Goal: Task Accomplishment & Management: Manage account settings

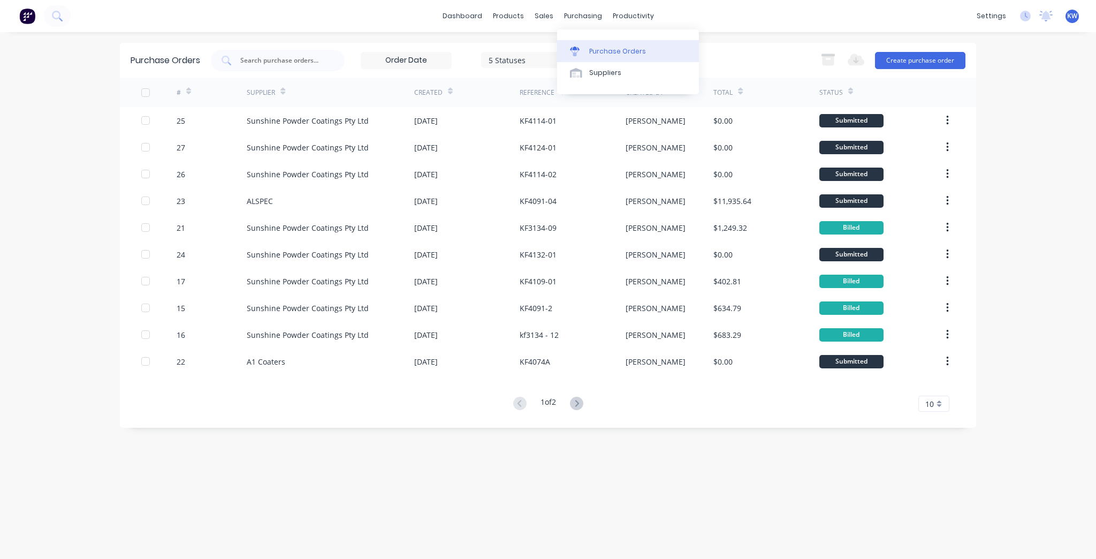
click at [625, 48] on div "Purchase Orders" at bounding box center [617, 52] width 57 height 10
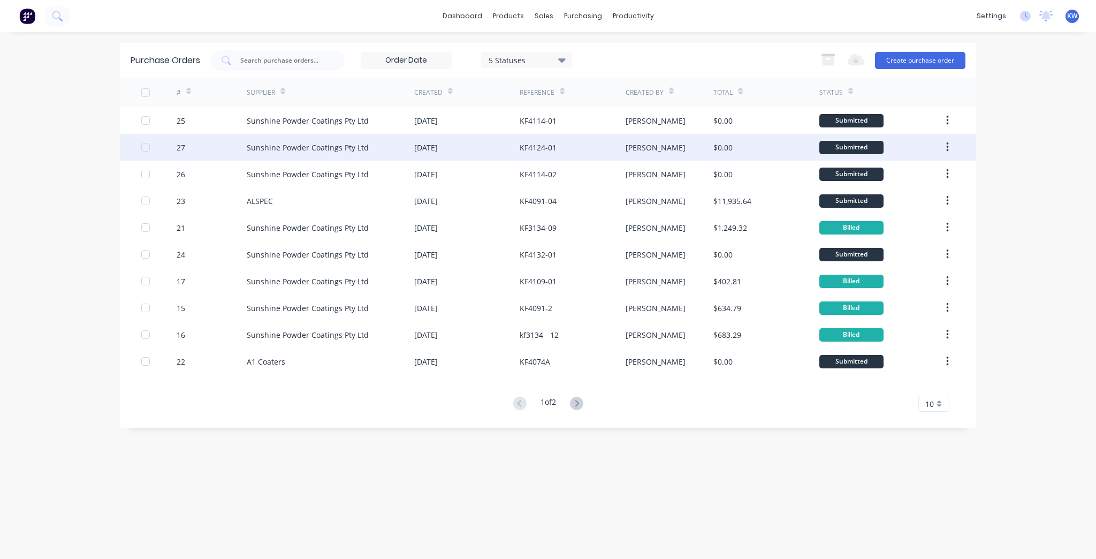
click at [563, 142] on div "KF4124-01" at bounding box center [571, 147] width 105 height 27
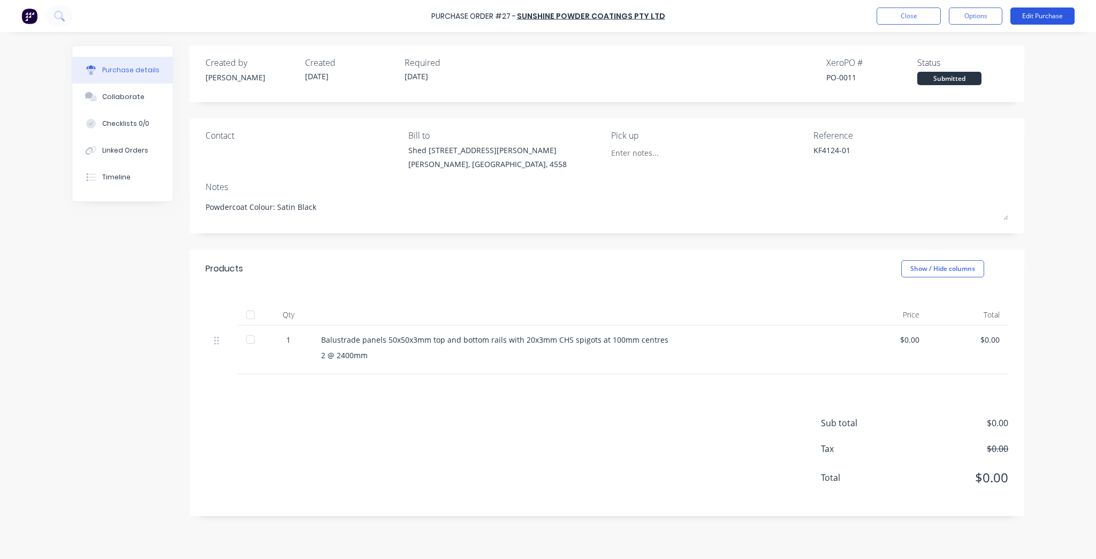
click at [1052, 21] on button "Edit Purchase" at bounding box center [1042, 15] width 64 height 17
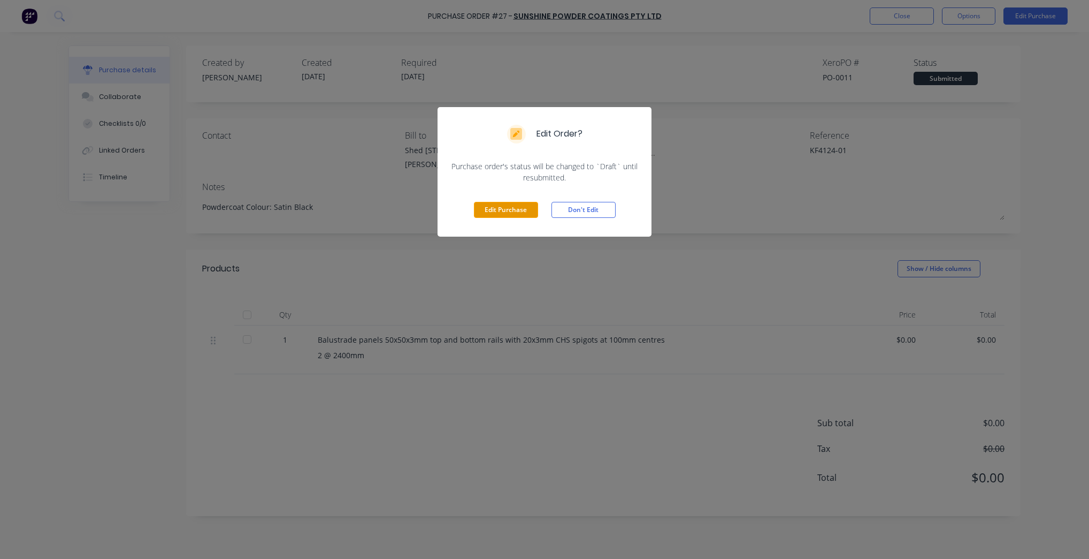
click at [510, 207] on button "Edit Purchase" at bounding box center [506, 210] width 64 height 16
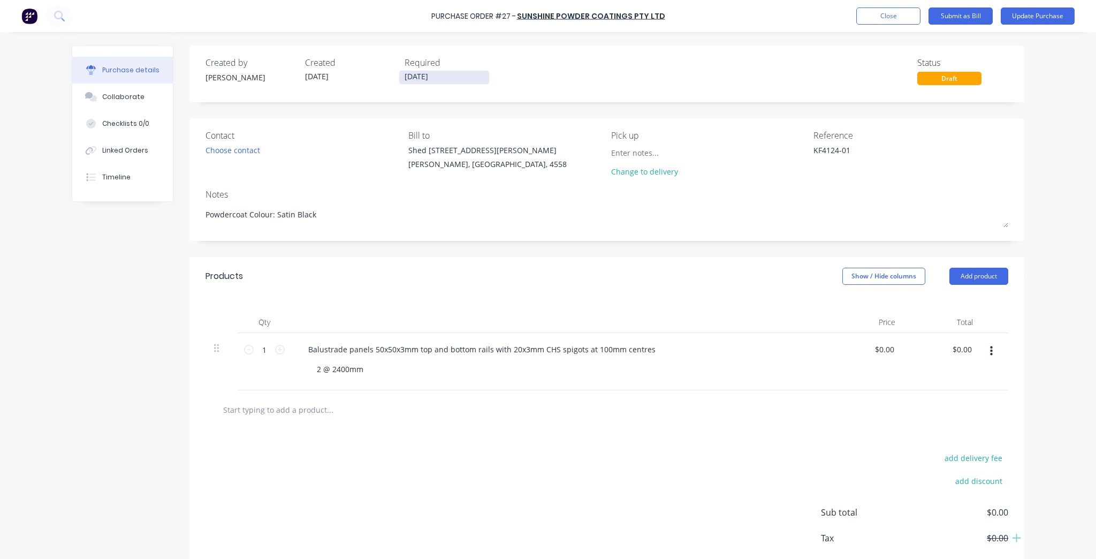
click at [404, 72] on input "08/10/25" at bounding box center [444, 77] width 90 height 13
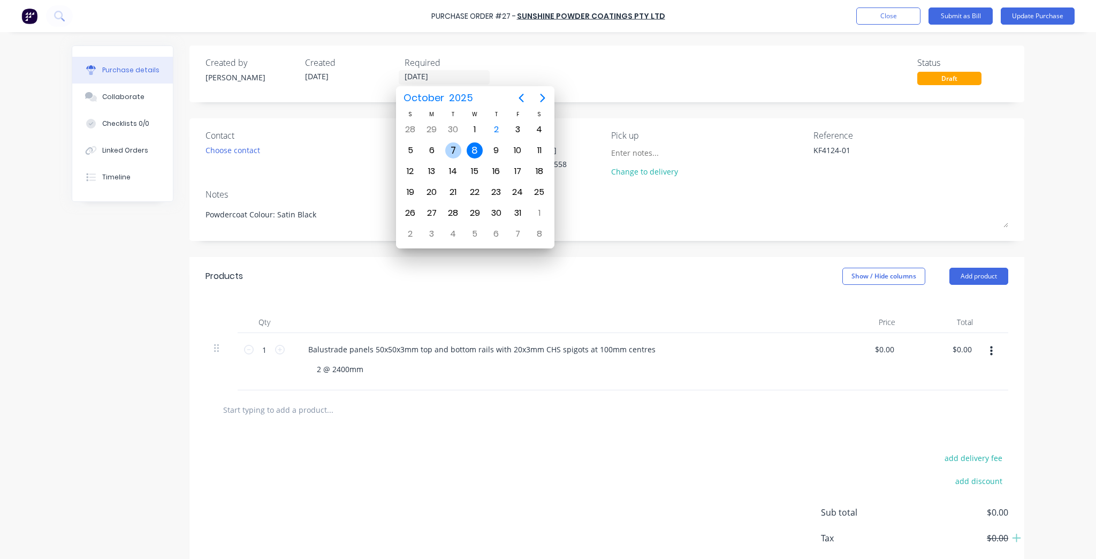
click at [450, 149] on div "7" at bounding box center [453, 150] width 16 height 16
type textarea "x"
type input "[DATE]"
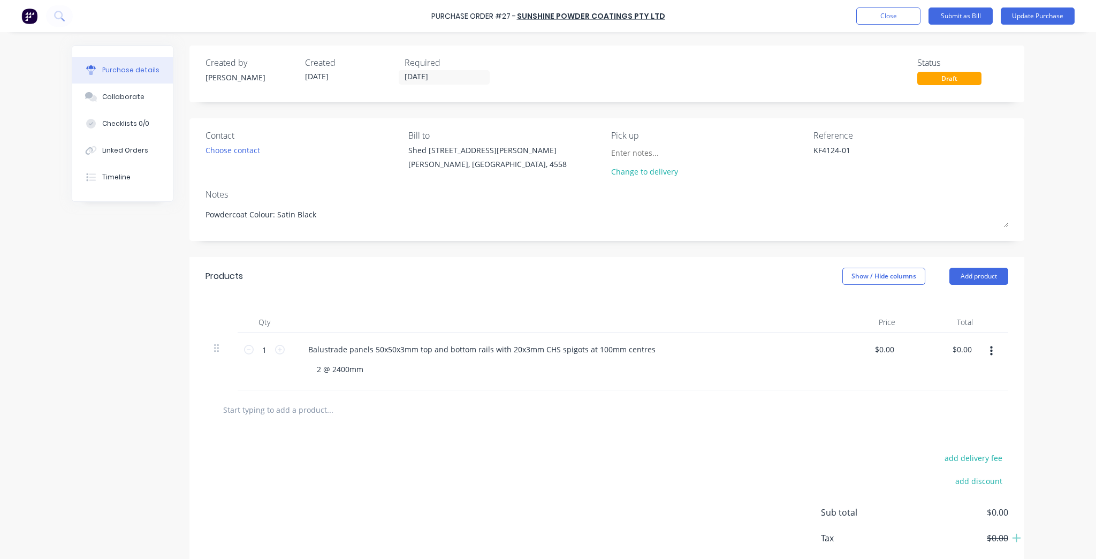
click at [665, 78] on div "Created by [PERSON_NAME] Created [DATE] Required [DATE] Status Draft" at bounding box center [606, 70] width 802 height 29
type textarea "x"
click at [378, 349] on div "Balustrade panels 50x50x3mm top and bottom rails with 20x3mm CHS spigots at 100…" at bounding box center [482, 349] width 364 height 16
click at [383, 350] on div "Balustrade panels 50 x50x3mm top and bottom rails with 20x3mm CHS spigots at 10…" at bounding box center [483, 349] width 366 height 16
click at [396, 348] on div "Balustrade panels 50 x 50x3mm top and bottom rails with 20x3mm CHS spigots at 1…" at bounding box center [484, 349] width 369 height 16
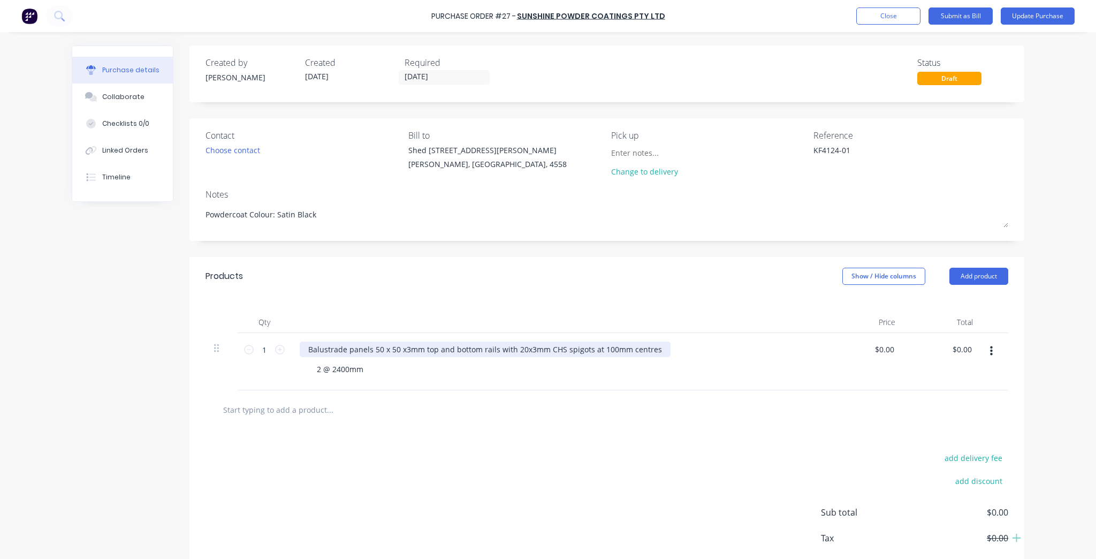
click at [400, 350] on div "Balustrade panels 50 x 50 x3mm top and bottom rails with 20x3mm CHS spigots at …" at bounding box center [485, 349] width 371 height 16
click at [520, 351] on div "Balustrade panels 50 x 50 x 3mm top and bottom rails with 20x3mm CHS spigots at…" at bounding box center [486, 349] width 373 height 16
click at [532, 346] on div "Balustrade panels 50 x 50 x 3mm top and bottom rails with 20 x3mm CHS spigots a…" at bounding box center [487, 349] width 375 height 16
click at [527, 349] on div "Balustrade panels 50 x 50 x 3mm top and bottom rails with 20 x3mm CHS spigots a…" at bounding box center [487, 349] width 375 height 16
click at [641, 407] on div at bounding box center [606, 409] width 785 height 21
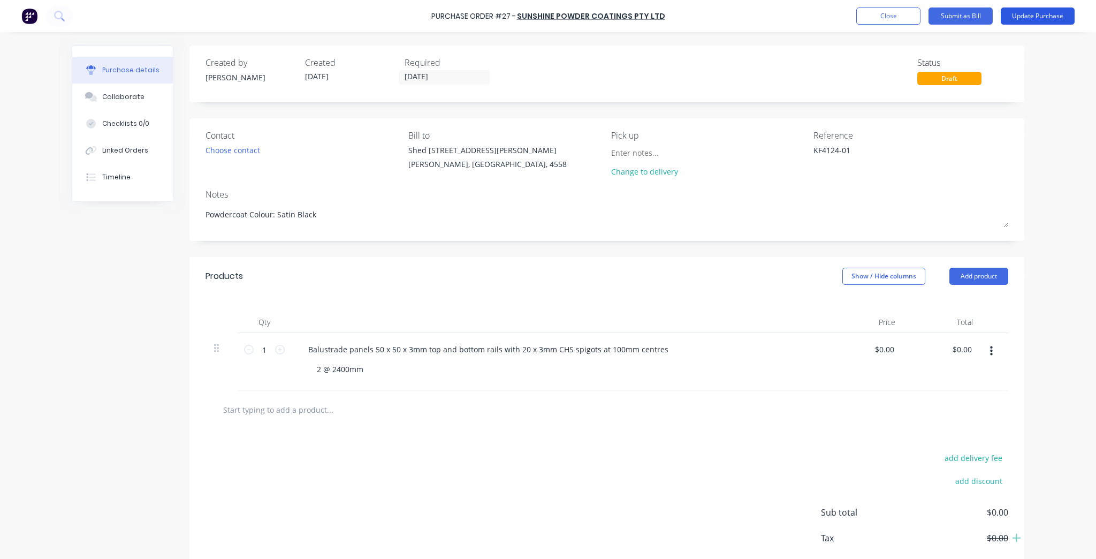
click at [1044, 22] on button "Update Purchase" at bounding box center [1037, 15] width 74 height 17
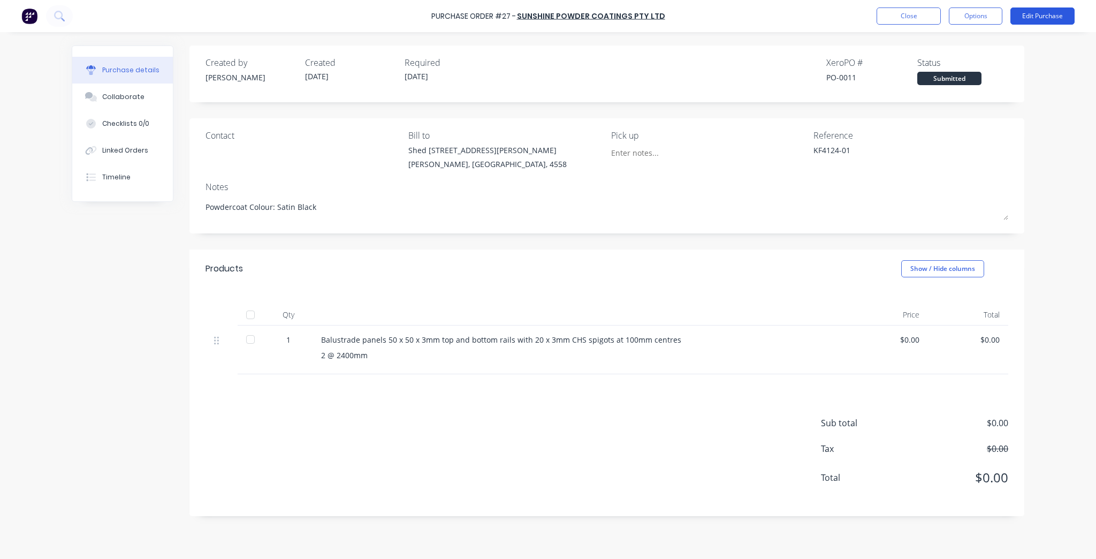
click at [1049, 16] on button "Edit Purchase" at bounding box center [1042, 15] width 64 height 17
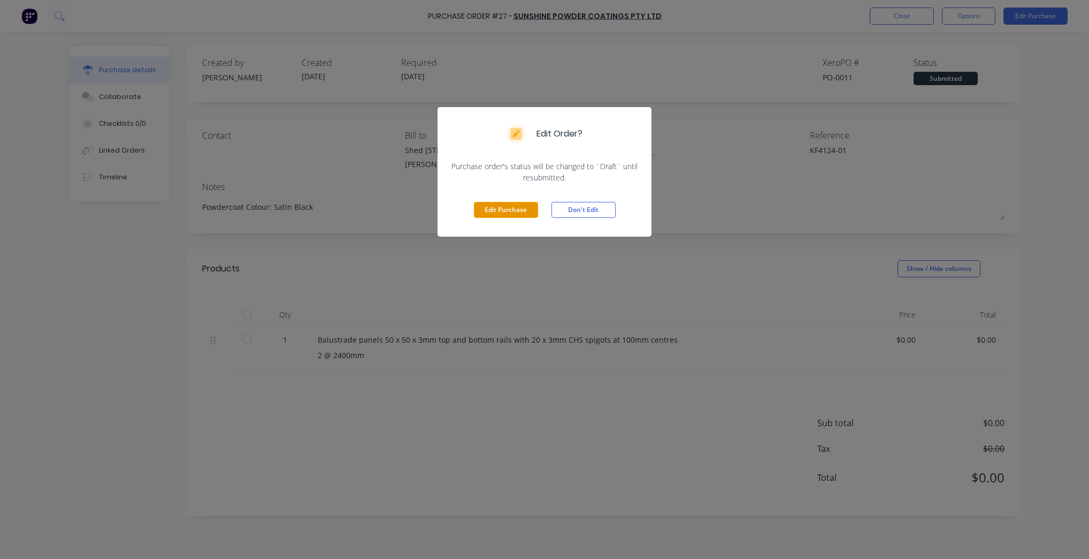
click at [512, 213] on button "Edit Purchase" at bounding box center [506, 210] width 64 height 16
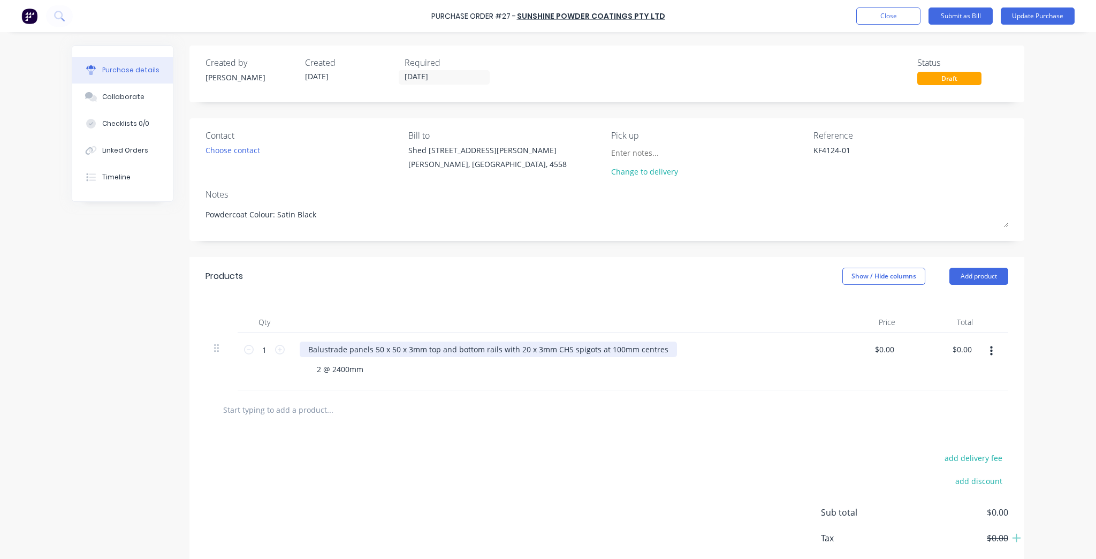
type textarea "x"
click at [307, 348] on div "Balustrade panels 50 x 50 x 3mm top and bottom rails with 20 x 3mm CHS spigots …" at bounding box center [488, 349] width 377 height 16
click at [693, 388] on div "Raked balustrade panels 50 x 50 x 3mm top and bottom rails with 20 x 3mm CHS sp…" at bounding box center [558, 361] width 535 height 57
click at [1046, 16] on button "Update Purchase" at bounding box center [1037, 15] width 74 height 17
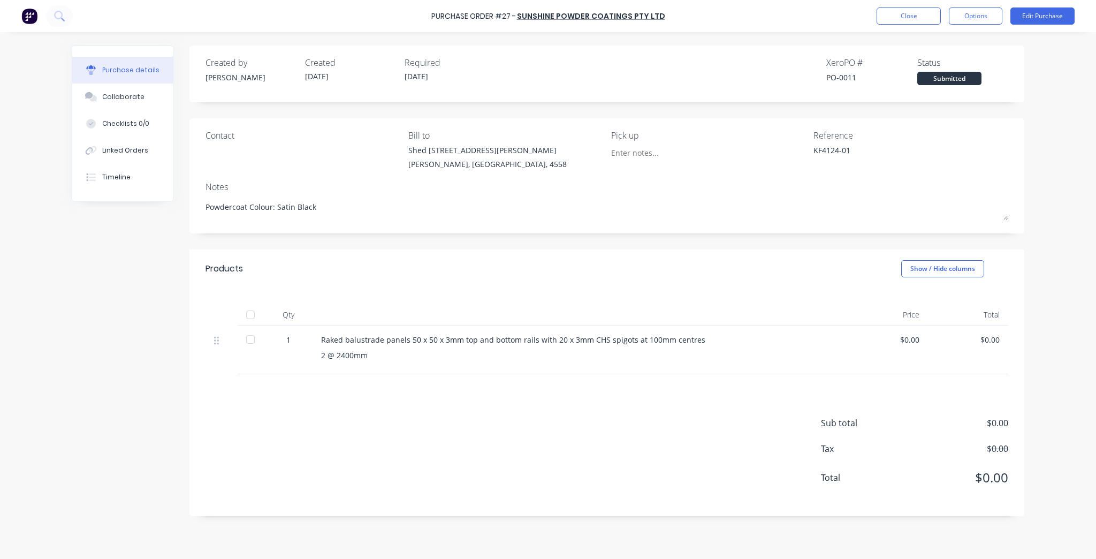
click at [357, 353] on div "2 @ 2400mm" at bounding box center [580, 354] width 518 height 11
click at [1057, 12] on button "Edit Purchase" at bounding box center [1042, 15] width 64 height 17
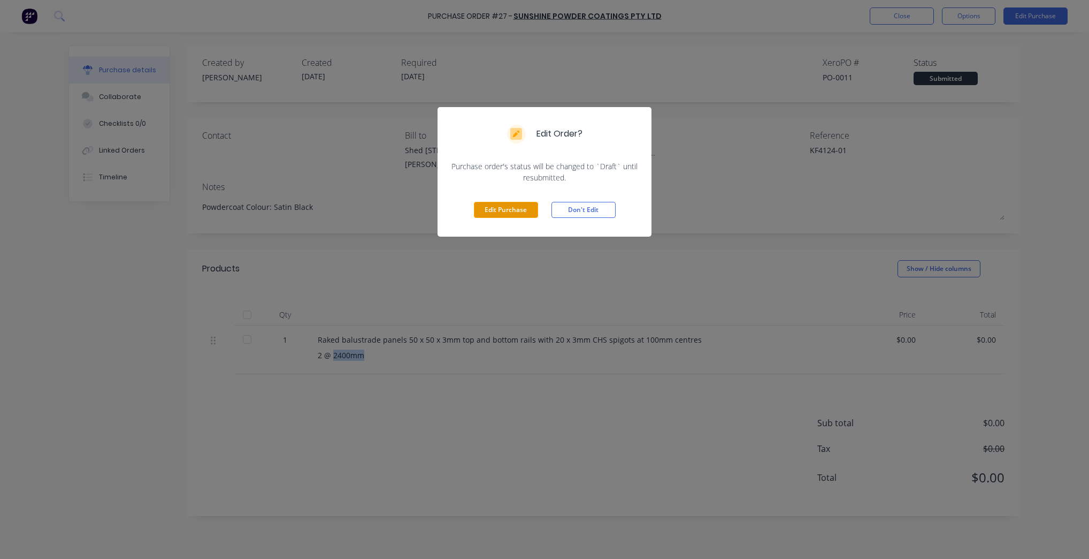
click at [513, 209] on button "Edit Purchase" at bounding box center [506, 210] width 64 height 16
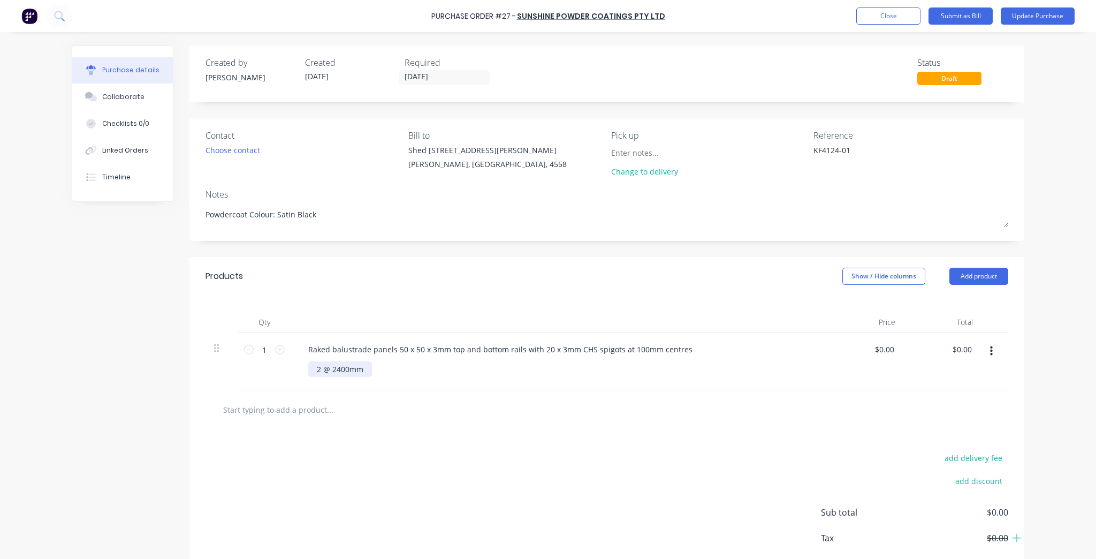
click at [332, 363] on div "2 @ 2400mm" at bounding box center [340, 369] width 64 height 16
click at [339, 370] on div "2 @ 2400mm" at bounding box center [340, 369] width 64 height 16
type textarea "x"
drag, startPoint x: 680, startPoint y: 351, endPoint x: 612, endPoint y: 343, distance: 68.9
click at [612, 343] on div "Raked balustrade panels 50 x 50 x 3mm top and bottom rails with 20 x 3mm CHS sp…" at bounding box center [500, 349] width 401 height 16
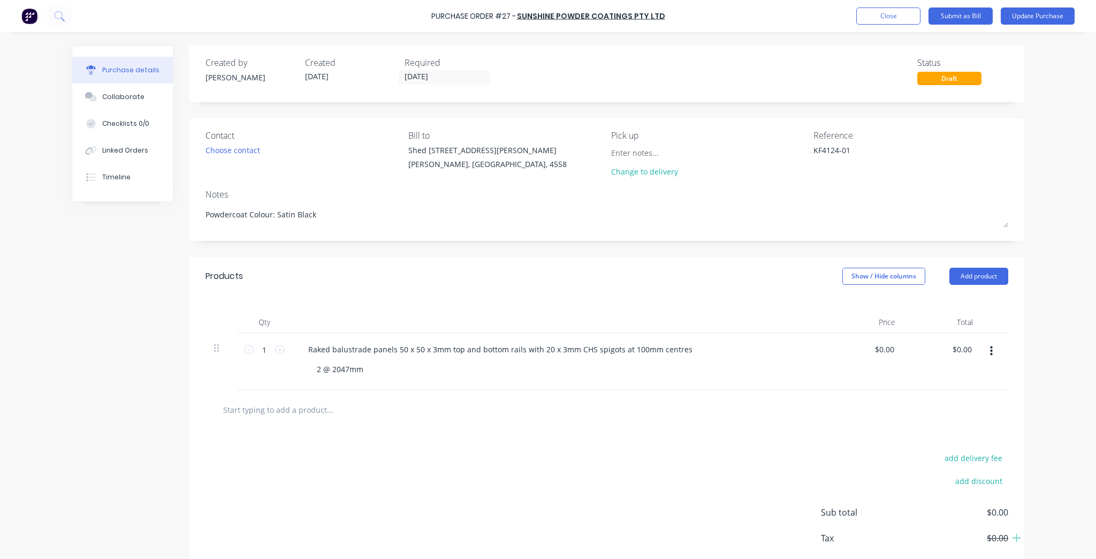
click at [616, 487] on div "add delivery fee add discount Sub total $0.00 Tax $0.00 Total $0.00" at bounding box center [606, 517] width 835 height 176
drag, startPoint x: 386, startPoint y: 370, endPoint x: 372, endPoint y: 371, distance: 13.4
click at [385, 370] on div "2 @ 2047mm" at bounding box center [562, 369] width 509 height 16
drag, startPoint x: 371, startPoint y: 371, endPoint x: 357, endPoint y: 370, distance: 13.9
click at [369, 371] on div "2 @ 2047mm" at bounding box center [562, 369] width 509 height 16
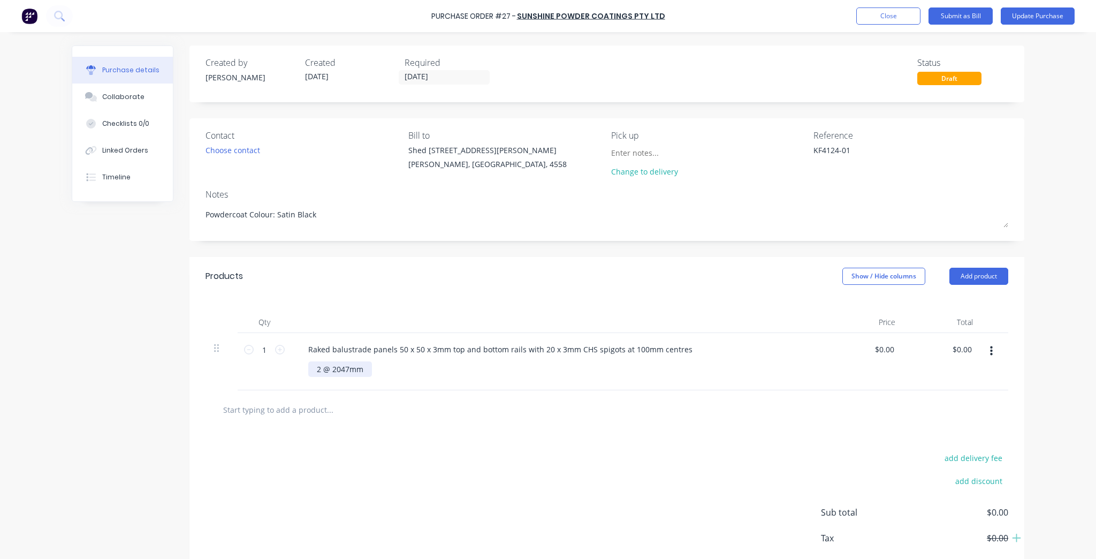
click at [357, 370] on div "2 @ 2047mm" at bounding box center [340, 369] width 64 height 16
click at [644, 526] on div "add delivery fee add discount Sub total $0.00 Tax $0.00 Total $0.00" at bounding box center [606, 517] width 835 height 176
click at [1012, 17] on button "Update Purchase" at bounding box center [1037, 15] width 74 height 17
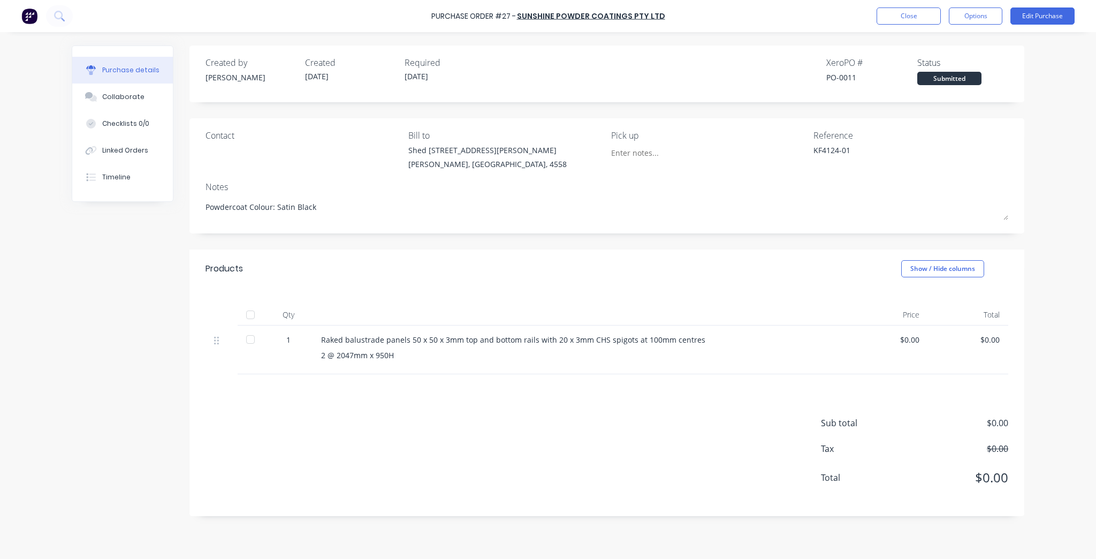
type textarea "x"
click at [988, 19] on button "Options" at bounding box center [975, 15] width 53 height 17
click at [906, 17] on button "Close" at bounding box center [908, 15] width 64 height 17
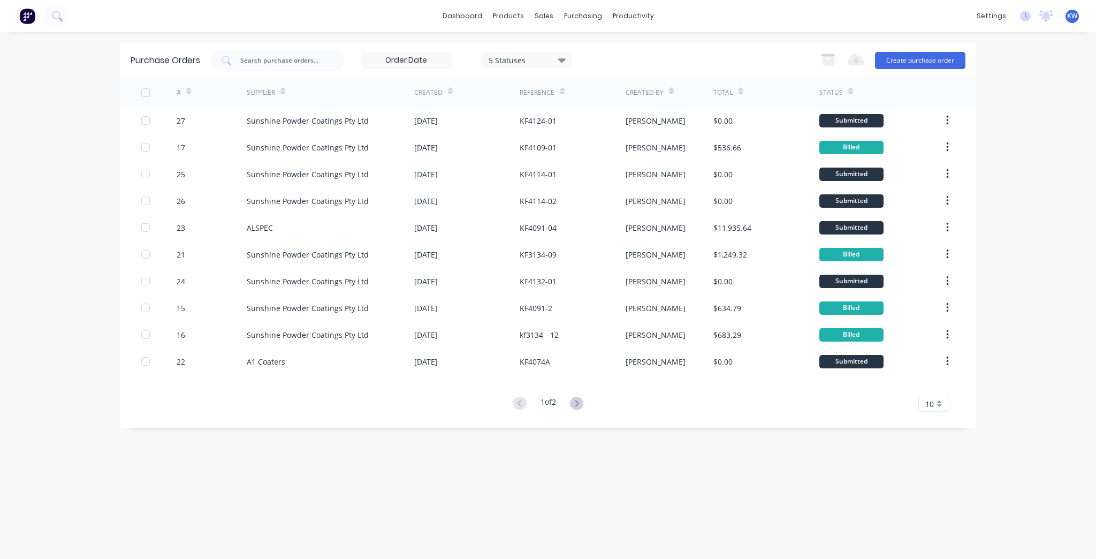
click at [625, 133] on div "KF4124-01" at bounding box center [571, 120] width 105 height 27
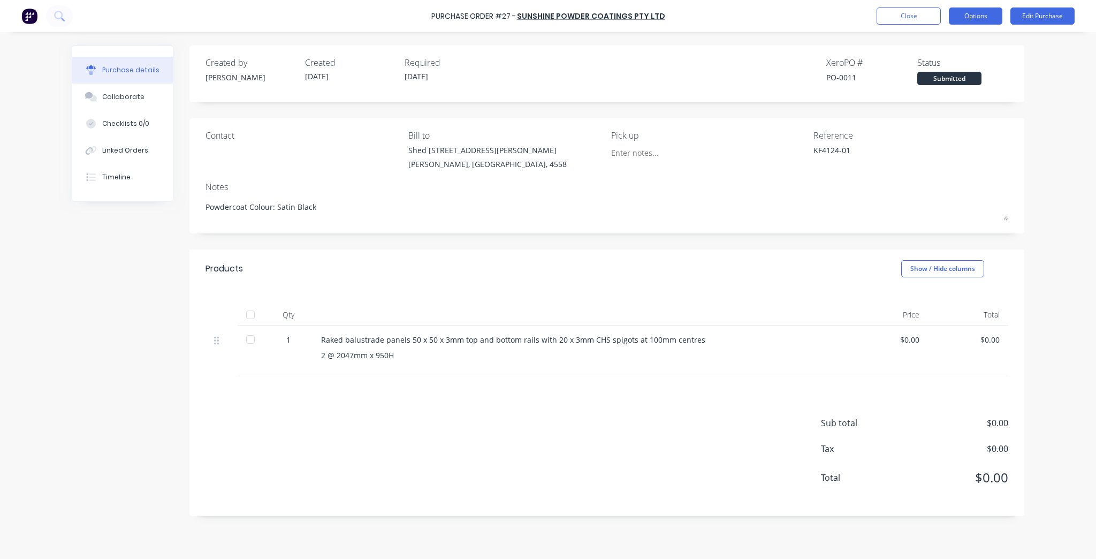
click at [986, 14] on button "Options" at bounding box center [975, 15] width 53 height 17
click at [944, 33] on button "Print / Email" at bounding box center [951, 43] width 102 height 21
click at [936, 88] on div "Without pricing" at bounding box center [951, 87] width 82 height 16
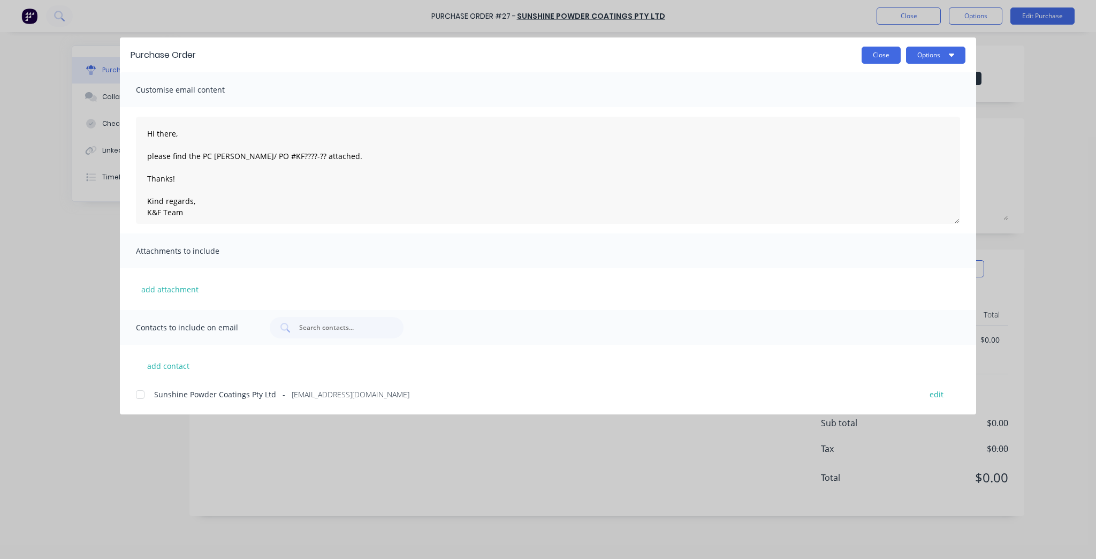
click at [872, 51] on button "Close" at bounding box center [880, 55] width 39 height 17
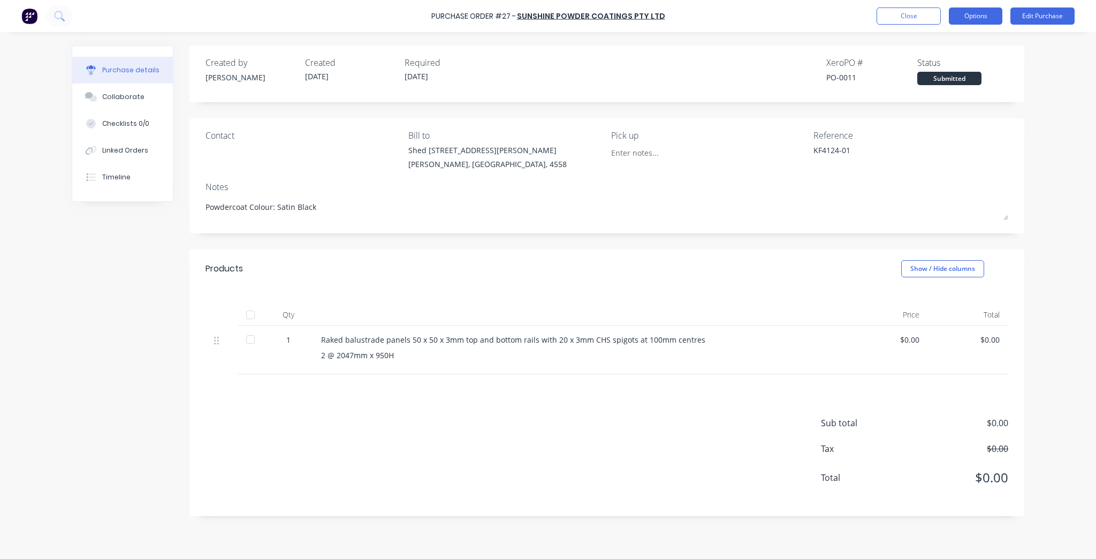
click at [959, 19] on button "Options" at bounding box center [975, 15] width 53 height 17
click at [948, 49] on div "Print / Email" at bounding box center [951, 44] width 82 height 16
click at [938, 90] on div "Without pricing" at bounding box center [951, 87] width 82 height 16
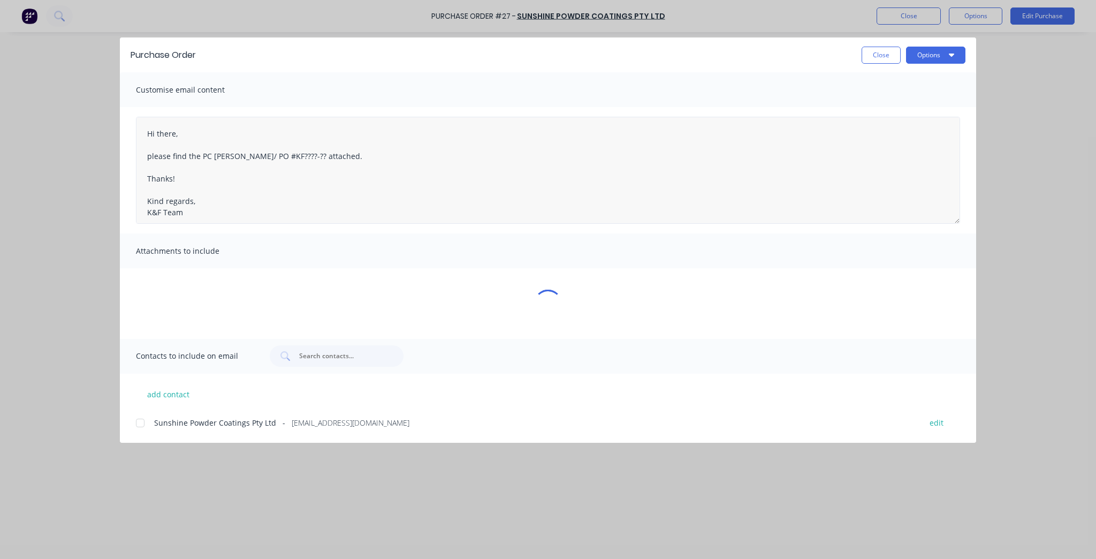
type textarea "x"
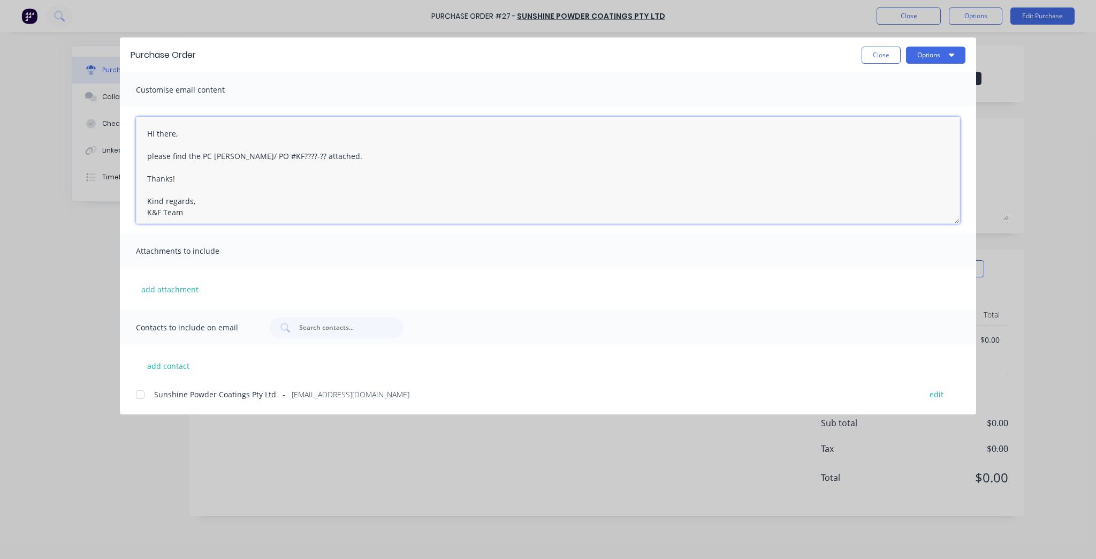
click at [257, 156] on textarea "Hi there, please find the PC [PERSON_NAME]/ PO #KF????-?? attached. Thanks! Kin…" at bounding box center [548, 170] width 824 height 107
drag, startPoint x: 230, startPoint y: 157, endPoint x: 208, endPoint y: 161, distance: 22.8
click at [208, 161] on textarea "Hi there, please find the KF????-?? attached. Thanks! Kind regards, K&F Team" at bounding box center [548, 170] width 824 height 107
paste textarea "KF4124-01"
click at [249, 160] on textarea "Hi there, please find the KFKF4124-01 attached. Thanks! Kind regards, K&F Team" at bounding box center [548, 170] width 824 height 107
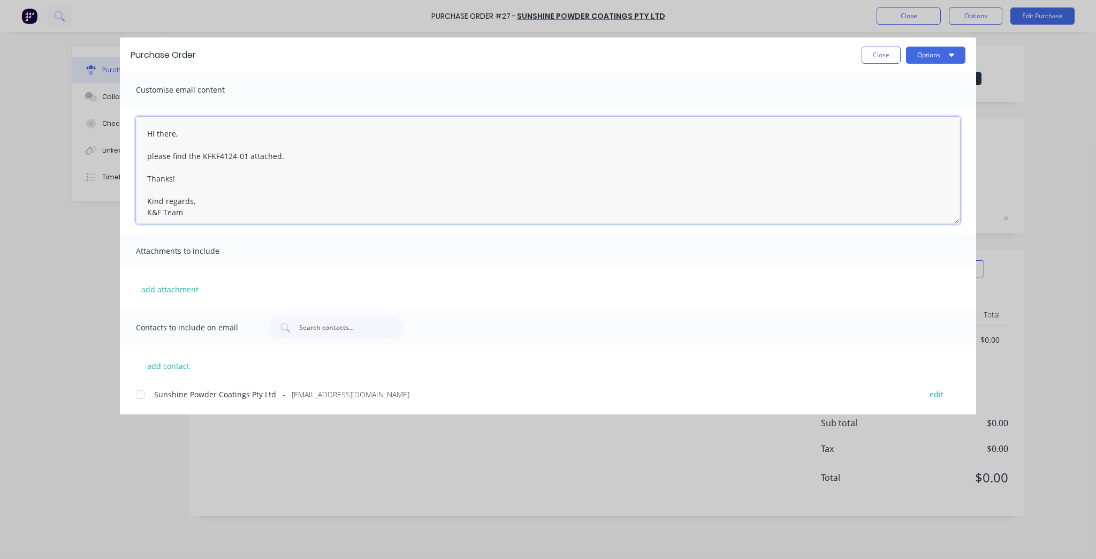
click at [249, 213] on textarea "Hi there, please find the KFKF4124-01 attached. Thanks! Kind regards, K&F Team" at bounding box center [548, 170] width 824 height 107
click at [148, 393] on div at bounding box center [139, 394] width 21 height 21
type textarea "Hi there, please find the KFKF4124-01 attached. Thanks! Kind regards, K&F Team"
click at [874, 61] on button "Close" at bounding box center [880, 55] width 39 height 17
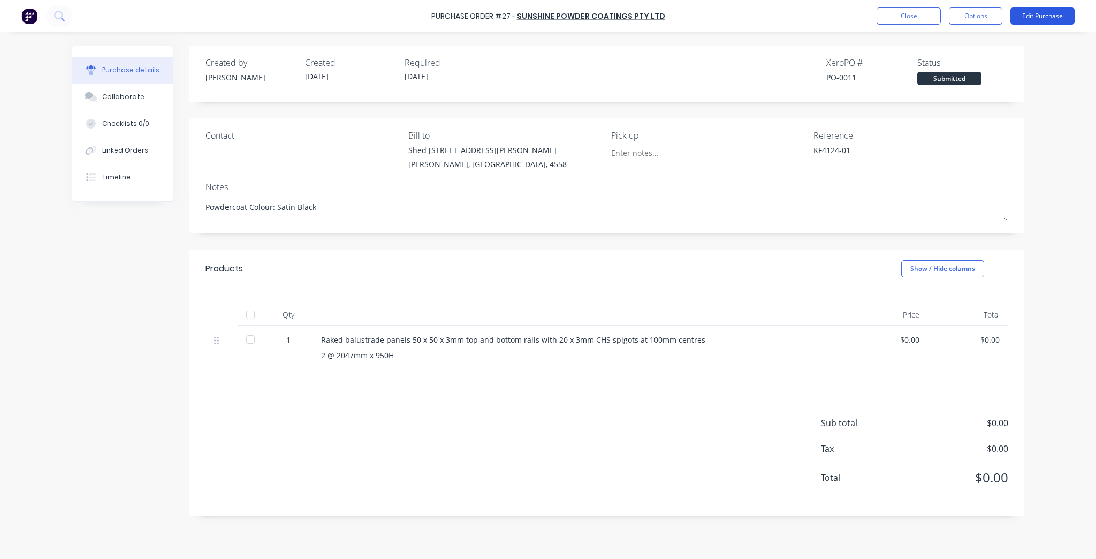
click at [1039, 11] on button "Edit Purchase" at bounding box center [1042, 15] width 64 height 17
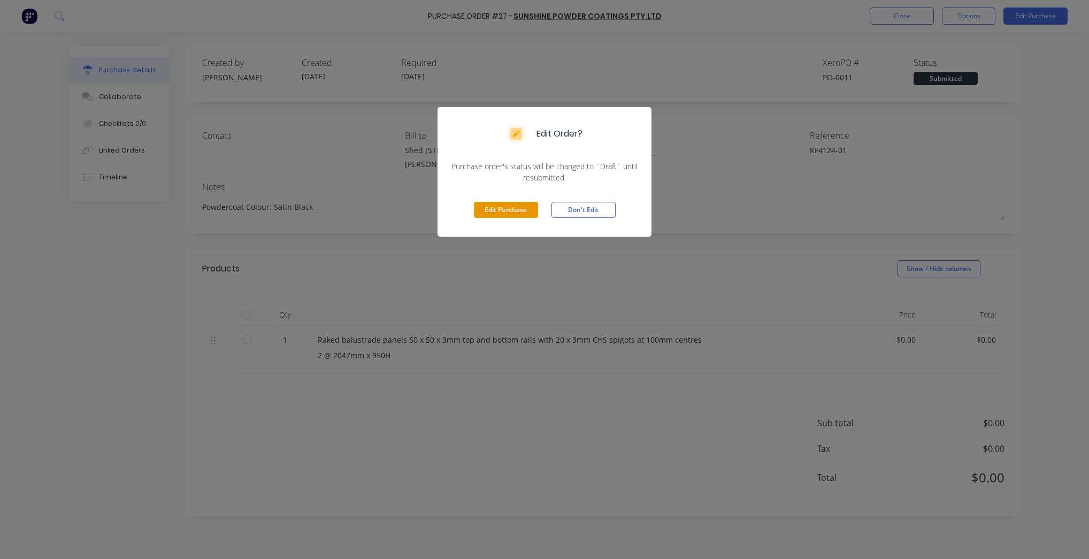
drag, startPoint x: 498, startPoint y: 201, endPoint x: 497, endPoint y: 208, distance: 6.5
click at [498, 204] on button "Edit Purchase" at bounding box center [506, 210] width 64 height 16
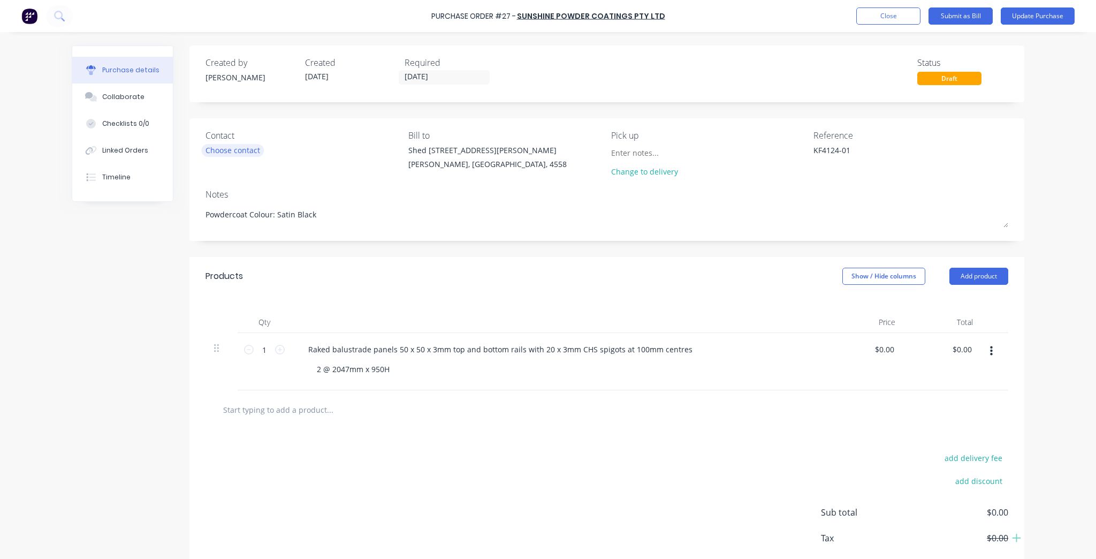
click at [219, 154] on div "Choose contact" at bounding box center [232, 149] width 55 height 11
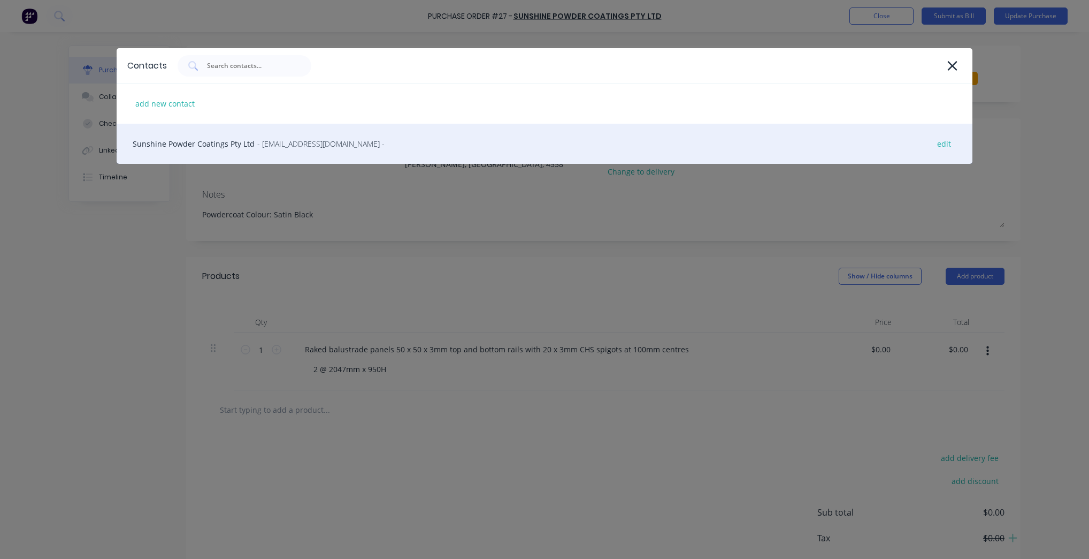
click at [214, 147] on div "Sunshine Powder Coatings Pty Ltd - [EMAIL_ADDRESS][DOMAIN_NAME] - edit" at bounding box center [545, 144] width 856 height 40
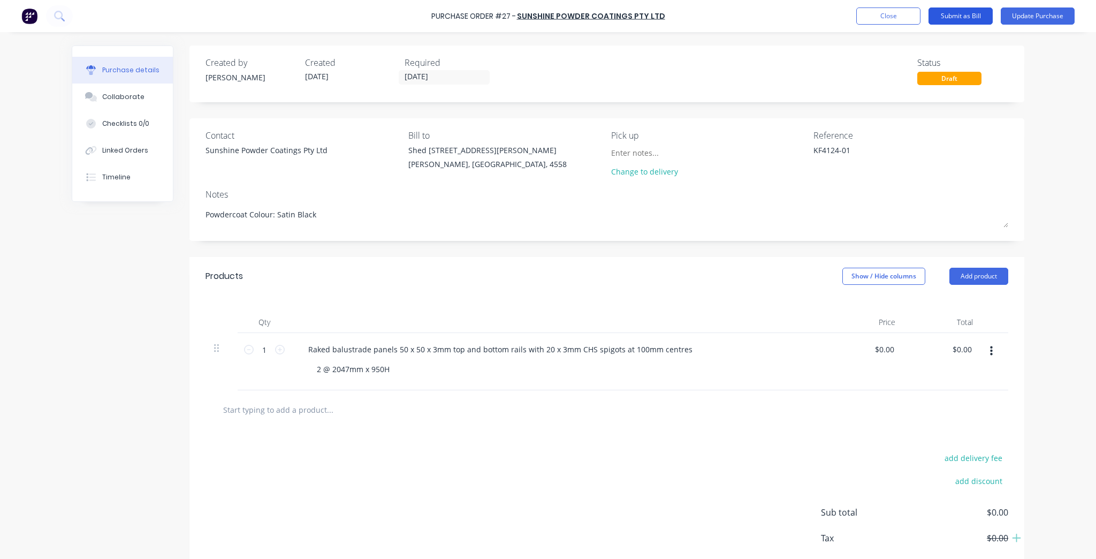
click at [947, 22] on button "Submit as Bill" at bounding box center [960, 15] width 64 height 17
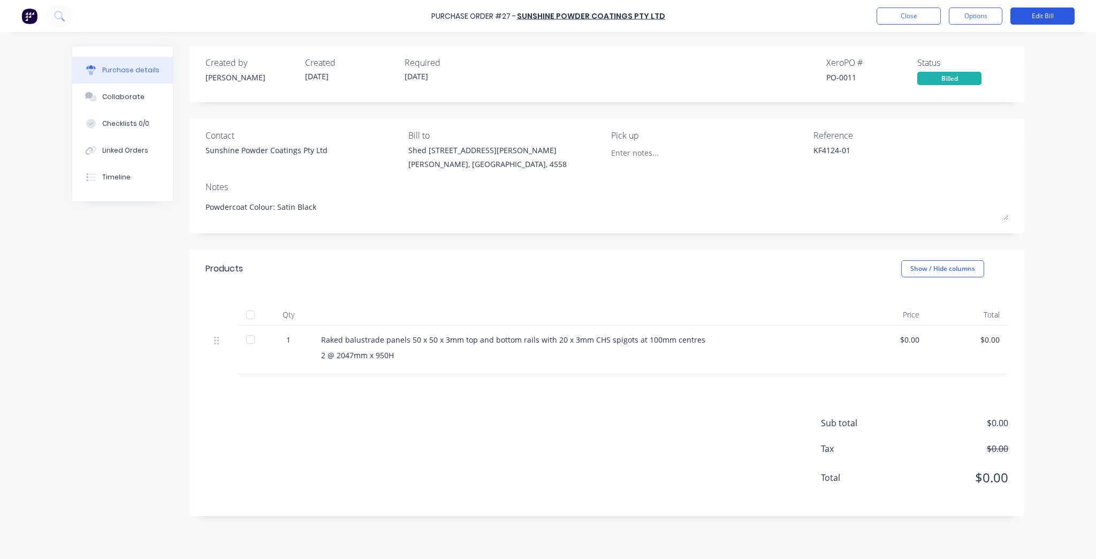
click at [1042, 15] on button "Edit Bill" at bounding box center [1042, 15] width 64 height 17
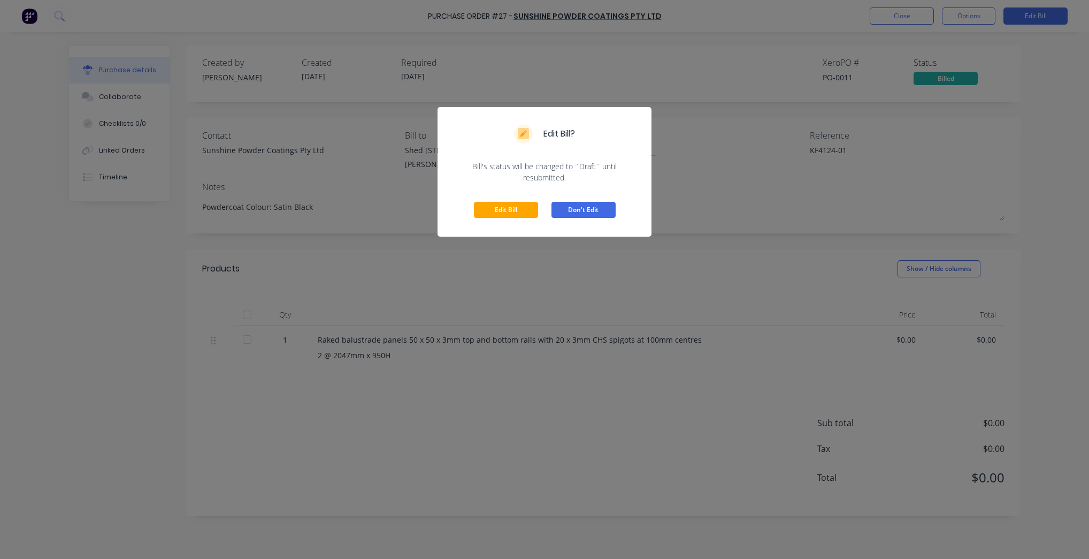
click at [607, 208] on button "Don't Edit" at bounding box center [584, 210] width 64 height 16
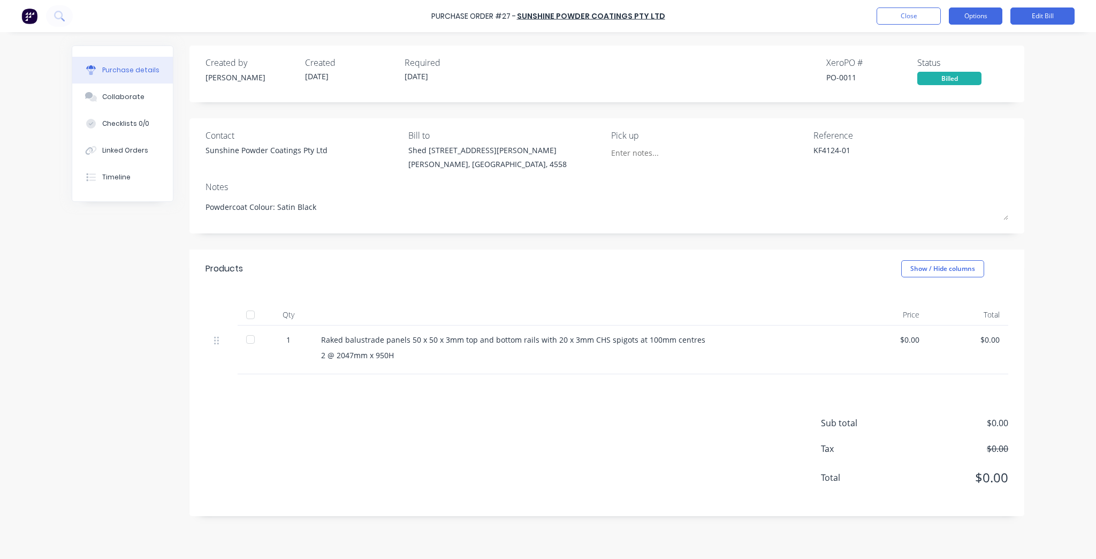
click at [957, 17] on button "Options" at bounding box center [975, 15] width 53 height 17
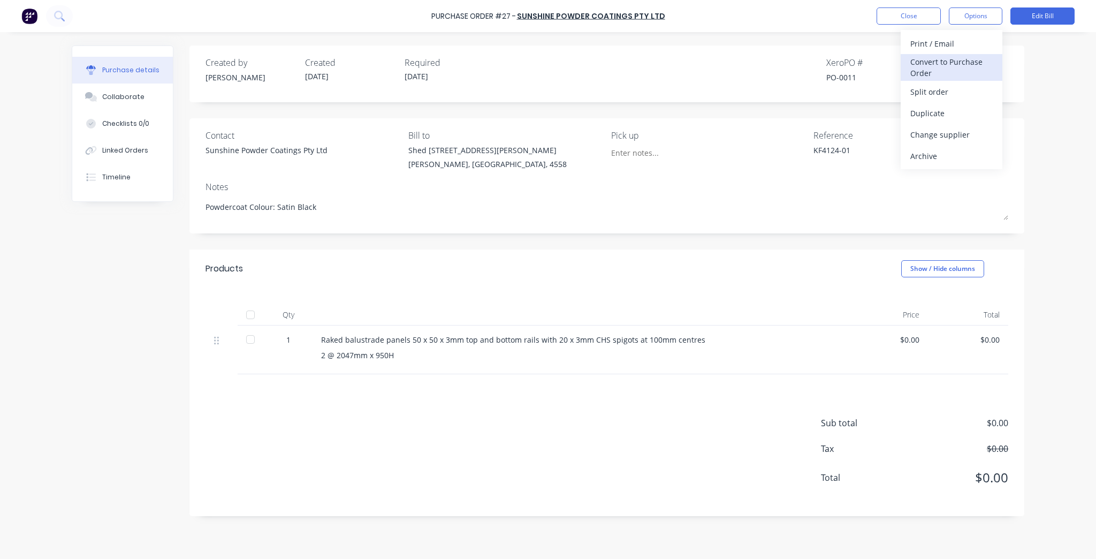
click at [954, 67] on div "Convert to Purchase Order" at bounding box center [951, 67] width 82 height 27
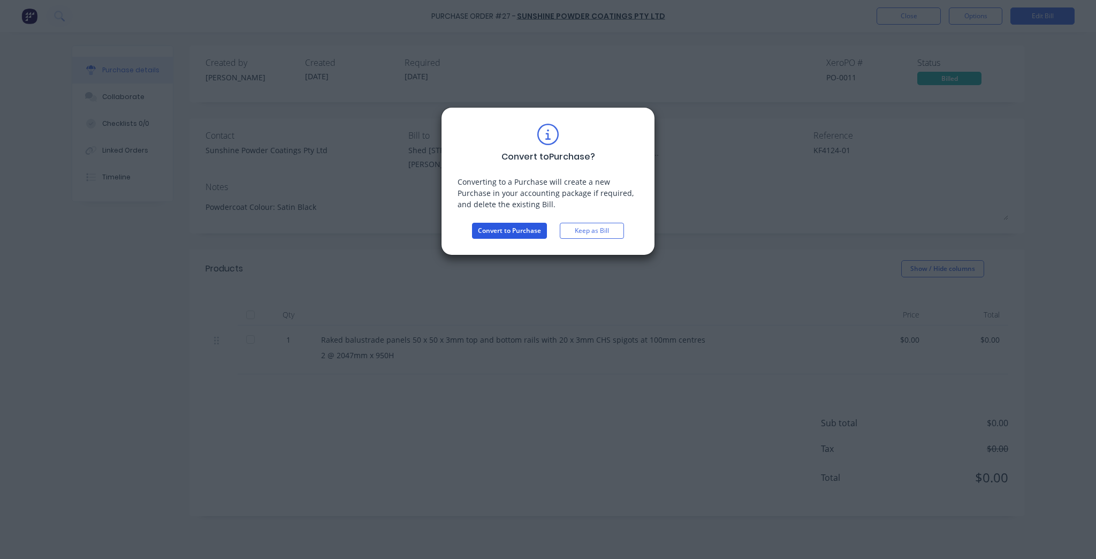
drag, startPoint x: 511, startPoint y: 235, endPoint x: 485, endPoint y: 236, distance: 26.3
click at [485, 236] on button "Convert to Purchase" at bounding box center [509, 231] width 75 height 16
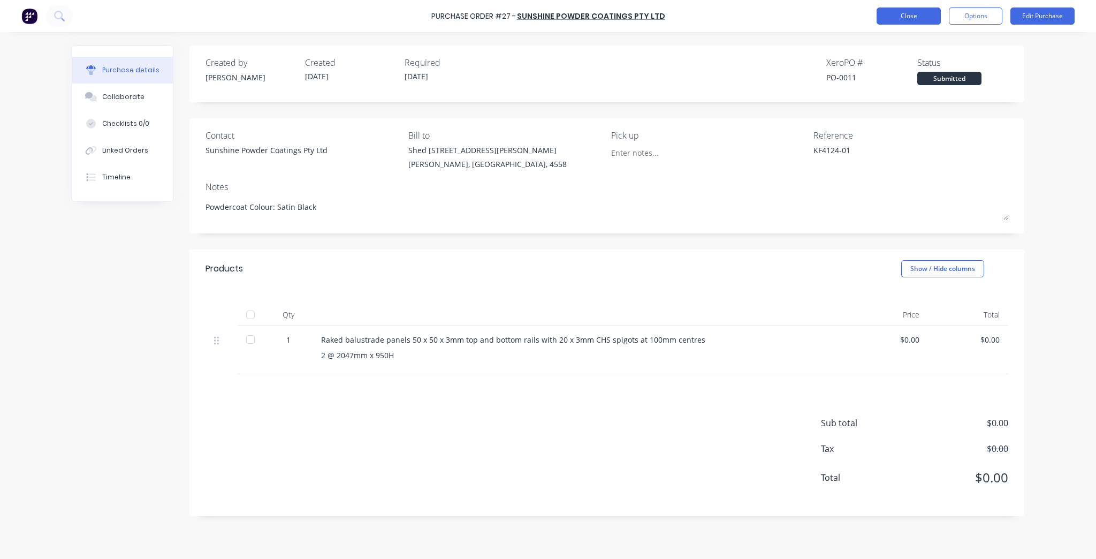
drag, startPoint x: 892, startPoint y: 6, endPoint x: 892, endPoint y: 16, distance: 9.6
click at [892, 9] on div "Purchase Order #27 - Sunshine Powder Coatings Pty Ltd Close Options Edit Purcha…" at bounding box center [548, 16] width 1096 height 32
click at [892, 16] on button "Close" at bounding box center [908, 15] width 64 height 17
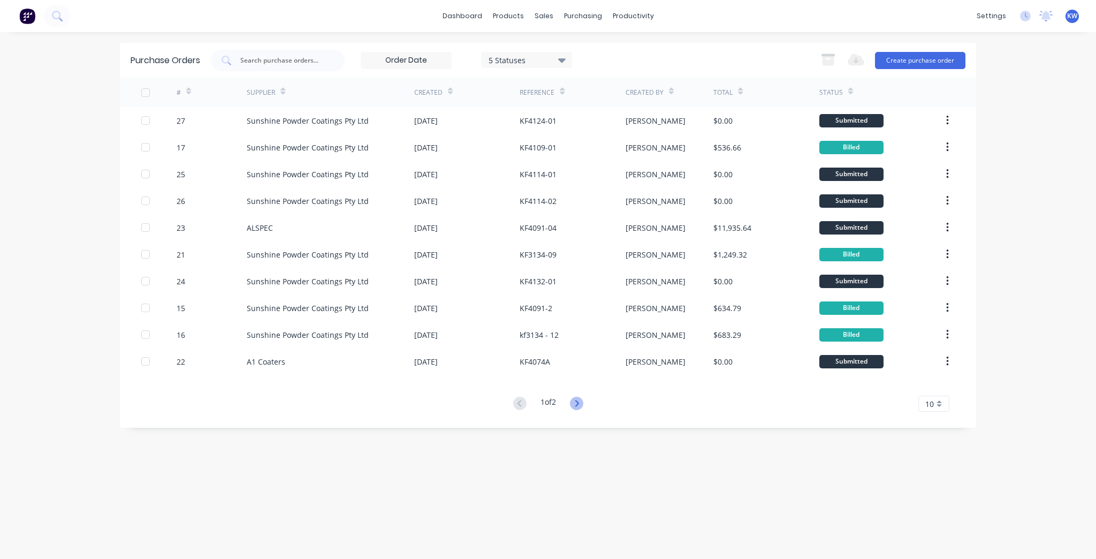
click at [575, 399] on icon at bounding box center [576, 402] width 13 height 13
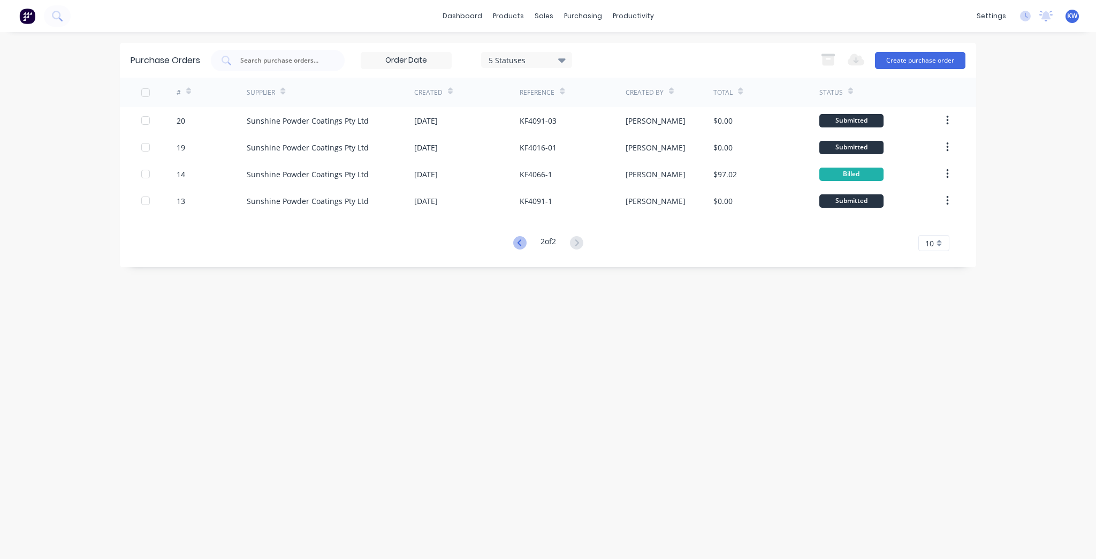
click at [513, 242] on icon at bounding box center [519, 242] width 13 height 13
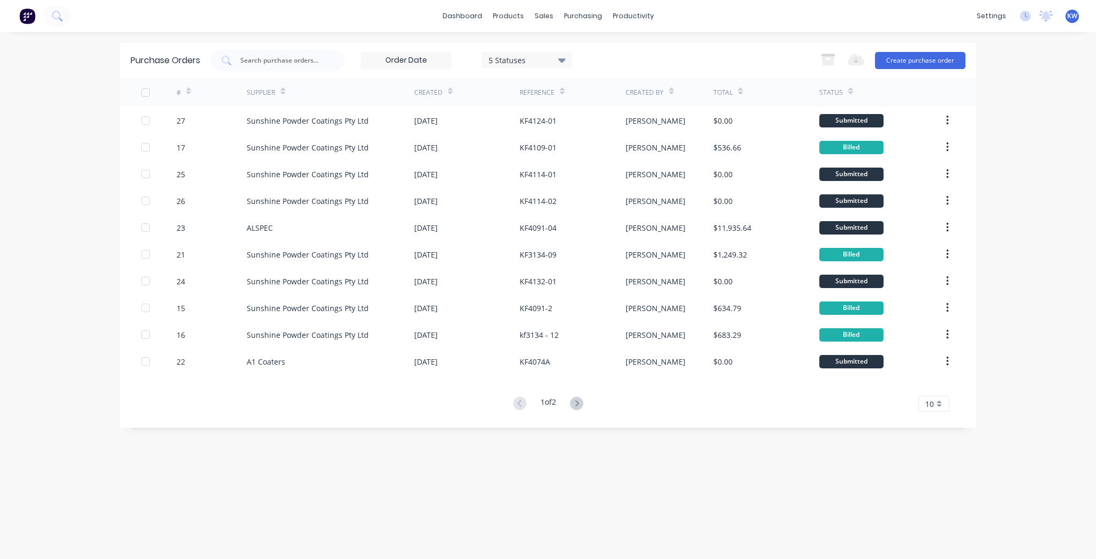
click at [580, 410] on button at bounding box center [577, 404] width 20 height 16
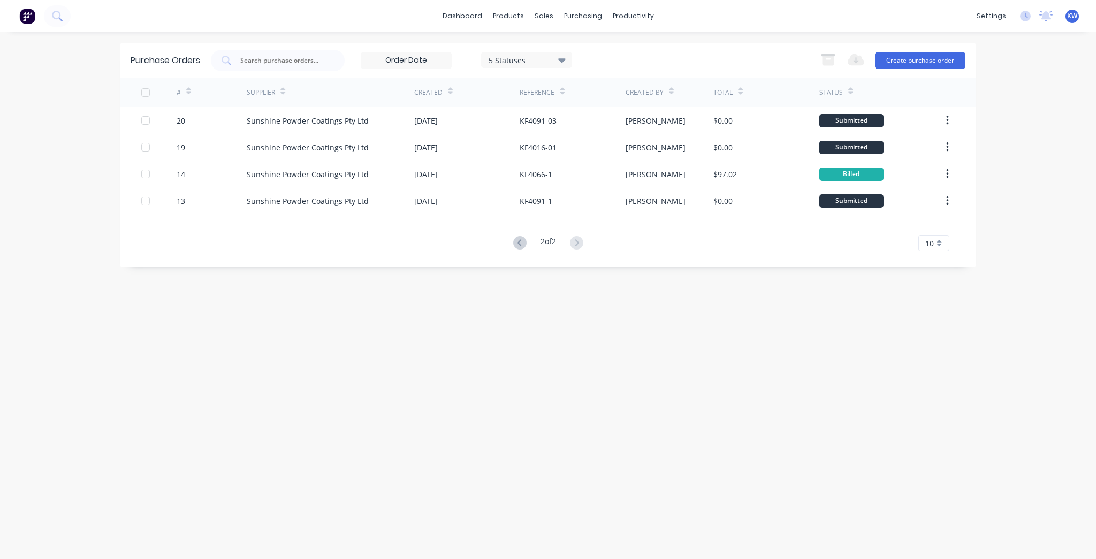
click at [510, 242] on button at bounding box center [520, 243] width 20 height 16
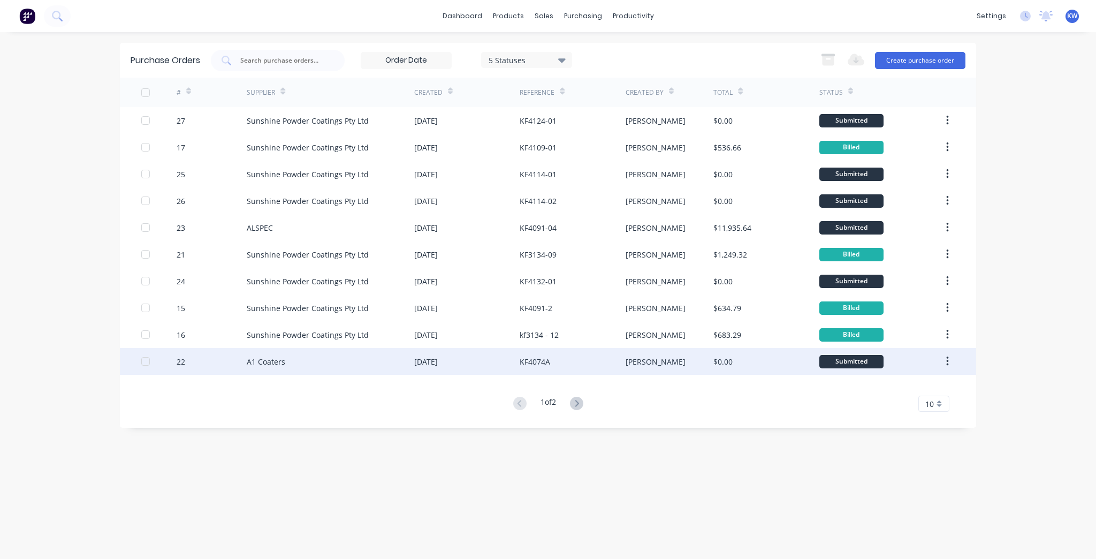
click at [377, 358] on div "A1 Coaters" at bounding box center [330, 361] width 167 height 27
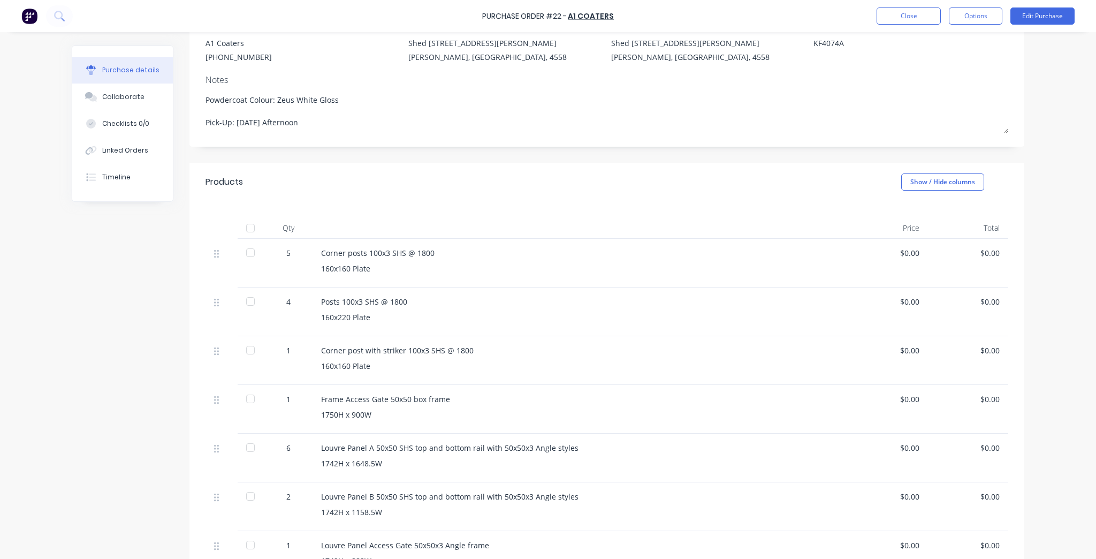
scroll to position [171, 0]
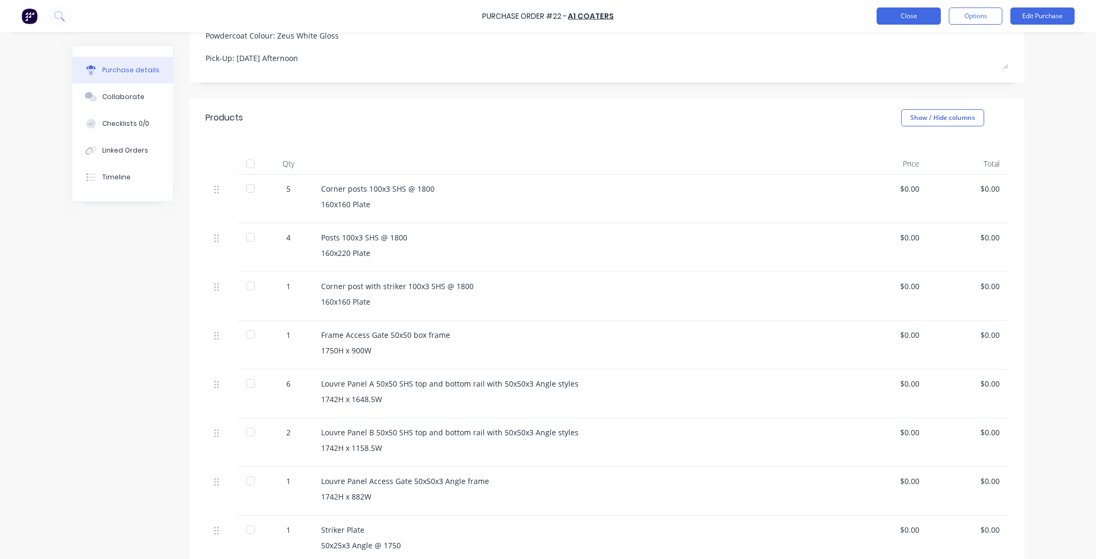
click at [916, 19] on button "Close" at bounding box center [908, 15] width 64 height 17
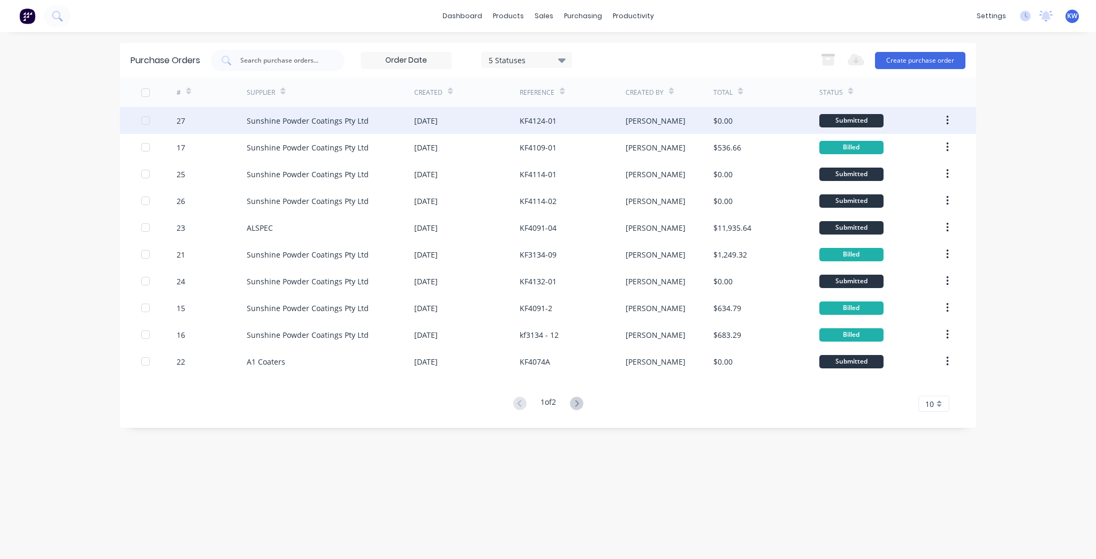
click at [521, 127] on div "KF4124-01" at bounding box center [571, 120] width 105 height 27
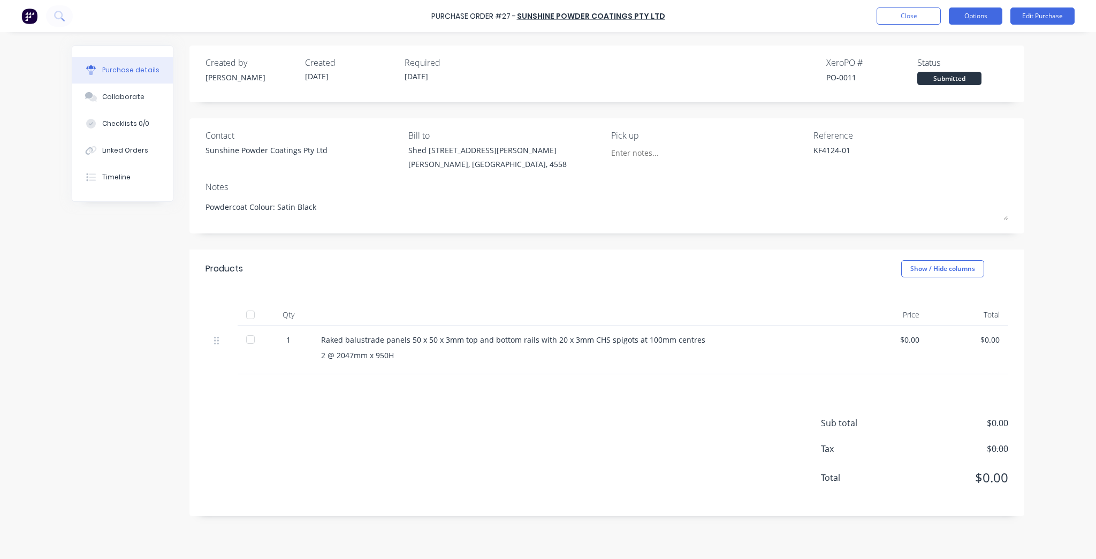
click at [967, 9] on button "Options" at bounding box center [975, 15] width 53 height 17
click at [975, 126] on div "Change supplier" at bounding box center [951, 129] width 82 height 16
type textarea "x"
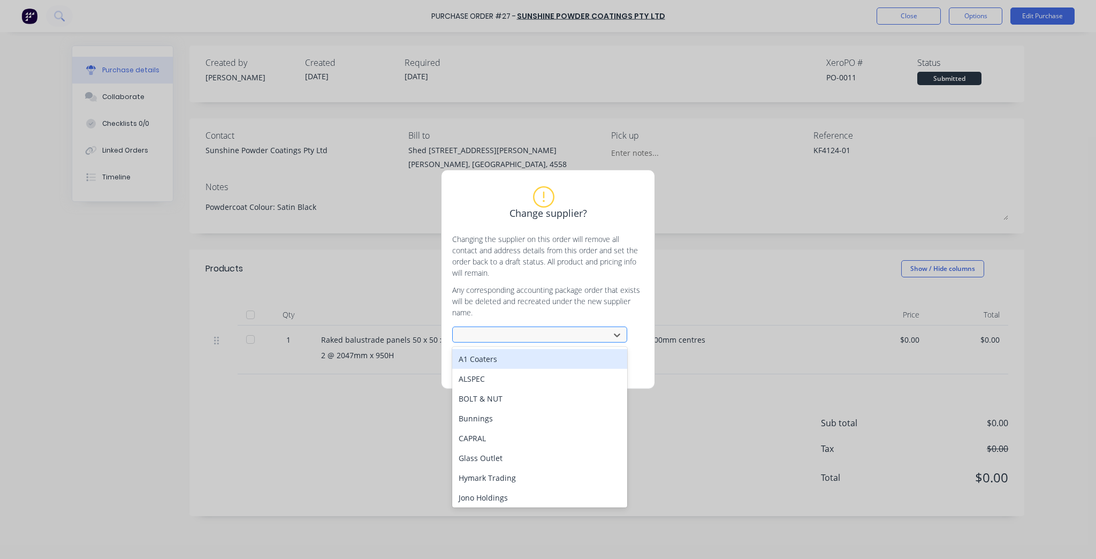
click at [526, 338] on div at bounding box center [532, 334] width 143 height 13
click at [515, 355] on div "A1 Coaters" at bounding box center [539, 359] width 175 height 20
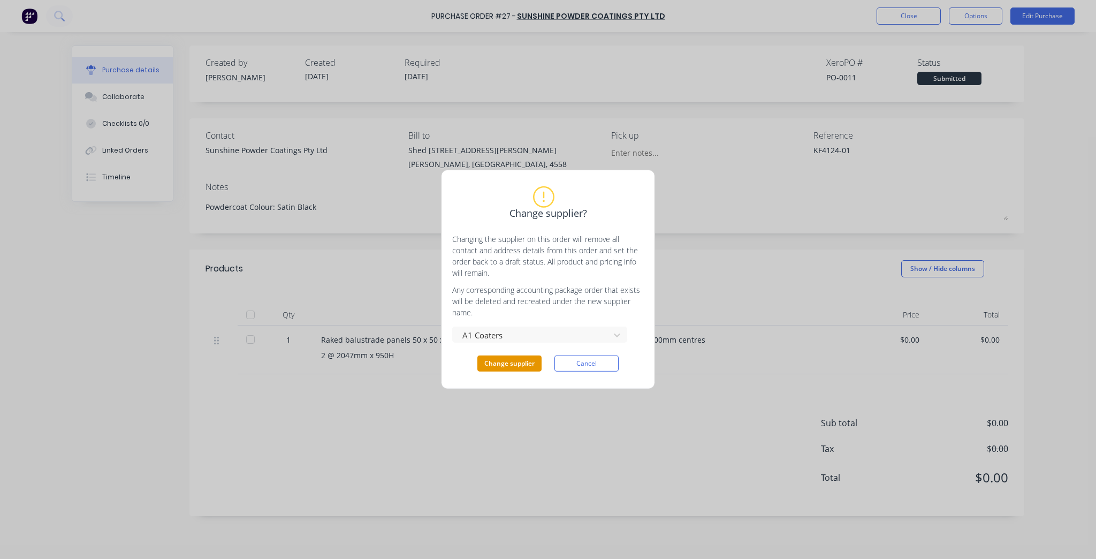
click at [515, 366] on button "Change supplier" at bounding box center [509, 363] width 64 height 16
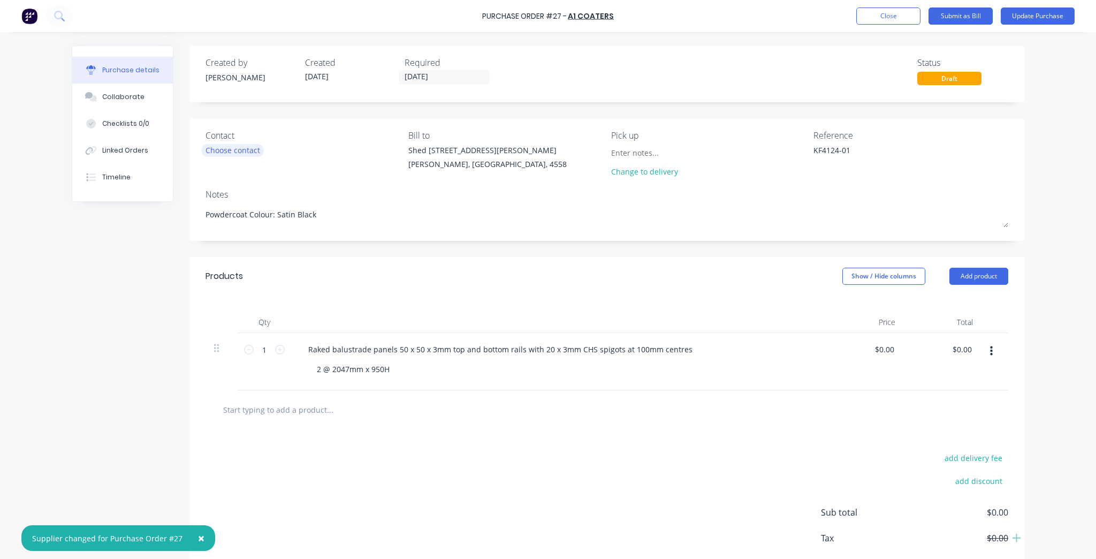
click at [205, 146] on div "Choose contact" at bounding box center [232, 149] width 55 height 11
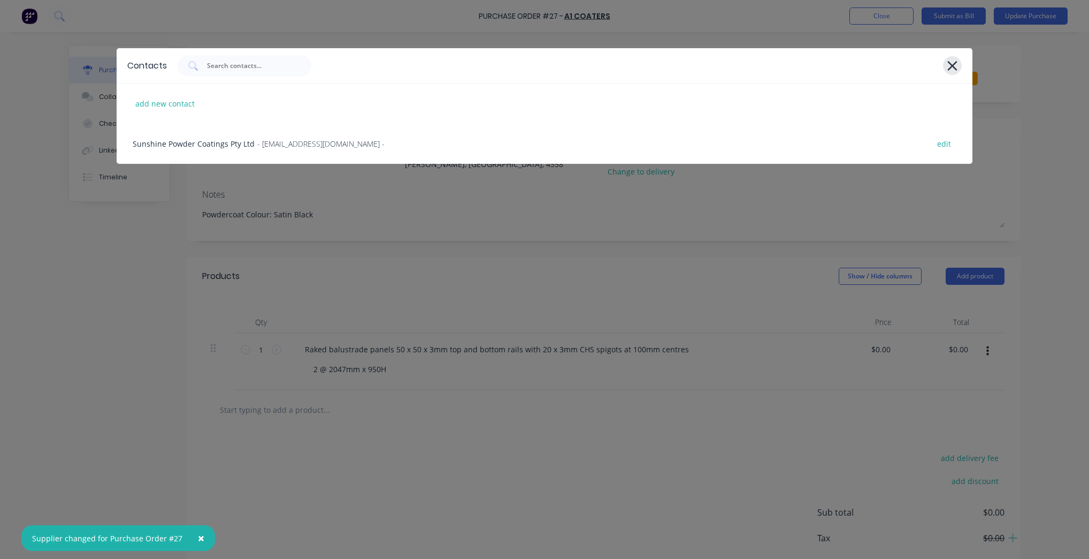
click at [951, 66] on icon at bounding box center [953, 66] width 10 height 10
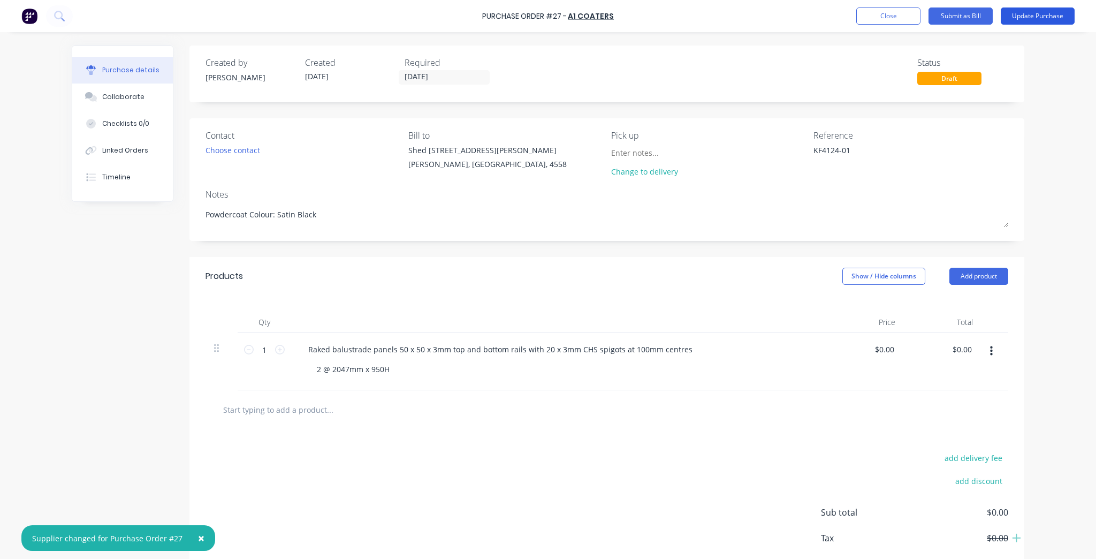
click at [1036, 15] on button "Update Purchase" at bounding box center [1037, 15] width 74 height 17
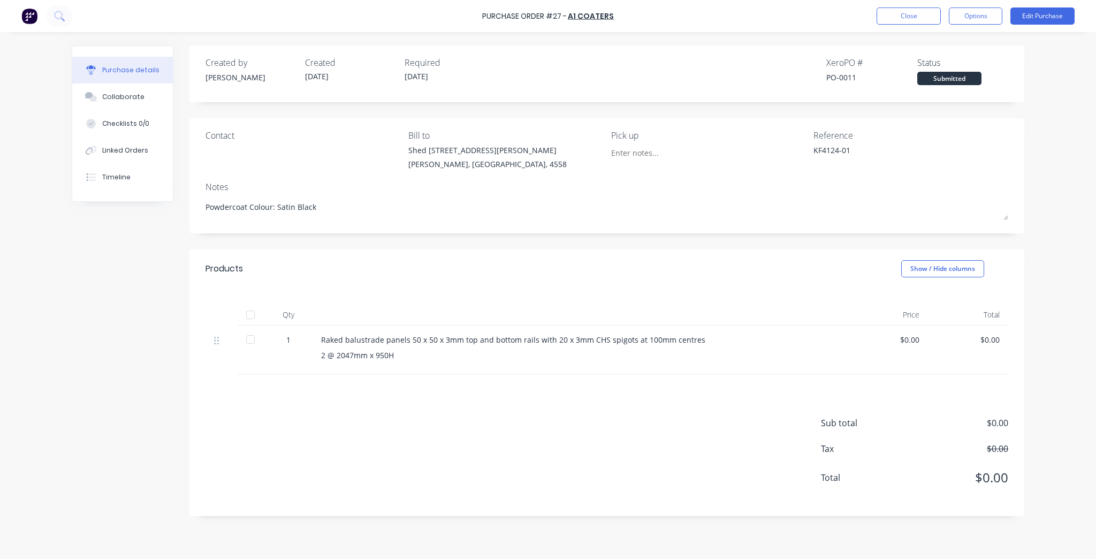
click at [233, 157] on div "Contact" at bounding box center [302, 152] width 195 height 46
click at [1027, 18] on button "Edit Purchase" at bounding box center [1042, 15] width 64 height 17
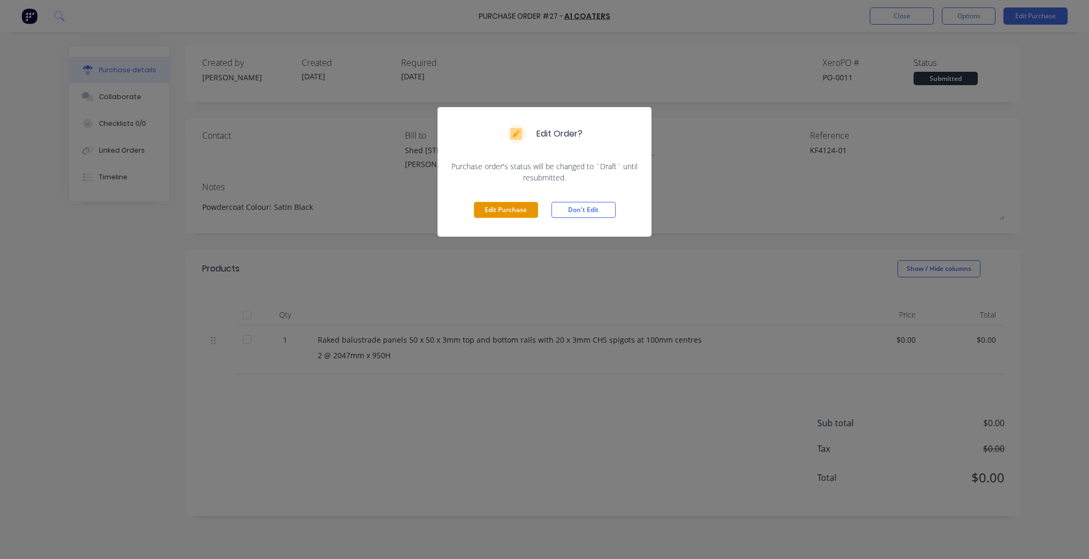
click at [492, 208] on button "Edit Purchase" at bounding box center [506, 210] width 64 height 16
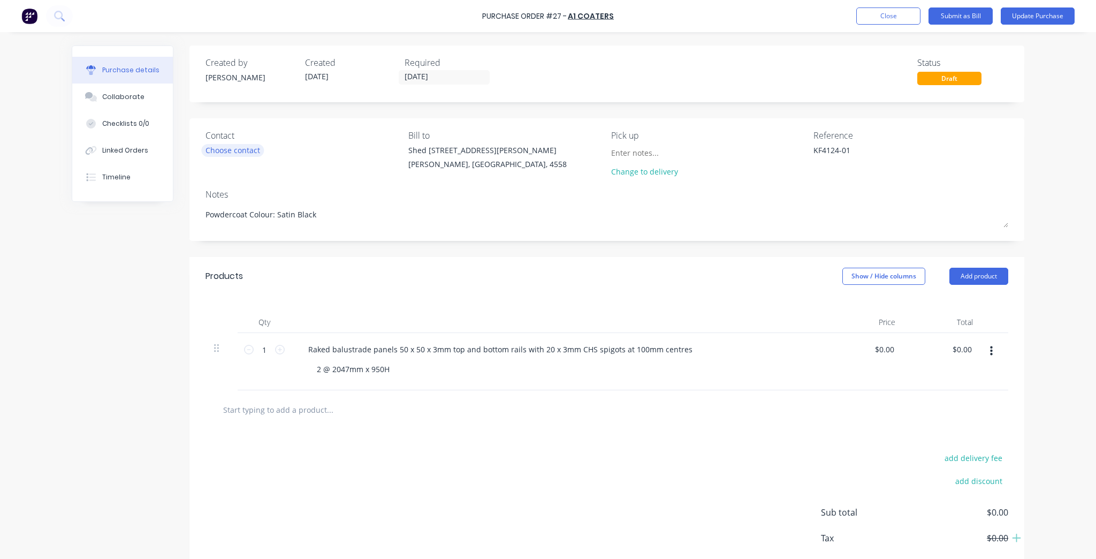
click at [244, 155] on div "Choose contact" at bounding box center [232, 149] width 55 height 11
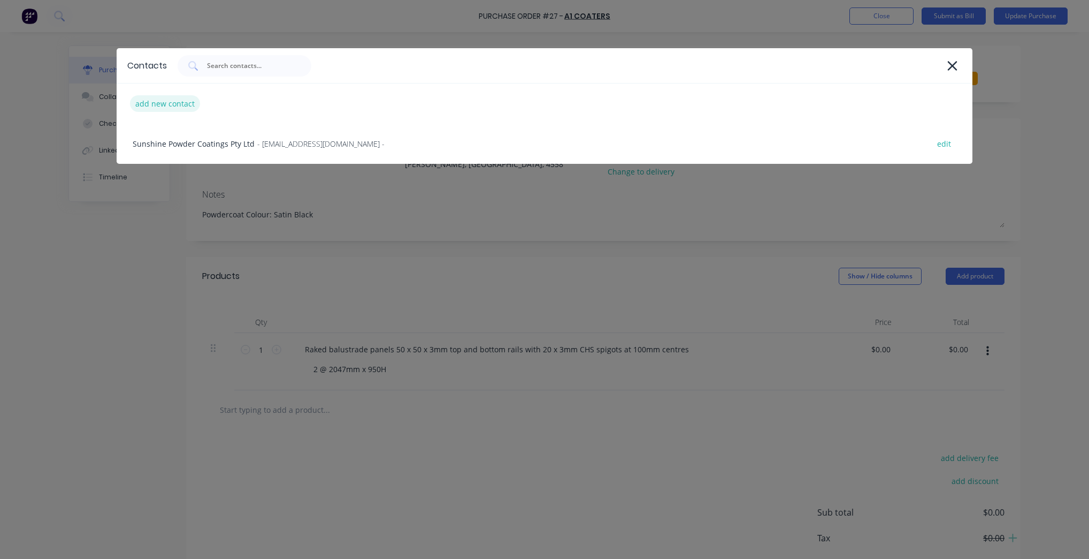
type textarea "x"
click at [184, 101] on div "add new contact" at bounding box center [165, 103] width 70 height 17
select select "AU"
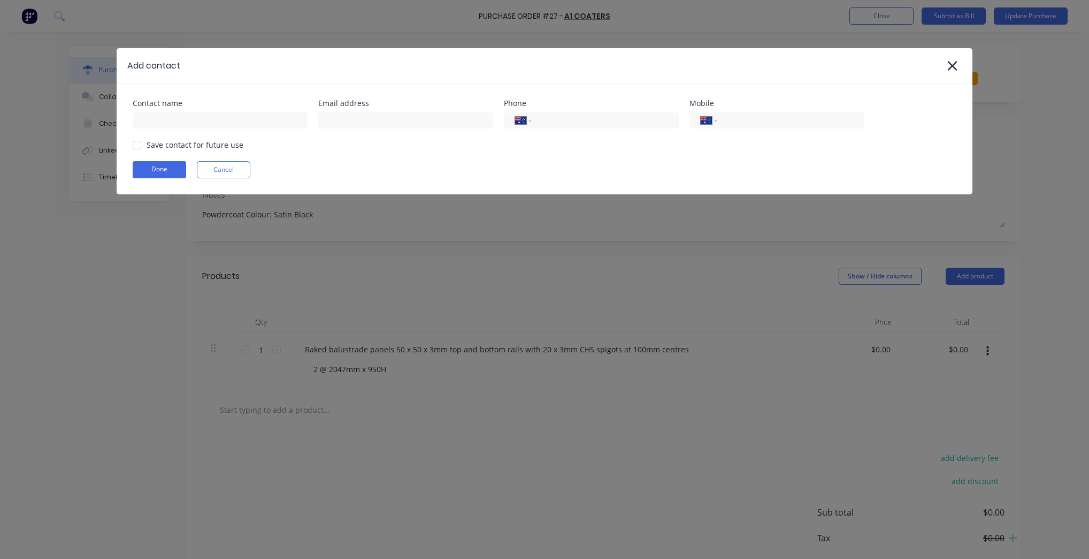
click at [210, 110] on div at bounding box center [220, 119] width 175 height 19
click at [202, 124] on input at bounding box center [220, 120] width 175 height 16
click at [229, 175] on button "Cancel" at bounding box center [223, 169] width 53 height 17
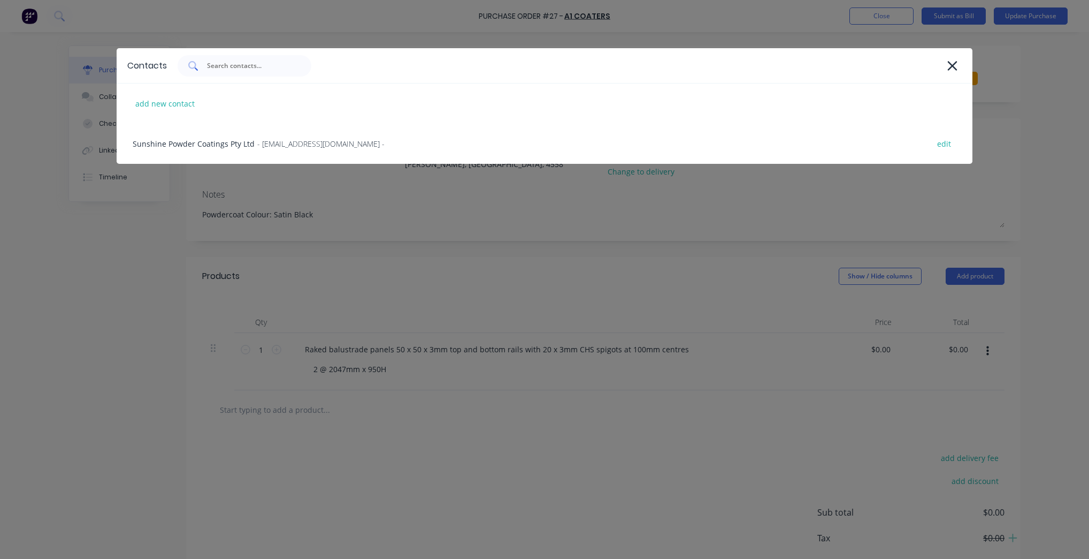
type textarea "x"
click at [232, 63] on input "text" at bounding box center [250, 65] width 89 height 11
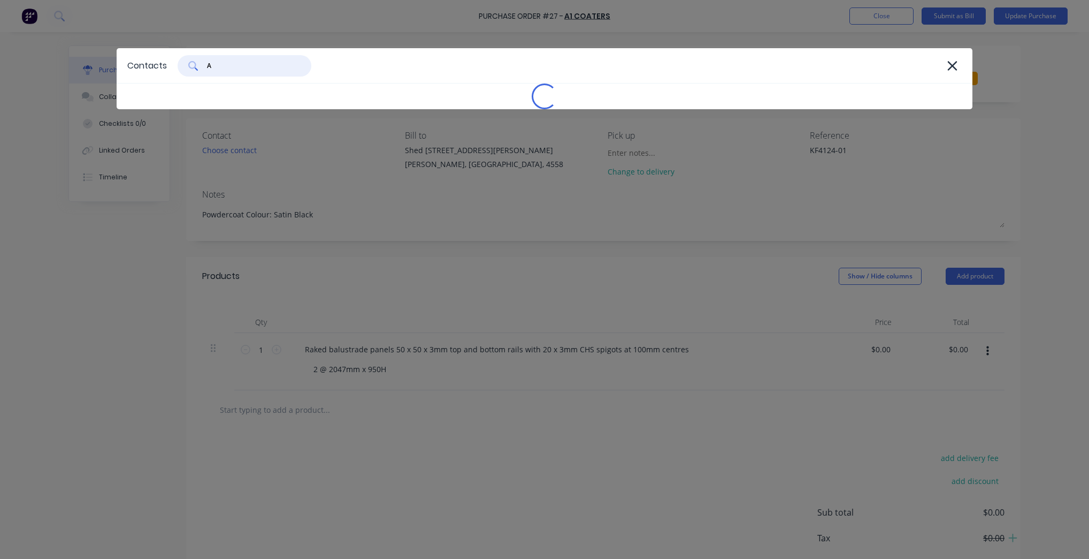
type input "A1"
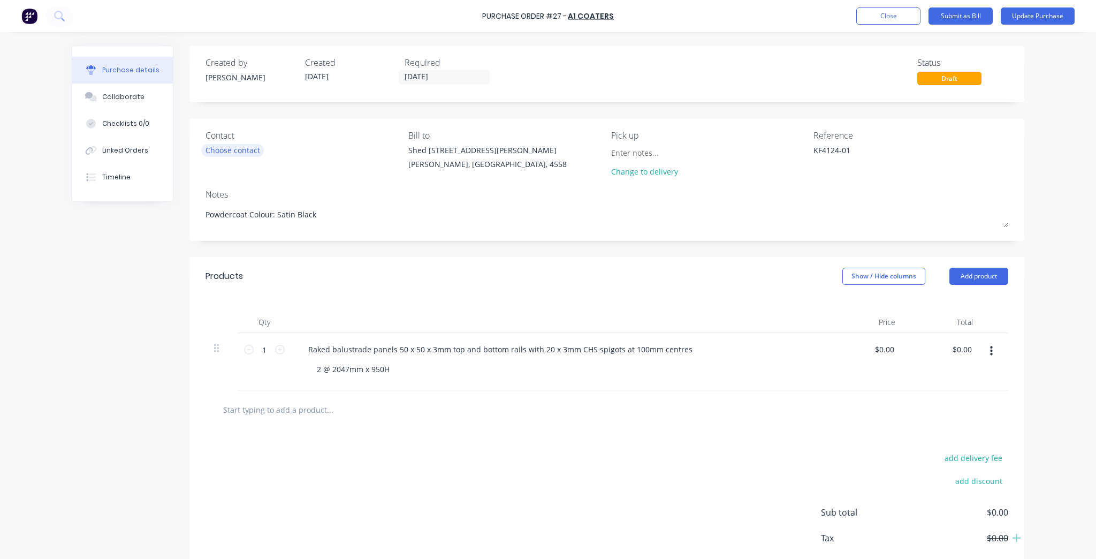
click at [229, 150] on div "Choose contact" at bounding box center [232, 149] width 55 height 11
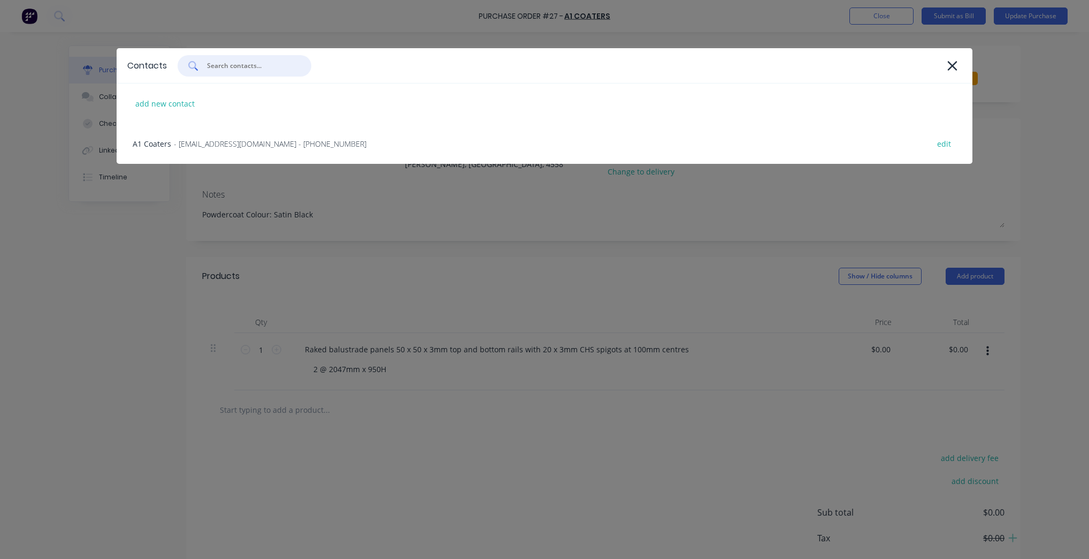
click at [265, 60] on input "text" at bounding box center [250, 65] width 89 height 11
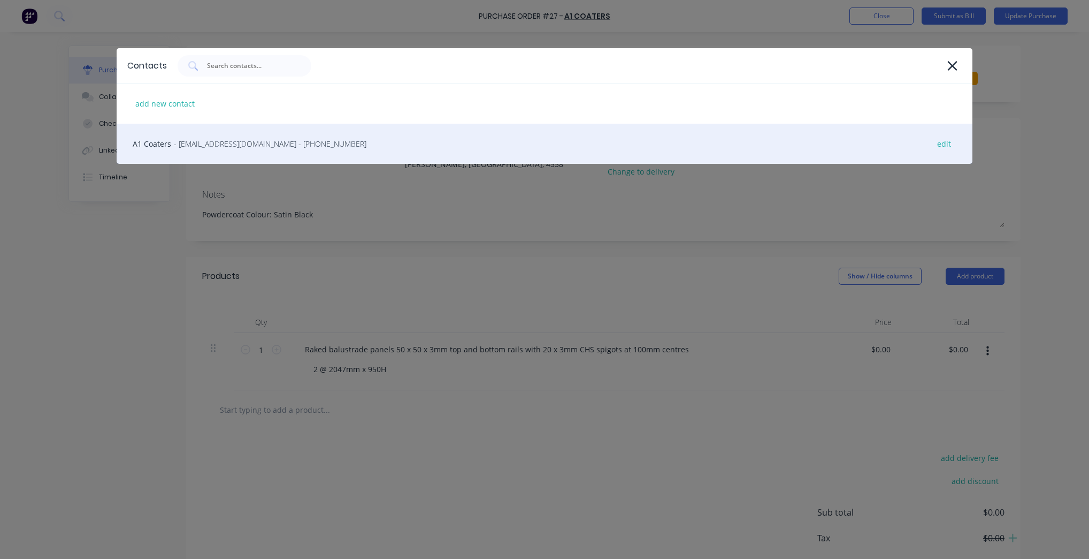
click at [263, 137] on div "A1 Coaters - [EMAIL_ADDRESS][DOMAIN_NAME] - [PHONE_NUMBER] edit" at bounding box center [545, 144] width 856 height 40
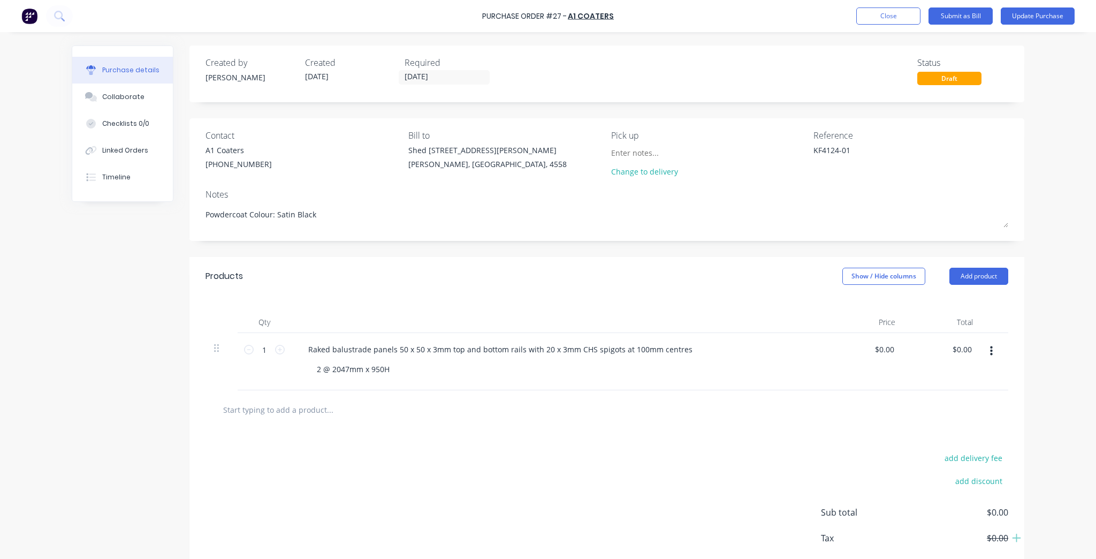
drag, startPoint x: 962, startPoint y: 20, endPoint x: 1065, endPoint y: 91, distance: 125.0
click at [1065, 91] on div "Purchase Order #27 - A1 Coaters Add product Close Submit as Bill Update Purchas…" at bounding box center [548, 279] width 1096 height 559
click at [1051, 17] on button "Update Purchase" at bounding box center [1037, 15] width 74 height 17
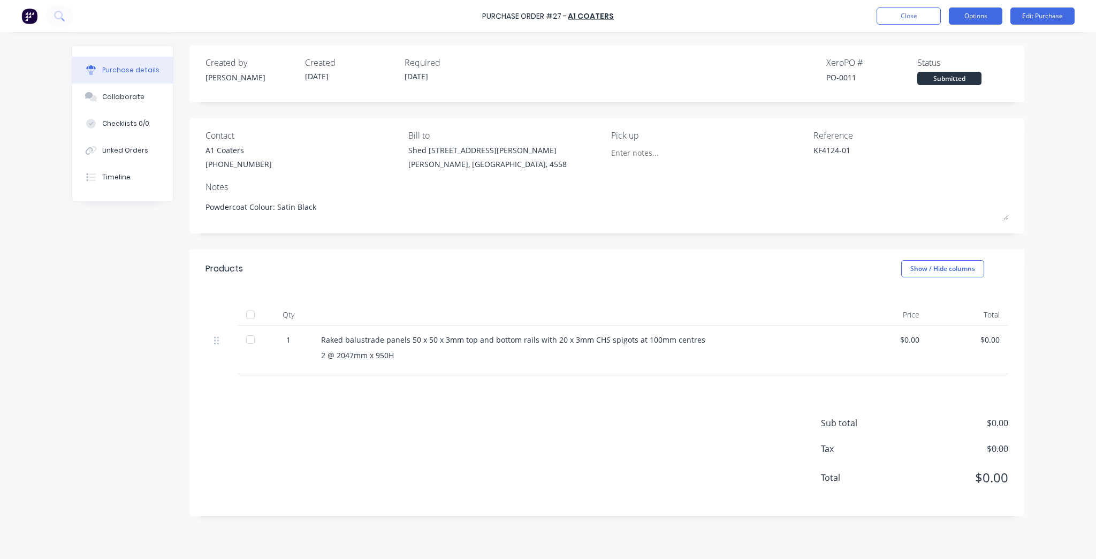
click at [977, 16] on button "Options" at bounding box center [975, 15] width 53 height 17
click at [882, 150] on div "Purchase Order #27 - A1 Coaters Close Options Print / Email Convert to Bill Spl…" at bounding box center [548, 279] width 1096 height 559
click at [956, 41] on div "Print / Email" at bounding box center [951, 44] width 82 height 16
click at [951, 91] on div "Without pricing" at bounding box center [951, 87] width 82 height 16
type textarea "x"
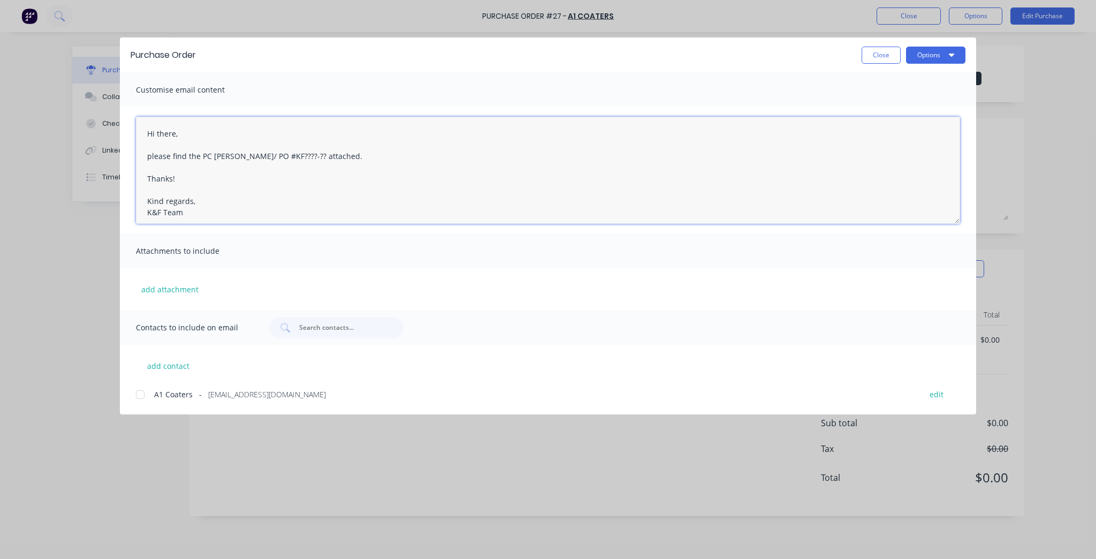
drag, startPoint x: 287, startPoint y: 155, endPoint x: 265, endPoint y: 160, distance: 22.6
click at [265, 160] on textarea "Hi there, please find the PC [PERSON_NAME]/ PO #KF????-?? attached. Thanks! Kin…" at bounding box center [548, 170] width 824 height 107
paste textarea "KF4124-01"
click at [265, 155] on textarea "Hi there, please find the PC docket/ PO #KFKF4124-01 attached. Thanks! Kind reg…" at bounding box center [548, 170] width 824 height 107
click at [383, 154] on textarea "Hi there, please find the PC docket KF4124-01 attached. Thanks! Kind regards, K…" at bounding box center [548, 170] width 824 height 107
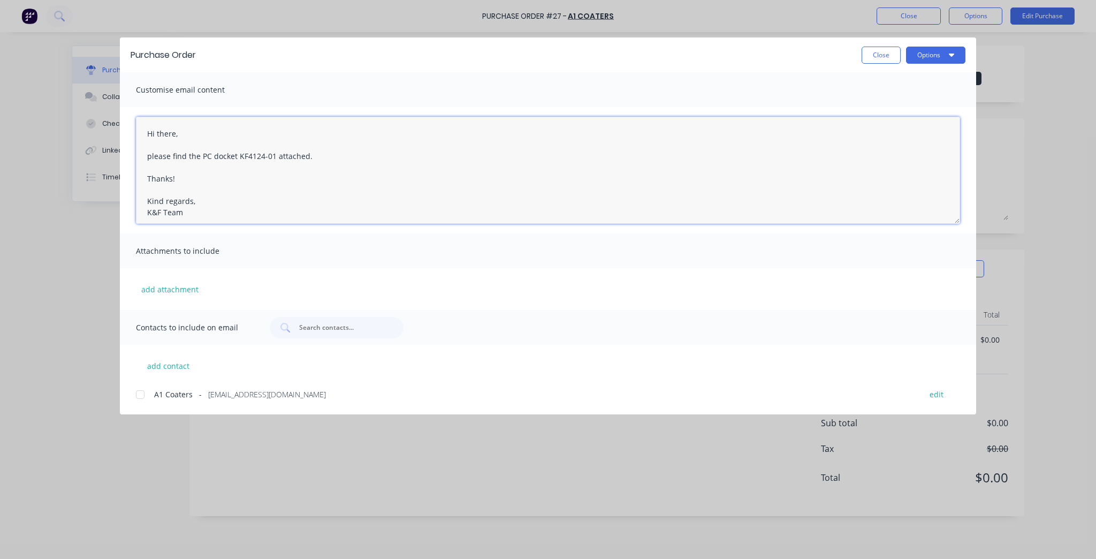
type textarea "Hi there, please find the PC docket KF4124-01 attached. Thanks! Kind regards, K…"
click at [152, 393] on div "A1 Coaters - [EMAIL_ADDRESS][DOMAIN_NAME] edit" at bounding box center [556, 393] width 840 height 14
click at [915, 58] on button "Options" at bounding box center [935, 55] width 59 height 17
click at [916, 87] on div "Preview" at bounding box center [914, 82] width 82 height 16
click at [890, 50] on button "Close" at bounding box center [880, 55] width 39 height 17
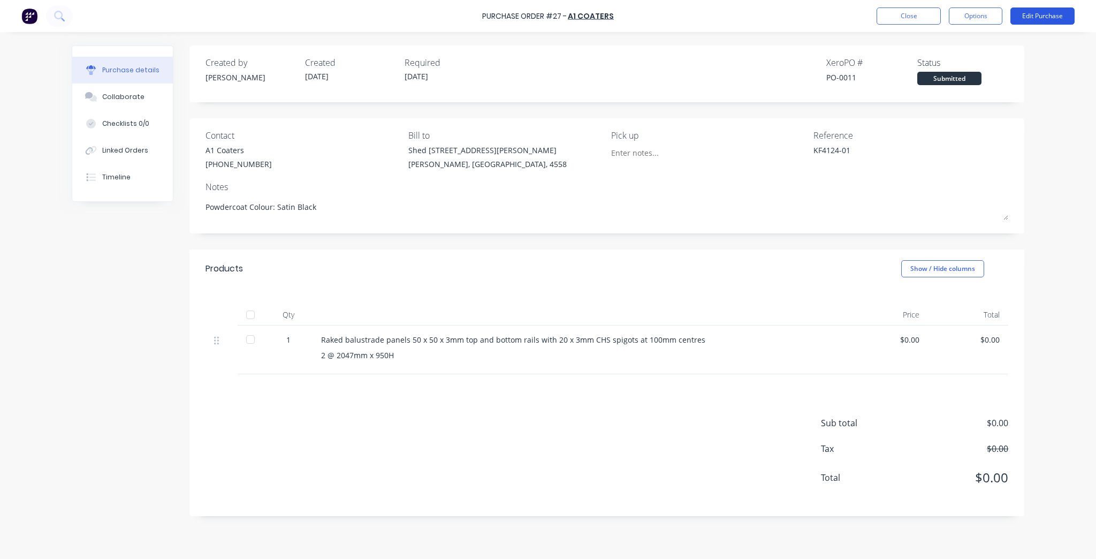
click at [1038, 17] on button "Edit Purchase" at bounding box center [1042, 15] width 64 height 17
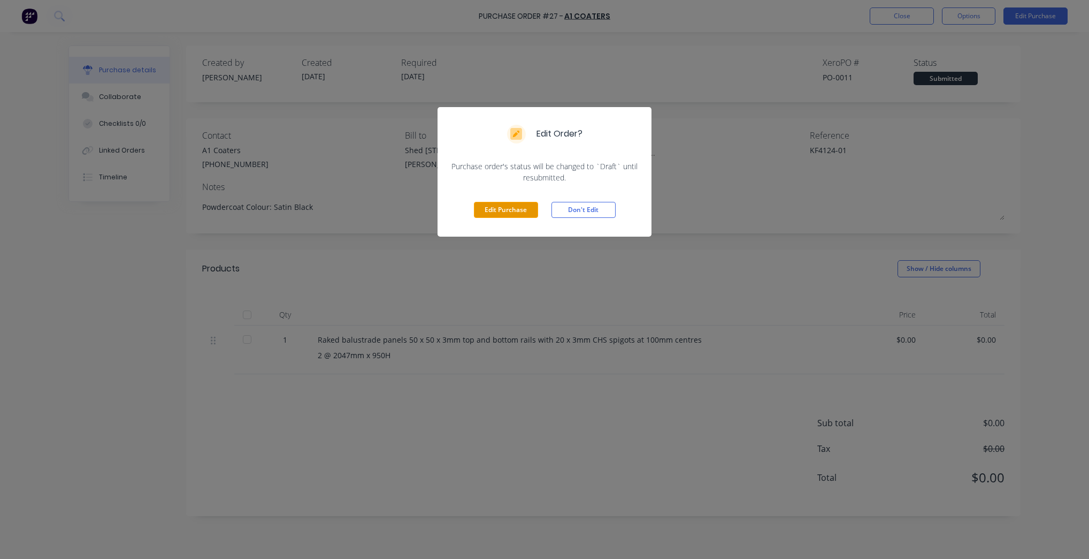
click at [503, 217] on button "Edit Purchase" at bounding box center [506, 210] width 64 height 16
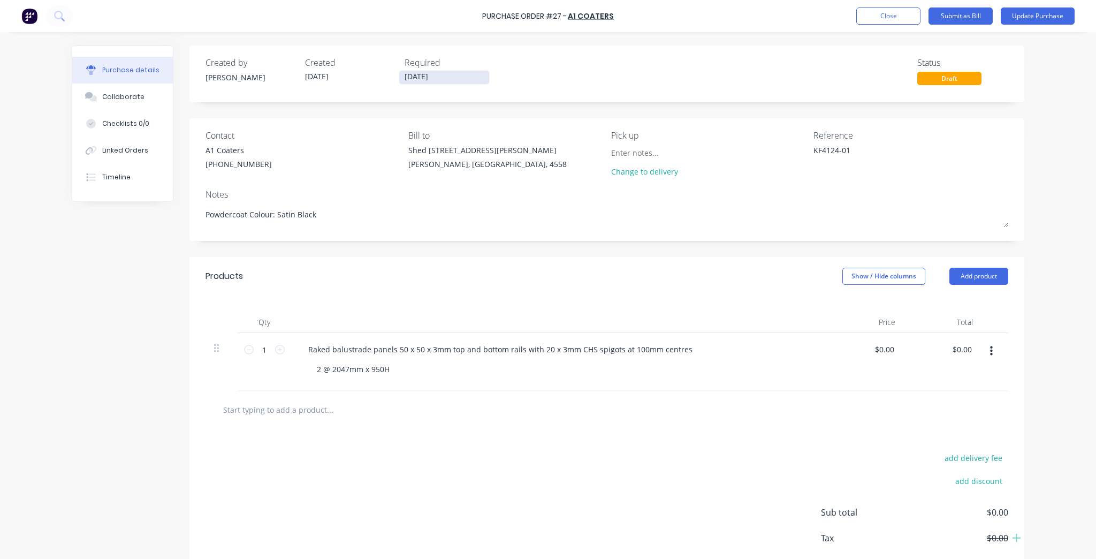
click at [430, 77] on input "[DATE]" at bounding box center [444, 77] width 90 height 13
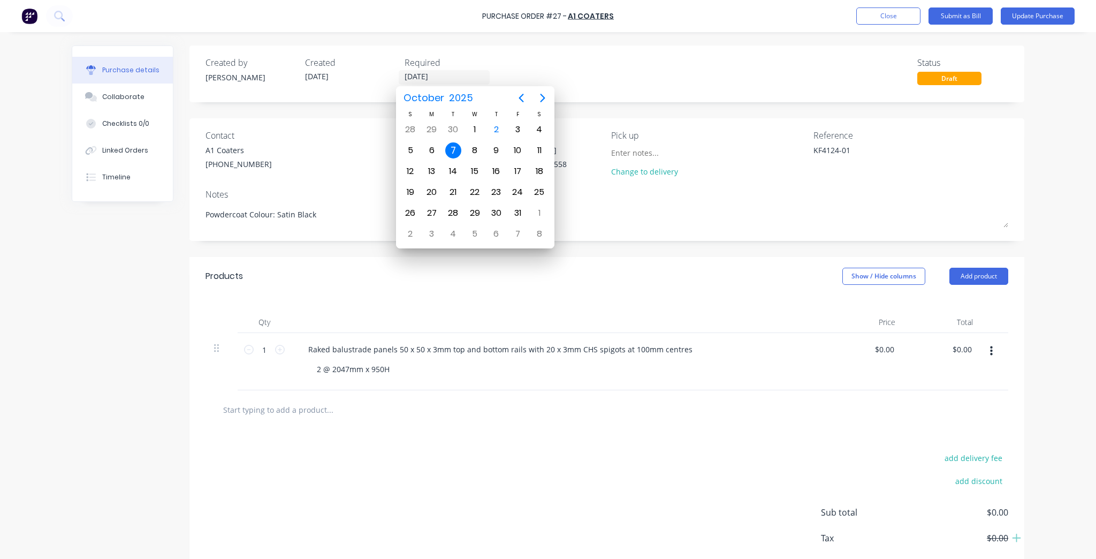
click at [654, 67] on div "Created by [PERSON_NAME] Created [DATE] Required [DATE] Status Draft" at bounding box center [606, 70] width 802 height 29
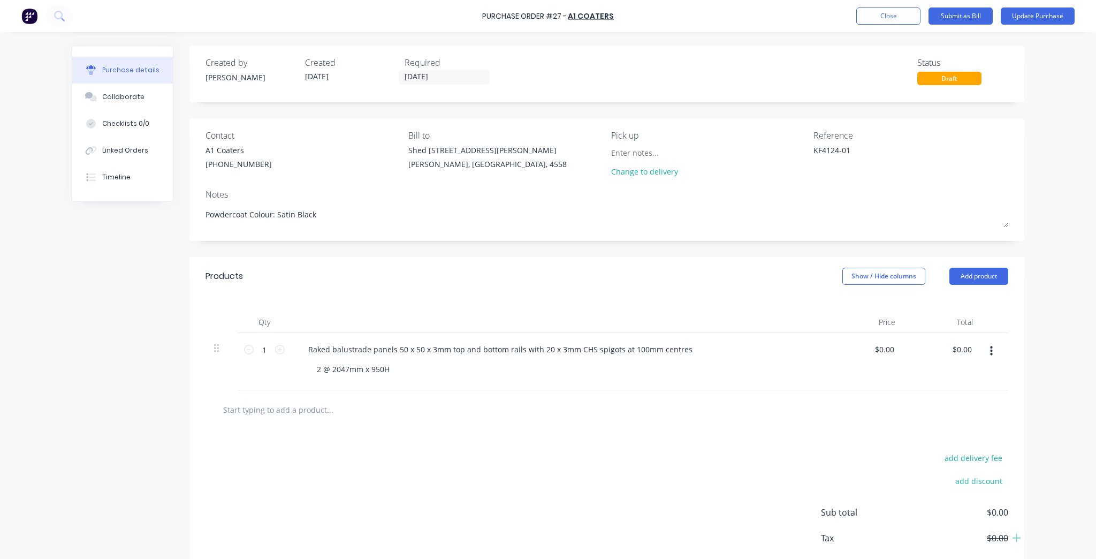
click at [620, 66] on div "Created by [PERSON_NAME] Created [DATE] Required [DATE] Status Draft" at bounding box center [606, 70] width 802 height 29
click at [1031, 18] on button "Update Purchase" at bounding box center [1037, 15] width 74 height 17
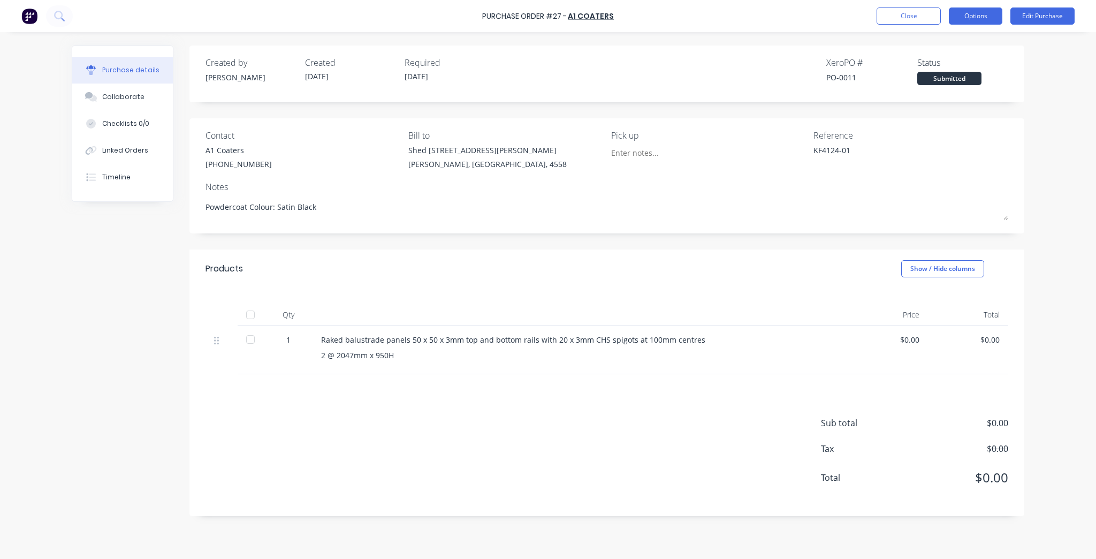
click at [964, 20] on button "Options" at bounding box center [975, 15] width 53 height 17
drag, startPoint x: 951, startPoint y: 49, endPoint x: 979, endPoint y: 86, distance: 46.7
click at [979, 86] on div "Print / Email Convert to Bill Split order Duplicate Change supplier Archive" at bounding box center [951, 97] width 102 height 134
click at [974, 52] on button "Print / Email" at bounding box center [951, 43] width 102 height 21
click at [944, 88] on div "Without pricing" at bounding box center [951, 87] width 82 height 16
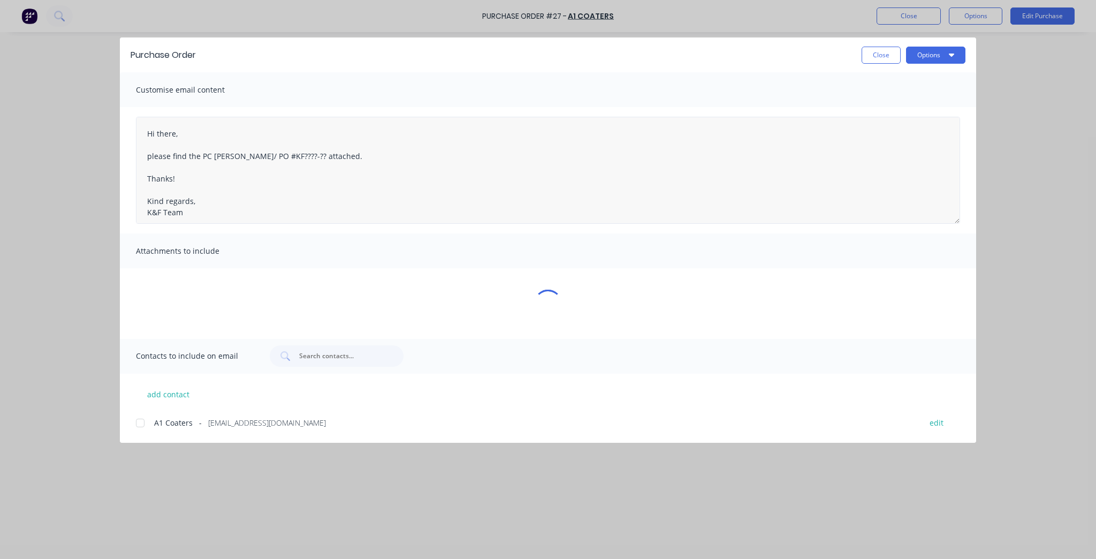
type textarea "x"
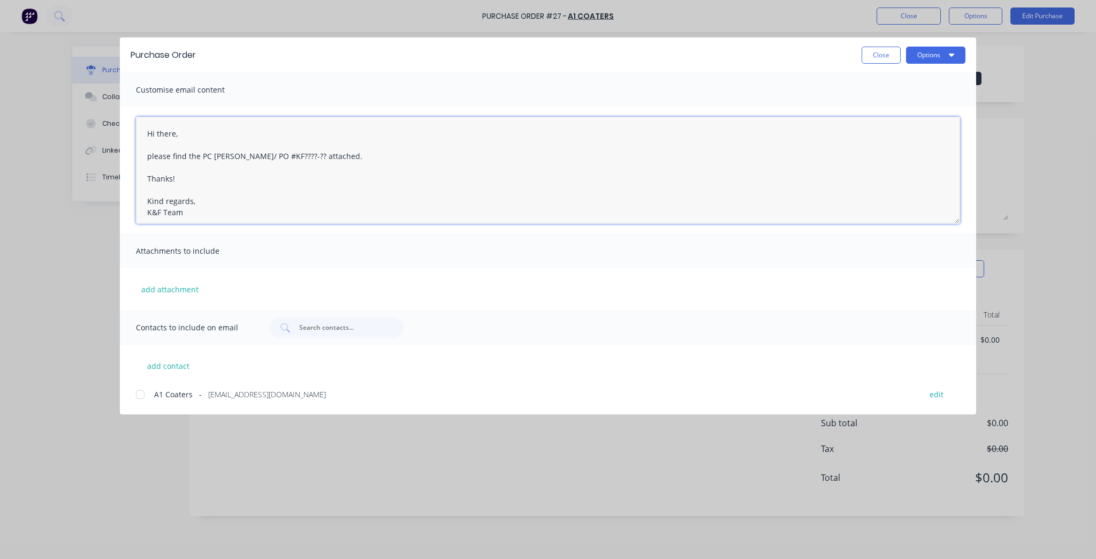
drag, startPoint x: 288, startPoint y: 156, endPoint x: 236, endPoint y: 156, distance: 51.9
click at [236, 156] on textarea "Hi there, please find the PC [PERSON_NAME]/ PO #KF????-?? attached. Thanks! Kin…" at bounding box center [548, 170] width 824 height 107
paste textarea "KF4124-01"
type textarea "Hi there, please find the PC docket KF4124-01 attached. Thanks! Kind regards, K…"
click at [185, 398] on span "A1 Coaters" at bounding box center [173, 393] width 39 height 11
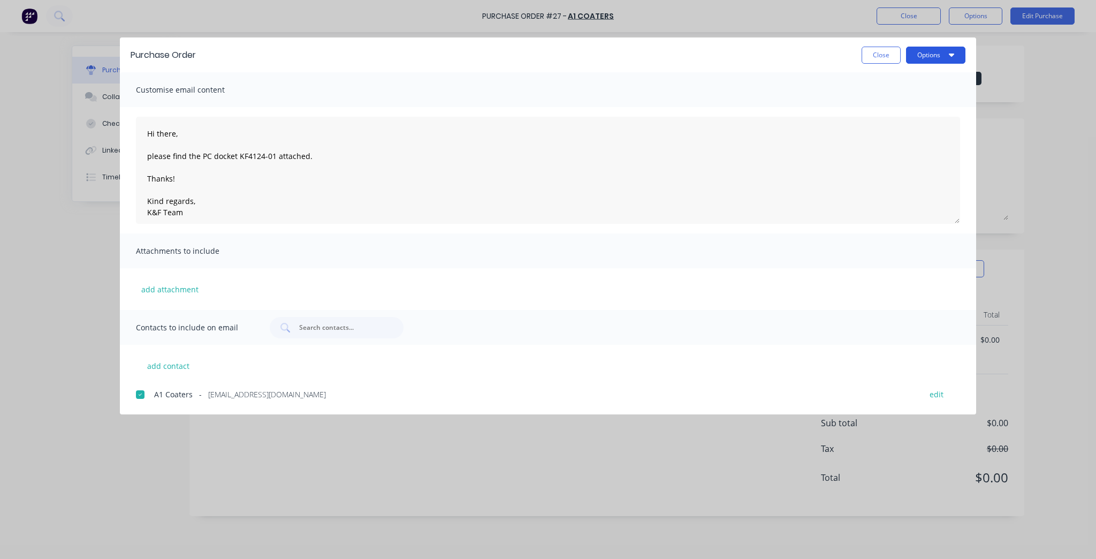
click at [931, 51] on button "Options" at bounding box center [935, 55] width 59 height 17
click at [929, 85] on div "Preview" at bounding box center [914, 82] width 82 height 16
click at [932, 62] on button "Options" at bounding box center [935, 55] width 59 height 17
click at [920, 120] on div "Email" at bounding box center [914, 125] width 82 height 16
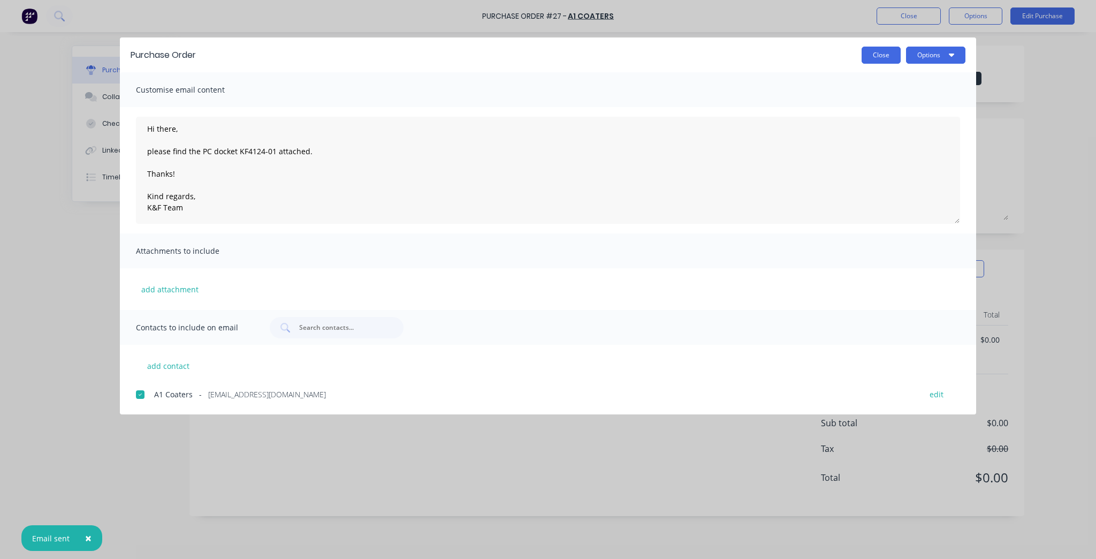
click at [885, 54] on button "Close" at bounding box center [880, 55] width 39 height 17
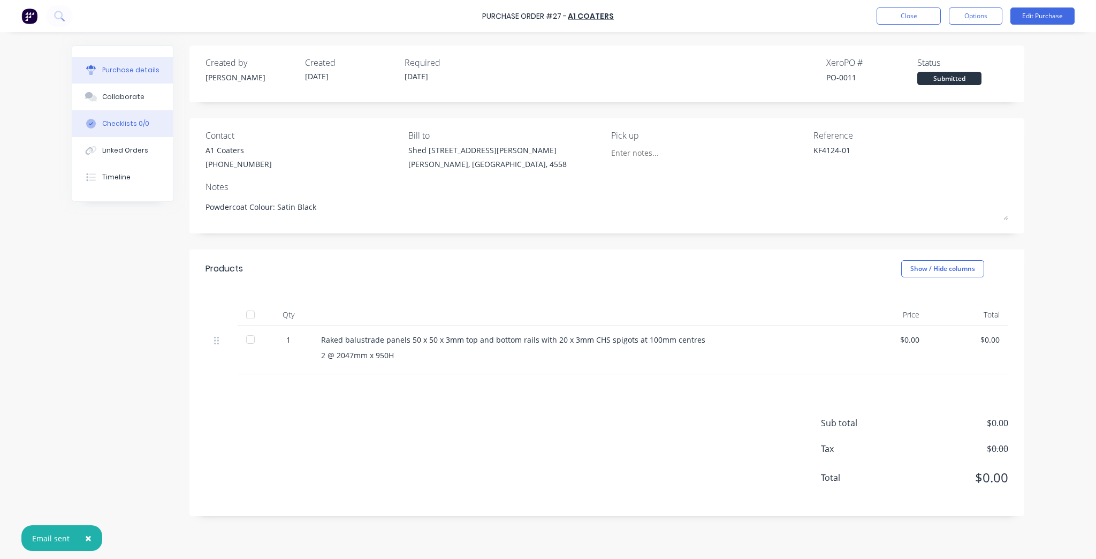
click at [126, 119] on div "Checklists 0/0" at bounding box center [125, 124] width 47 height 10
type textarea "x"
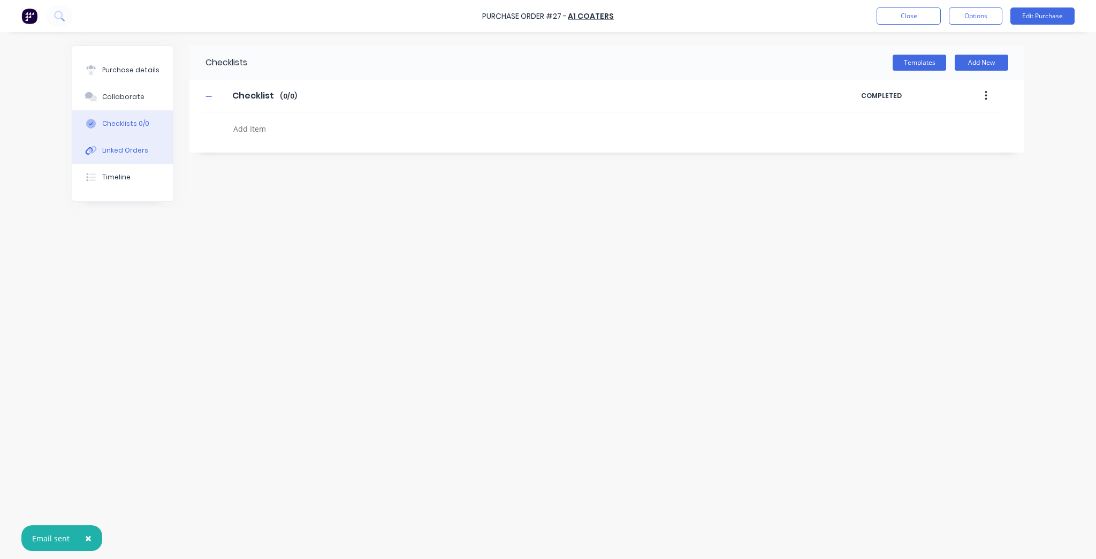
click at [120, 152] on div "Linked Orders" at bounding box center [125, 151] width 46 height 10
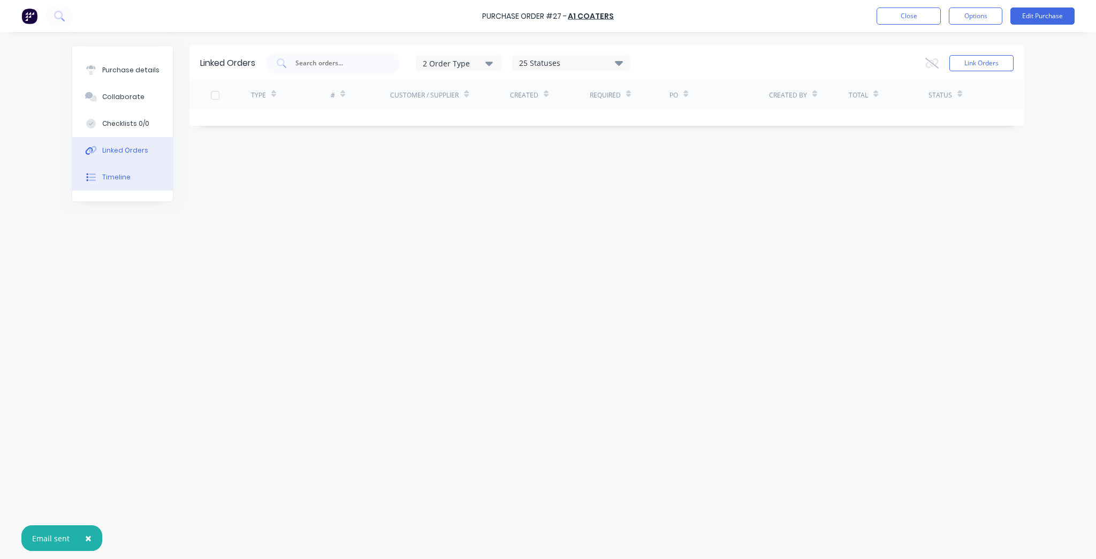
click at [105, 164] on button "Timeline" at bounding box center [122, 177] width 101 height 27
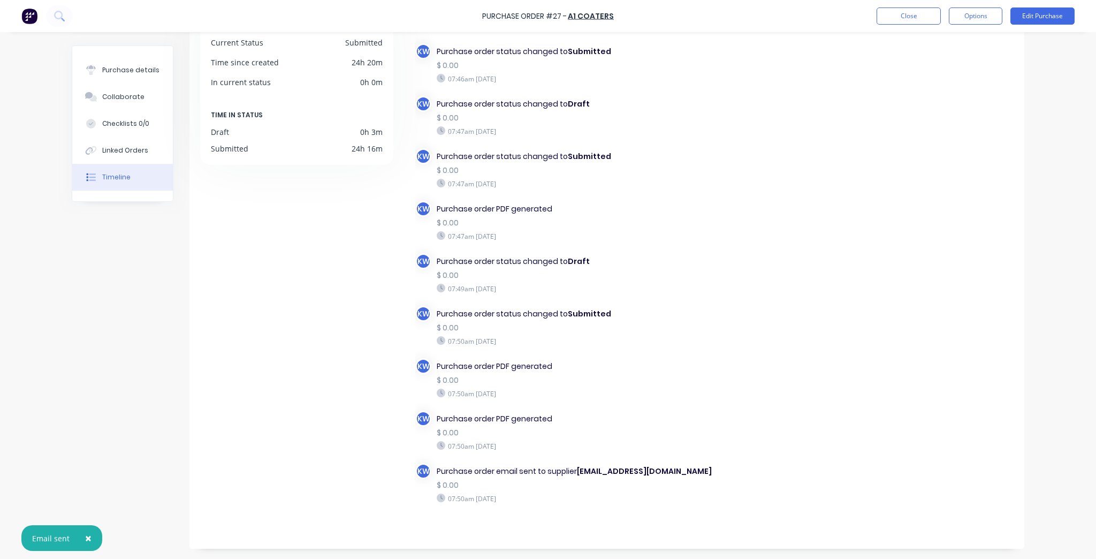
scroll to position [90, 0]
click at [900, 19] on button "Close" at bounding box center [908, 15] width 64 height 17
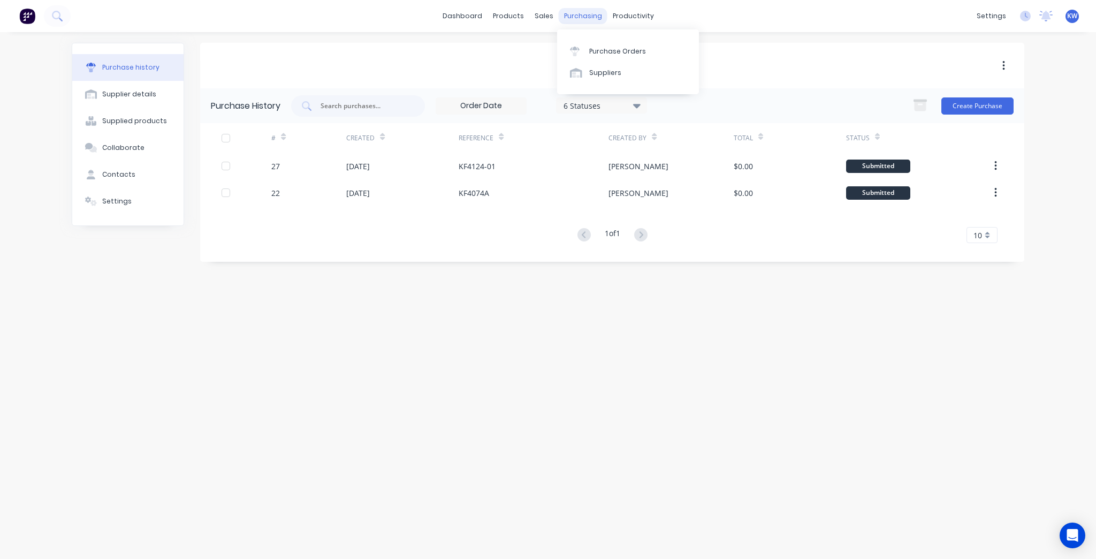
click at [586, 18] on div "purchasing" at bounding box center [583, 16] width 49 height 16
click at [606, 52] on div "Purchase Orders" at bounding box center [617, 52] width 57 height 10
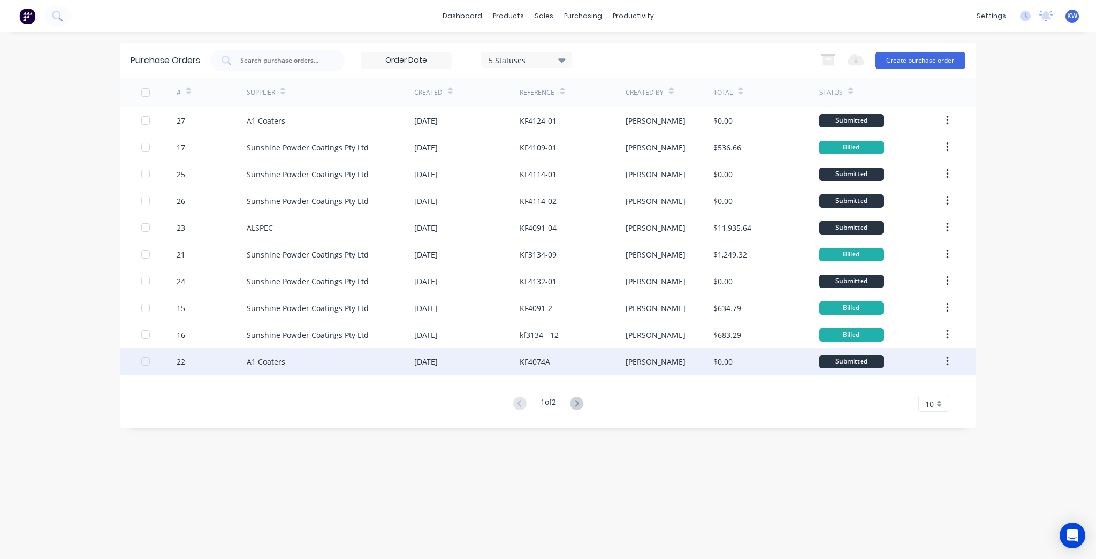
click at [663, 364] on div "[PERSON_NAME]" at bounding box center [669, 361] width 88 height 27
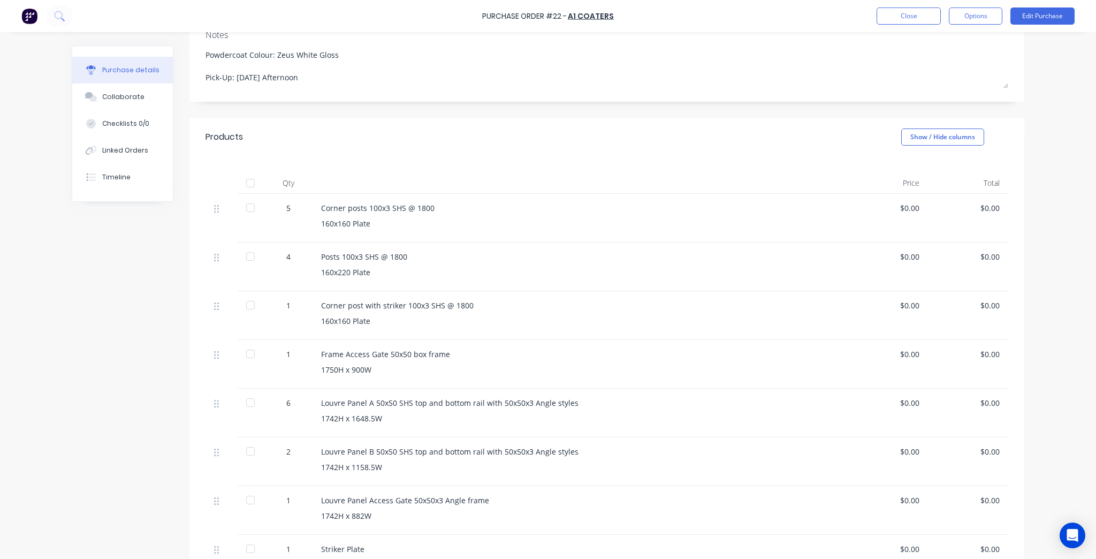
scroll to position [171, 0]
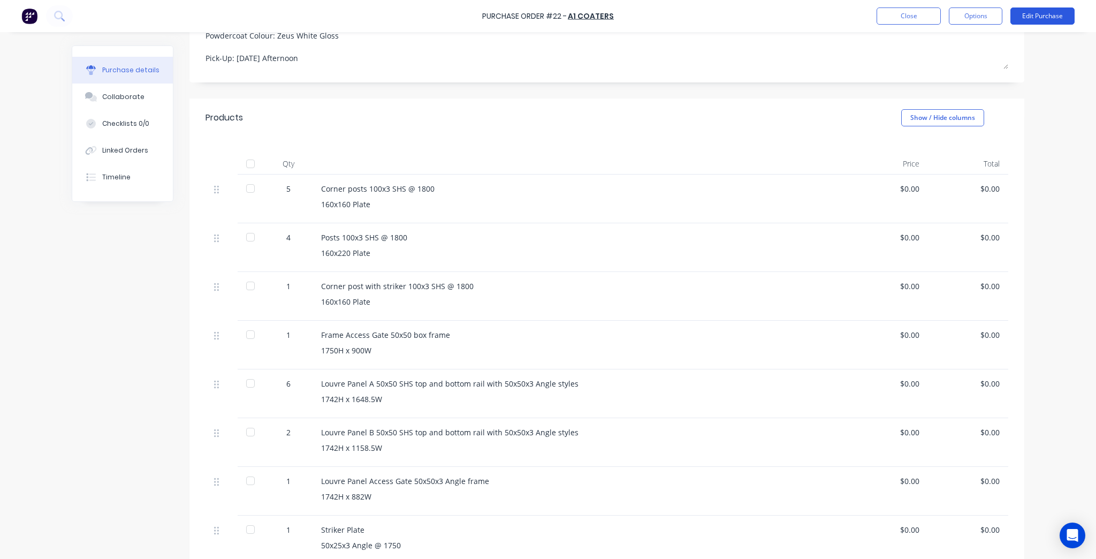
click at [1031, 23] on button "Edit Purchase" at bounding box center [1042, 15] width 64 height 17
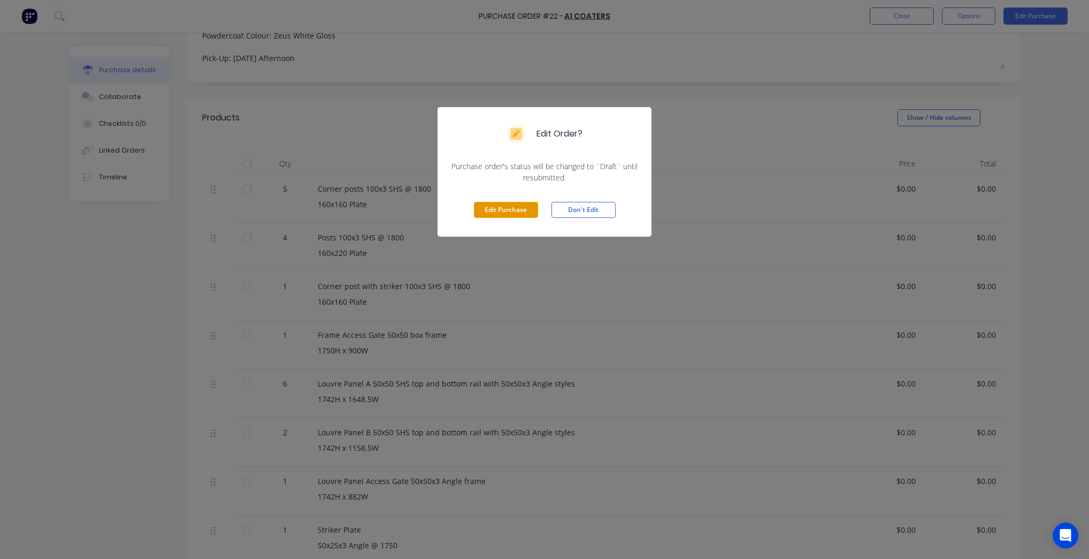
click at [510, 210] on button "Edit Purchase" at bounding box center [506, 210] width 64 height 16
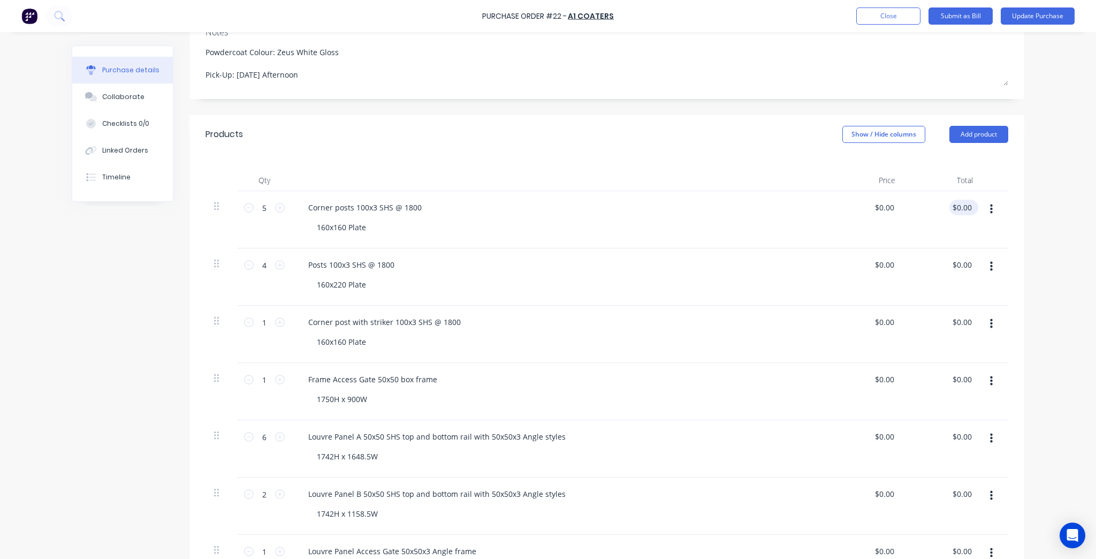
type textarea "x"
type input "0.00"
click at [952, 205] on input "0.00" at bounding box center [961, 208] width 25 height 16
type textarea "x"
click at [953, 205] on input "0.00" at bounding box center [963, 208] width 20 height 16
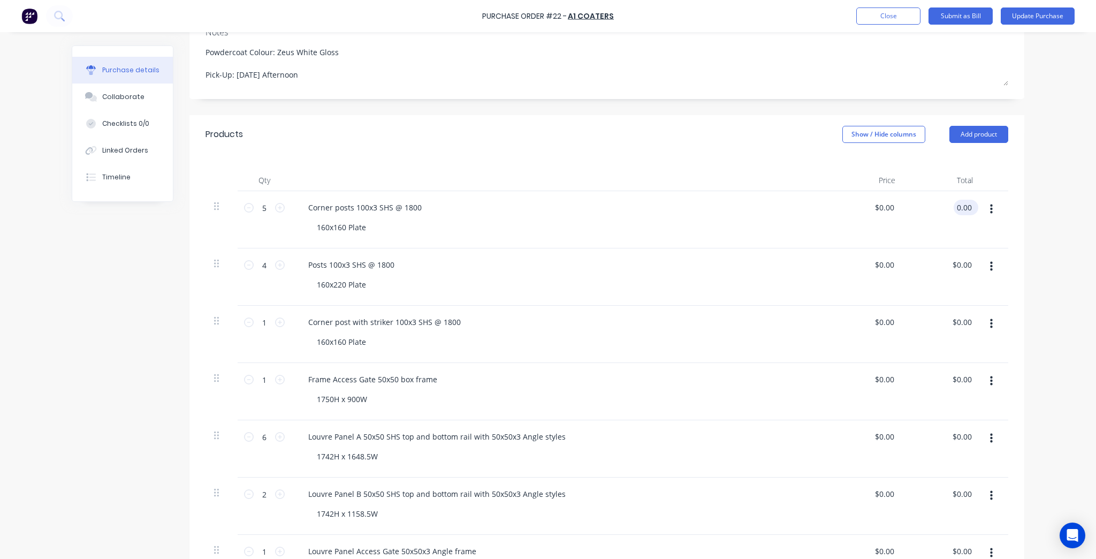
paste input "163.8"
type input "163.80"
type textarea "x"
type input "$32.76"
type input "$163.80"
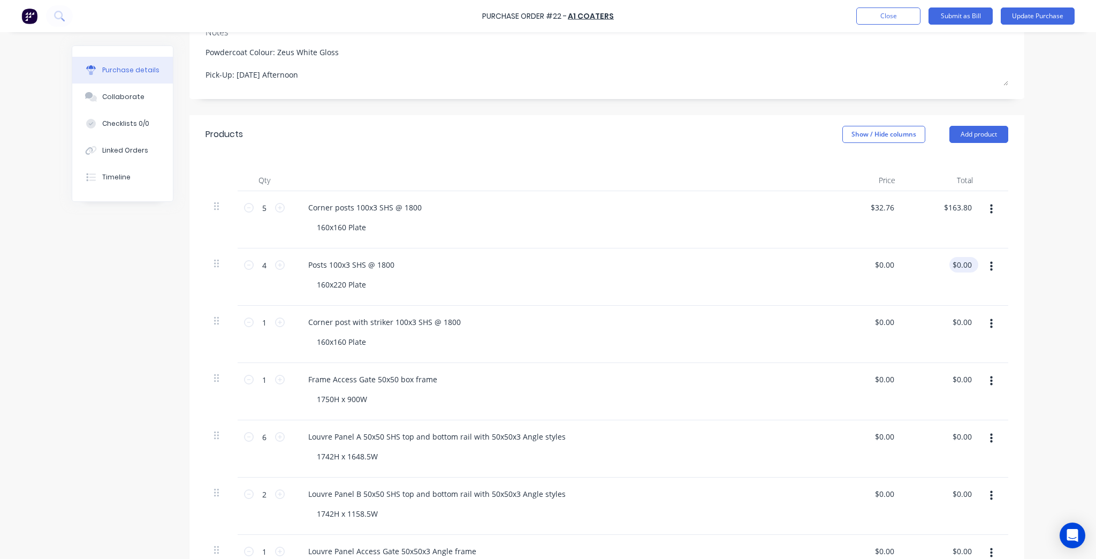
type textarea "x"
type input "$163.80"
type input "0.00"
click at [965, 266] on input "0.00" at bounding box center [961, 265] width 25 height 16
click at [965, 266] on input "0.00" at bounding box center [963, 265] width 20 height 16
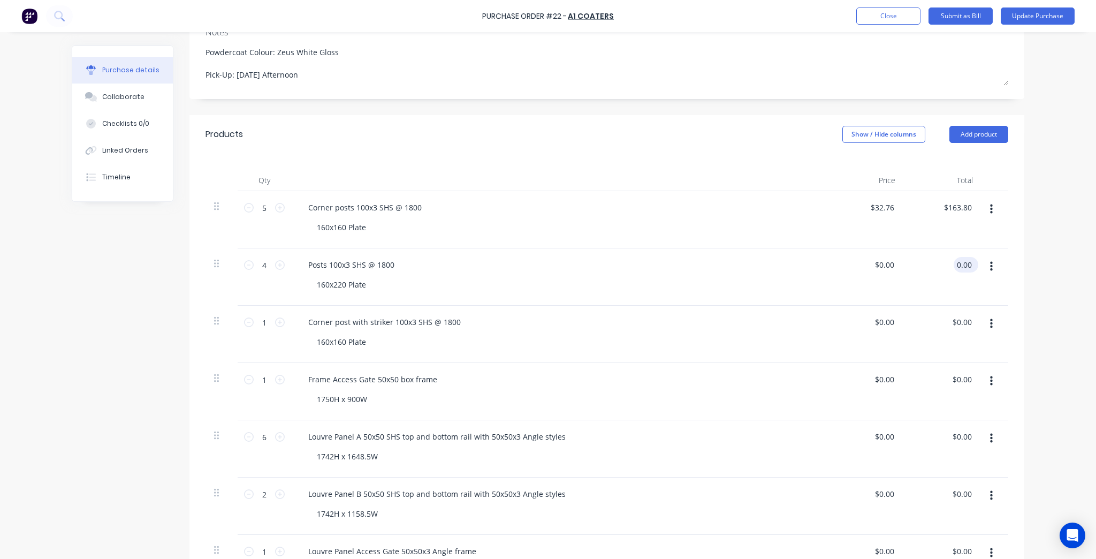
type textarea "x"
click at [965, 266] on input "0.00" at bounding box center [963, 265] width 20 height 16
paste input "131.04"
type input "131.04"
type textarea "x"
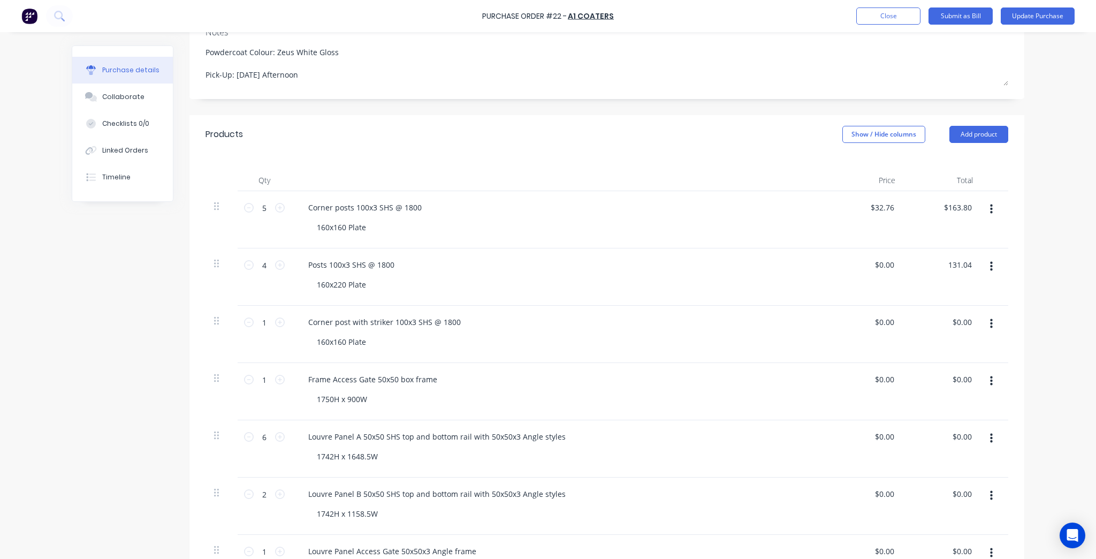
type input "$32.76"
type input "$131.04"
click at [1026, 276] on div "Purchase details Collaborate Checklists 0/0 Linked Orders Timeline Created by K…" at bounding box center [548, 92] width 974 height 505
type textarea "x"
type input "0.00"
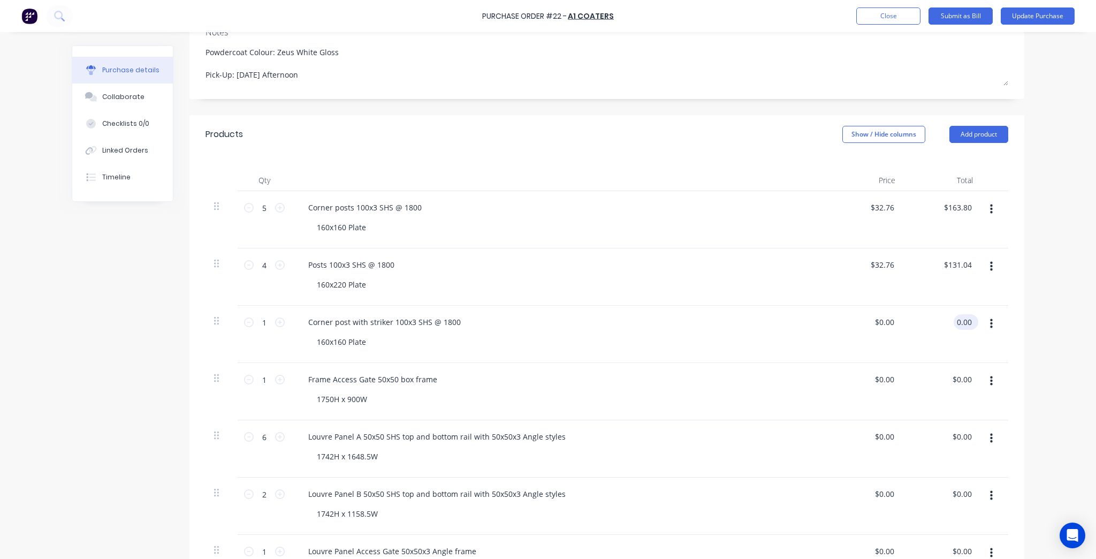
click at [954, 323] on input "0.00" at bounding box center [963, 322] width 20 height 16
type textarea "x"
click at [954, 323] on input "0.00" at bounding box center [963, 322] width 20 height 16
paste input "32.76"
type input "32.76"
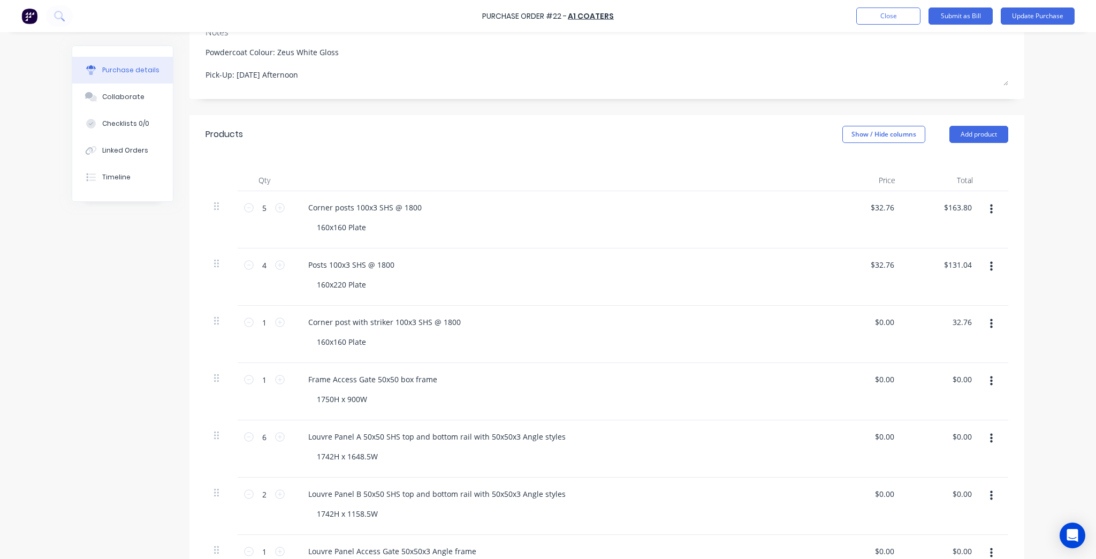
type textarea "x"
type input "$32.76"
click at [1051, 328] on div "Purchase Order #22 - A1 Coaters Add product Close Submit as Bill Update Purchas…" at bounding box center [548, 279] width 1096 height 559
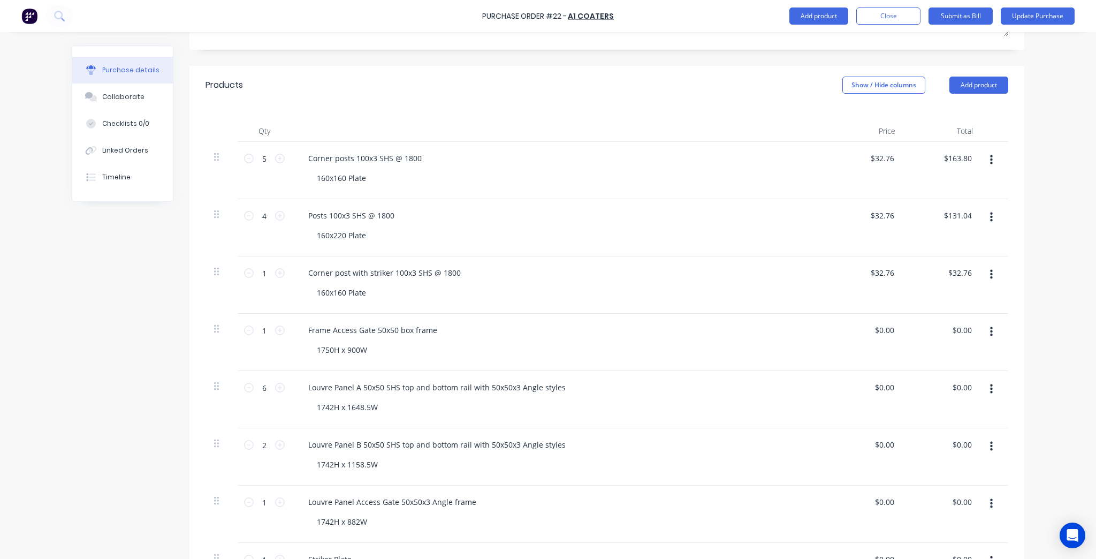
scroll to position [300, 0]
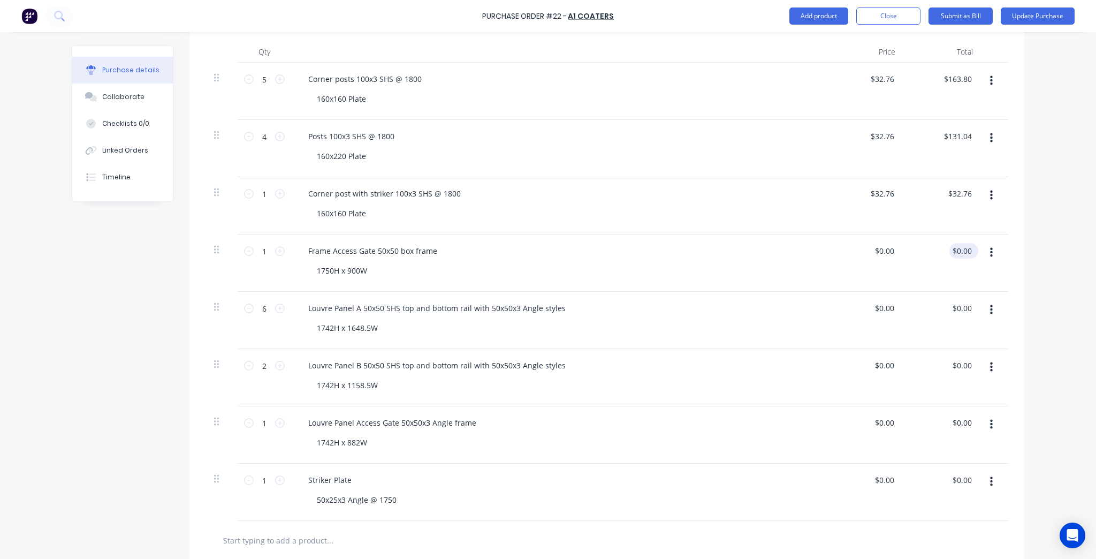
type textarea "x"
type input "0.00"
click at [960, 251] on input "0.00" at bounding box center [961, 251] width 25 height 16
click at [959, 253] on input "0.00" at bounding box center [963, 251] width 20 height 16
type textarea "x"
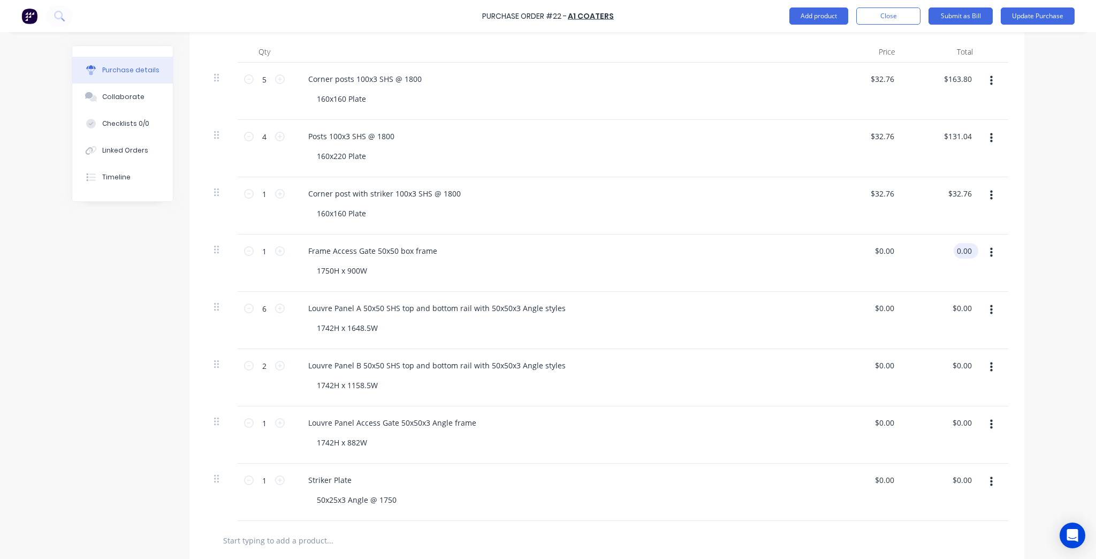
click at [959, 253] on input "0.00" at bounding box center [963, 251] width 20 height 16
paste input "49.14"
type input "49.14"
type textarea "x"
type input "$49.14"
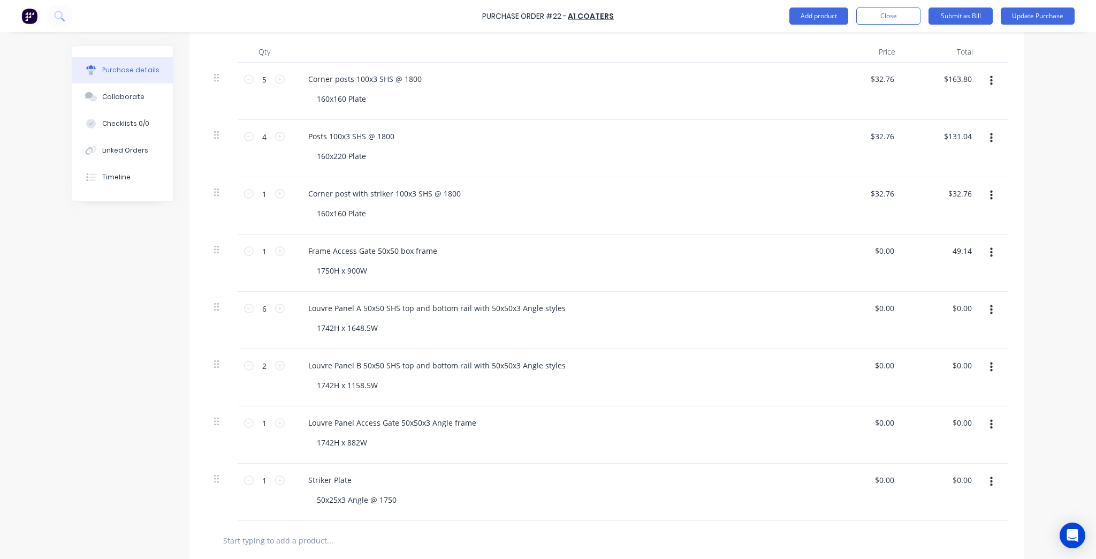
type input "$49.14"
type textarea "x"
type input "$49.14"
click at [979, 302] on button "button" at bounding box center [991, 309] width 25 height 19
type textarea "x"
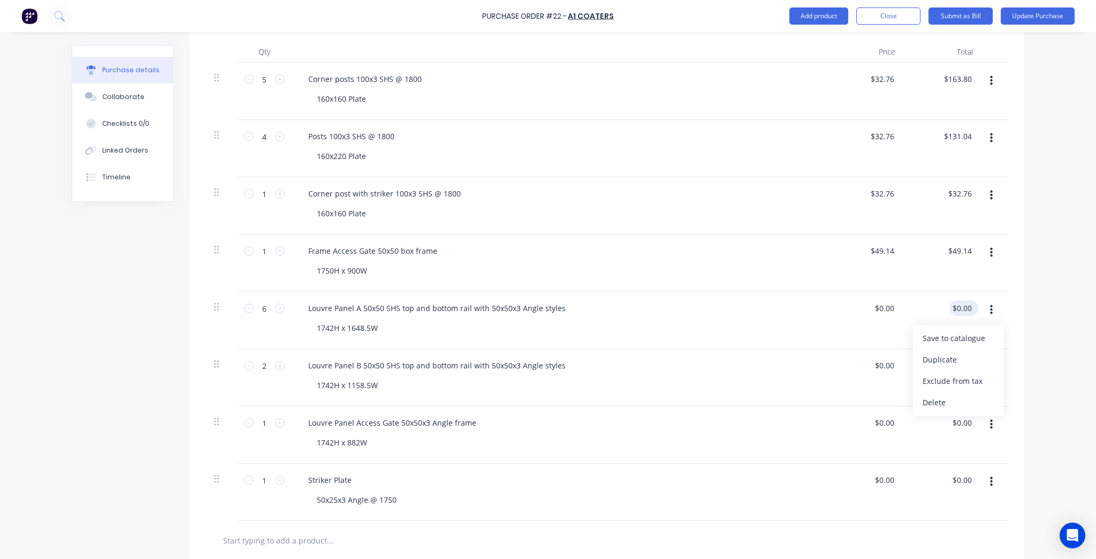
type input "0.00"
click at [965, 304] on input "0.00" at bounding box center [961, 308] width 25 height 16
type textarea "x"
click at [965, 304] on input "0.00" at bounding box center [963, 308] width 20 height 16
paste input "1,567.44"
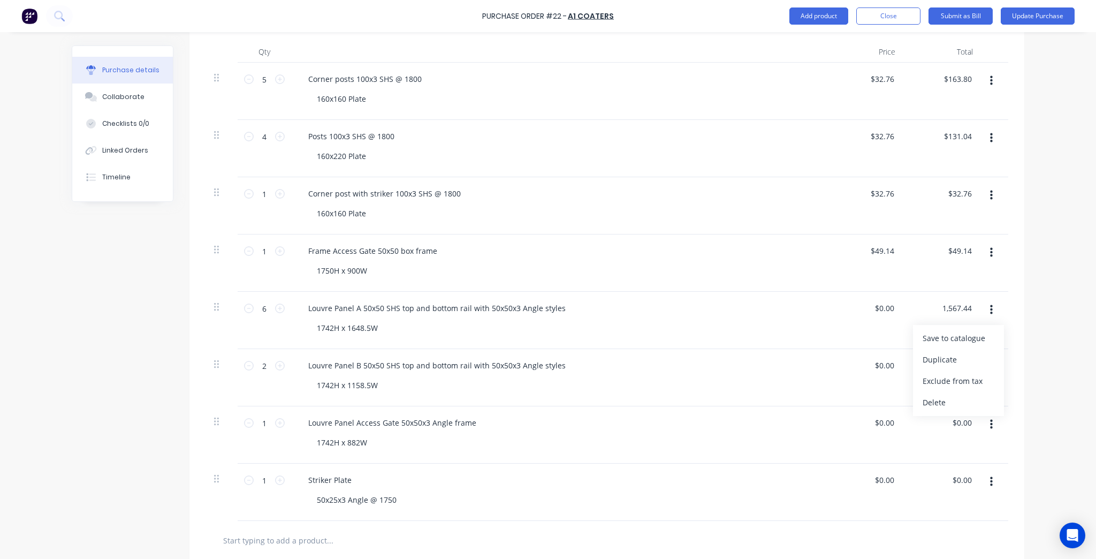
type input "1,567.44"
type textarea "x"
type input "$0.1667"
type input "$1.00"
drag, startPoint x: 1021, startPoint y: 338, endPoint x: 1070, endPoint y: 338, distance: 49.2
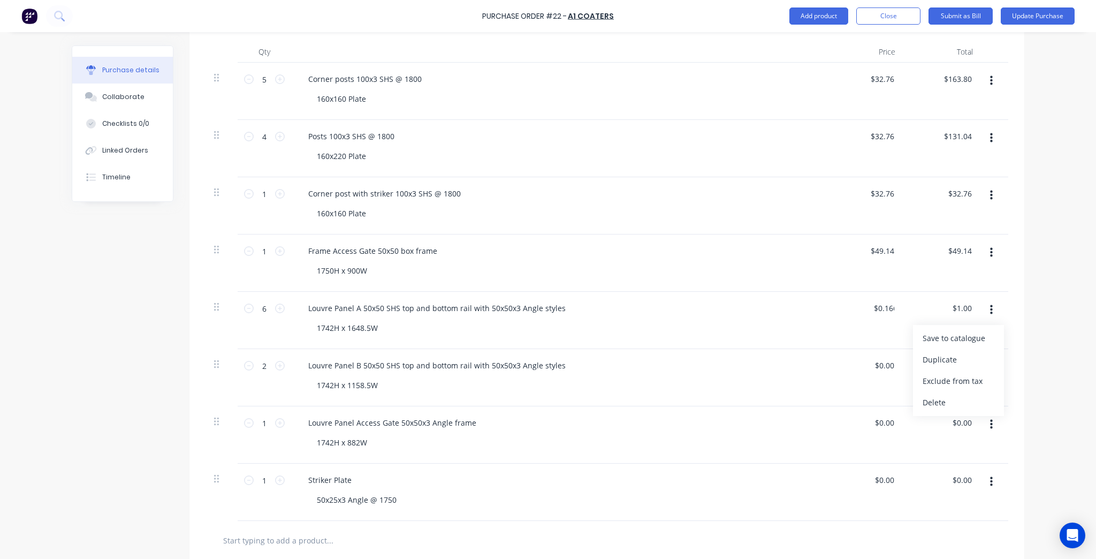
click at [1036, 338] on div "Purchase Order #22 - A1 Coaters Add product Close Submit as Bill Update Purchas…" at bounding box center [548, 279] width 1096 height 559
type textarea "x"
type input "1.00"
drag, startPoint x: 963, startPoint y: 300, endPoint x: 960, endPoint y: 304, distance: 5.8
click at [961, 302] on input "1.00" at bounding box center [963, 308] width 20 height 16
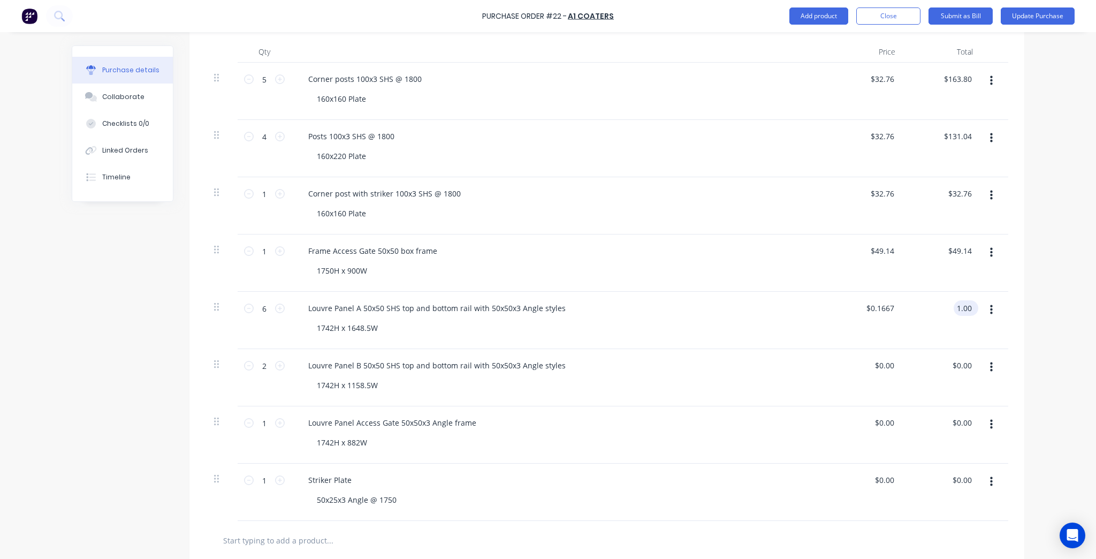
click at [960, 304] on input "1.00" at bounding box center [963, 308] width 20 height 16
type textarea "x"
click at [960, 304] on input "1.00" at bounding box center [963, 308] width 20 height 16
paste input ",567.44"
type input "1,567.44"
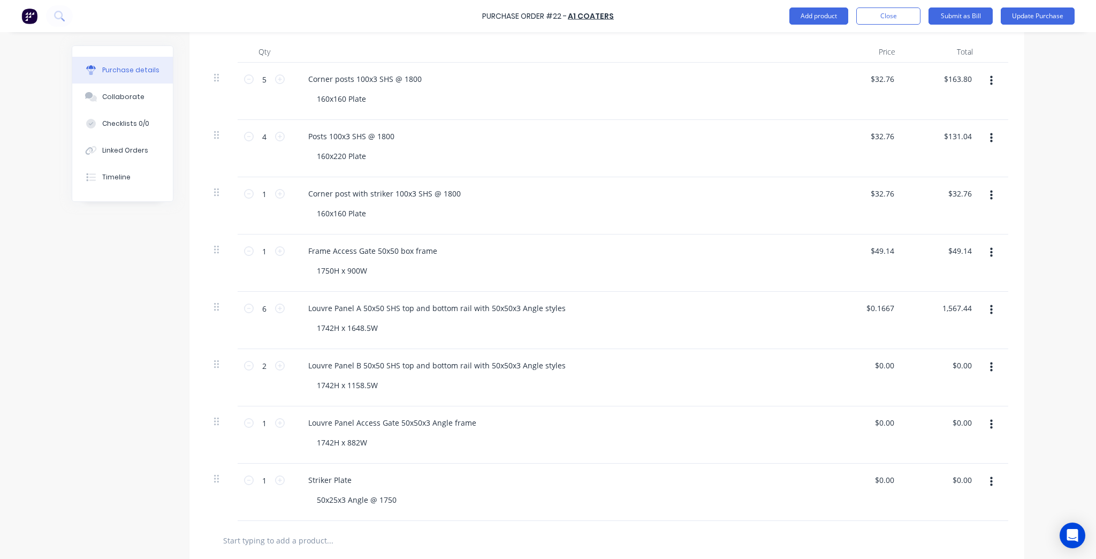
type textarea "x"
type input "$1.00"
click at [1035, 302] on div "Purchase Order #22 - A1 Coaters Add product Close Submit as Bill Update Purchas…" at bounding box center [548, 279] width 1096 height 559
type textarea "x"
type input "1.00"
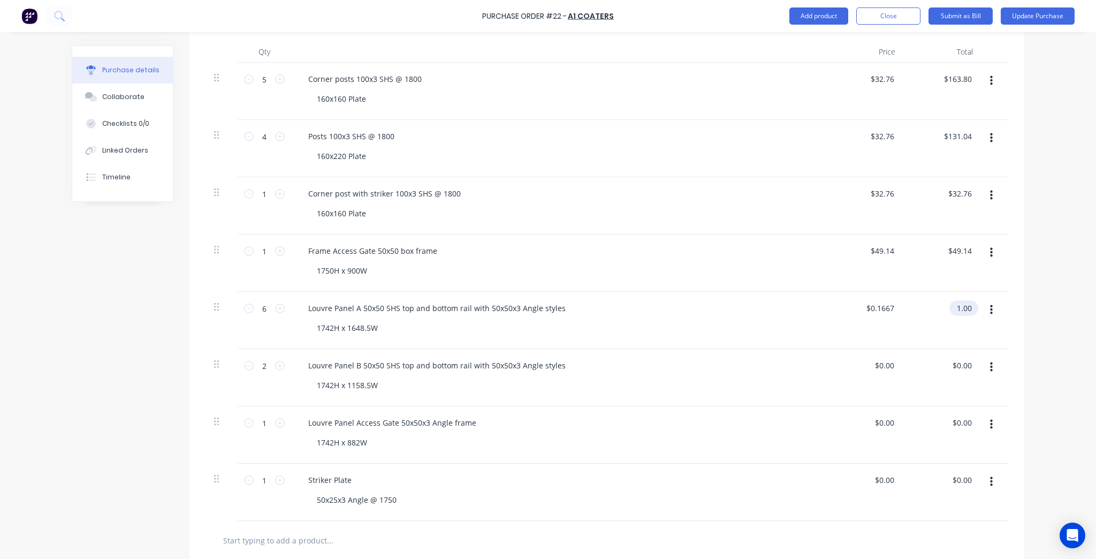
click at [961, 308] on input "1.00" at bounding box center [961, 308] width 25 height 16
type textarea "x"
click at [961, 308] on input "1.00" at bounding box center [963, 308] width 20 height 16
paste input ",567.44"
type input "1,567.44"
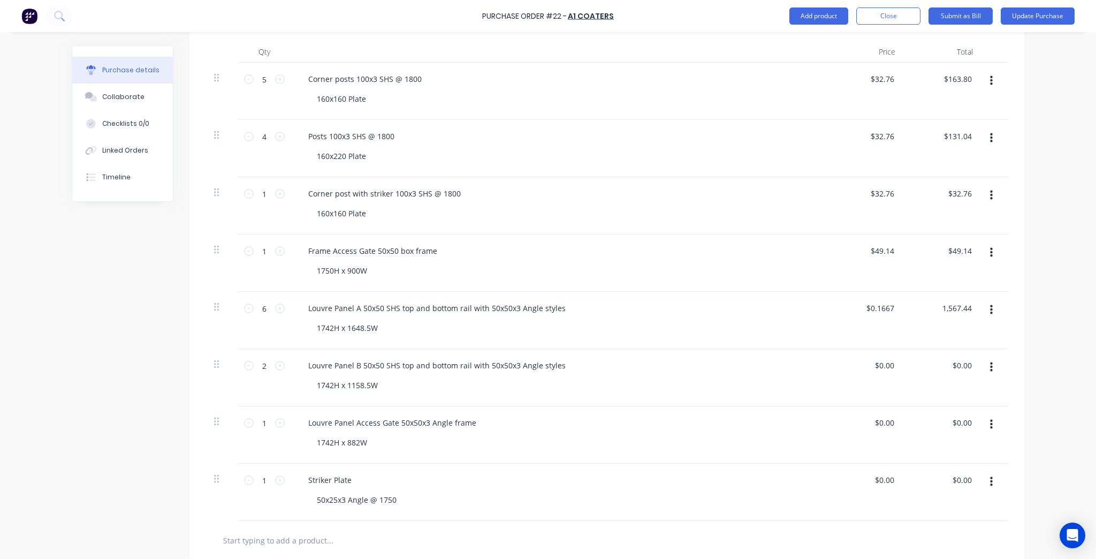
type textarea "x"
type input "$1.00"
click at [1081, 364] on div "Purchase Order #22 - A1 Coaters Add product Close Submit as Bill Update Purchas…" at bounding box center [548, 279] width 1096 height 559
type textarea "x"
type input "0.17"
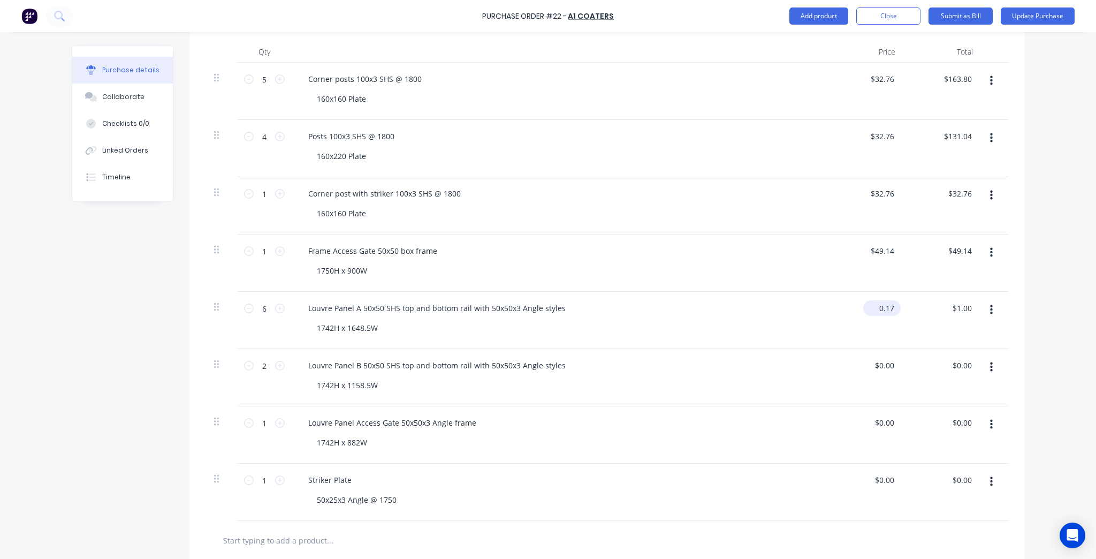
click at [880, 300] on input "0.17" at bounding box center [879, 308] width 33 height 16
type textarea "x"
type input "$0.17"
type input "1.02"
click at [959, 310] on input "1.02" at bounding box center [961, 308] width 25 height 16
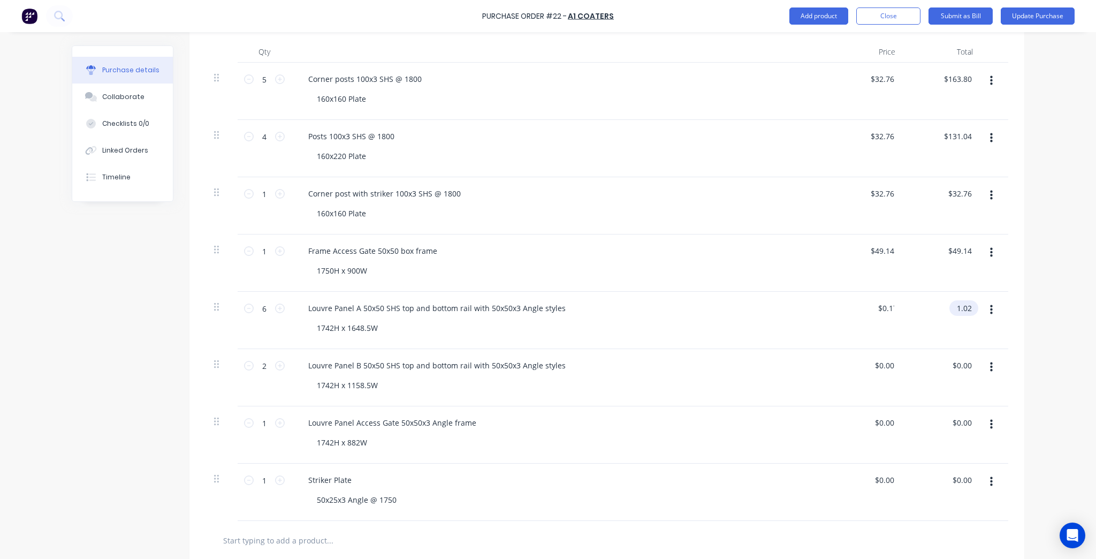
type textarea "x"
click at [959, 310] on input "1.02" at bounding box center [963, 308] width 20 height 16
paste input "1,567.44"
type input "1567.44"
type textarea "x"
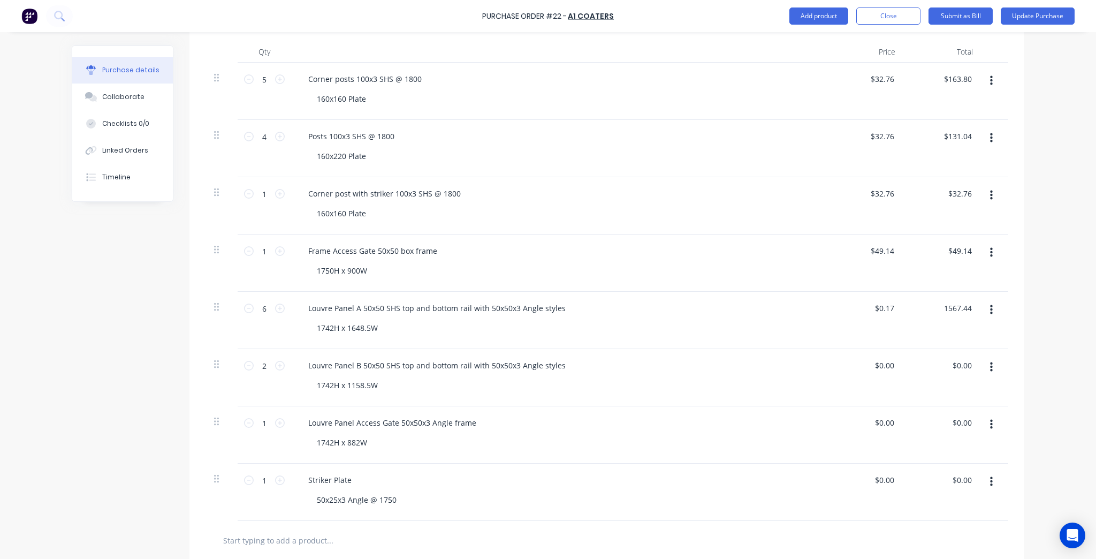
type input "$261.24"
type input "$1,567.44"
click at [1031, 315] on div "Purchase Order #22 - A1 Coaters Add product Close Submit as Bill Update Purchas…" at bounding box center [548, 279] width 1096 height 559
type textarea "x"
type input "0.00"
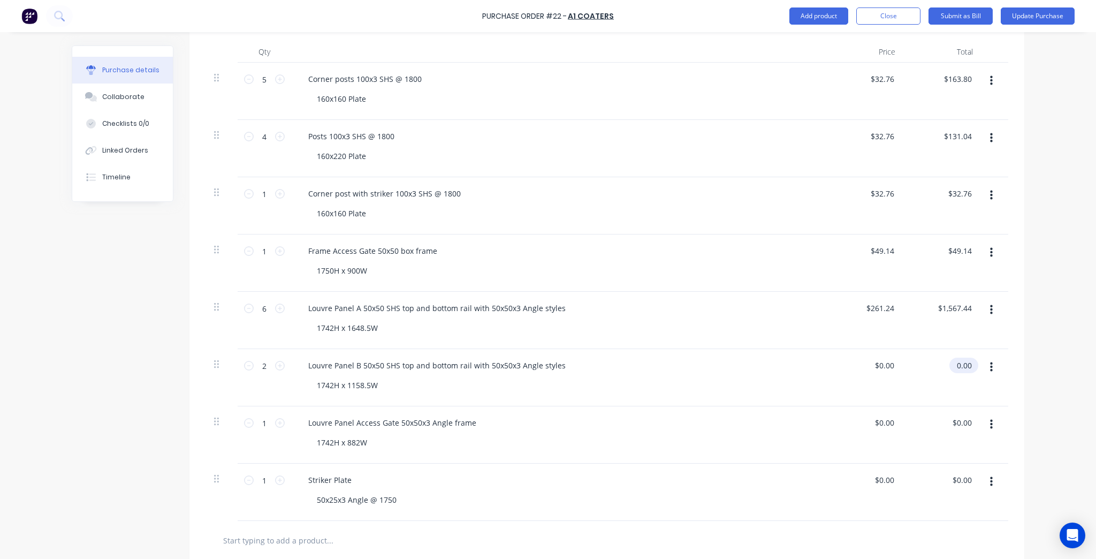
click at [962, 366] on input "0.00" at bounding box center [961, 365] width 25 height 16
click at [962, 365] on input "0.00" at bounding box center [963, 365] width 20 height 16
type textarea "x"
click at [962, 365] on input "0.00" at bounding box center [963, 365] width 20 height 16
paste input "314.68"
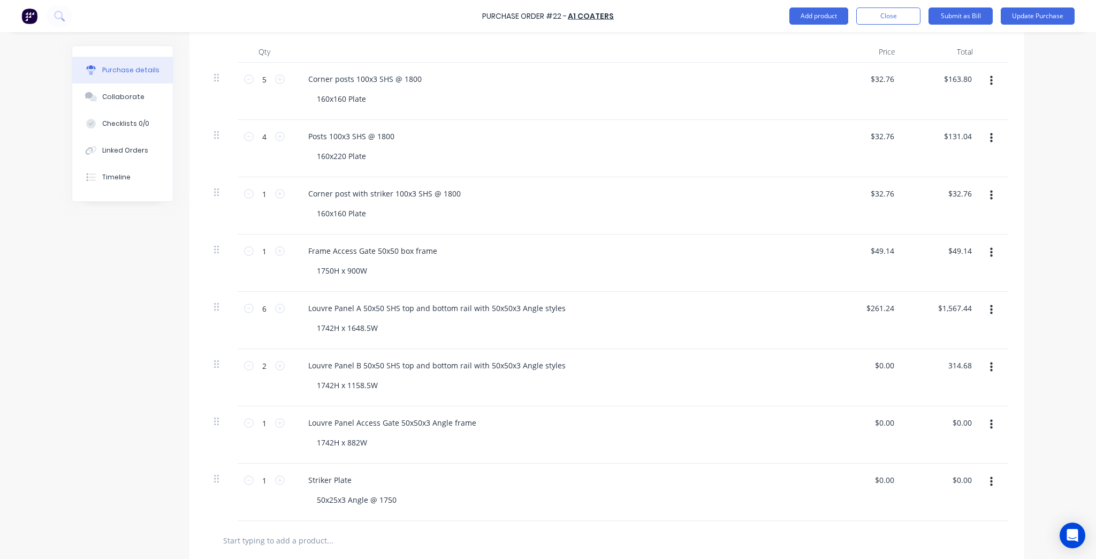
type input "314.68"
type textarea "x"
type input "$157.34"
type input "$314.68"
click at [1057, 366] on div "Purchase Order #22 - A1 Coaters Add product Close Submit as Bill Update Purchas…" at bounding box center [548, 279] width 1096 height 559
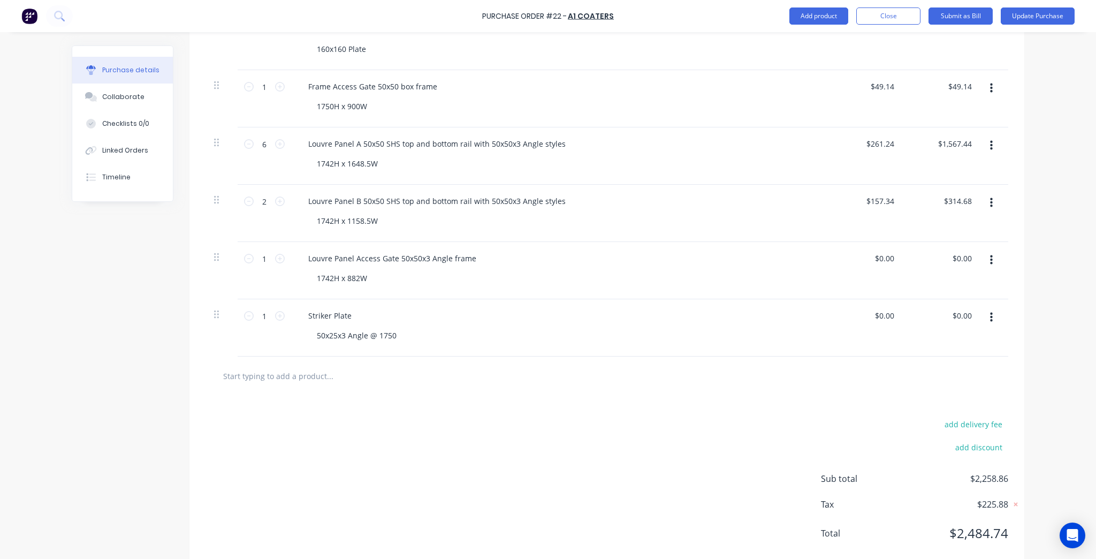
scroll to position [471, 0]
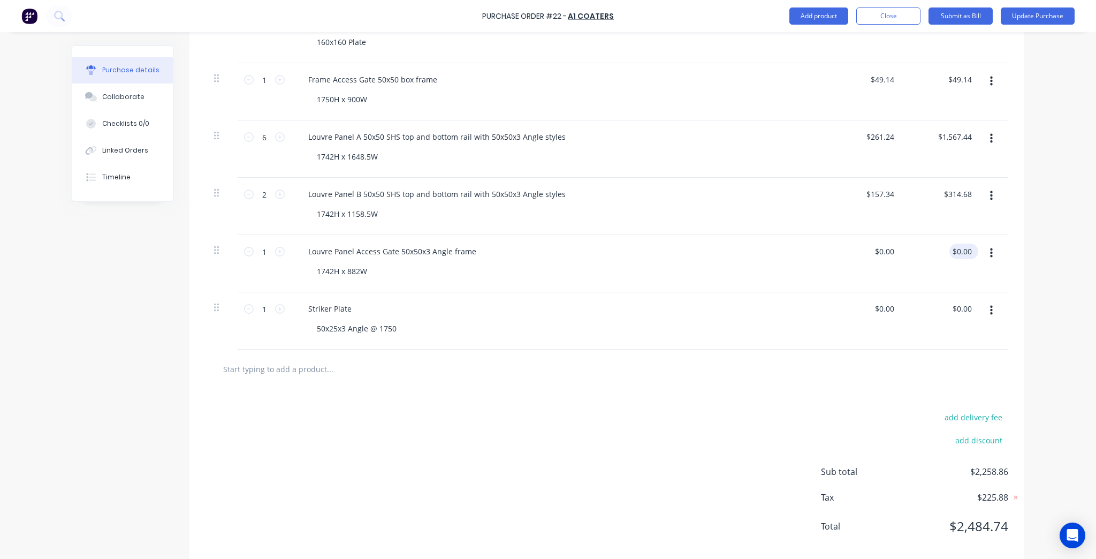
type textarea "x"
type input "0.00"
click at [965, 254] on input "0.00" at bounding box center [961, 251] width 25 height 16
type textarea "x"
click at [965, 254] on input "0.00" at bounding box center [963, 251] width 20 height 16
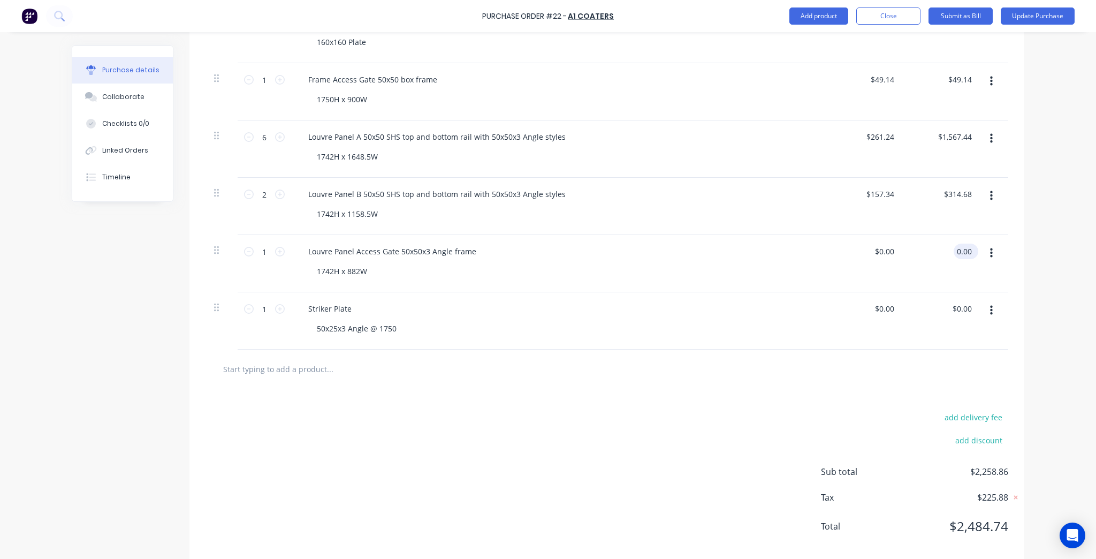
paste input "119.84"
type input "119.84"
type textarea "x"
type input "$119.84"
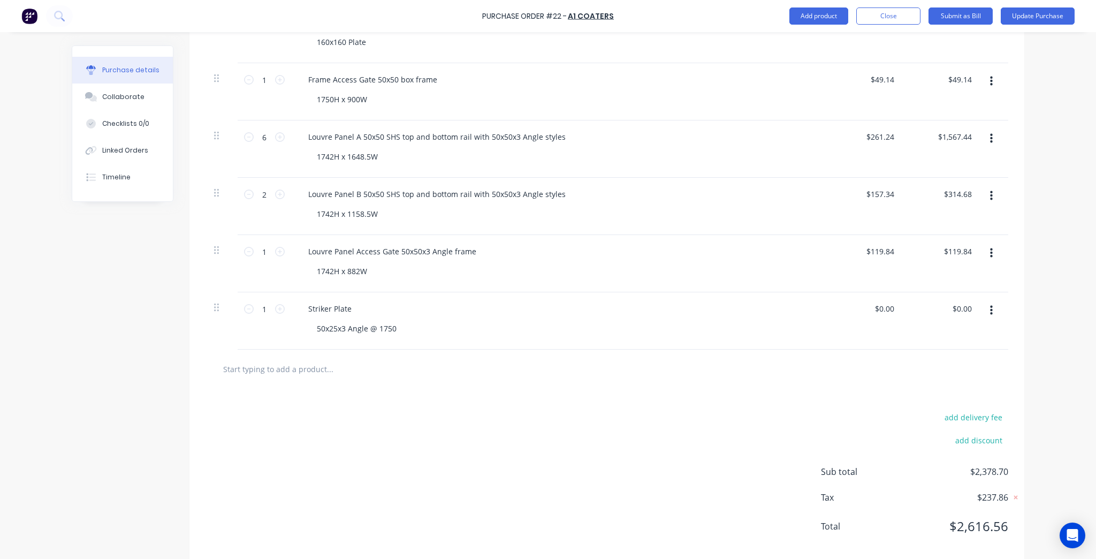
click at [1039, 260] on div "Purchase Order #22 - A1 Coaters Add product Close Submit as Bill Update Purchas…" at bounding box center [548, 279] width 1096 height 559
type textarea "x"
type input "0.00"
click at [957, 307] on input "0.00" at bounding box center [963, 309] width 20 height 16
type textarea "x"
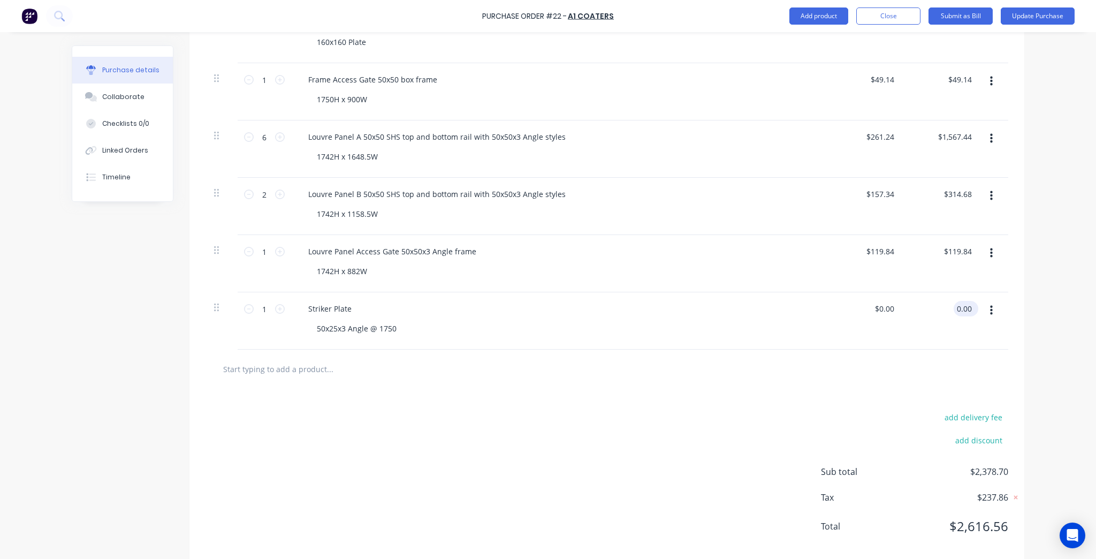
click at [957, 307] on input "0.00" at bounding box center [963, 309] width 20 height 16
paste input "3"
type input "3.00"
type textarea "x"
type input "$3.00"
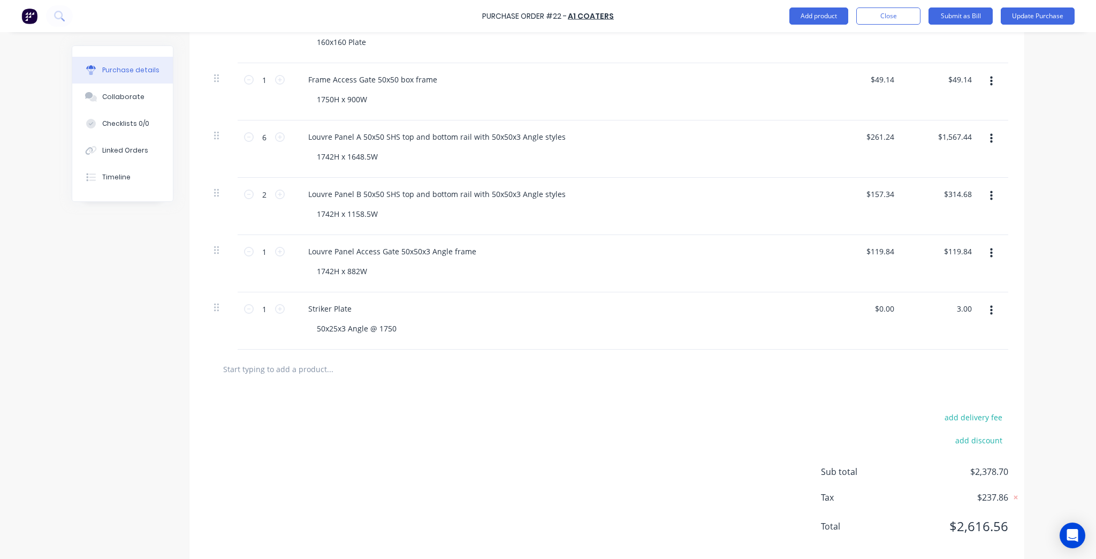
type input "$3.00"
click at [1067, 335] on div "Purchase Order #22 - A1 Coaters Add product Close Submit as Bill Update Purchas…" at bounding box center [548, 279] width 1096 height 559
click at [278, 370] on input "text" at bounding box center [330, 368] width 214 height 21
type textarea "x"
type input "5"
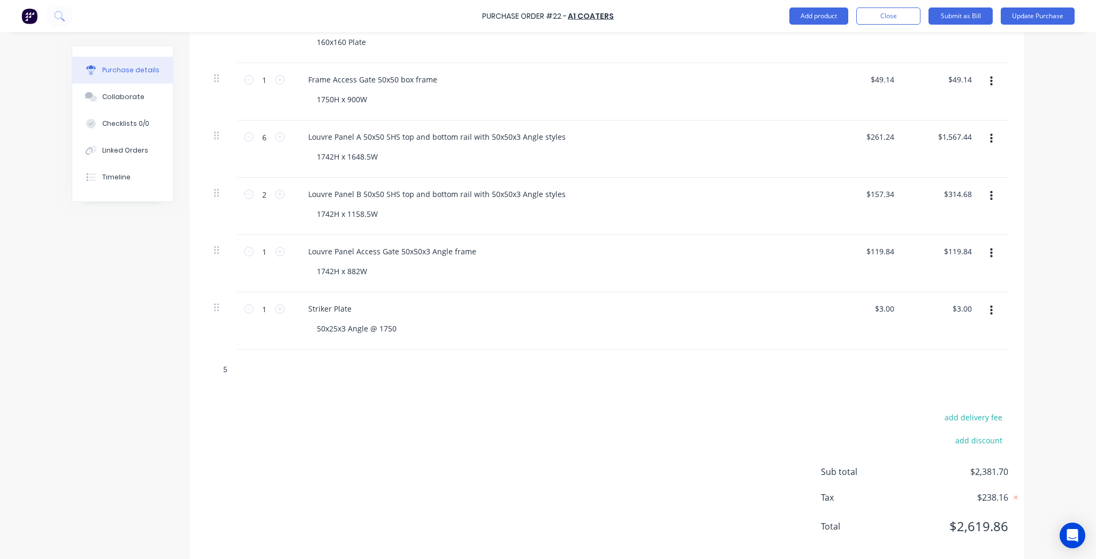
type textarea "x"
type input "50"
type textarea "x"
type input "50%"
type textarea "x"
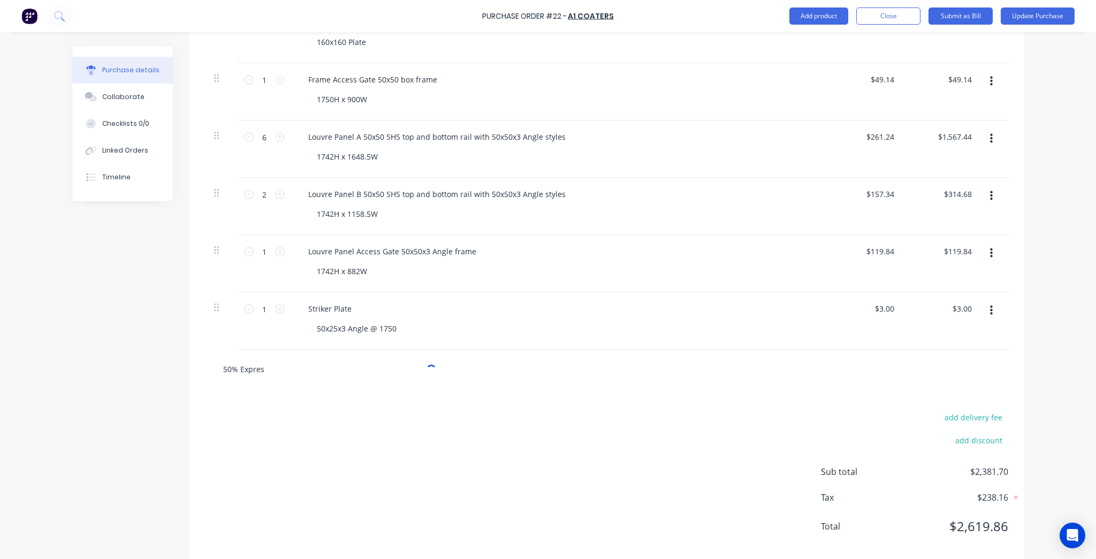
type input "50% Express"
type textarea "x"
type input "50% Express"
type textarea "x"
type input "50% Express T"
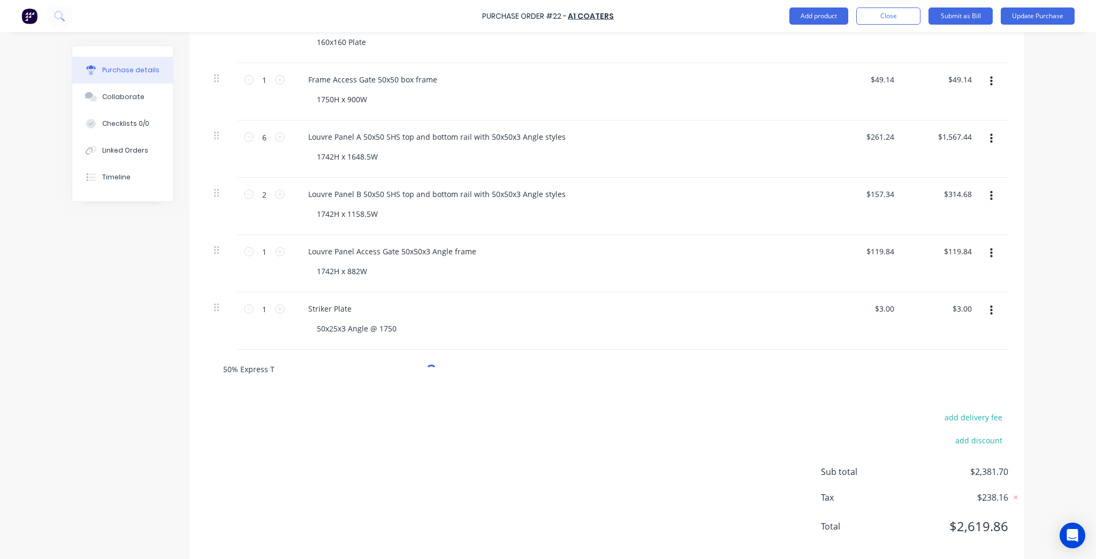
type textarea "x"
type input "50% Express Tr"
type textarea "x"
type input "50% Express T"
type textarea "x"
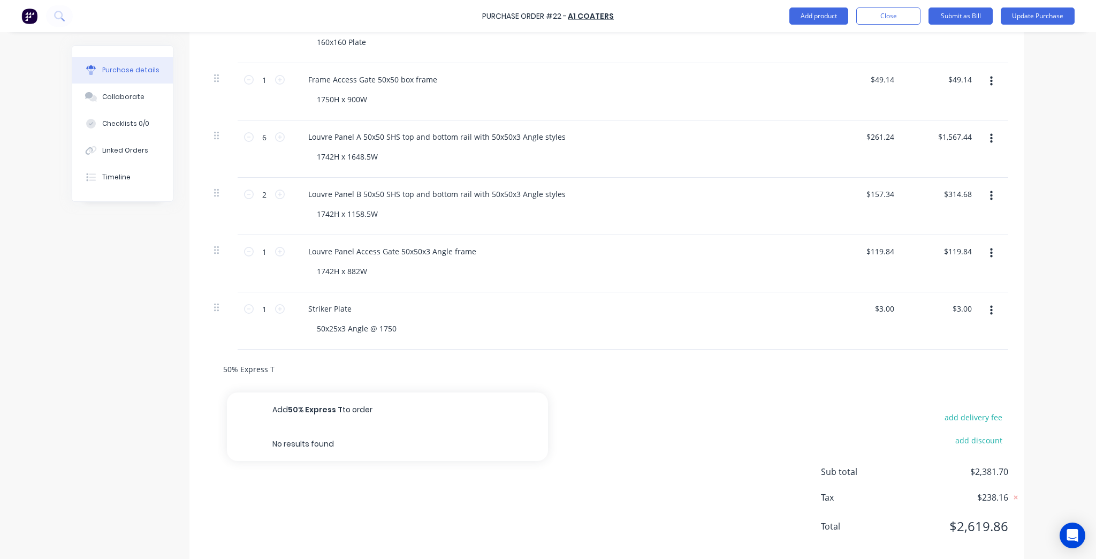
type input "50% Express Tu"
type textarea "x"
type input "50% Express Tur"
type textarea "x"
type input "50% Express Turn"
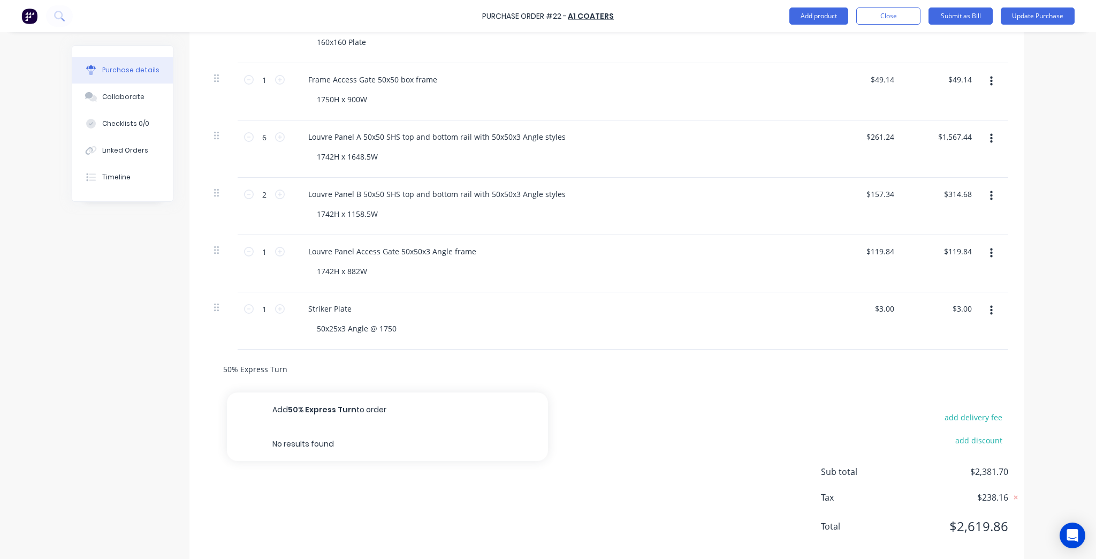
type textarea "x"
type input "50% Express Turna"
type textarea "x"
type input "50% Express Turnar"
type textarea "x"
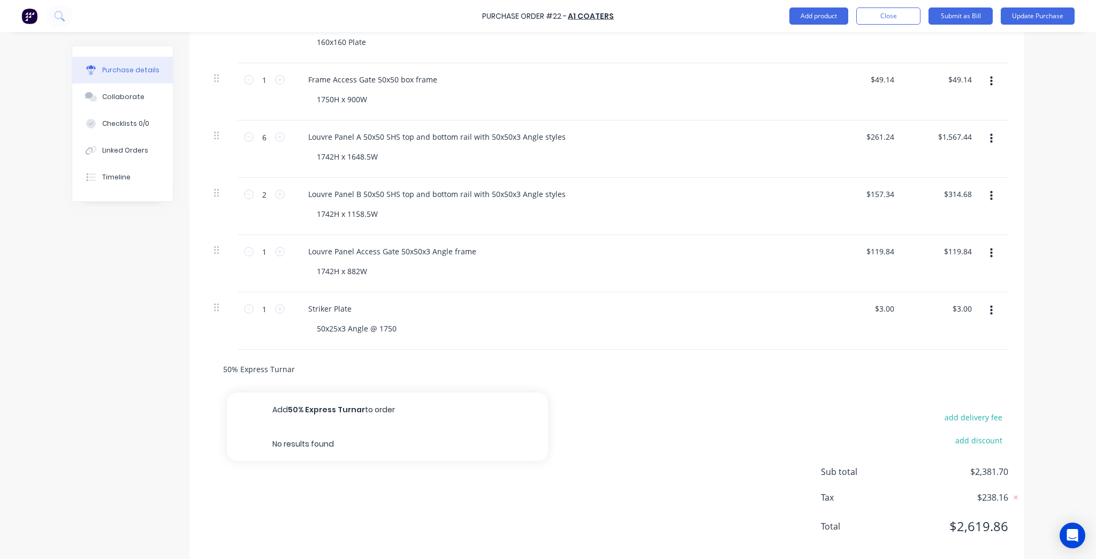
type input "50% Express Turnara"
type textarea "x"
type input "50% Express Turnarao"
type textarea "x"
type input "50% Express Turnaraou"
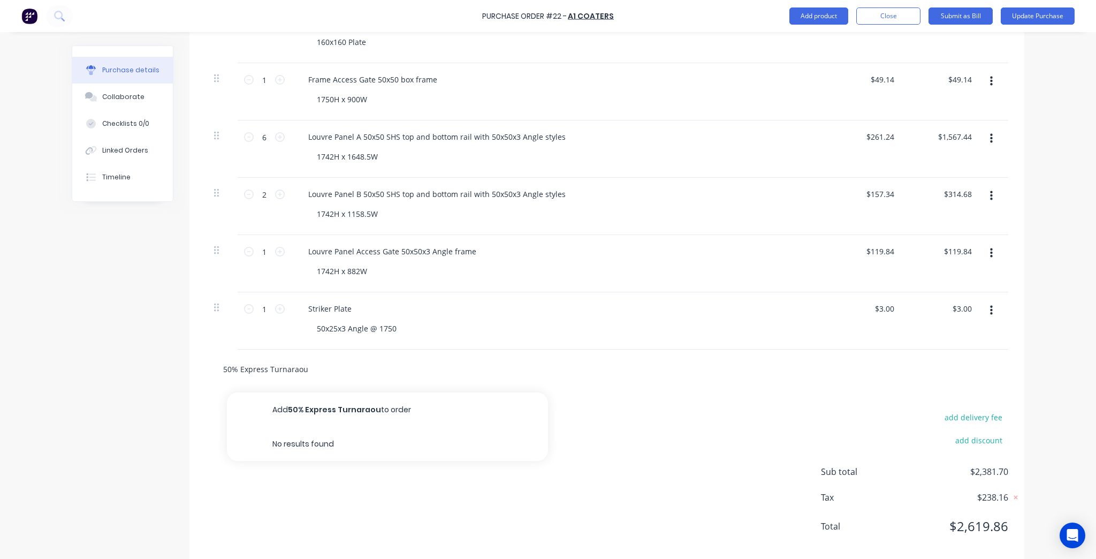
type textarea "x"
type input "50% Express Turnarao"
type textarea "x"
type input "50% Express Turnara"
type textarea "x"
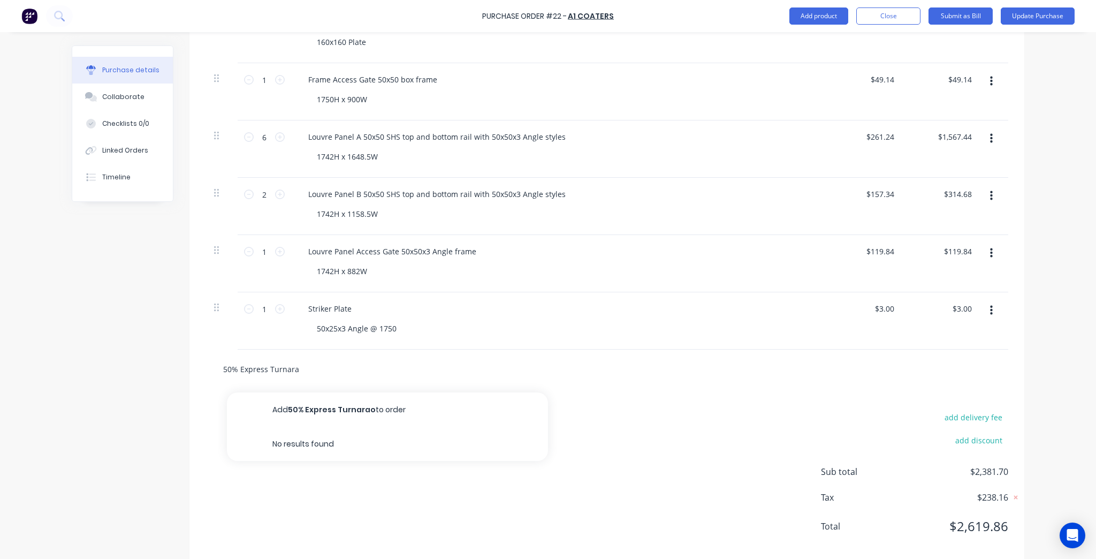
type input "50% Express Turnar"
type textarea "x"
type input "50% Express Turnaro"
type textarea "x"
type input "50% Express Turnarou"
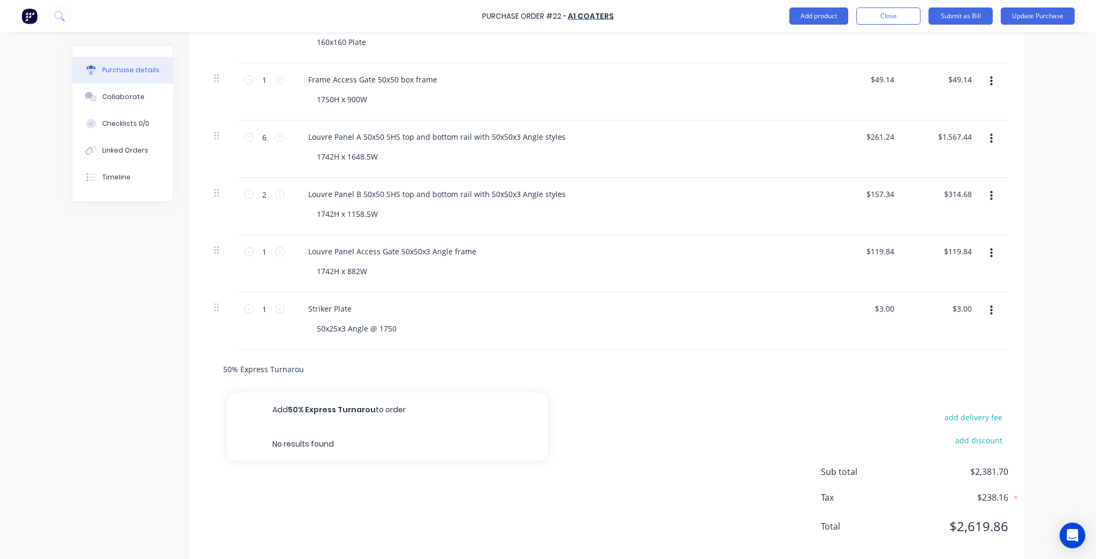
type textarea "x"
type input "50% Express Turnaroun"
type textarea "x"
type input "50% Express Turnaround"
type textarea "x"
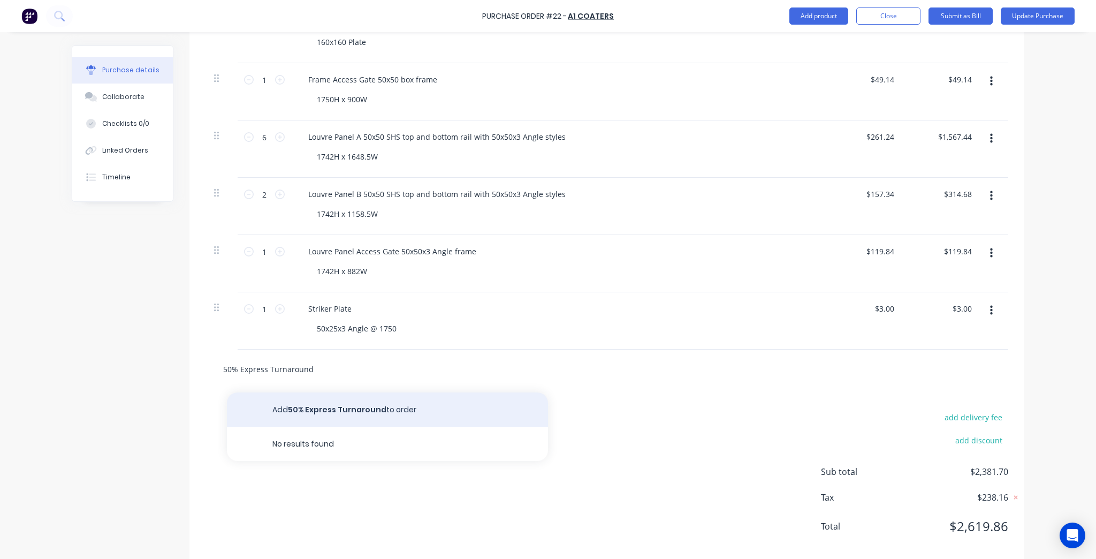
type input "50% Express Turnaround"
click at [328, 412] on button "Add 50% Express Turnaround to order" at bounding box center [387, 409] width 321 height 34
type textarea "x"
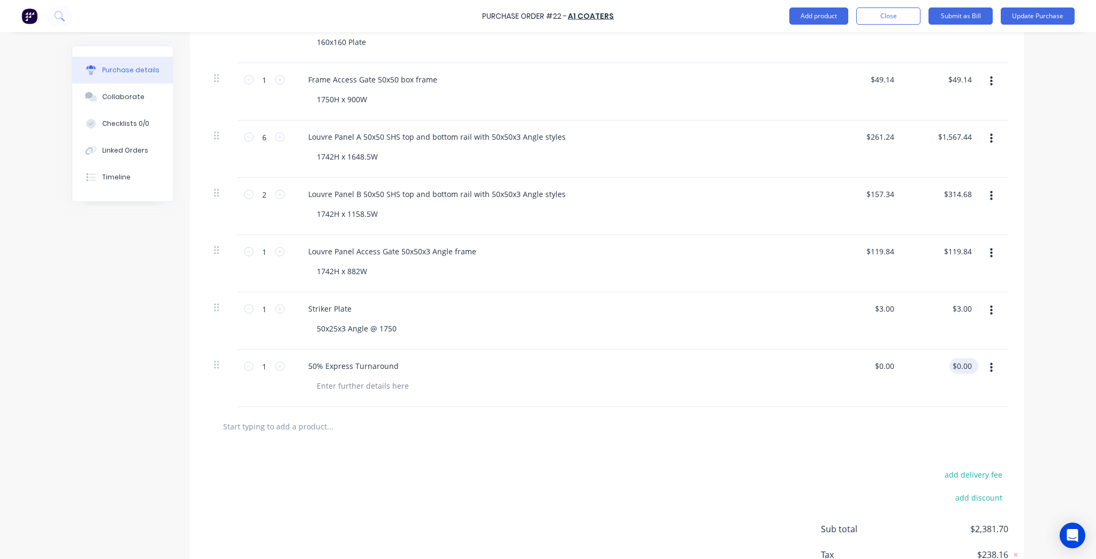
type textarea "x"
type input "0.00"
click at [965, 362] on input "0.00" at bounding box center [961, 366] width 25 height 16
type textarea "x"
click at [965, 362] on input "0.00" at bounding box center [963, 366] width 20 height 16
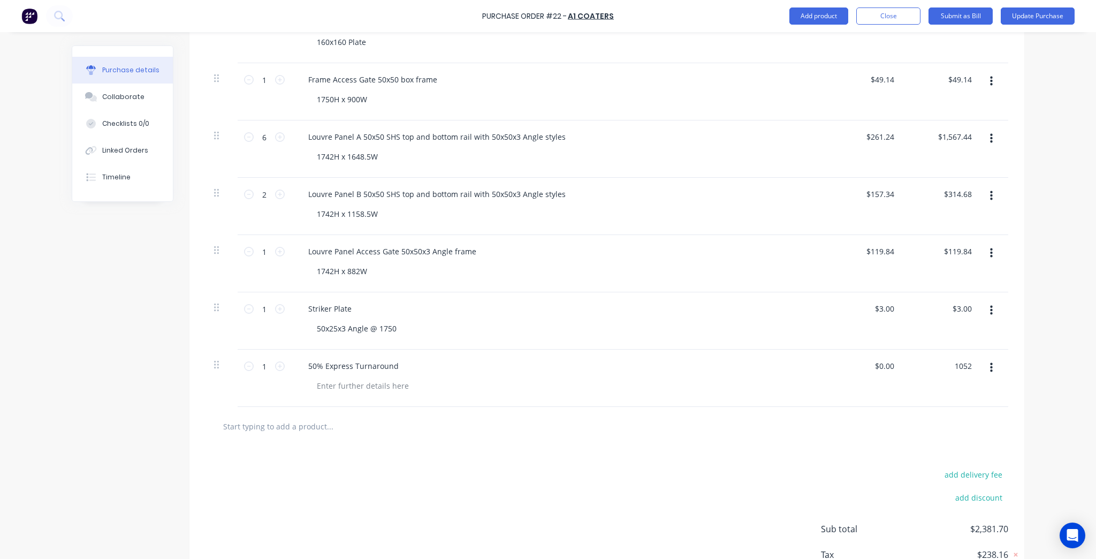
type input "1052"
type textarea "x"
type input "$1,052.00"
click at [1024, 360] on div "Purchase Order #22 - A1 Coaters Add product Close Submit as Bill Update Purchas…" at bounding box center [548, 279] width 1096 height 559
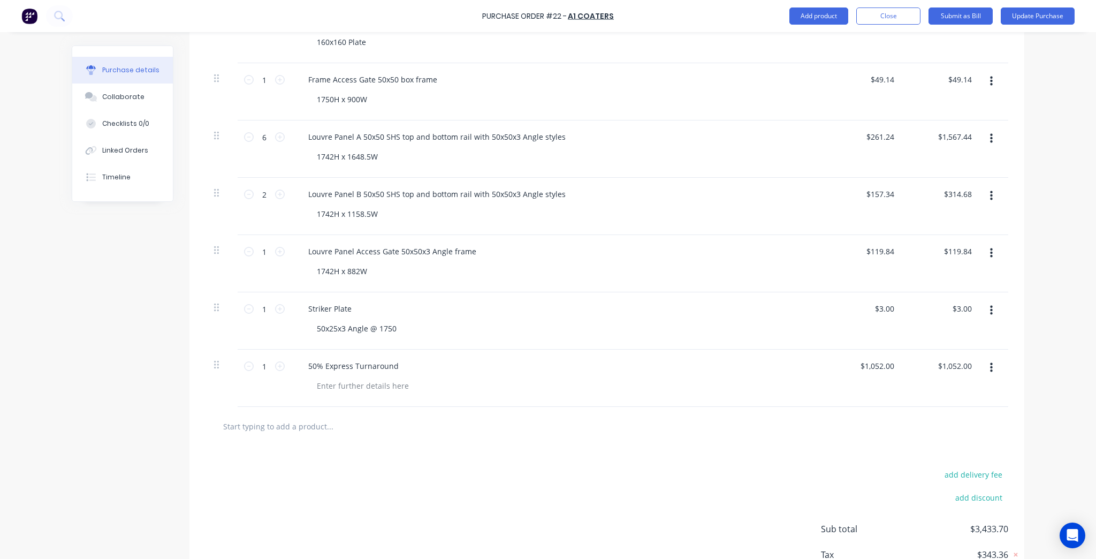
click at [296, 429] on input "text" at bounding box center [330, 425] width 214 height 21
click at [271, 422] on input "text" at bounding box center [330, 425] width 214 height 21
paste input "Environmental Levy (Zeus White Gloss)"
type textarea "x"
type input "Environmental Levy (Zeus White Gloss)"
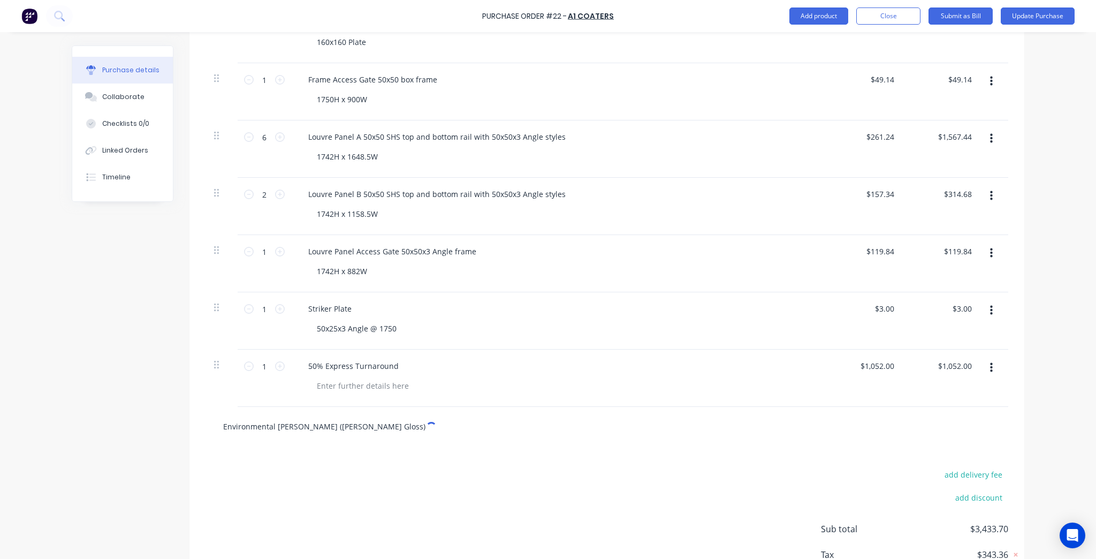
type textarea "x"
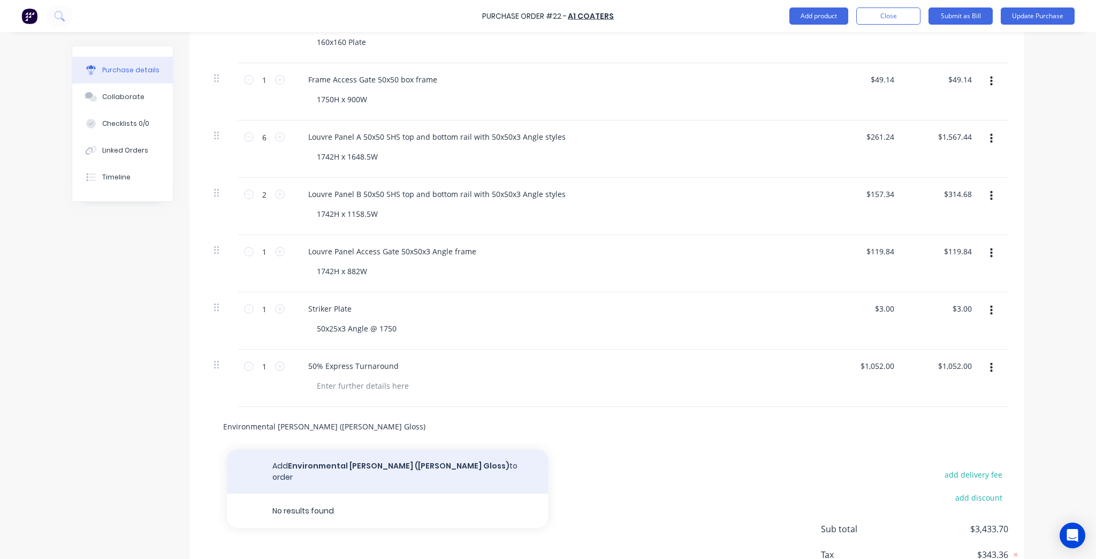
type input "Environmental Levy (Zeus White Gloss)"
click at [329, 461] on button "Add Environmental Levy (Zeus White Gloss) to order" at bounding box center [387, 471] width 321 height 44
type textarea "x"
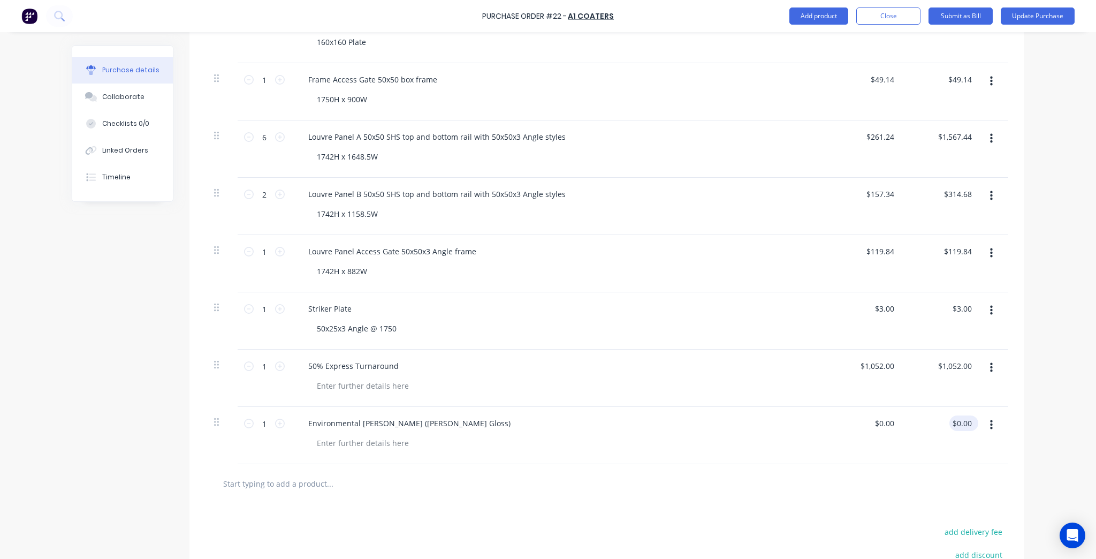
type textarea "x"
type input "0.00"
click at [961, 426] on input "0.00" at bounding box center [961, 423] width 25 height 16
click at [961, 426] on input "0.00" at bounding box center [963, 423] width 20 height 16
type textarea "x"
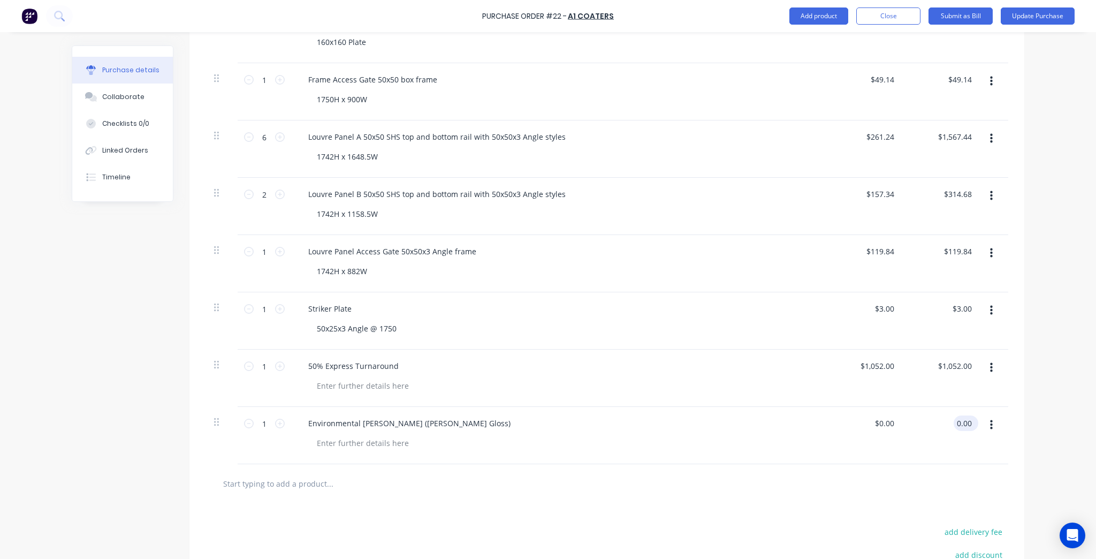
click at [961, 426] on input "0.00" at bounding box center [963, 423] width 20 height 16
type input "10"
type textarea "x"
type input "$10.00"
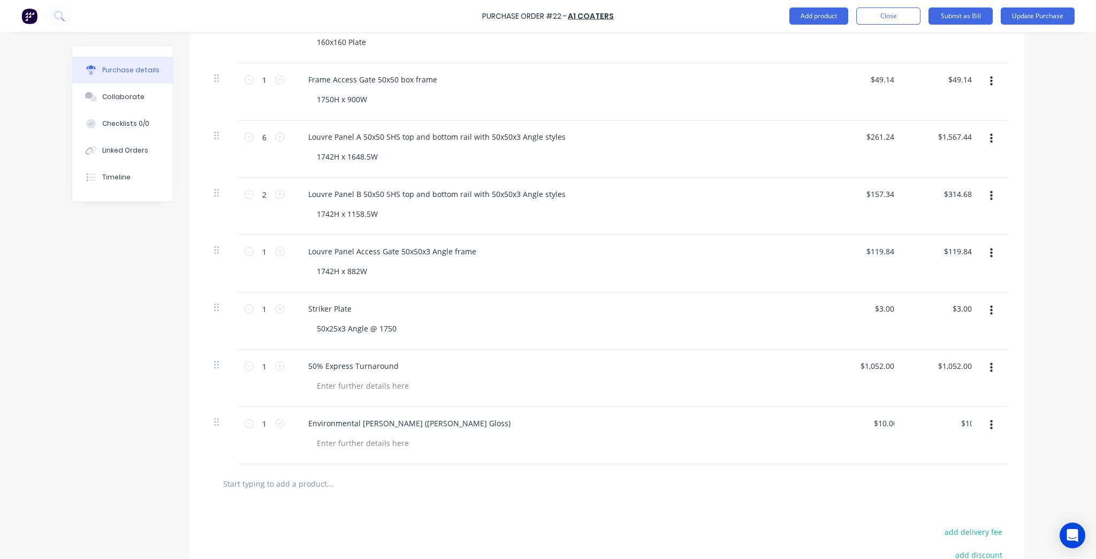
click at [1057, 421] on div "Purchase Order #22 - A1 Coaters Add product Close Submit as Bill Update Purchas…" at bounding box center [548, 279] width 1096 height 559
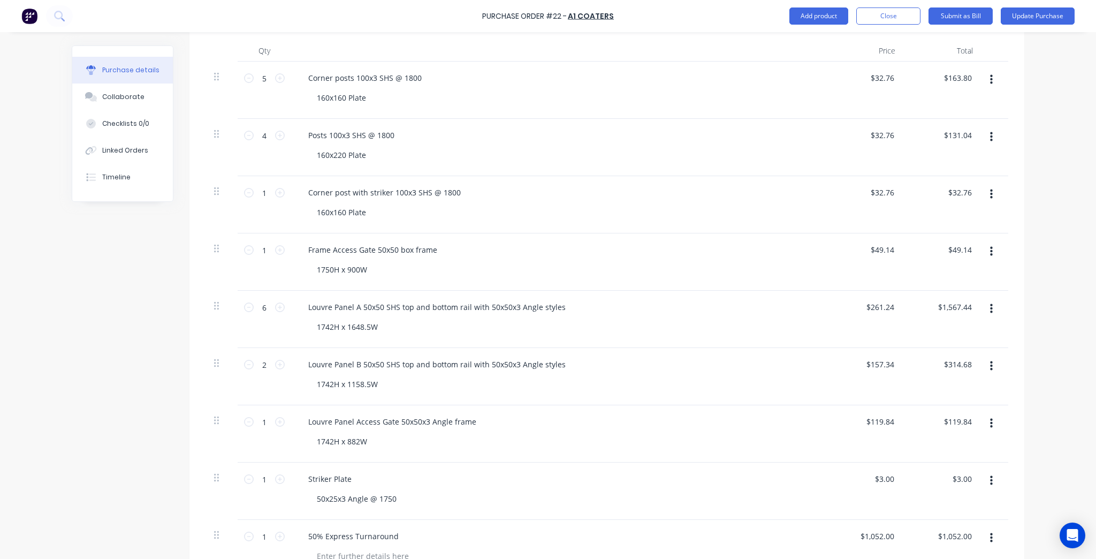
scroll to position [0, 0]
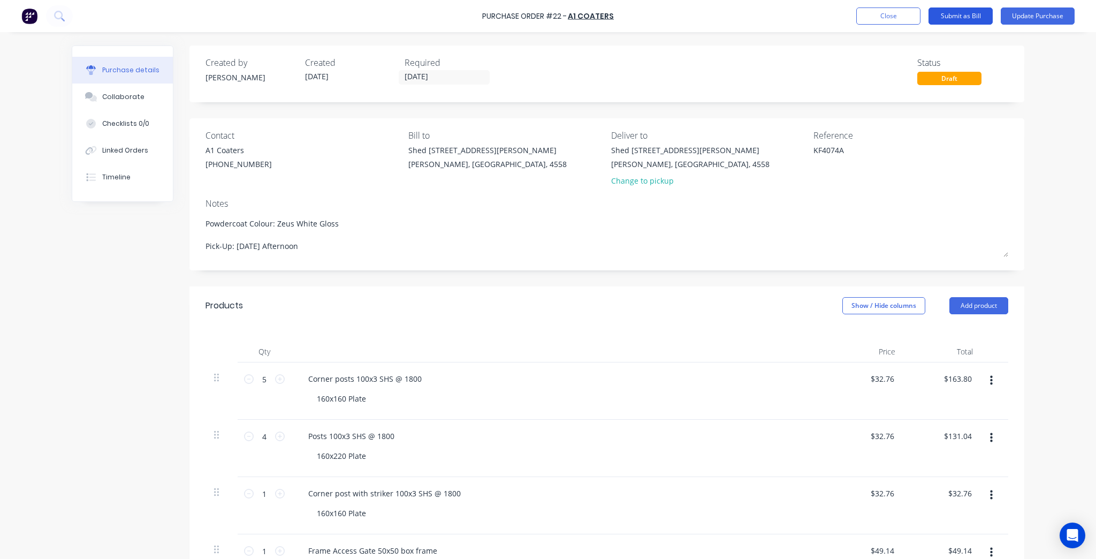
click at [954, 13] on button "Submit as Bill" at bounding box center [960, 15] width 64 height 17
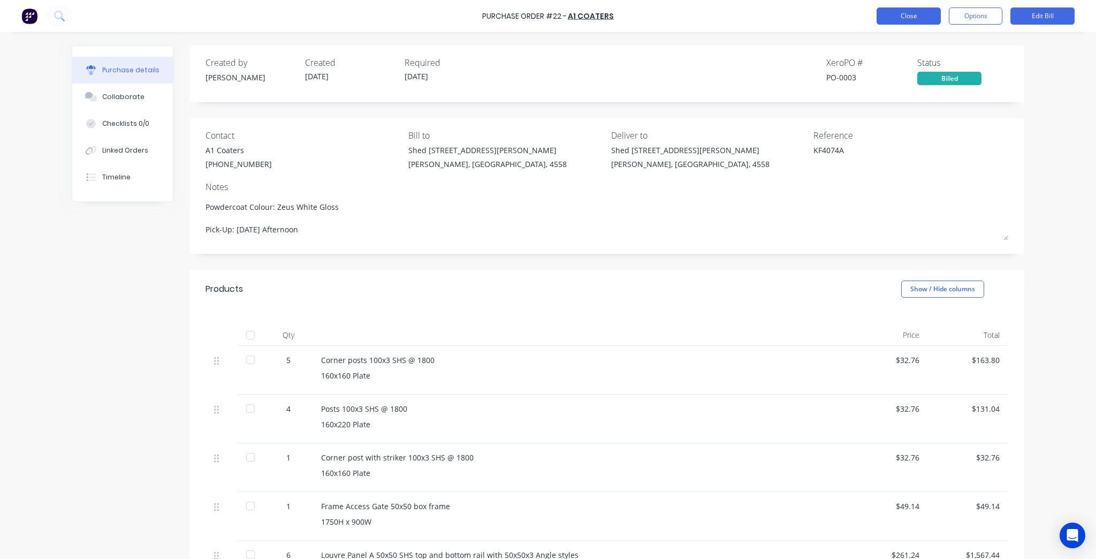
click at [915, 15] on button "Close" at bounding box center [908, 15] width 64 height 17
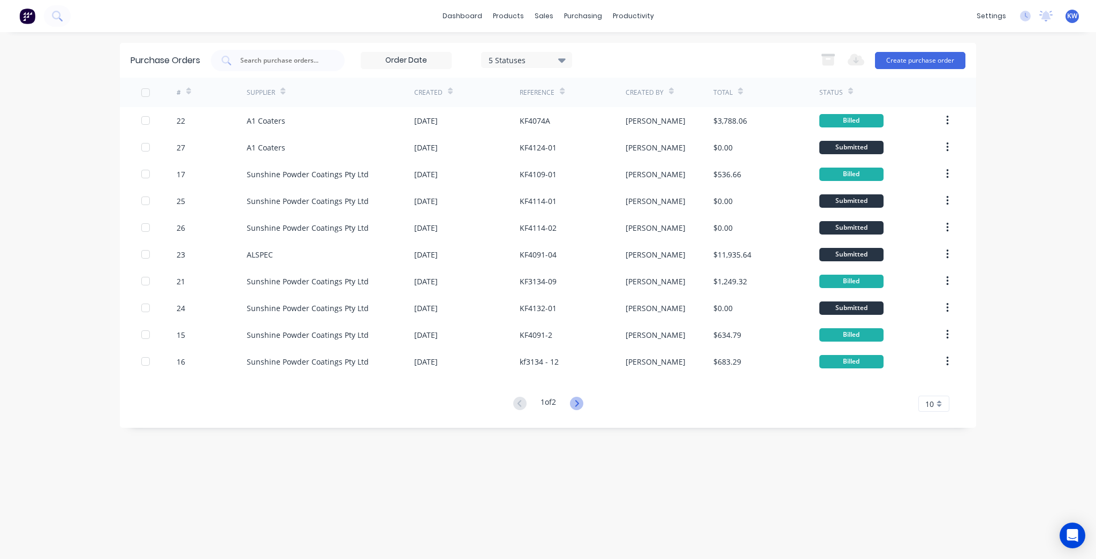
click at [580, 404] on icon at bounding box center [576, 402] width 13 height 13
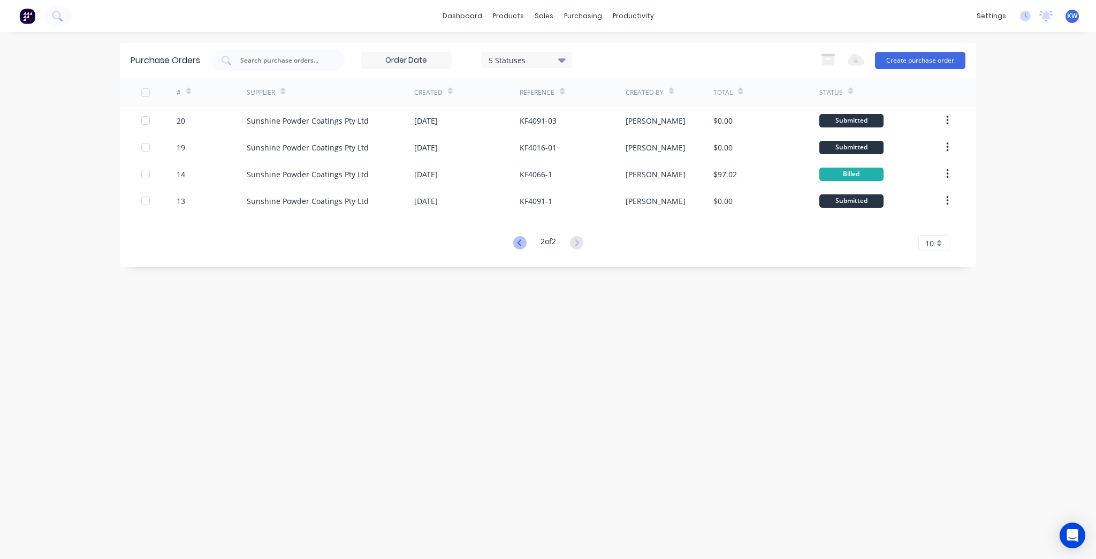
click at [513, 244] on icon at bounding box center [519, 242] width 13 height 13
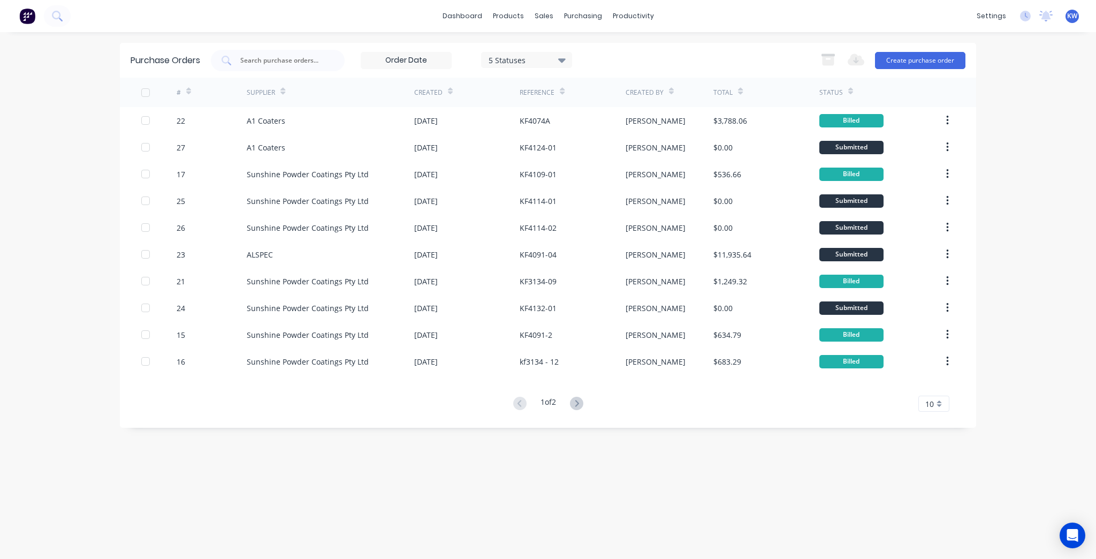
click at [585, 408] on button at bounding box center [577, 404] width 20 height 16
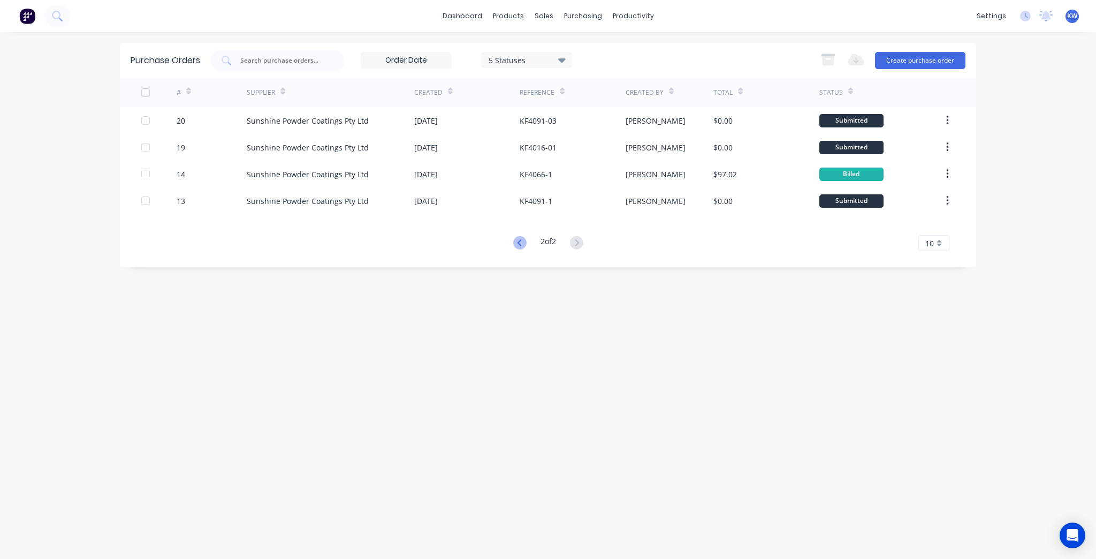
click at [514, 247] on icon at bounding box center [519, 242] width 13 height 13
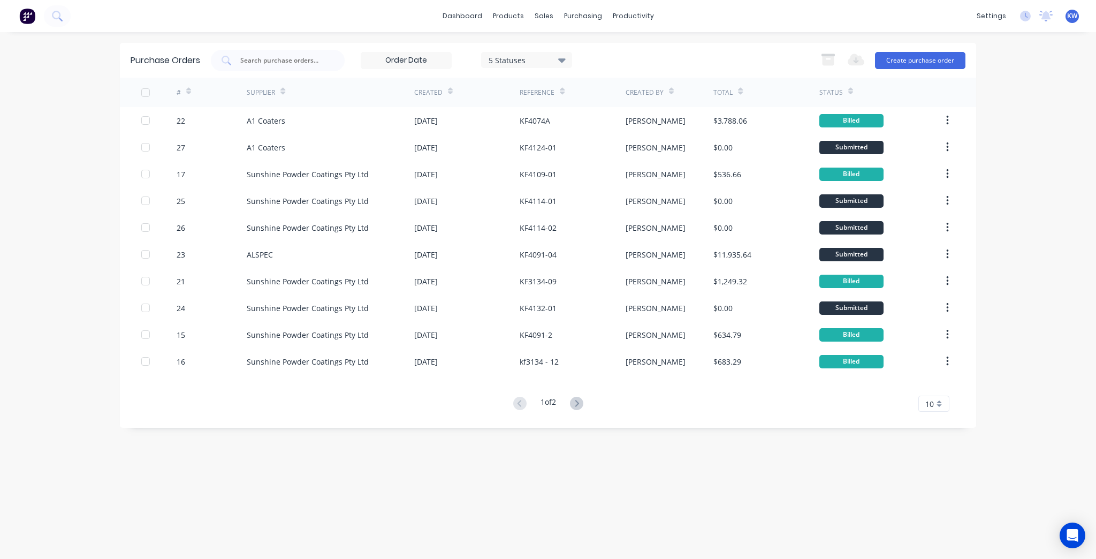
click at [585, 404] on button at bounding box center [577, 404] width 20 height 16
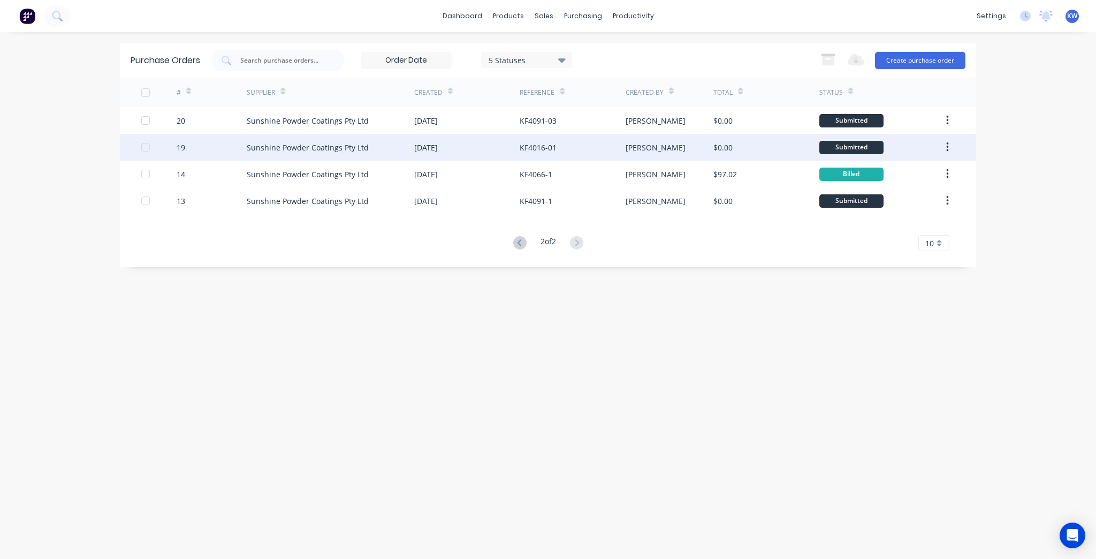
click at [600, 143] on div "KF4016-01" at bounding box center [571, 147] width 105 height 27
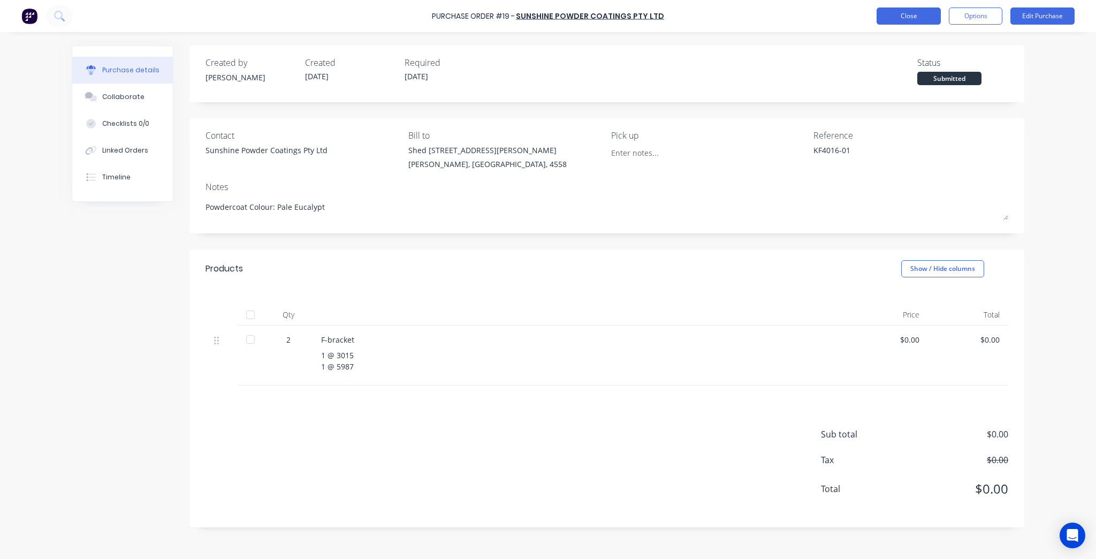
click at [922, 13] on button "Close" at bounding box center [908, 15] width 64 height 17
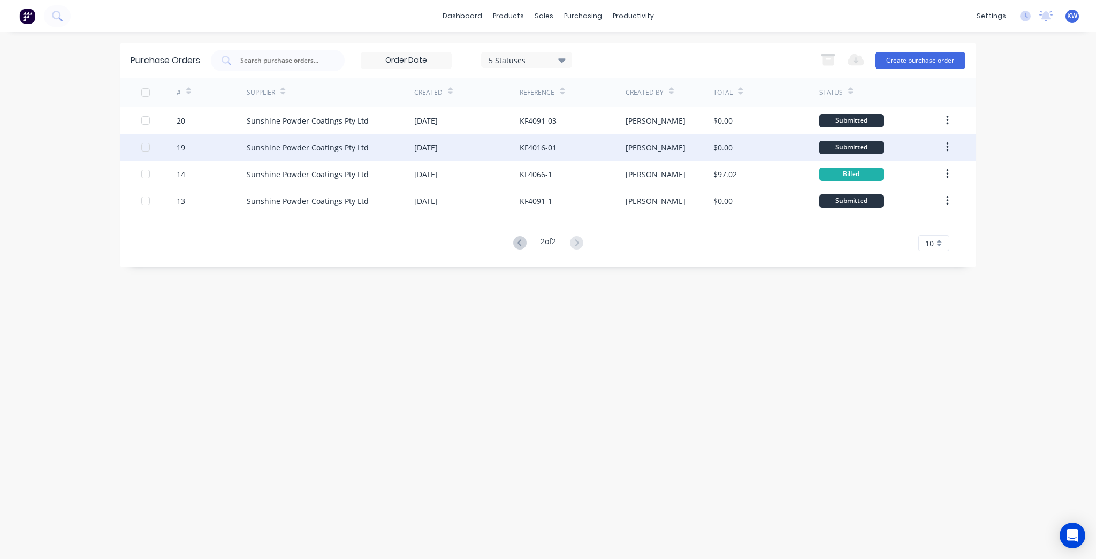
click at [745, 153] on div "$0.00" at bounding box center [765, 147] width 105 height 27
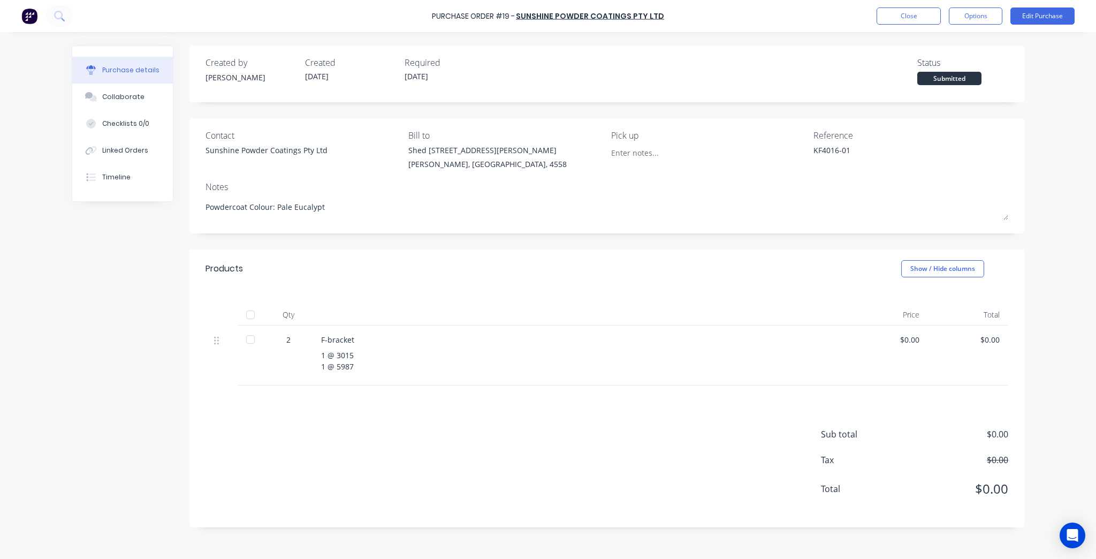
click at [996, 338] on div "$0.00" at bounding box center [967, 339] width 63 height 11
click at [1072, 12] on button "Edit Purchase" at bounding box center [1042, 15] width 64 height 17
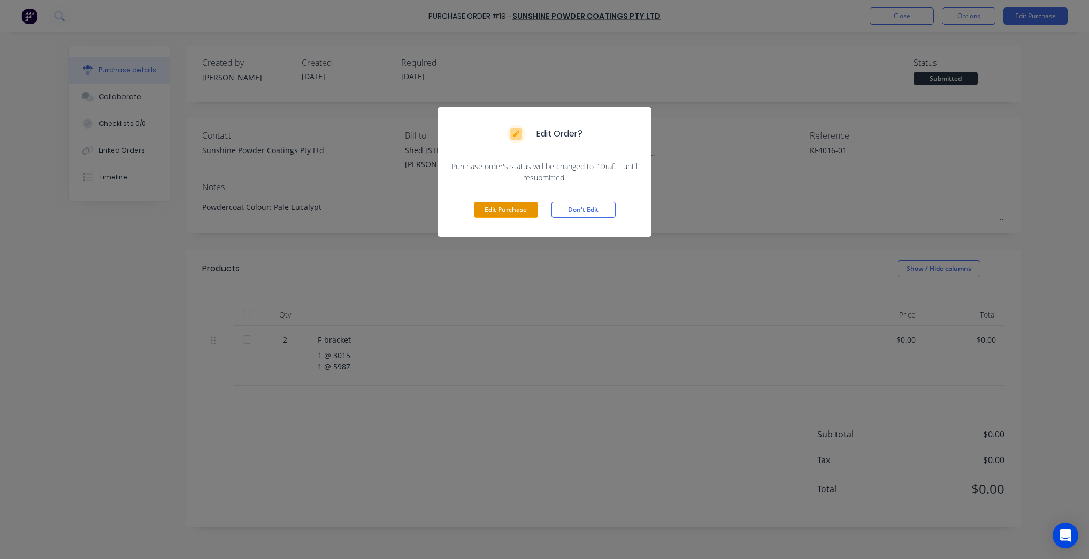
click at [509, 205] on button "Edit Purchase" at bounding box center [506, 210] width 64 height 16
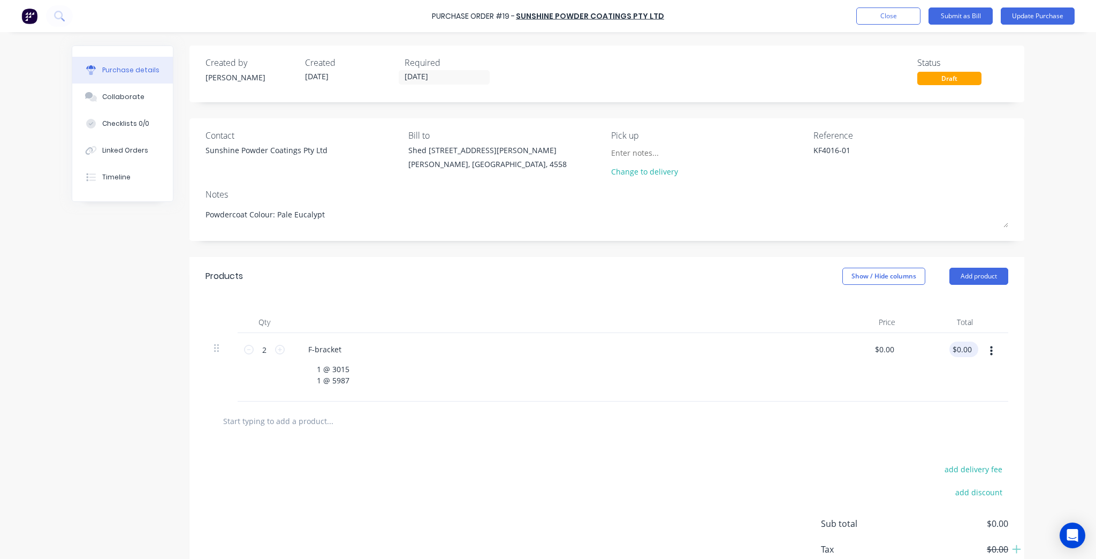
click at [974, 351] on div "$0.00 $0.00" at bounding box center [963, 349] width 29 height 16
type textarea "x"
type input "0.00"
click at [957, 351] on input "0.00" at bounding box center [961, 349] width 25 height 16
type textarea "x"
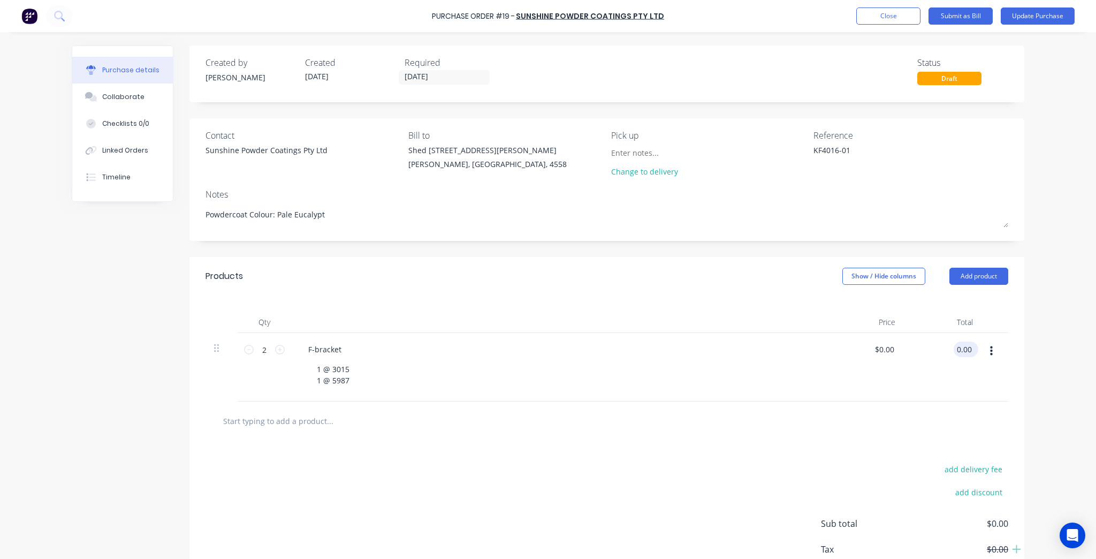
click at [957, 351] on input "0.00" at bounding box center [963, 349] width 20 height 16
paste input "147.68"
type input "147.68"
type textarea "x"
type input "$73.84"
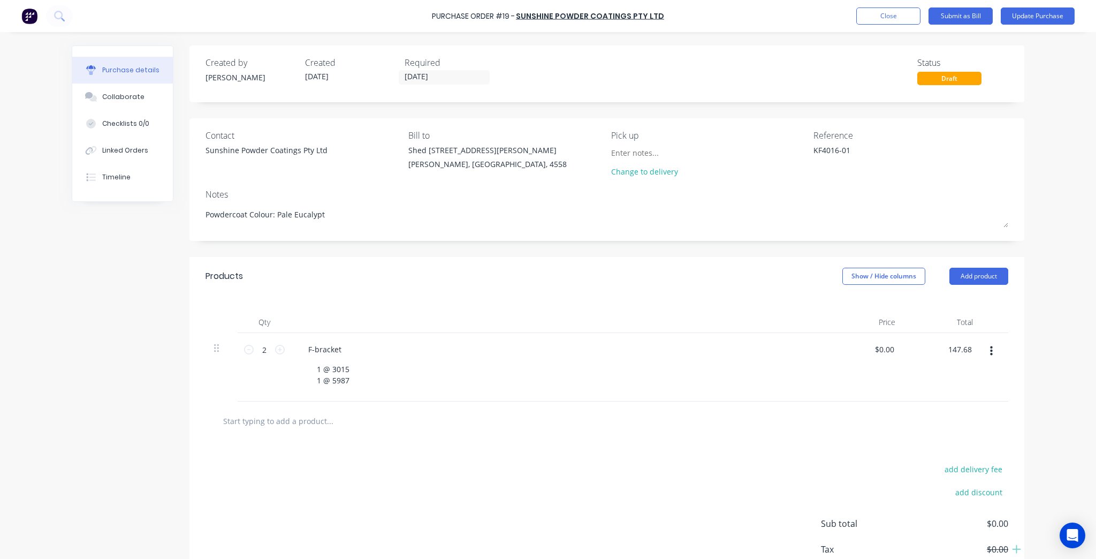
type input "$147.68"
click at [1018, 366] on div "Qty Price Total 2 2 F-bracket 1 @ 3015 1 @ 5987 $73.84 $0.00 $147.68 147.68" at bounding box center [606, 348] width 835 height 106
click at [316, 432] on div at bounding box center [606, 420] width 802 height 39
click at [297, 420] on input "text" at bounding box center [330, 420] width 214 height 21
type textarea "x"
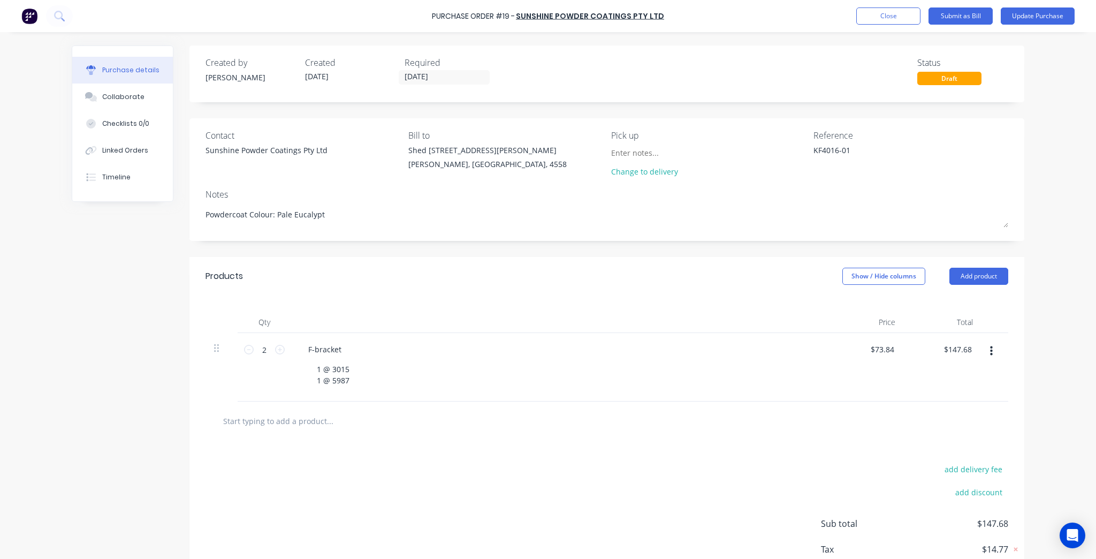
type input "S"
type textarea "x"
type input "Si"
type textarea "x"
type input "Sil"
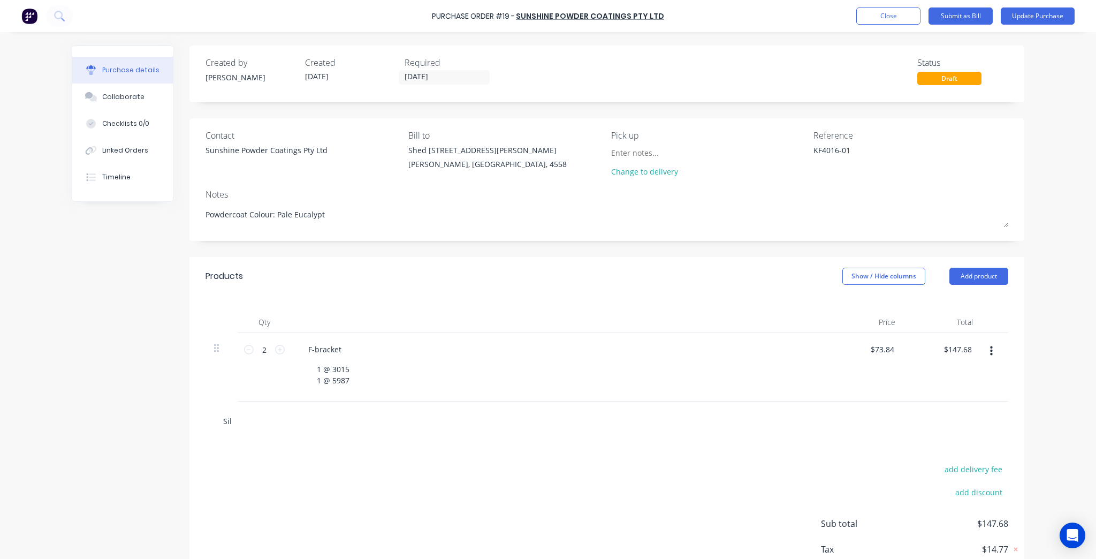
type textarea "x"
type input "Silv"
type textarea "x"
type input "Silve"
type textarea "x"
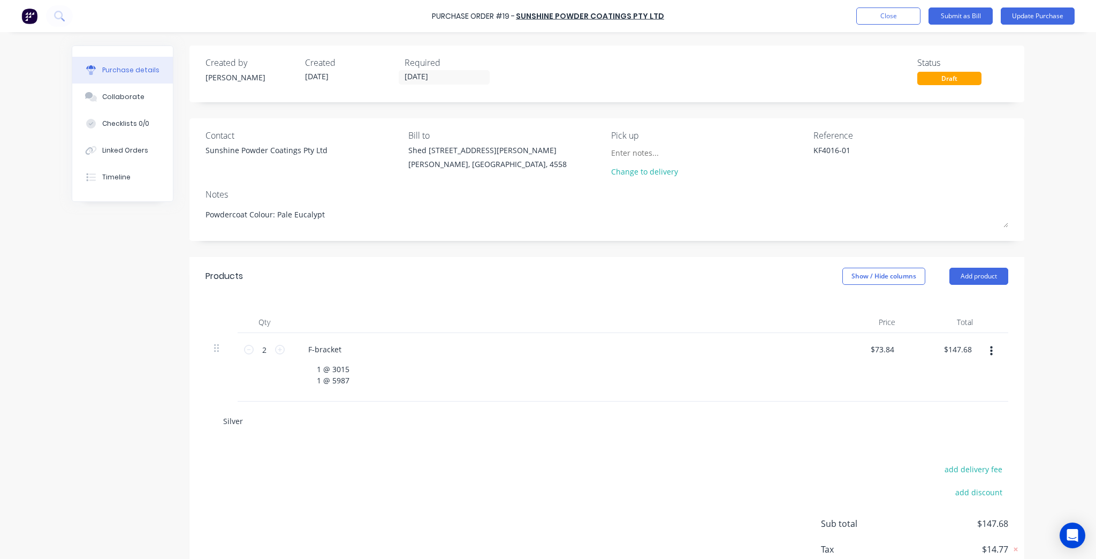
type input "Silver"
type textarea "x"
type input "Silver B"
type textarea "x"
type input "Silver Bu"
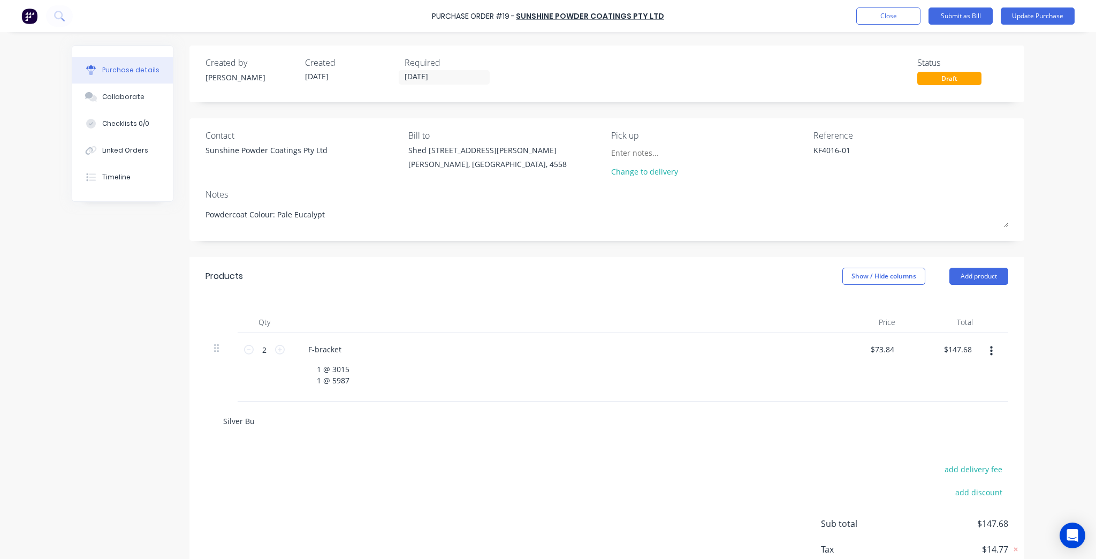
type textarea "x"
type input "Silver Bul"
type textarea "x"
type input "Silver Bull"
type textarea "x"
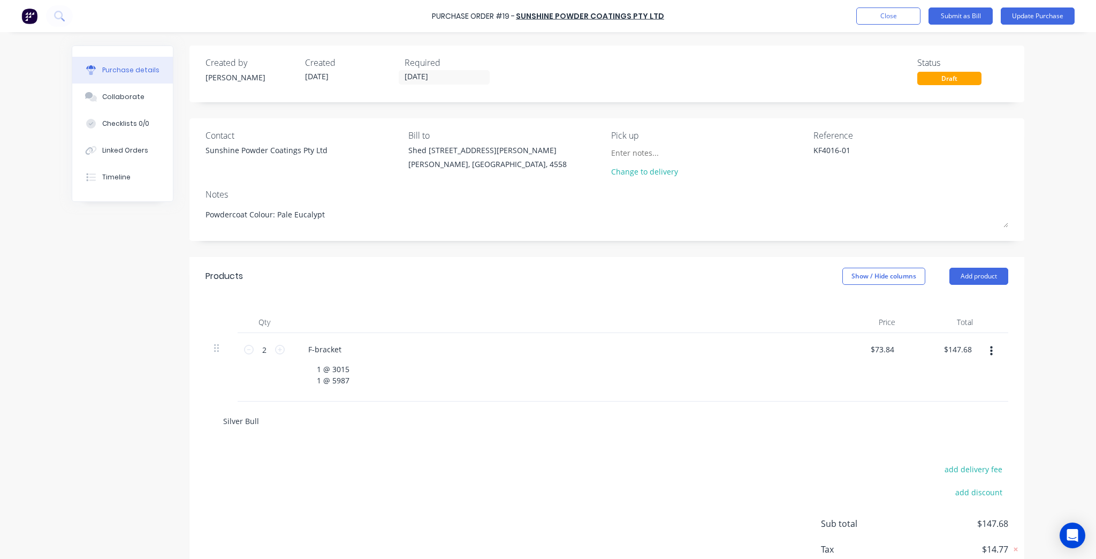
type input "Silver Bulle"
type textarea "x"
type input "Silver Bullet"
type textarea "x"
type input "Silver Bullet"
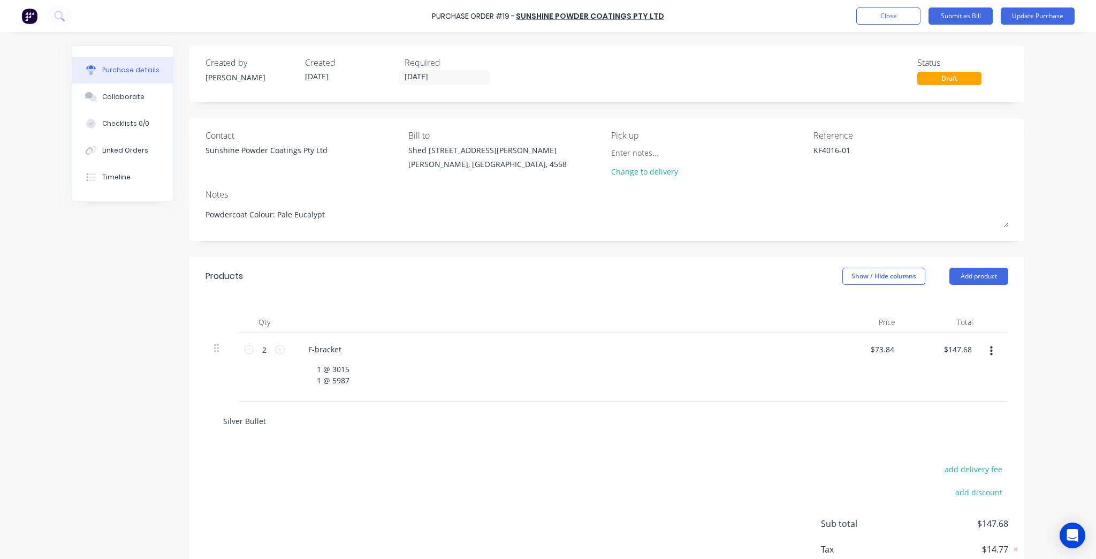
type textarea "x"
type input "Silver Bullet F"
type textarea "x"
type input "Silver Bullet Fe"
type textarea "x"
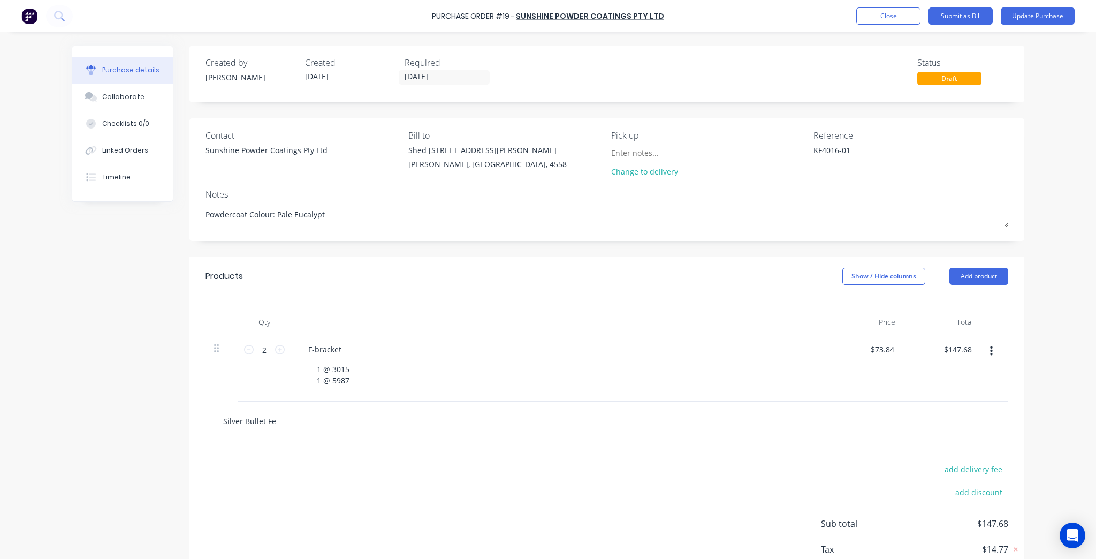
type input "Silver Bullet Fee"
type textarea "x"
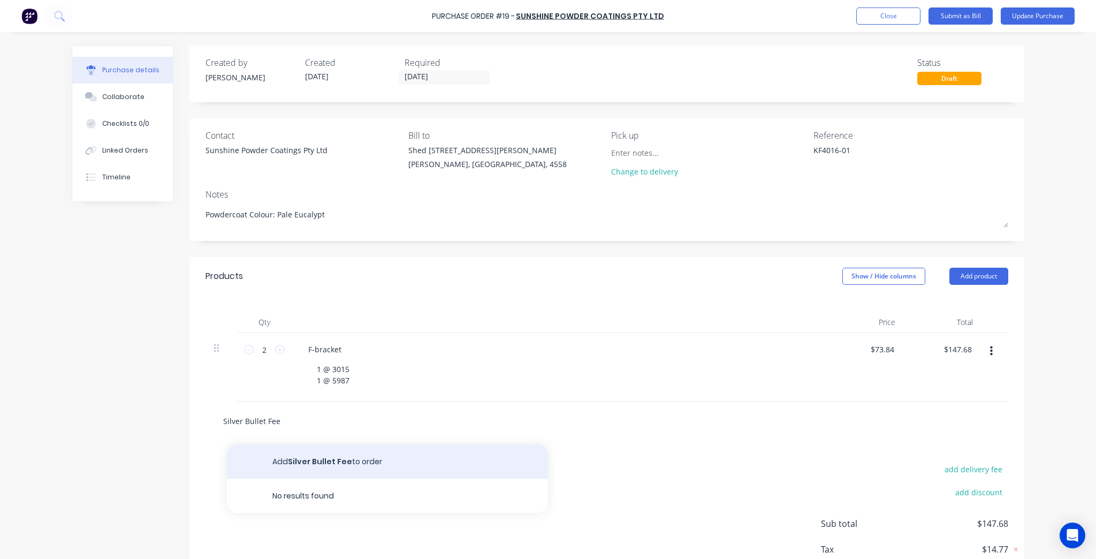
type input "Silver Bullet Fee"
click at [280, 457] on button "Add Silver Bullet Fee to order" at bounding box center [387, 461] width 321 height 34
type textarea "x"
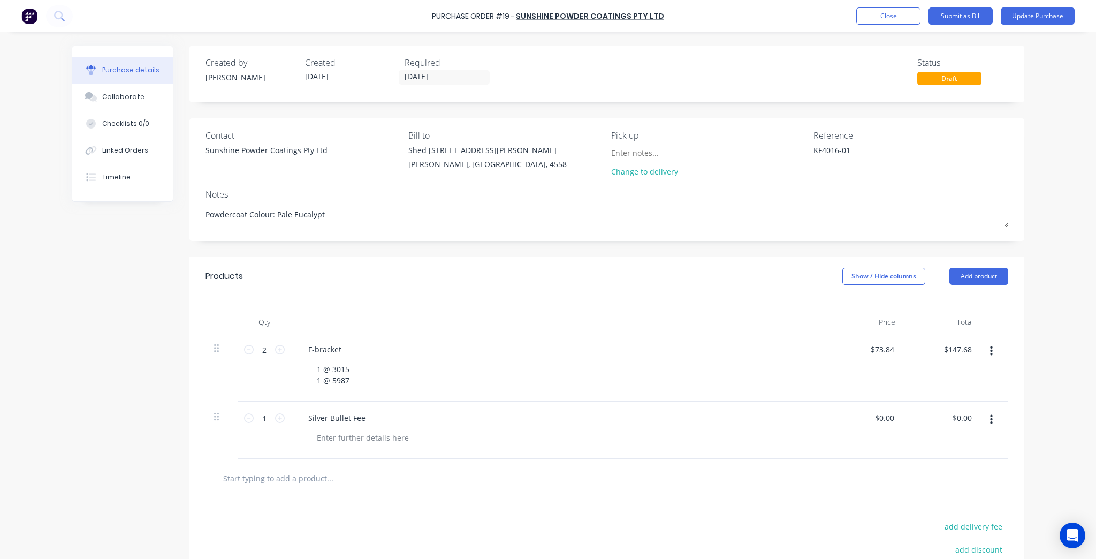
type textarea "x"
type input "0.00"
click at [948, 417] on div "0.00 $0.00" at bounding box center [943, 429] width 78 height 57
click at [956, 417] on input "0.00" at bounding box center [963, 418] width 20 height 16
type textarea "x"
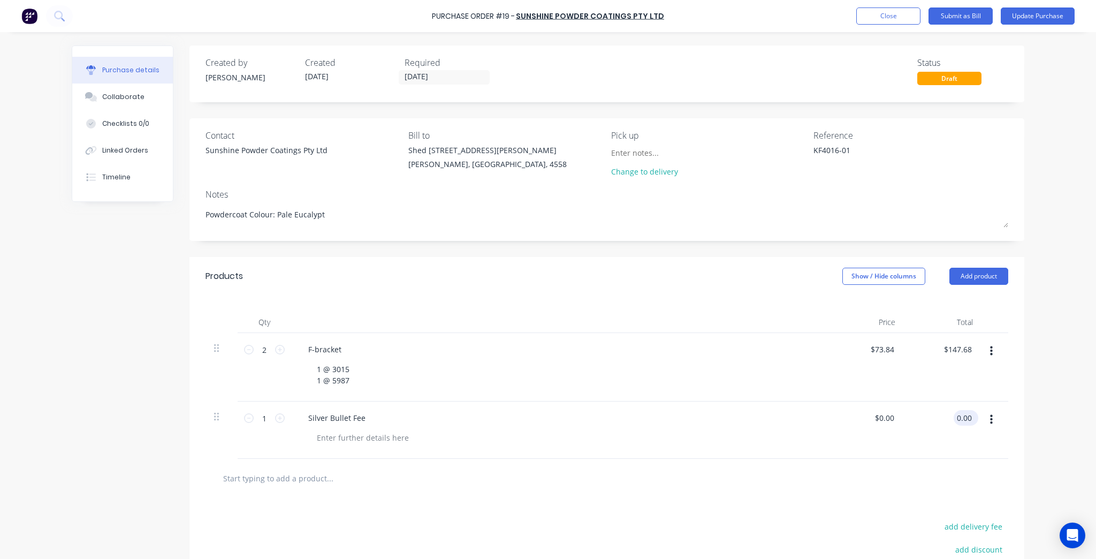
click at [956, 417] on input "0.00" at bounding box center [963, 418] width 20 height 16
paste input "44.3"
type input "44.30"
type textarea "x"
type input "$44.30"
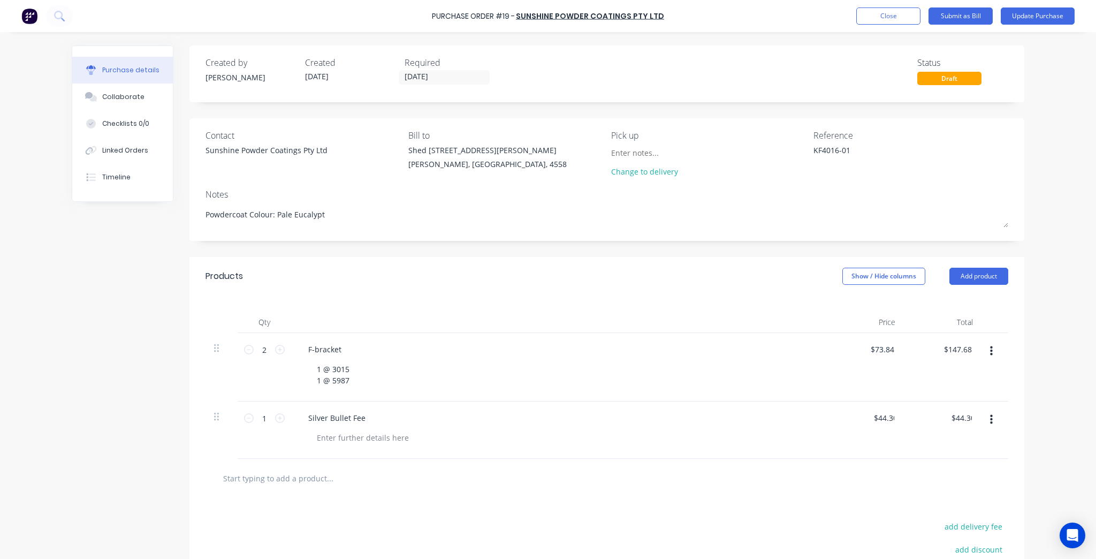
click at [1040, 420] on div "Purchase Order #19 - Sunshine Powder Coatings Pty Ltd Add product Close Submit …" at bounding box center [548, 279] width 1096 height 559
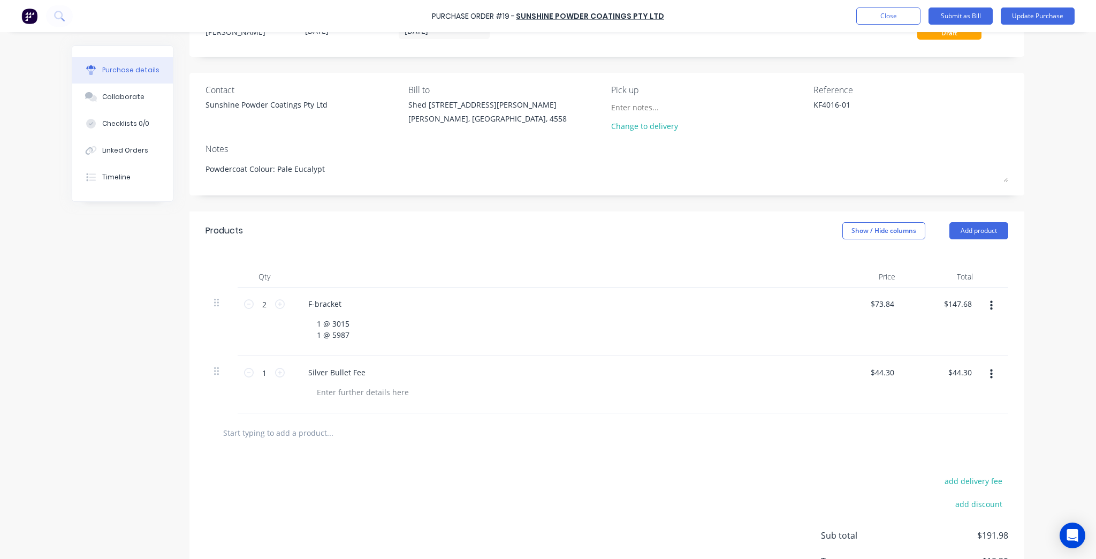
scroll to position [125, 0]
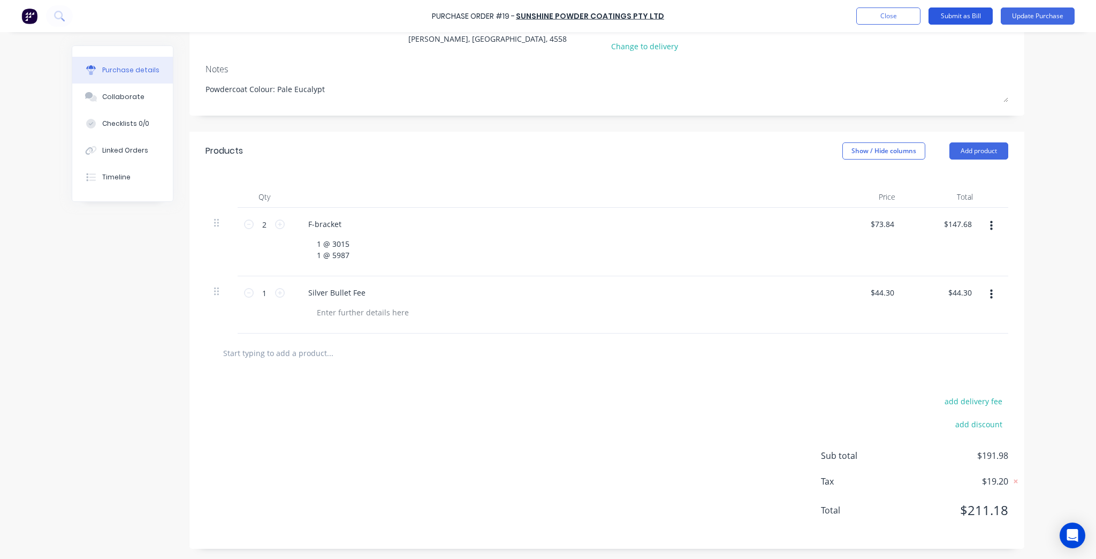
click at [957, 21] on button "Submit as Bill" at bounding box center [960, 15] width 64 height 17
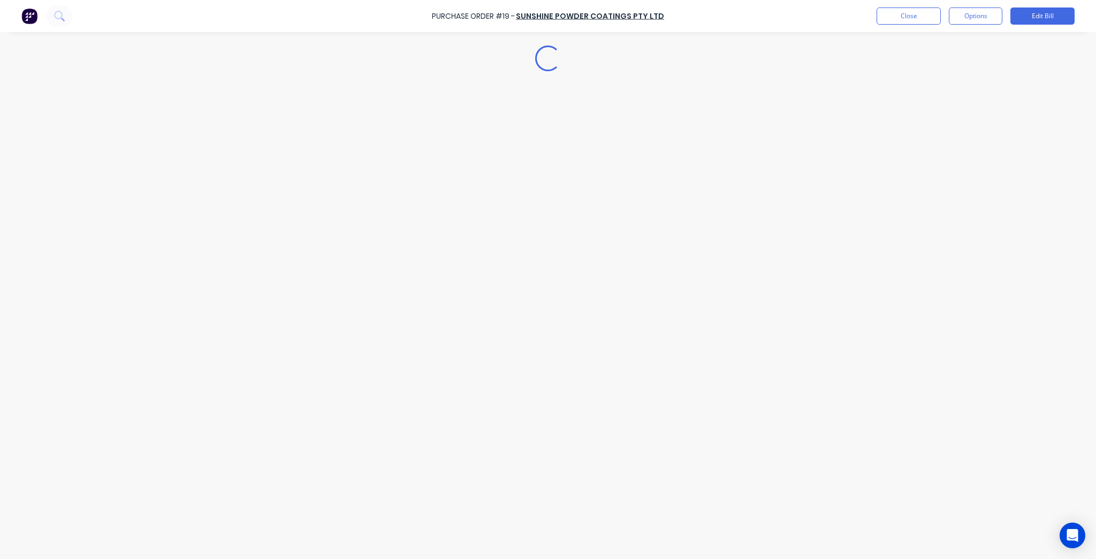
scroll to position [0, 0]
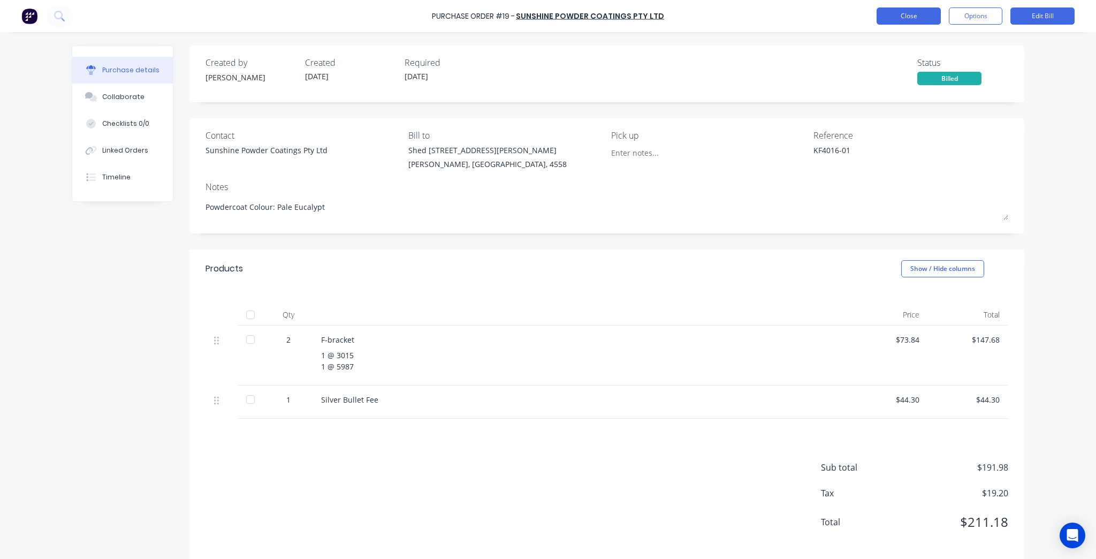
click at [899, 21] on button "Close" at bounding box center [908, 15] width 64 height 17
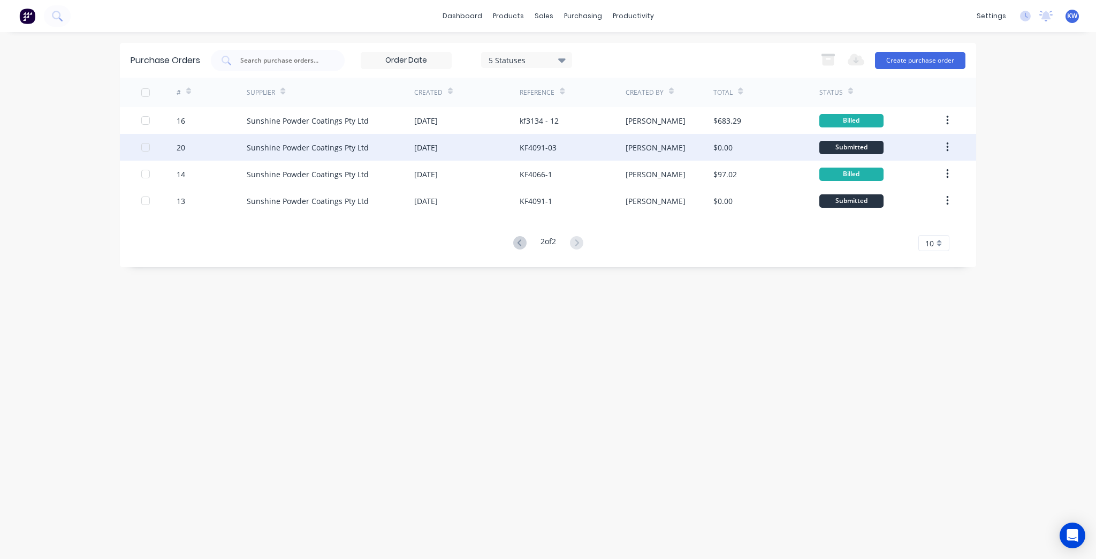
click at [747, 143] on div "$0.00" at bounding box center [765, 147] width 105 height 27
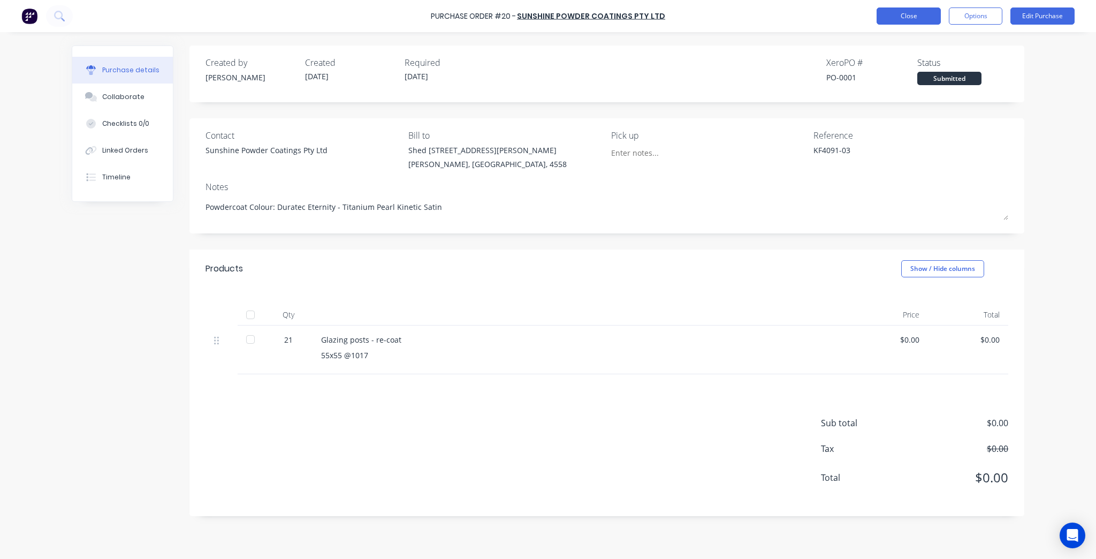
click at [914, 13] on button "Close" at bounding box center [908, 15] width 64 height 17
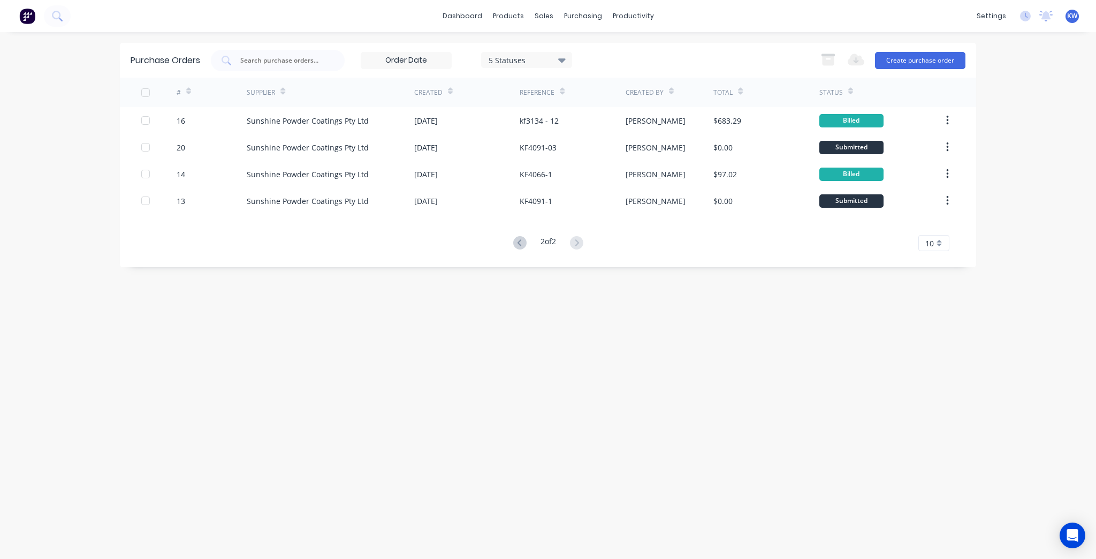
click at [505, 243] on div "2 of 2 10 5 10 15 20 25 30 35" at bounding box center [548, 243] width 856 height 16
click at [514, 244] on icon at bounding box center [519, 242] width 13 height 13
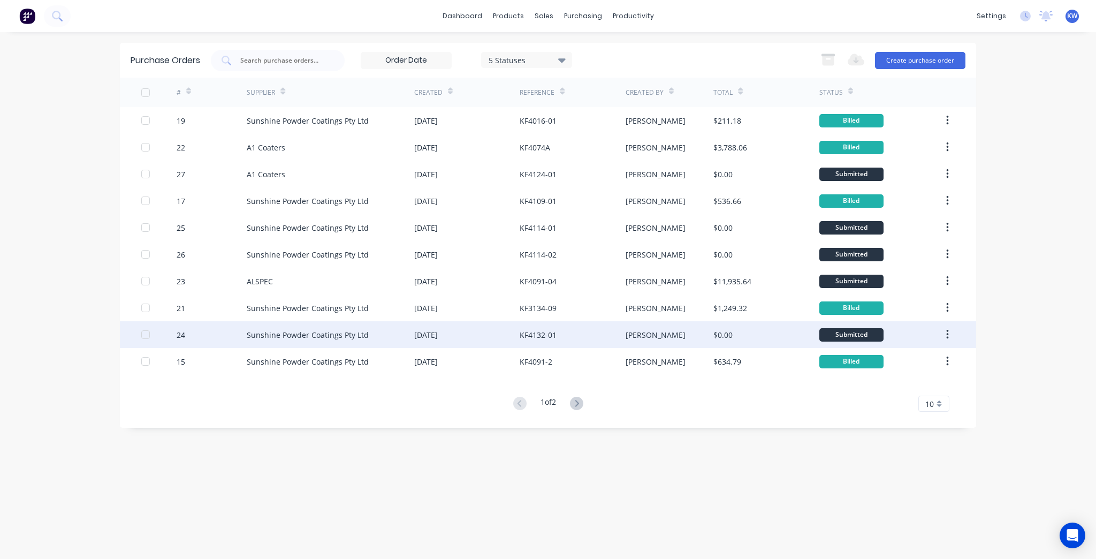
click at [533, 340] on div "KF4132-01" at bounding box center [537, 334] width 37 height 11
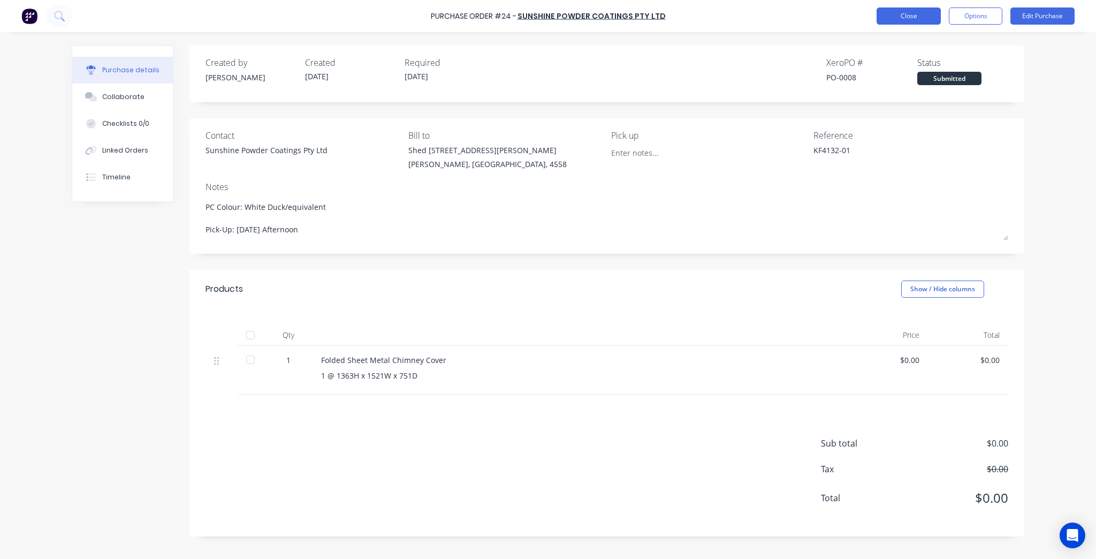
click at [900, 17] on button "Close" at bounding box center [908, 15] width 64 height 17
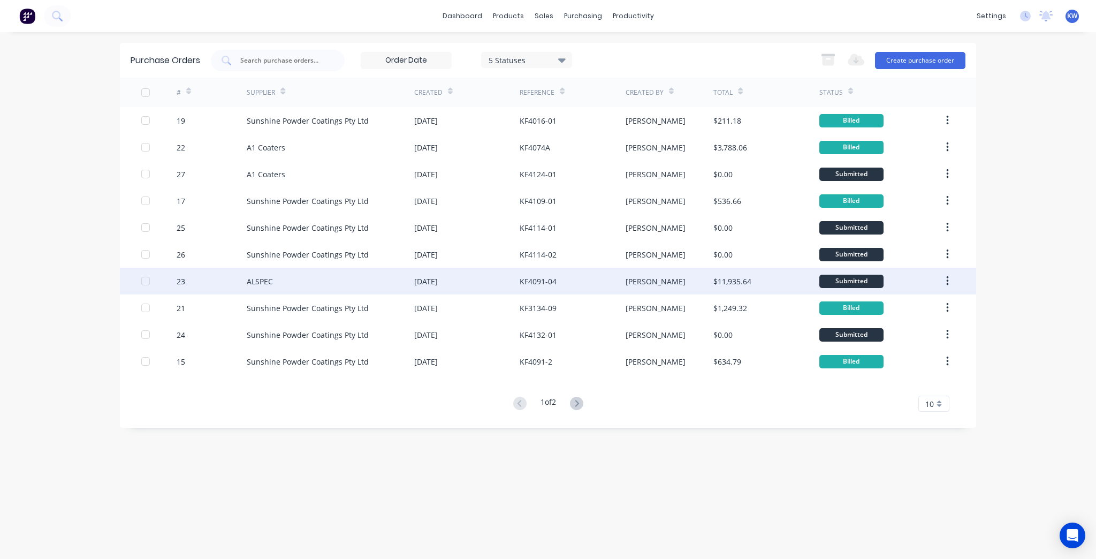
click at [611, 274] on div "KF4091-04" at bounding box center [571, 280] width 105 height 27
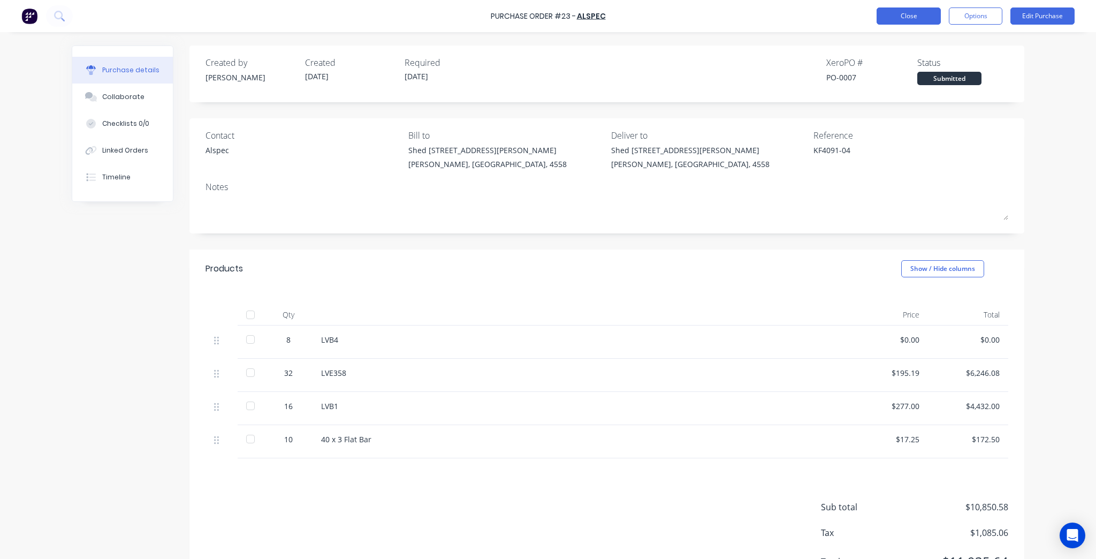
click at [915, 13] on button "Close" at bounding box center [908, 15] width 64 height 17
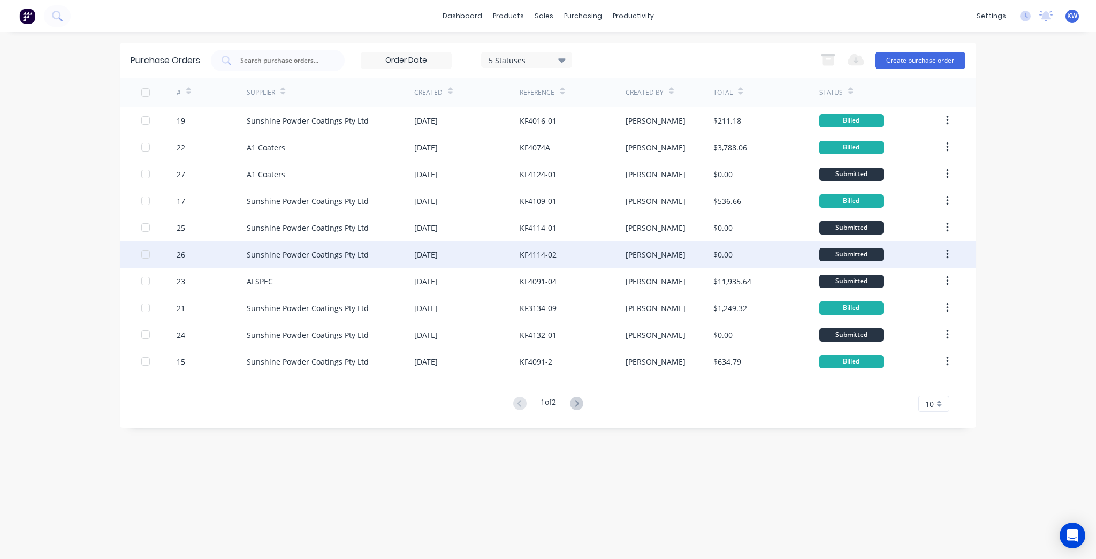
click at [766, 245] on div "$0.00" at bounding box center [765, 254] width 105 height 27
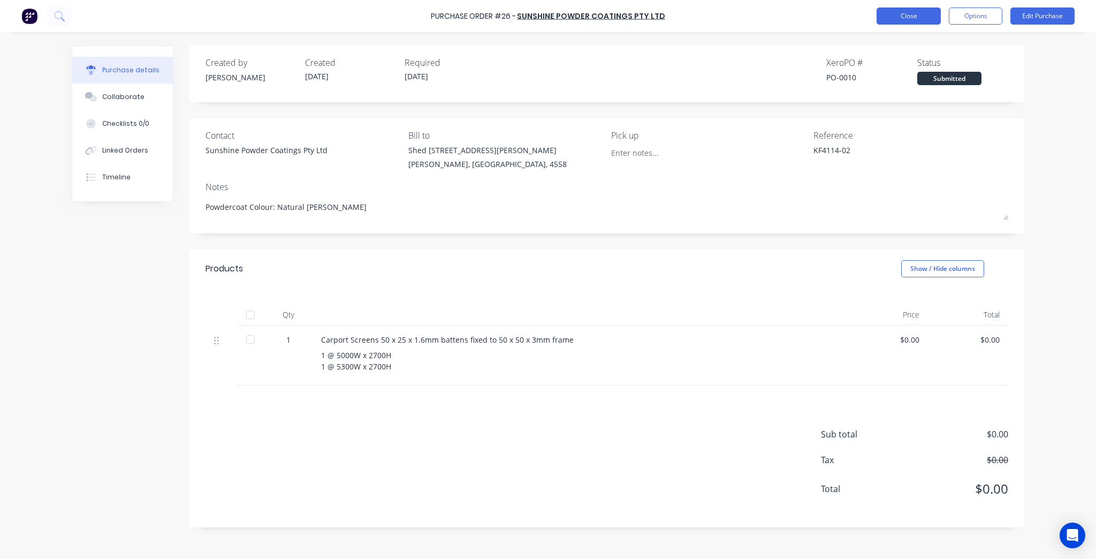
click at [886, 17] on button "Close" at bounding box center [908, 15] width 64 height 17
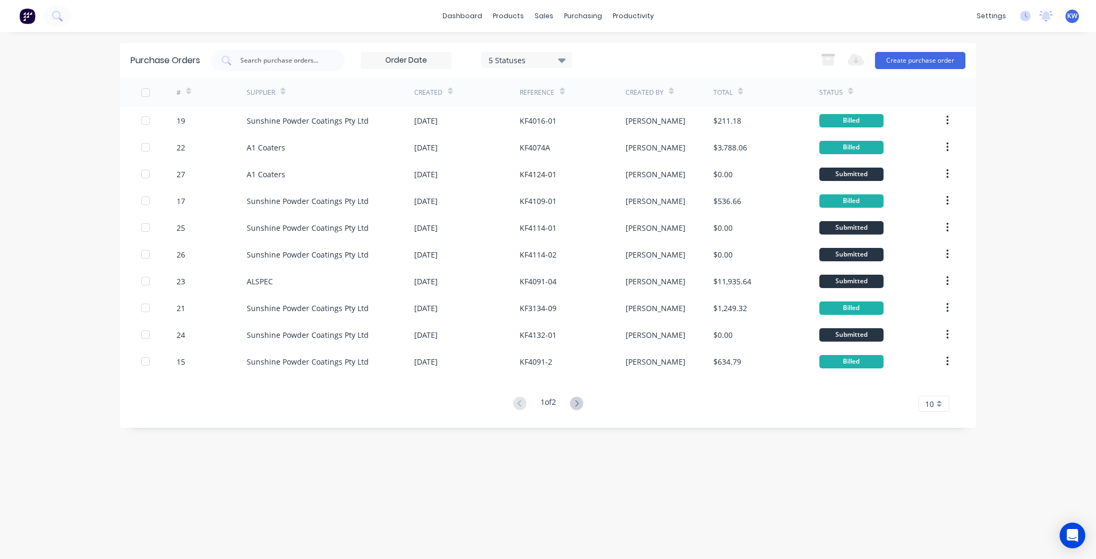
click at [586, 398] on div "1 of 2" at bounding box center [548, 404] width 77 height 16
click at [574, 406] on icon at bounding box center [576, 402] width 13 height 13
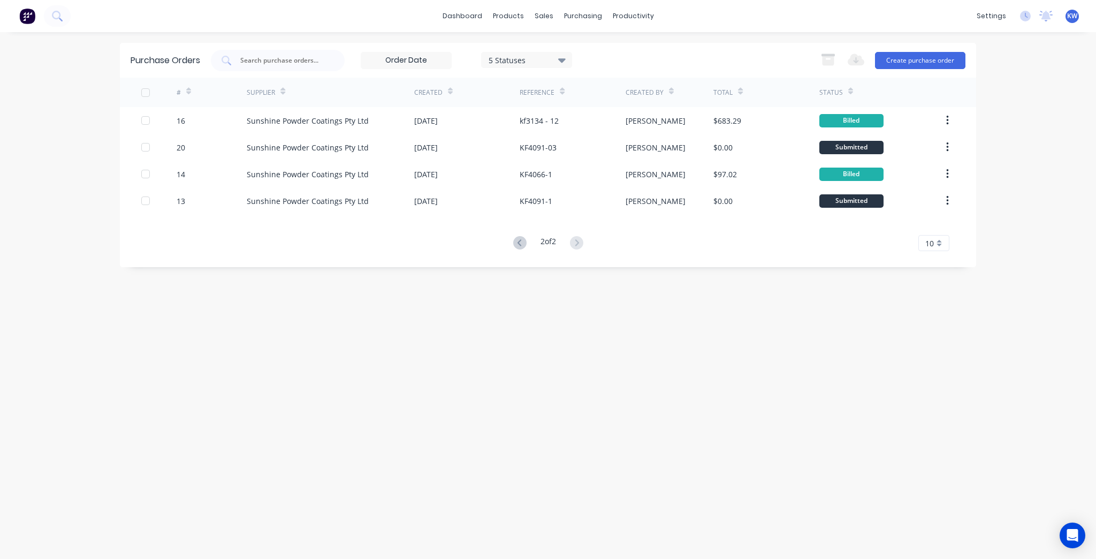
click at [524, 241] on button at bounding box center [520, 243] width 20 height 16
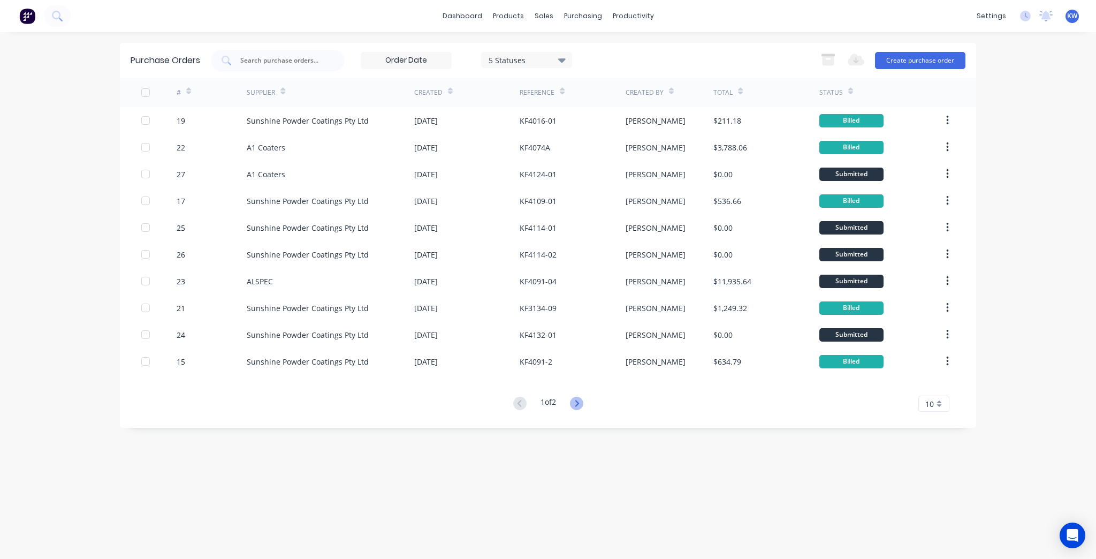
click at [581, 404] on icon at bounding box center [576, 402] width 13 height 13
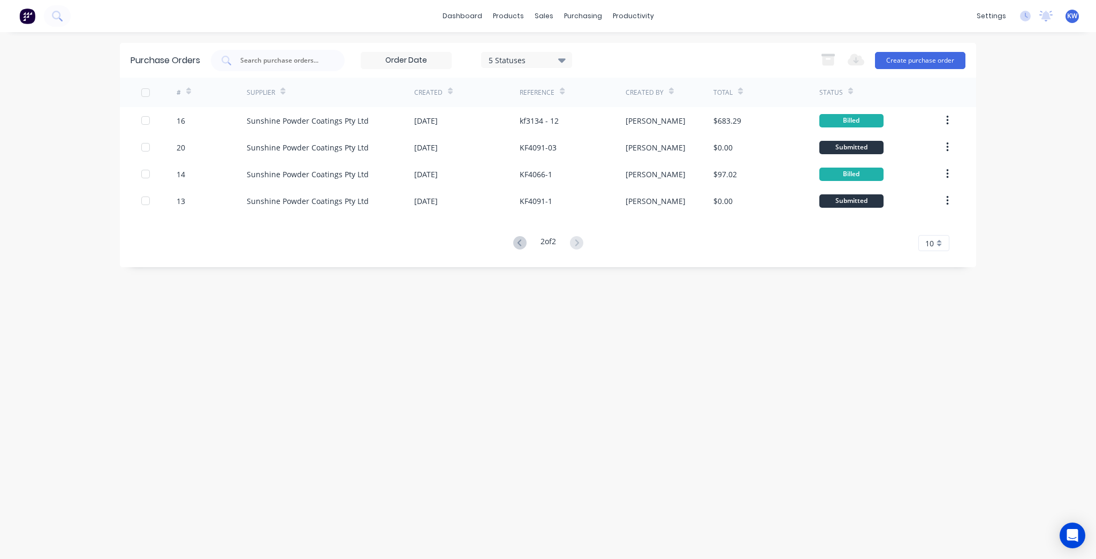
click at [527, 240] on div "2 of 2" at bounding box center [548, 243] width 77 height 16
click at [521, 240] on icon at bounding box center [519, 242] width 13 height 13
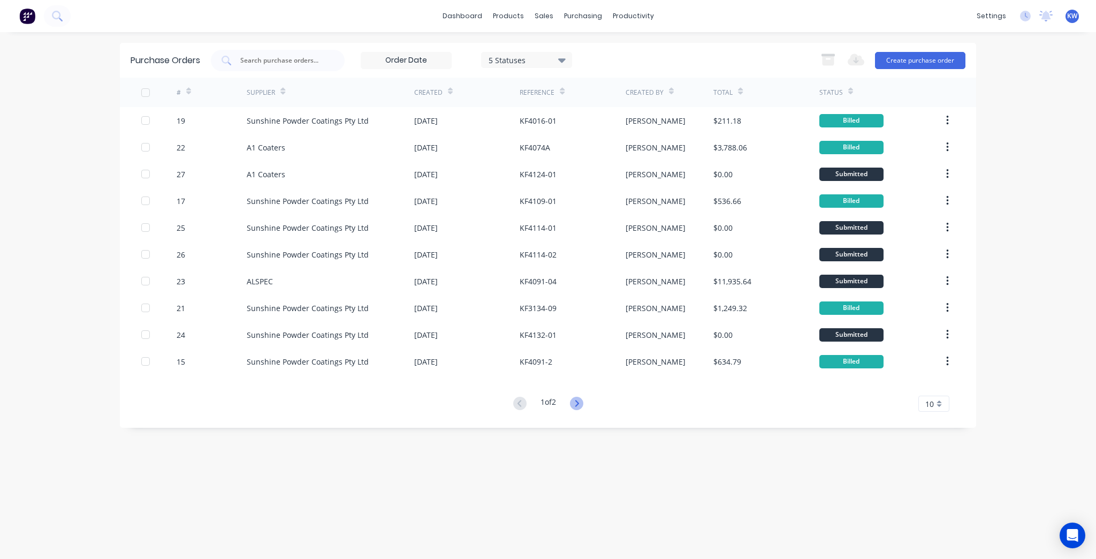
click at [580, 394] on div "# Supplier Created Reference Created By Total Status 19 Sunshine Powder Coating…" at bounding box center [548, 245] width 856 height 334
click at [577, 399] on icon at bounding box center [576, 402] width 13 height 13
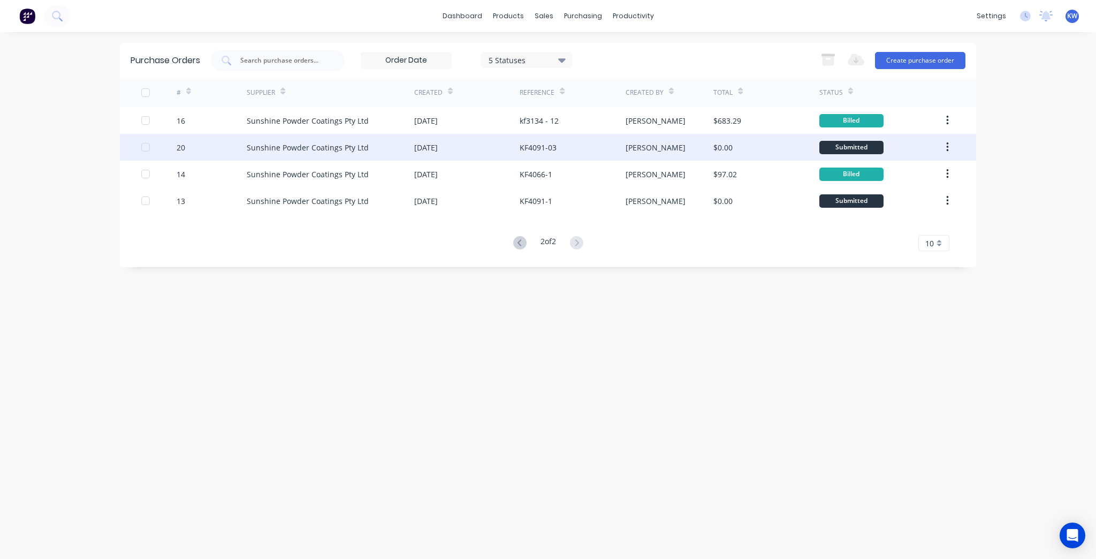
click at [539, 151] on div "KF4091-03" at bounding box center [537, 147] width 37 height 11
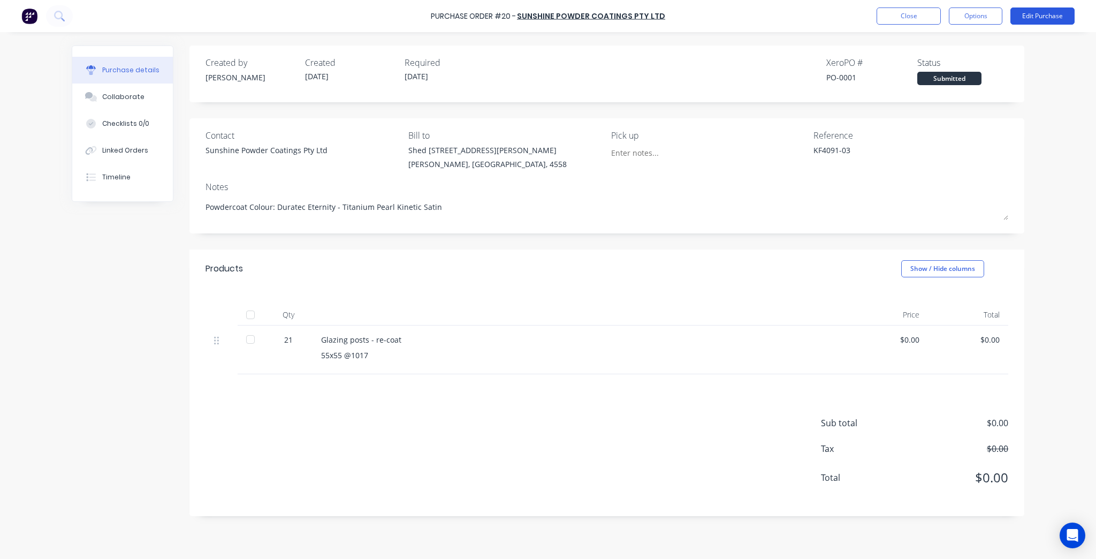
click at [1056, 13] on button "Edit Purchase" at bounding box center [1042, 15] width 64 height 17
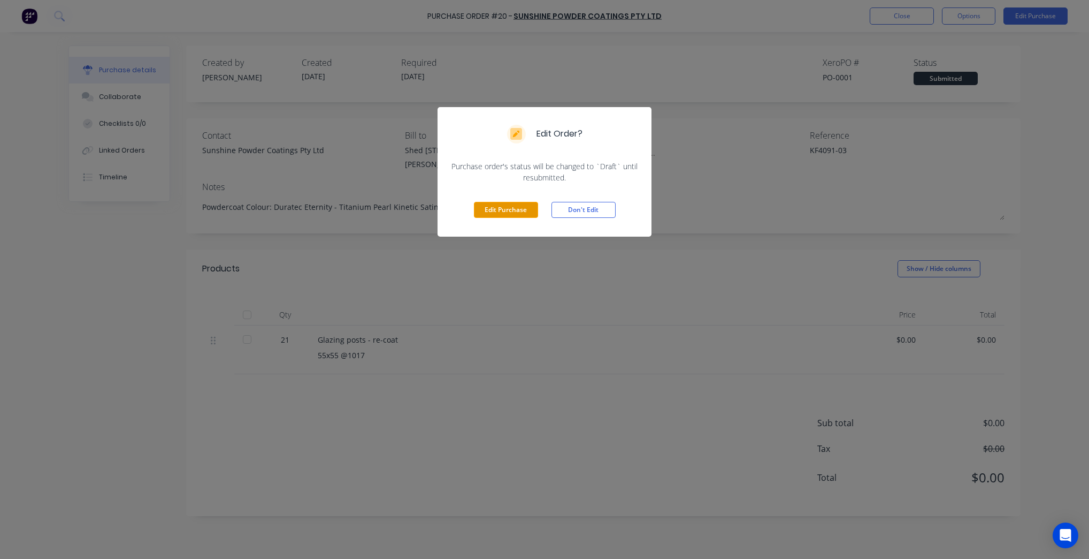
click at [508, 211] on button "Edit Purchase" at bounding box center [506, 210] width 64 height 16
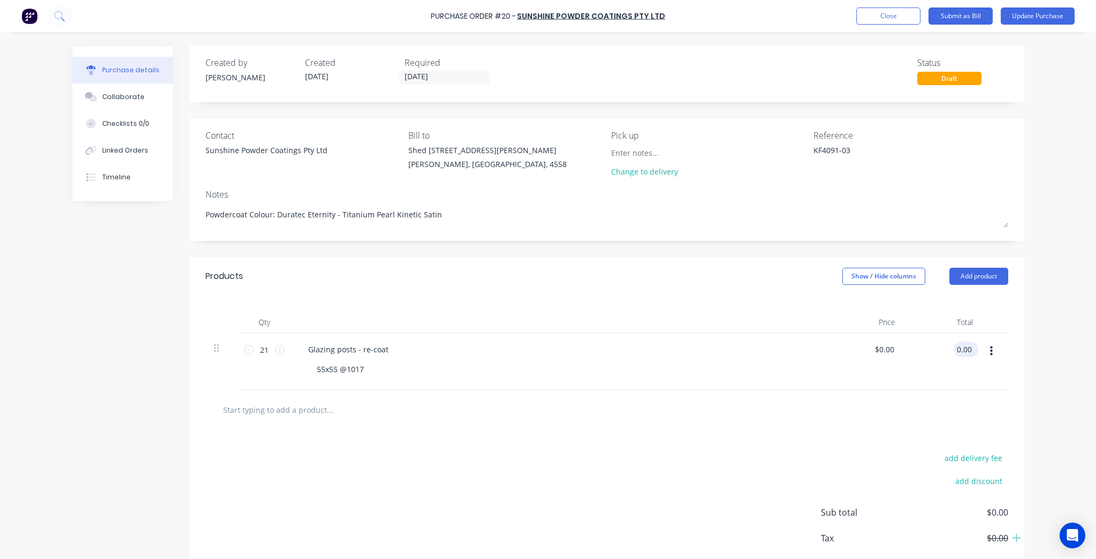
click at [961, 349] on input "0.00" at bounding box center [963, 349] width 20 height 16
paste input "394.03"
click at [1065, 395] on div "Purchase Order #20 - Sunshine Powder Coatings Pty Ltd Add product Close Submit …" at bounding box center [548, 279] width 1096 height 559
click at [972, 11] on button "Submit as Bill" at bounding box center [960, 15] width 64 height 17
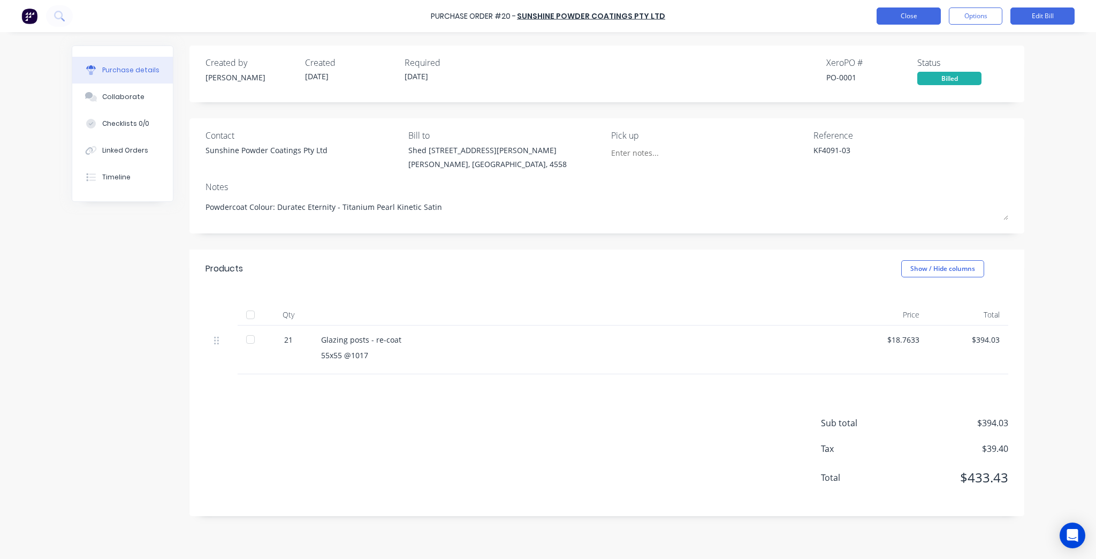
click at [903, 13] on button "Close" at bounding box center [908, 15] width 64 height 17
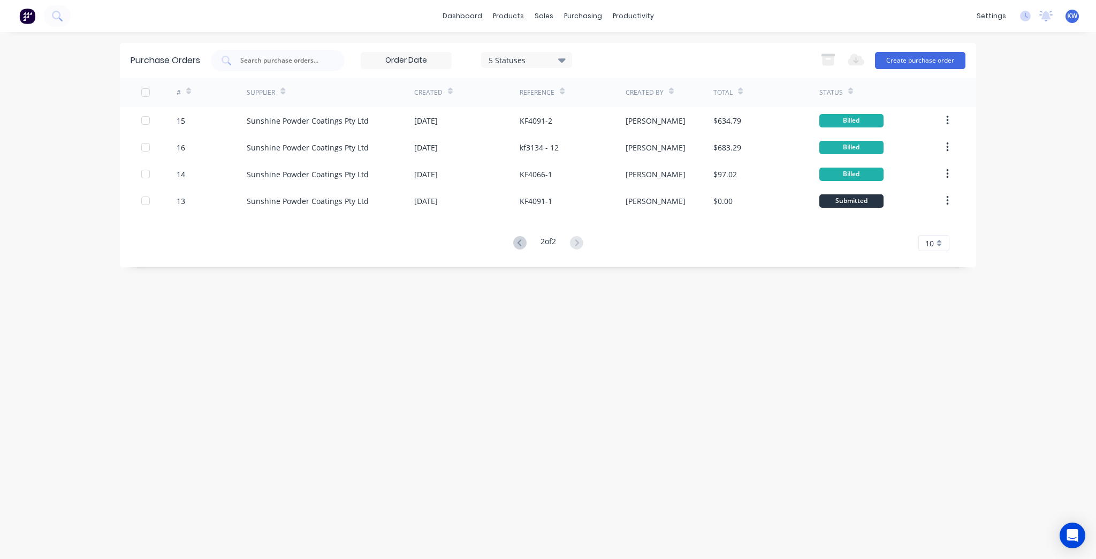
click at [510, 246] on button at bounding box center [520, 243] width 20 height 16
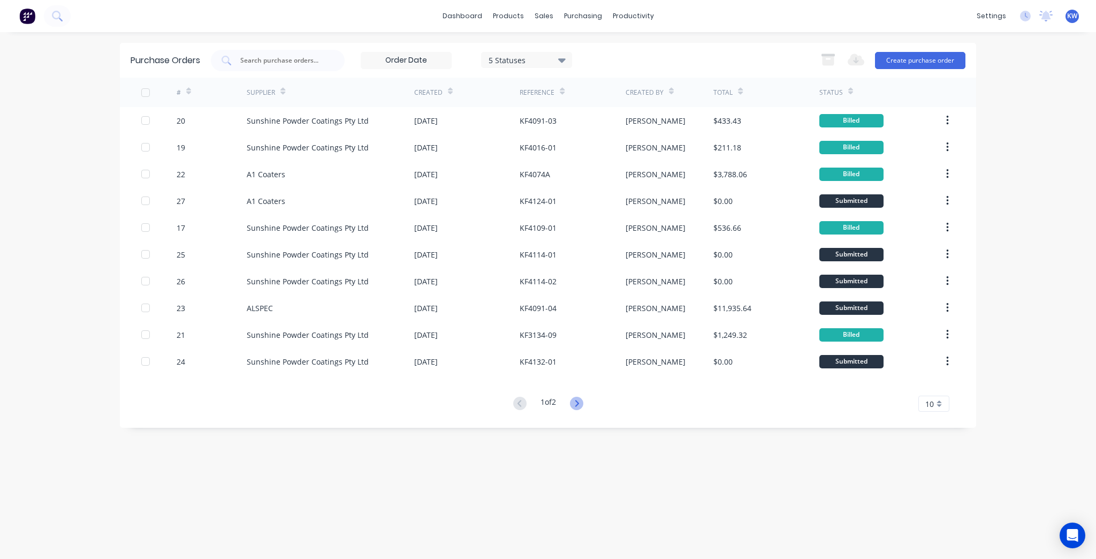
click at [578, 402] on icon at bounding box center [577, 403] width 4 height 6
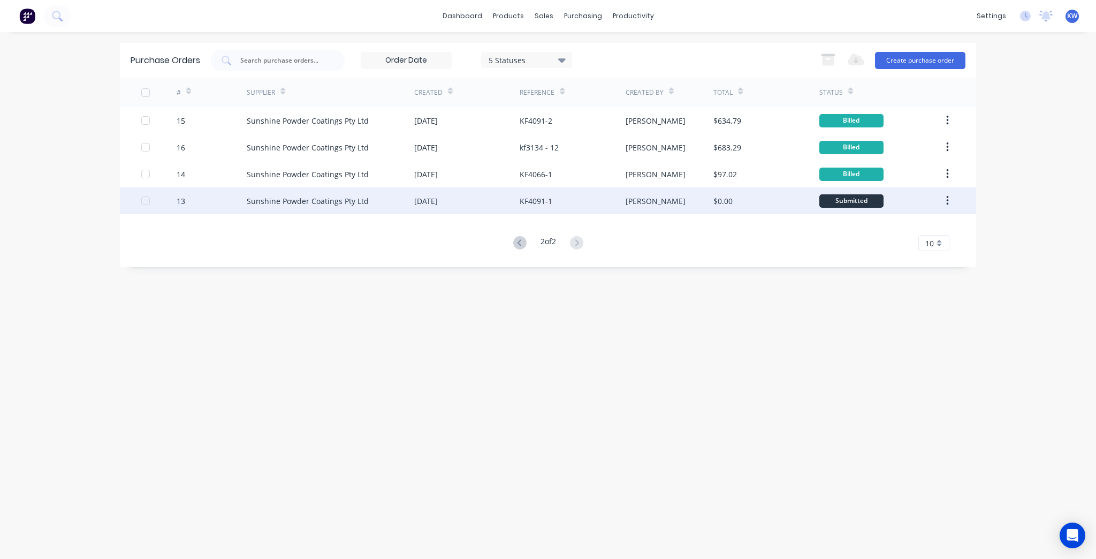
click at [618, 203] on div "KF4091-1" at bounding box center [571, 200] width 105 height 27
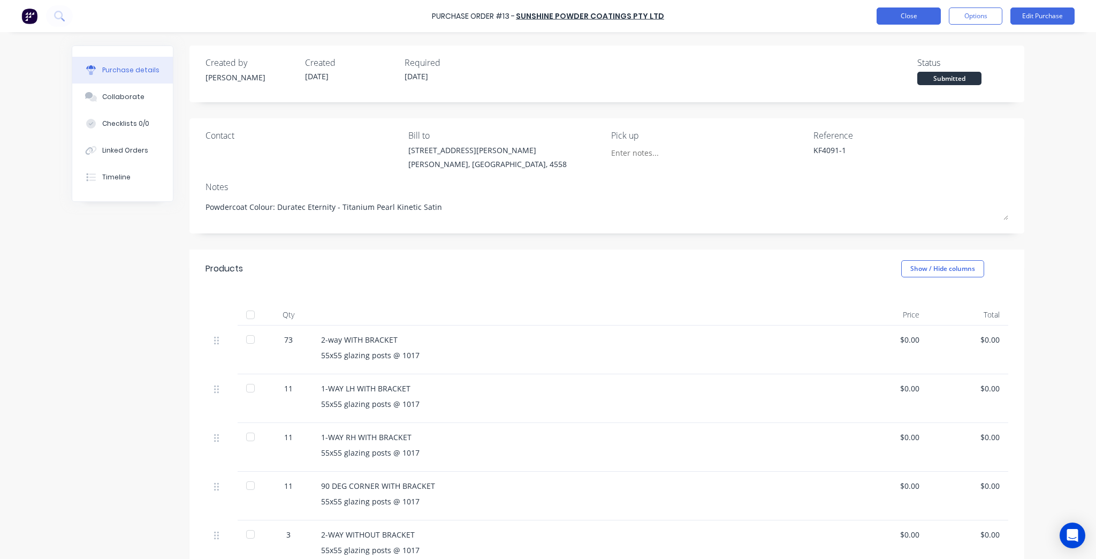
click at [923, 14] on button "Close" at bounding box center [908, 15] width 64 height 17
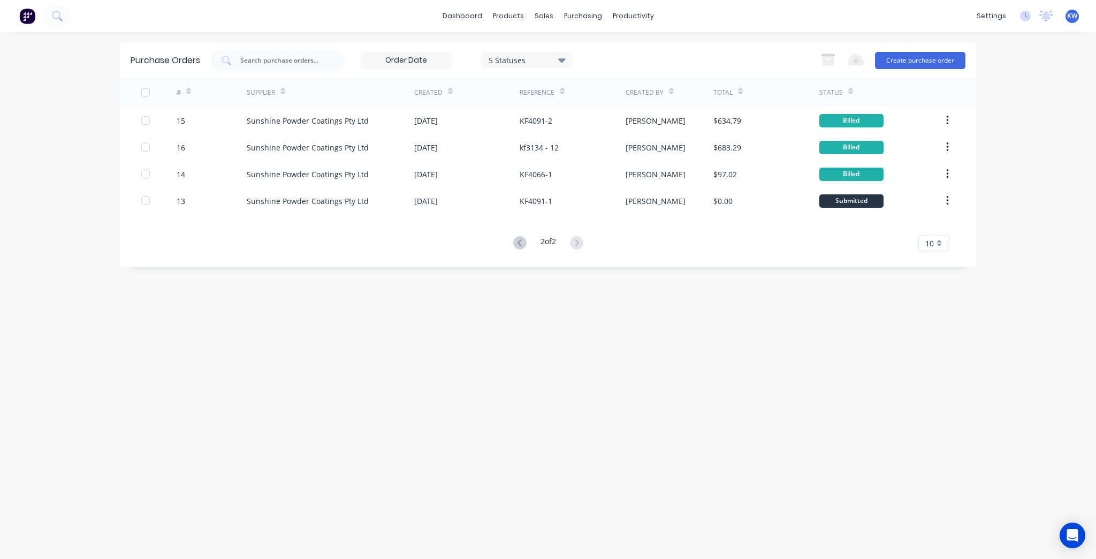
click at [524, 244] on button at bounding box center [520, 243] width 20 height 16
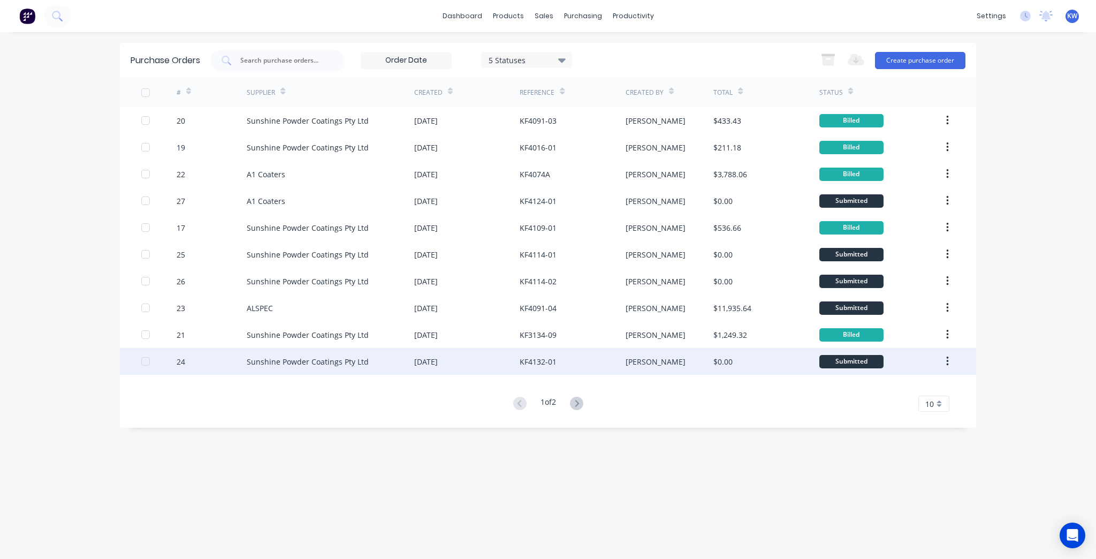
click at [524, 367] on div "KF4132-01" at bounding box center [571, 361] width 105 height 27
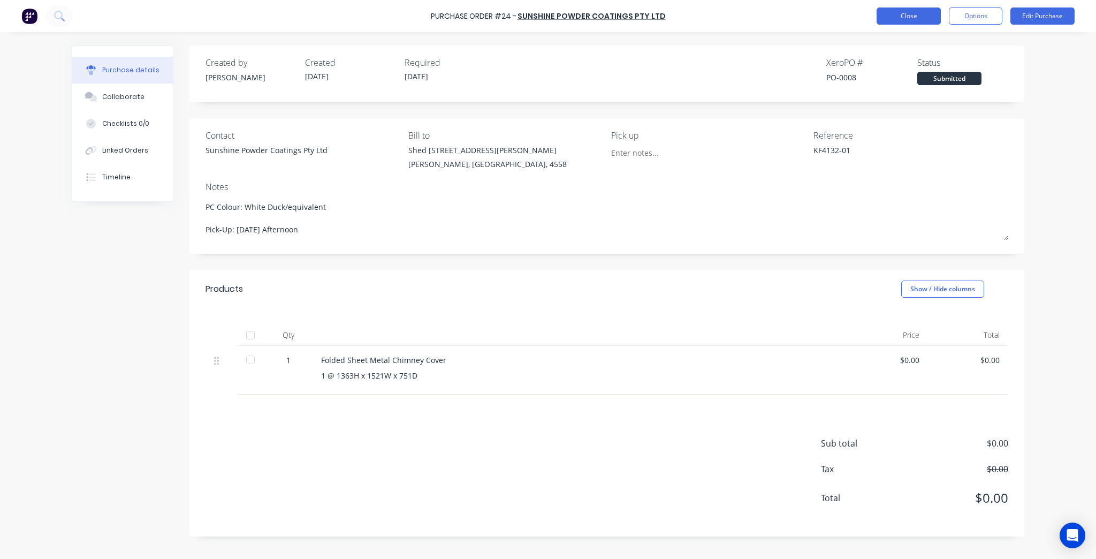
click at [916, 24] on button "Close" at bounding box center [908, 15] width 64 height 17
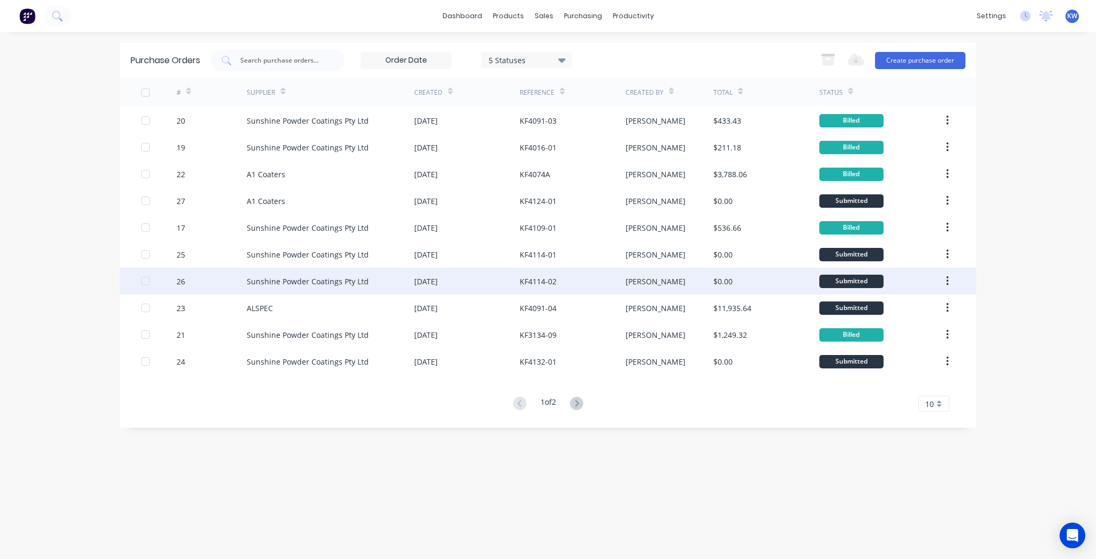
click at [721, 281] on div "$0.00" at bounding box center [722, 281] width 19 height 11
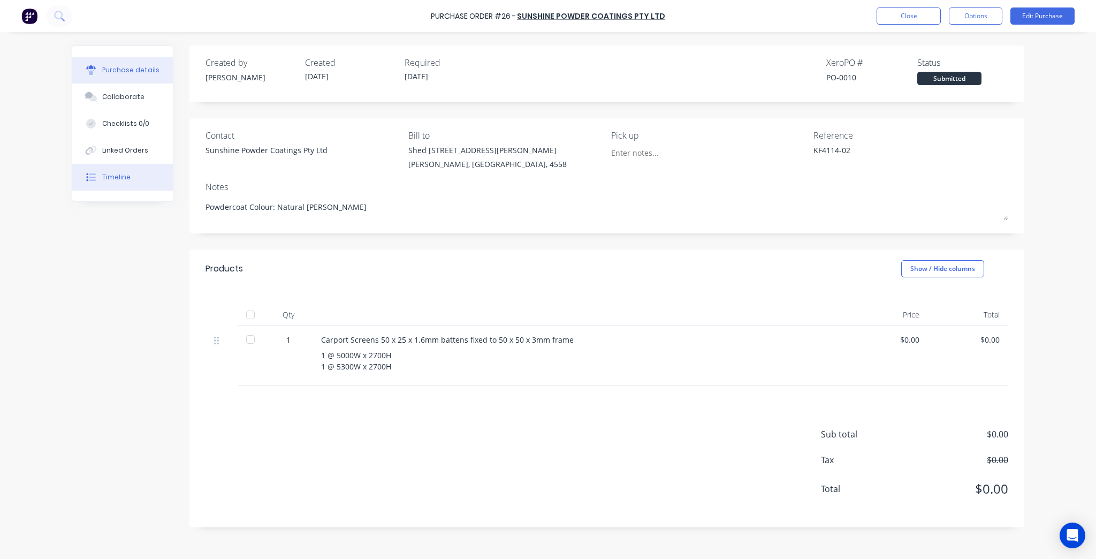
click at [130, 182] on button "Timeline" at bounding box center [122, 177] width 101 height 27
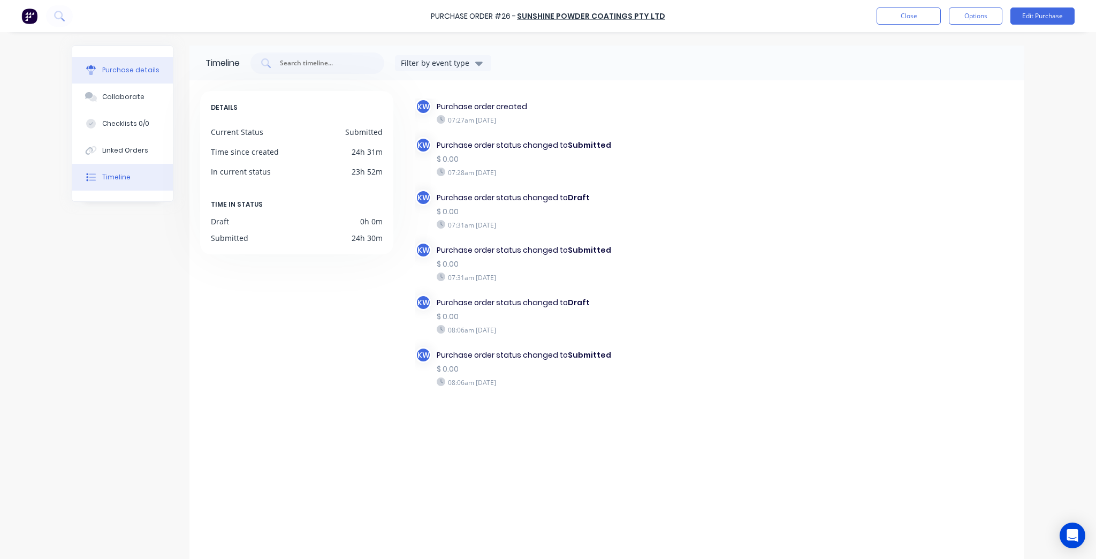
click at [109, 71] on div "Purchase details" at bounding box center [130, 70] width 57 height 10
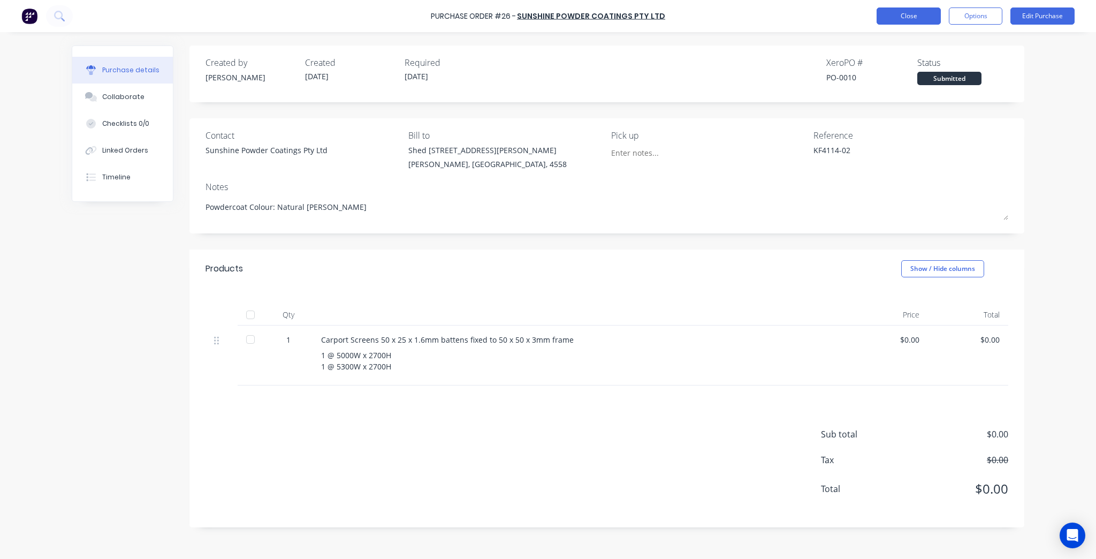
click at [892, 15] on button "Close" at bounding box center [908, 15] width 64 height 17
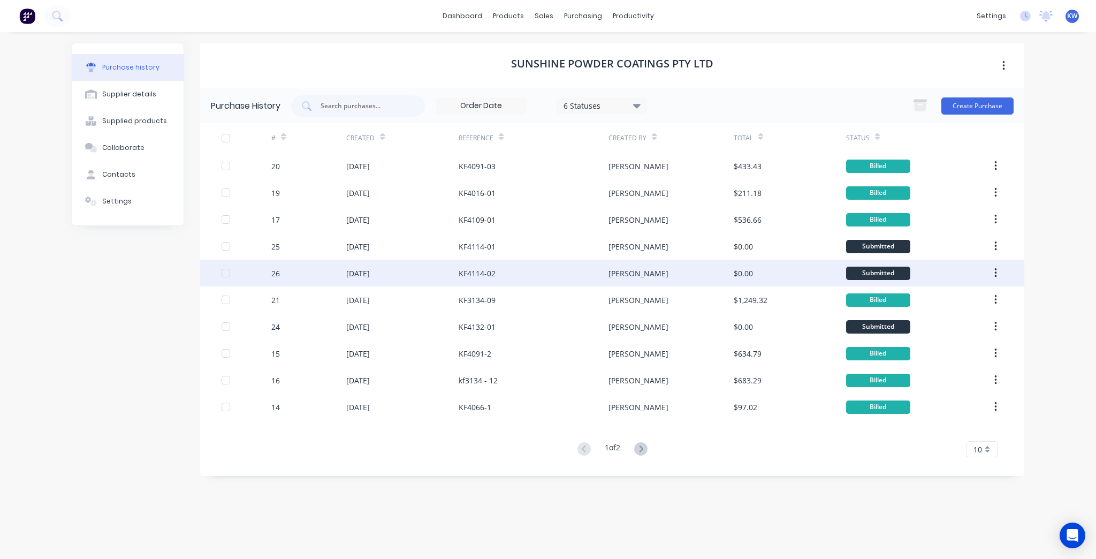
click at [743, 279] on div "$0.00" at bounding box center [789, 272] width 112 height 27
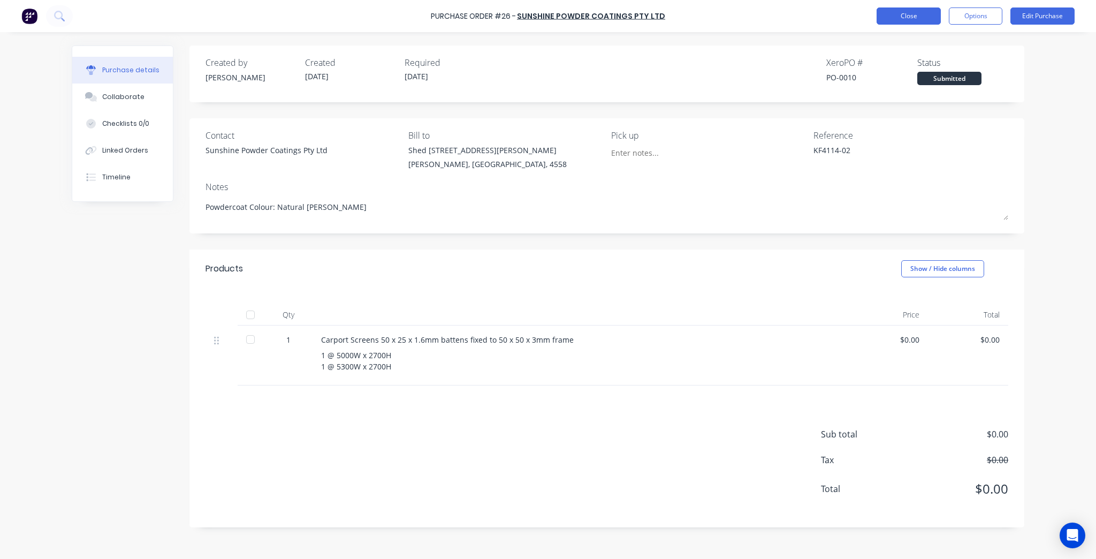
click at [907, 12] on button "Close" at bounding box center [908, 15] width 64 height 17
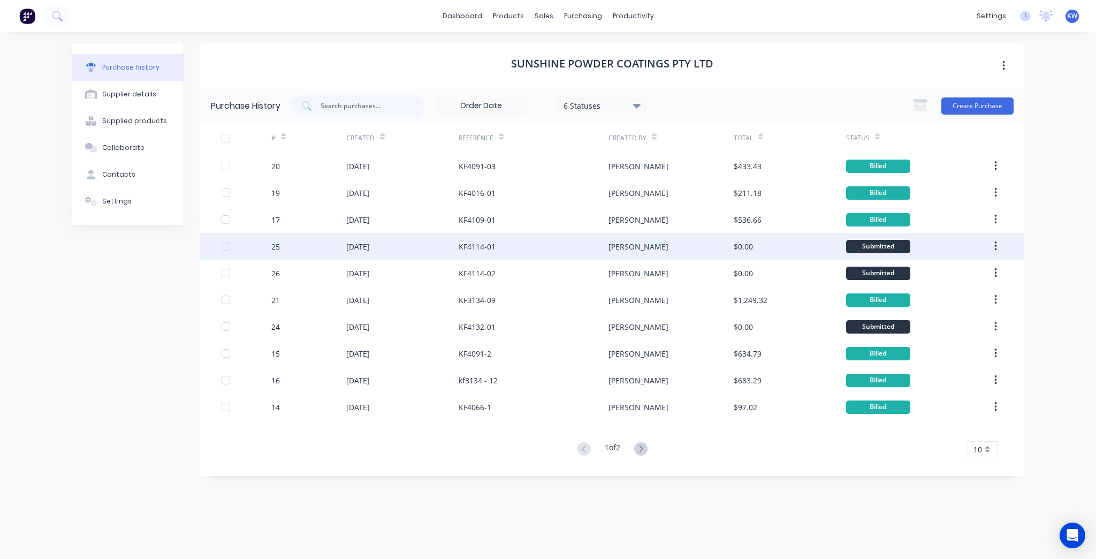
click at [787, 250] on div "$0.00" at bounding box center [789, 246] width 112 height 27
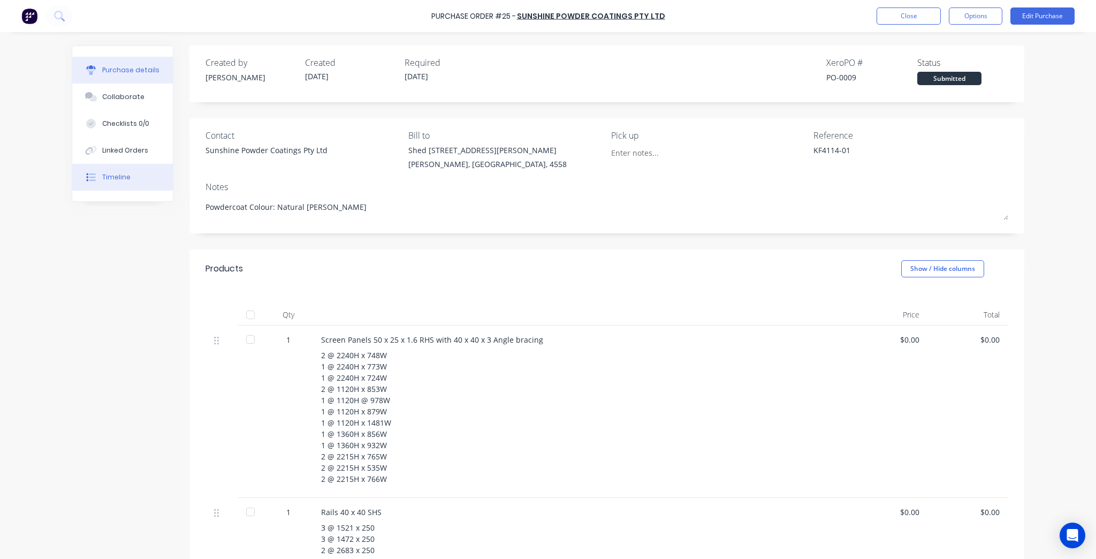
click at [142, 174] on button "Timeline" at bounding box center [122, 177] width 101 height 27
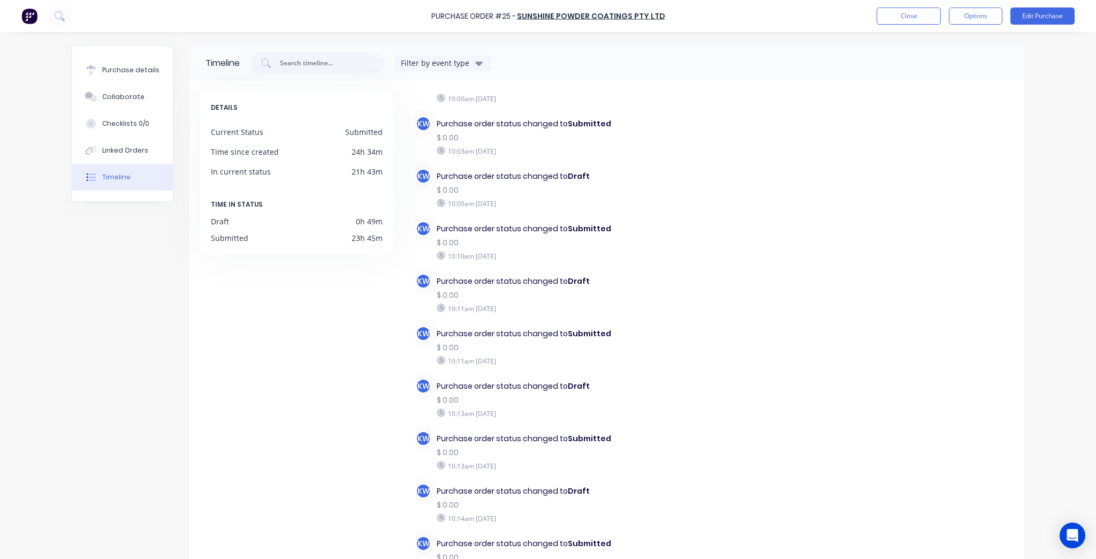
scroll to position [582, 0]
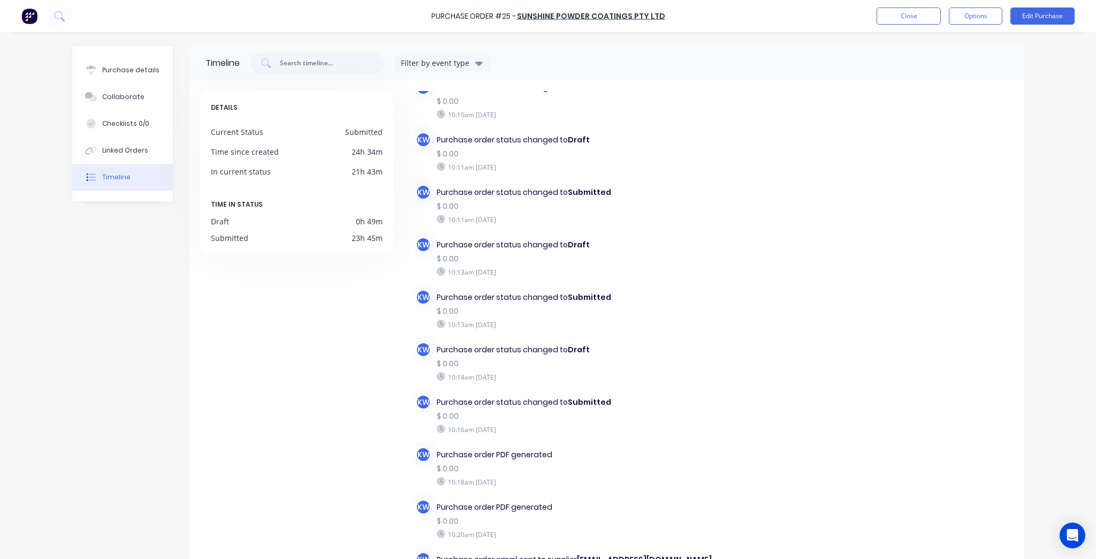
click at [154, 55] on div "Purchase details Collaborate Checklists 0/0 Linked Orders Timeline" at bounding box center [122, 123] width 101 height 155
click at [148, 65] on div "Purchase details" at bounding box center [130, 70] width 57 height 10
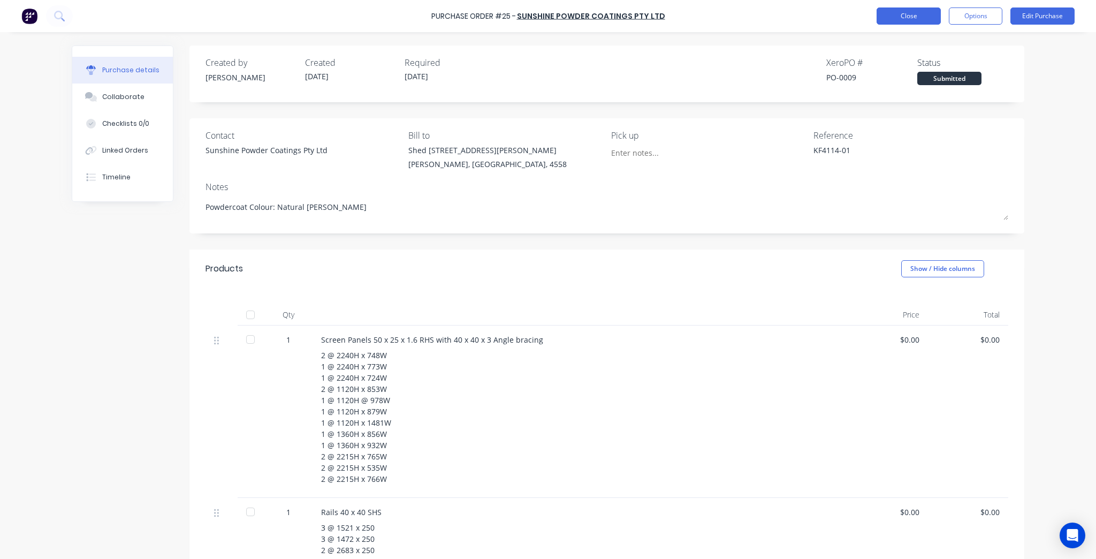
click at [916, 19] on button "Close" at bounding box center [908, 15] width 64 height 17
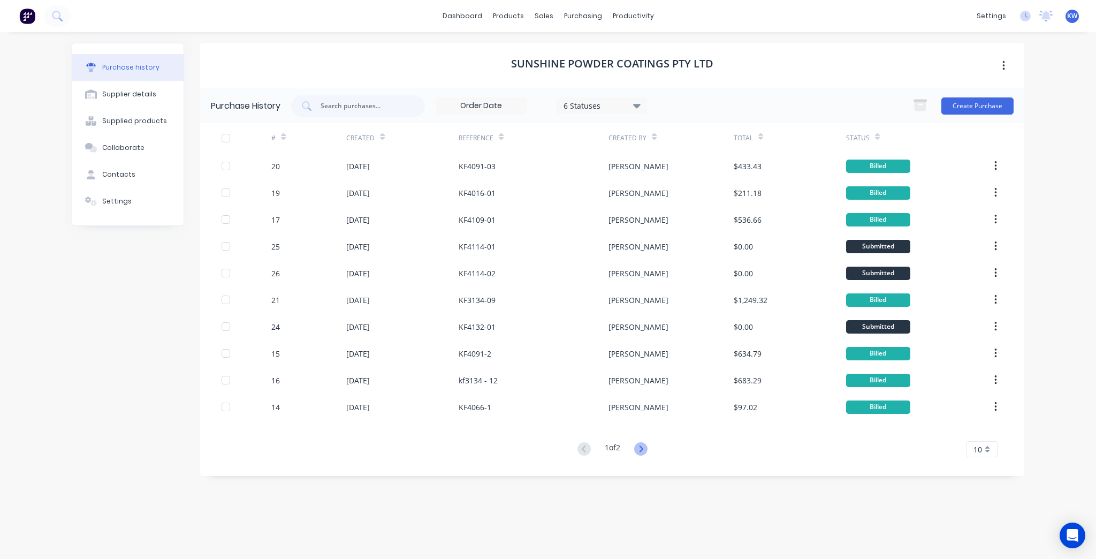
click at [638, 446] on icon at bounding box center [640, 448] width 13 height 13
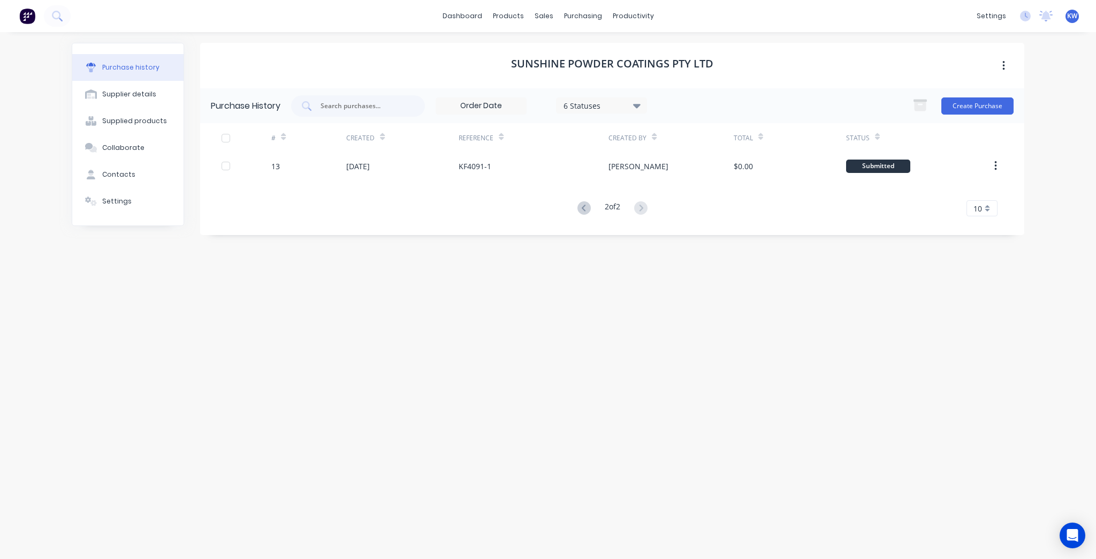
click at [586, 215] on button at bounding box center [584, 209] width 20 height 16
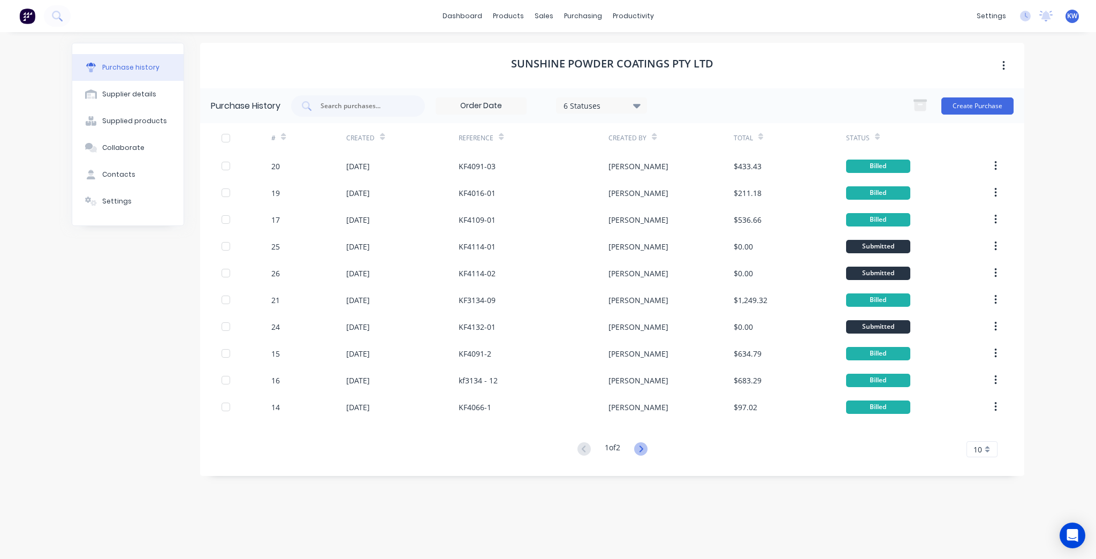
click at [639, 454] on icon at bounding box center [640, 448] width 13 height 13
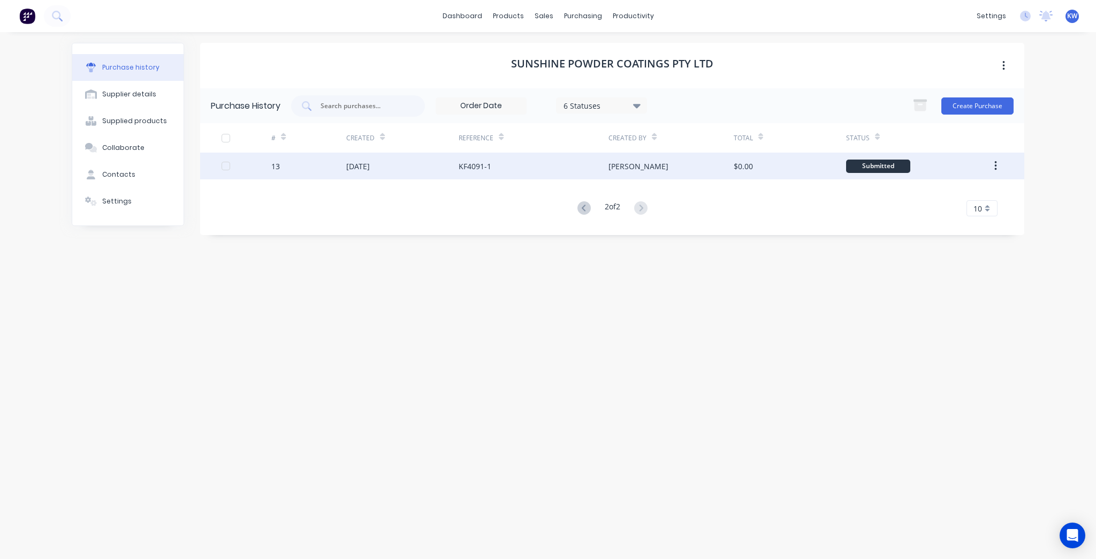
click at [791, 168] on div "$0.00" at bounding box center [789, 165] width 112 height 27
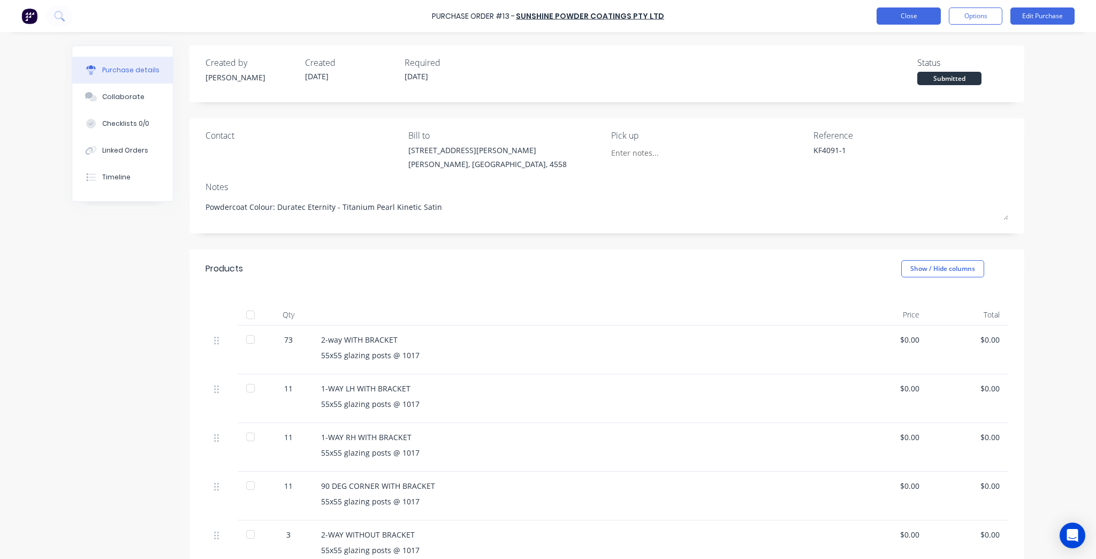
click at [907, 24] on button "Close" at bounding box center [908, 15] width 64 height 17
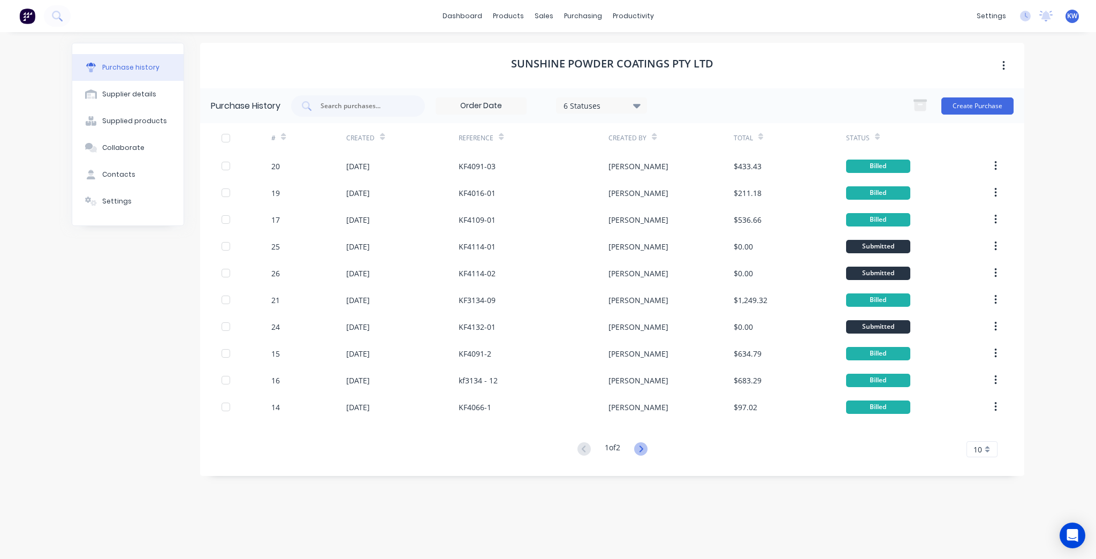
click at [645, 454] on icon at bounding box center [640, 448] width 13 height 13
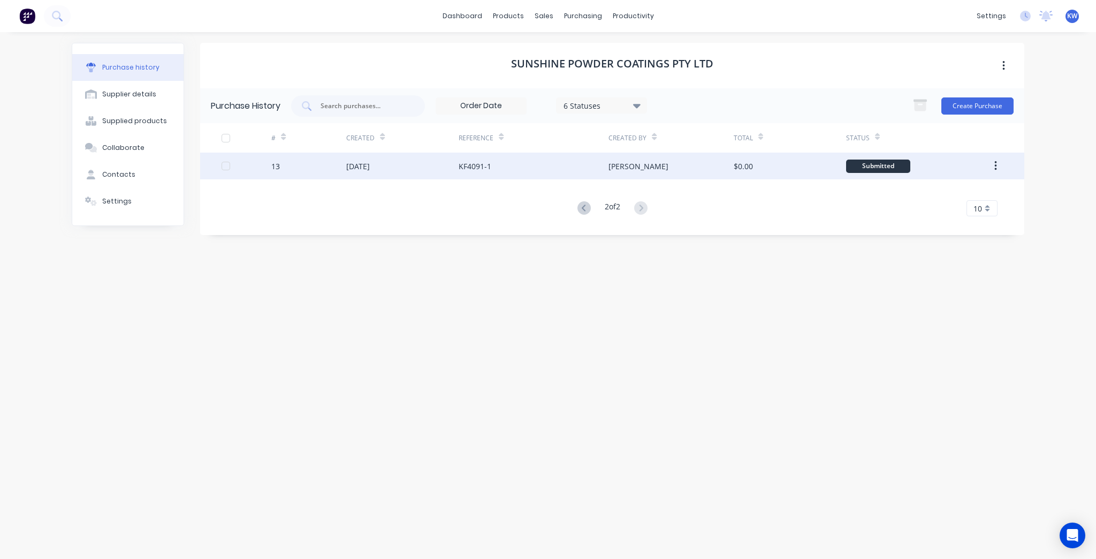
click at [608, 164] on div "[PERSON_NAME]" at bounding box center [638, 165] width 60 height 11
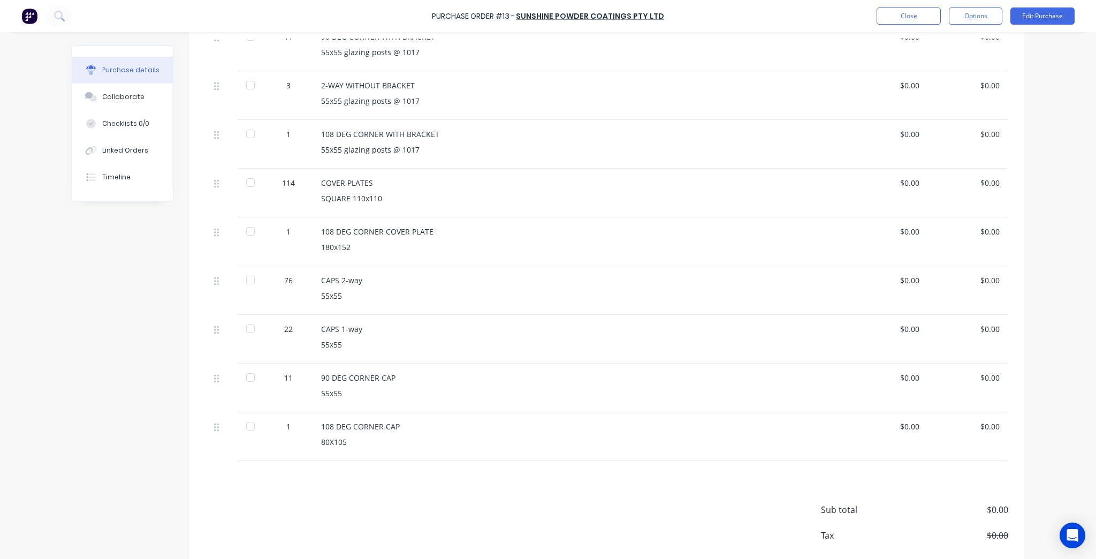
scroll to position [502, 0]
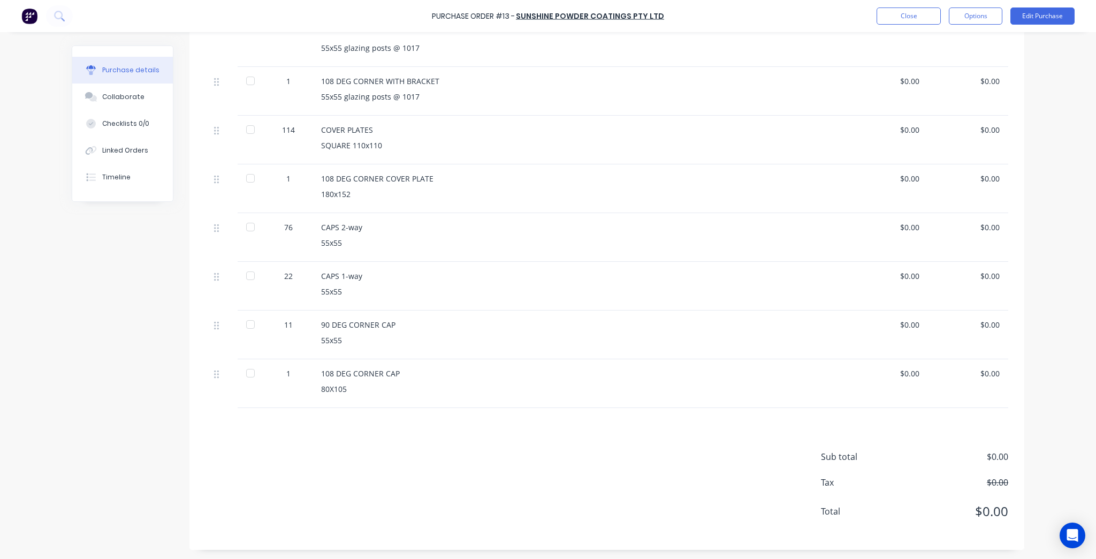
click at [1075, 143] on div "Purchase Order #13 - Sunshine Powder Coatings Pty Ltd Close Options Edit Purcha…" at bounding box center [548, 279] width 1096 height 559
click at [929, 6] on div "Purchase Order #13 - Sunshine Powder Coatings Pty Ltd Close Options Edit Purcha…" at bounding box center [548, 16] width 1096 height 32
click at [921, 17] on button "Close" at bounding box center [908, 15] width 64 height 17
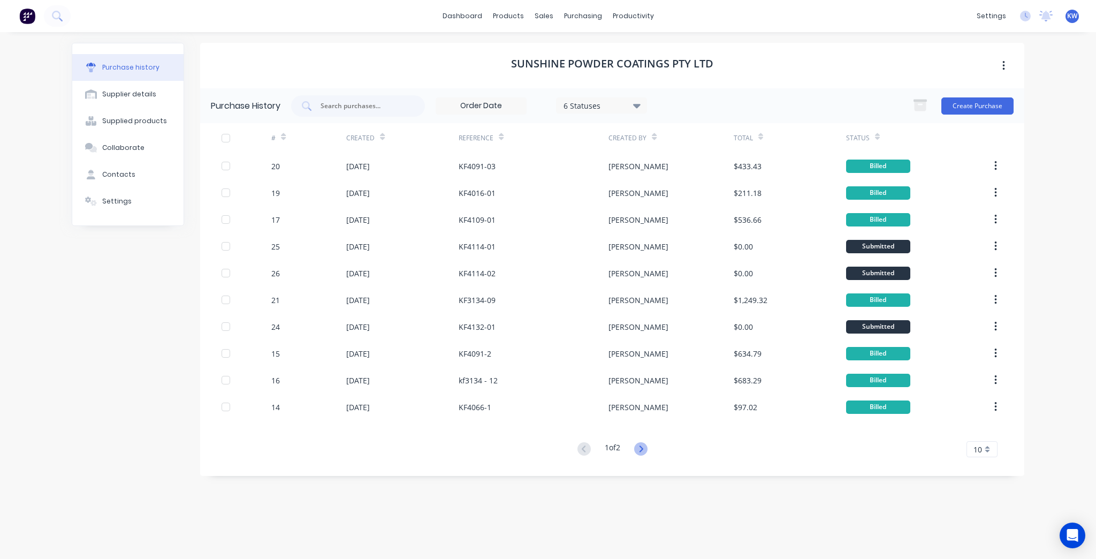
click at [638, 450] on icon at bounding box center [640, 448] width 13 height 13
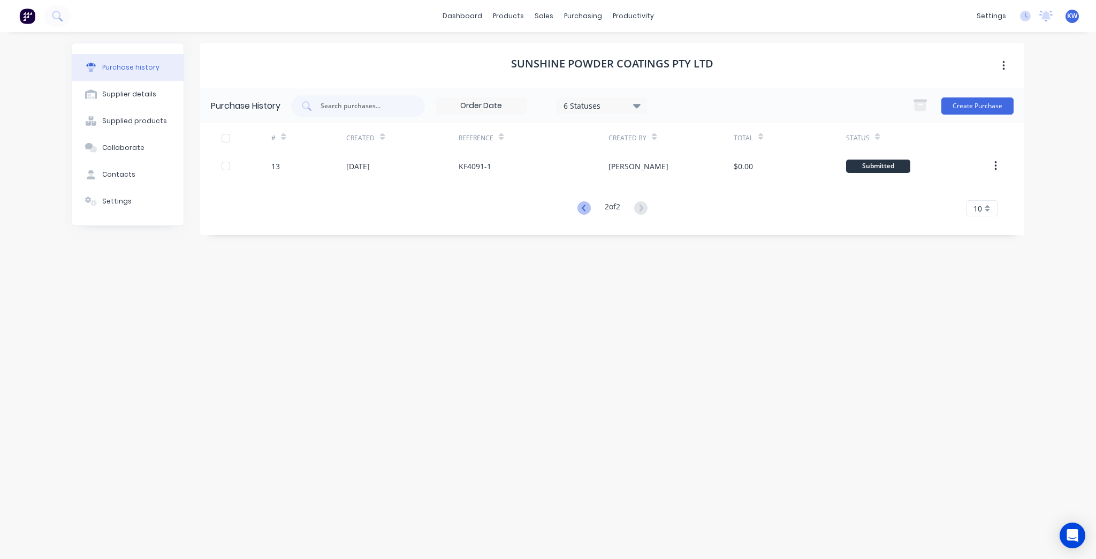
click at [577, 209] on icon at bounding box center [583, 207] width 13 height 13
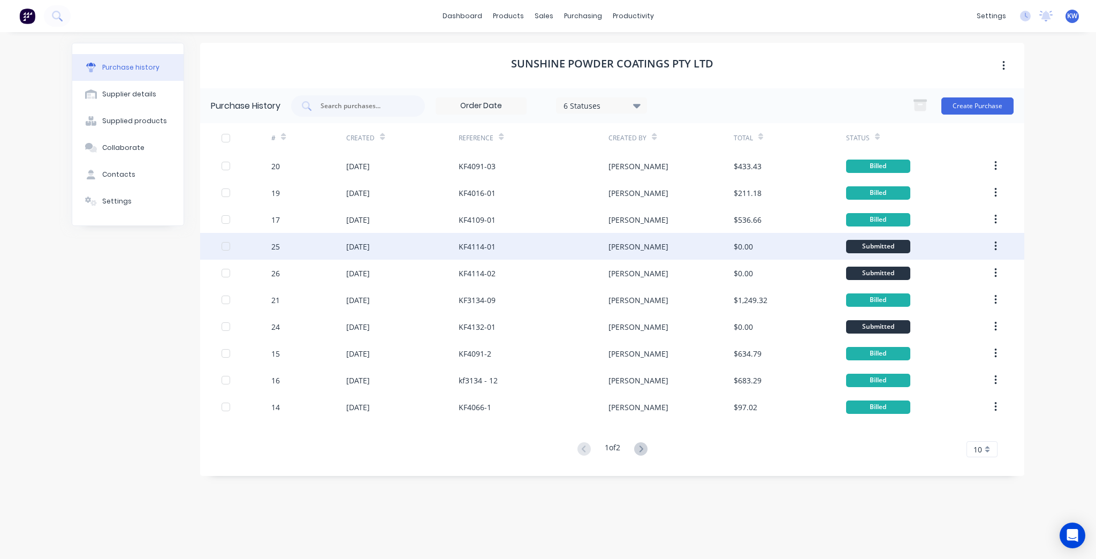
click at [523, 244] on div "KF4114-01" at bounding box center [533, 246] width 150 height 27
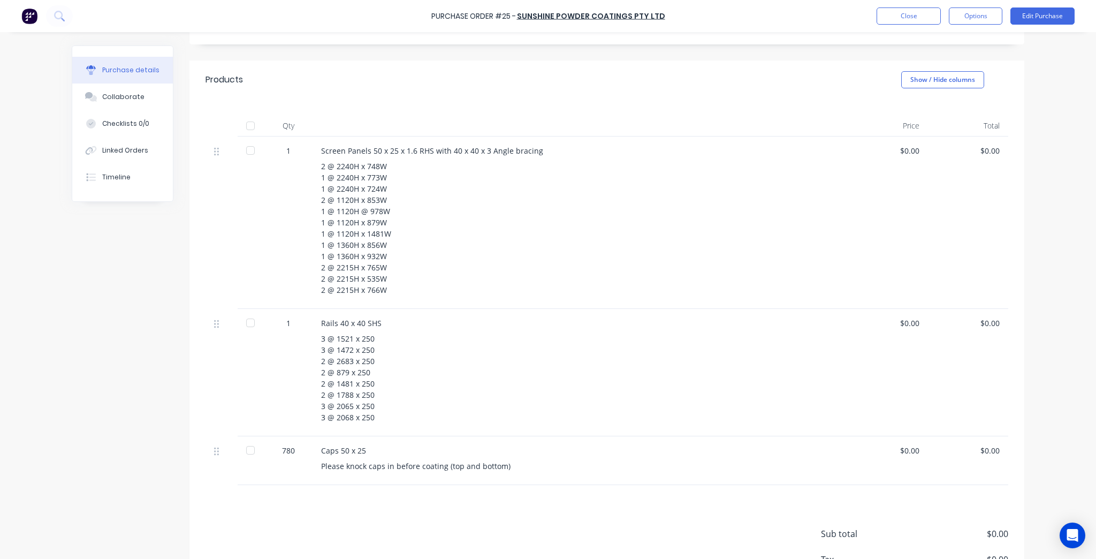
scroll to position [214, 0]
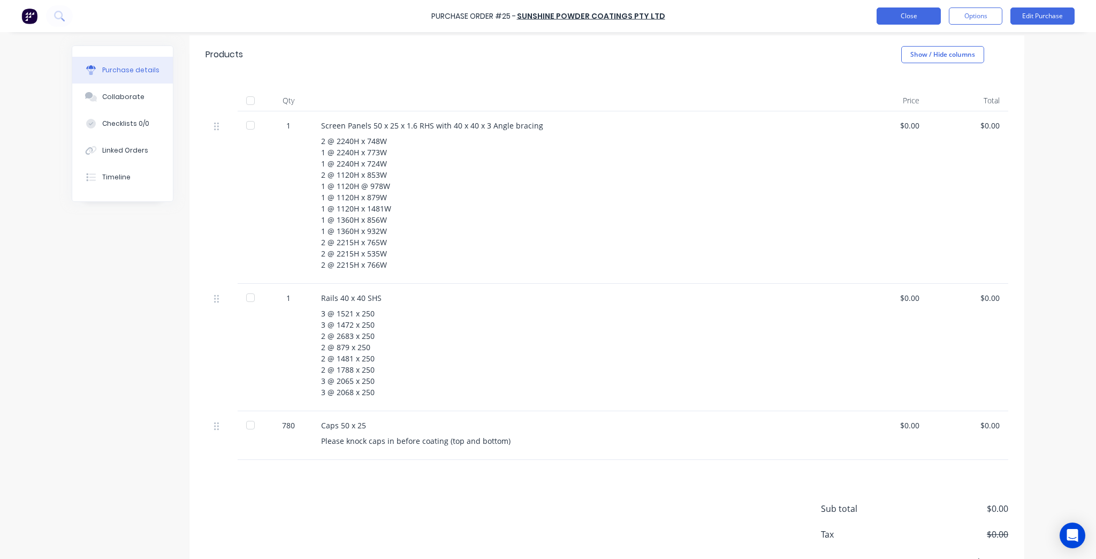
click at [899, 17] on button "Close" at bounding box center [908, 15] width 64 height 17
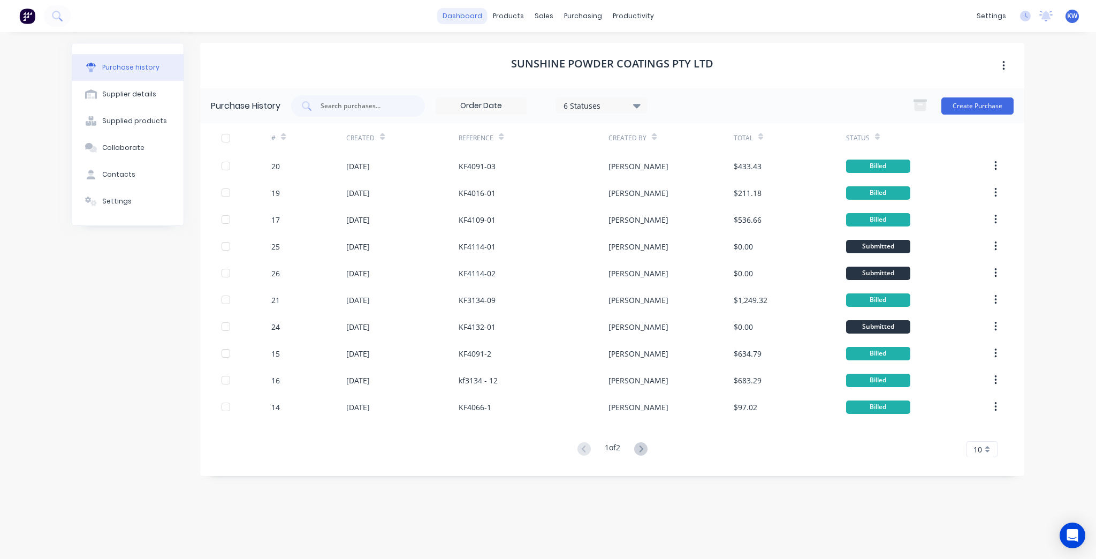
click at [458, 12] on link "dashboard" at bounding box center [462, 16] width 50 height 16
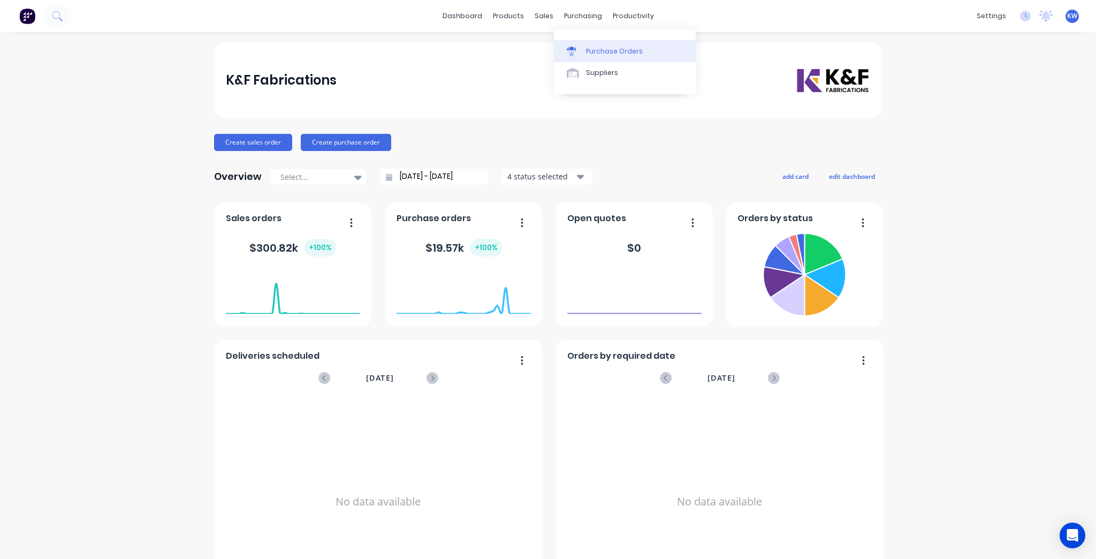
click at [576, 52] on icon at bounding box center [572, 52] width 10 height 10
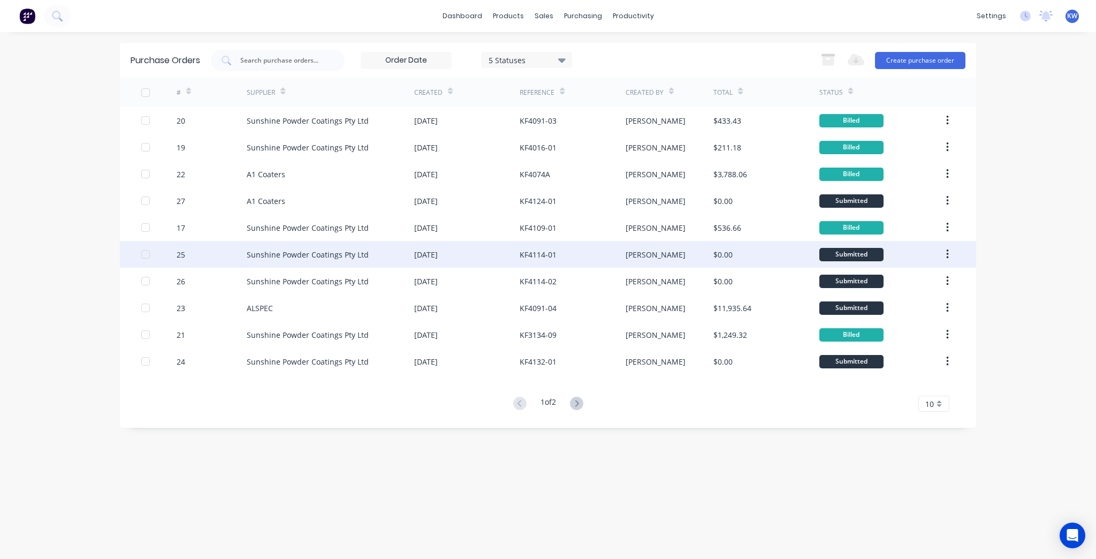
click at [719, 255] on div "$0.00" at bounding box center [722, 254] width 19 height 11
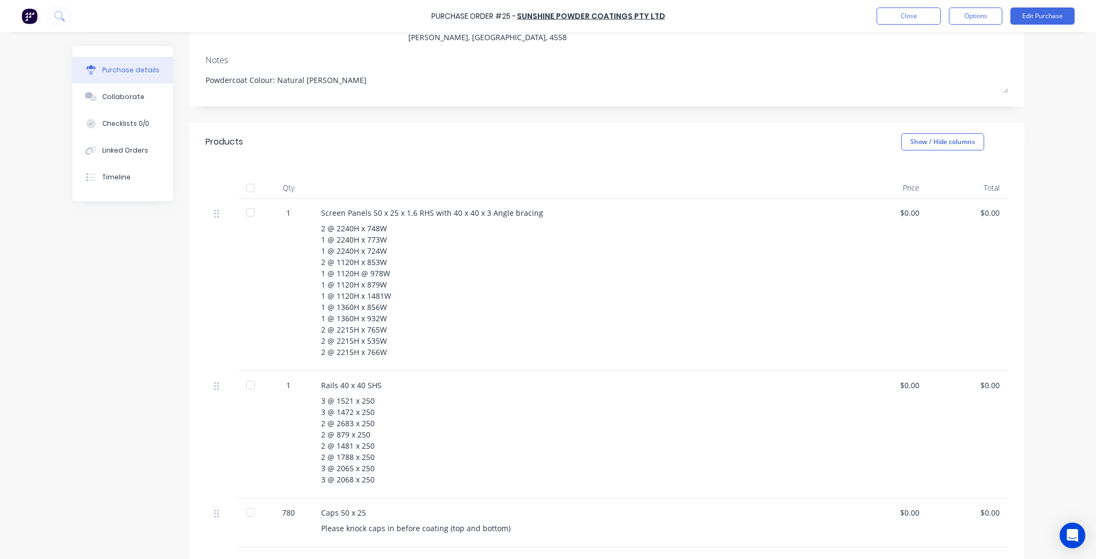
scroll to position [214, 0]
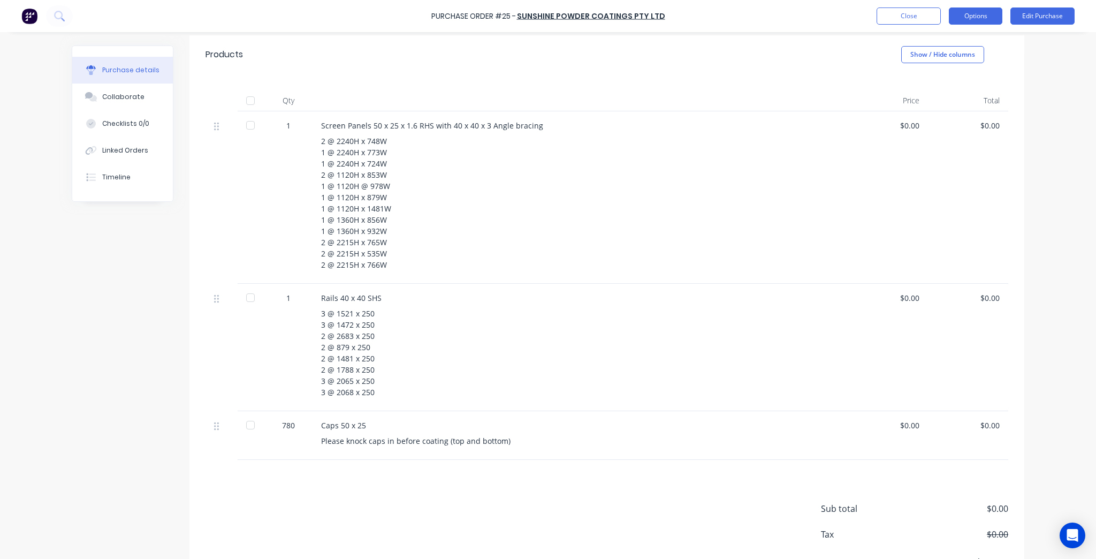
click at [971, 17] on button "Options" at bounding box center [975, 15] width 53 height 17
click at [954, 45] on div "Print / Email" at bounding box center [951, 44] width 82 height 16
click at [946, 93] on div "Without pricing" at bounding box center [951, 87] width 82 height 16
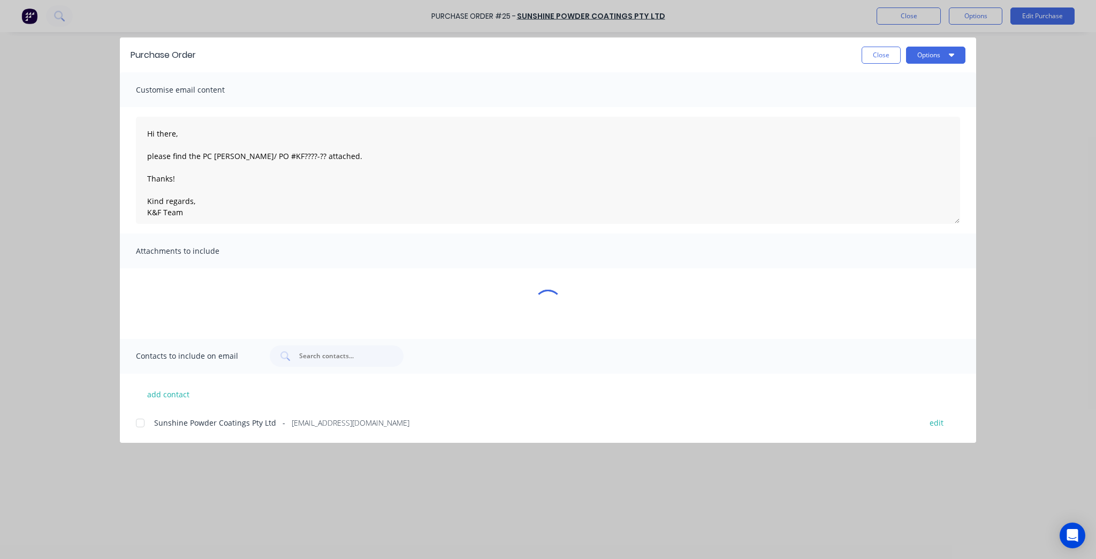
scroll to position [0, 0]
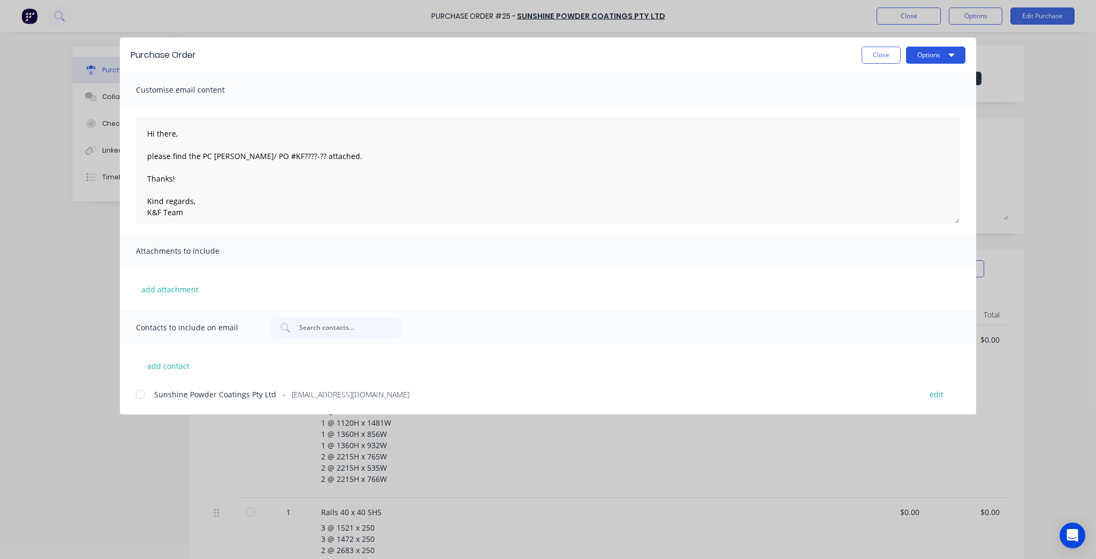
click at [928, 56] on button "Options" at bounding box center [935, 55] width 59 height 17
click at [930, 99] on div "Print" at bounding box center [914, 104] width 82 height 16
click at [873, 52] on button "Close" at bounding box center [880, 55] width 39 height 17
type textarea "x"
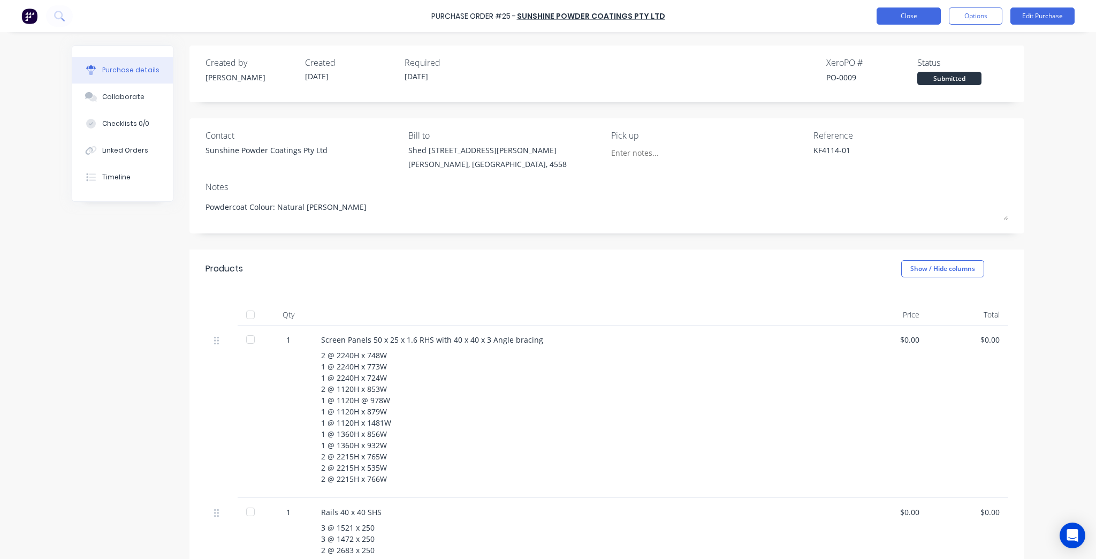
click at [895, 21] on button "Close" at bounding box center [908, 15] width 64 height 17
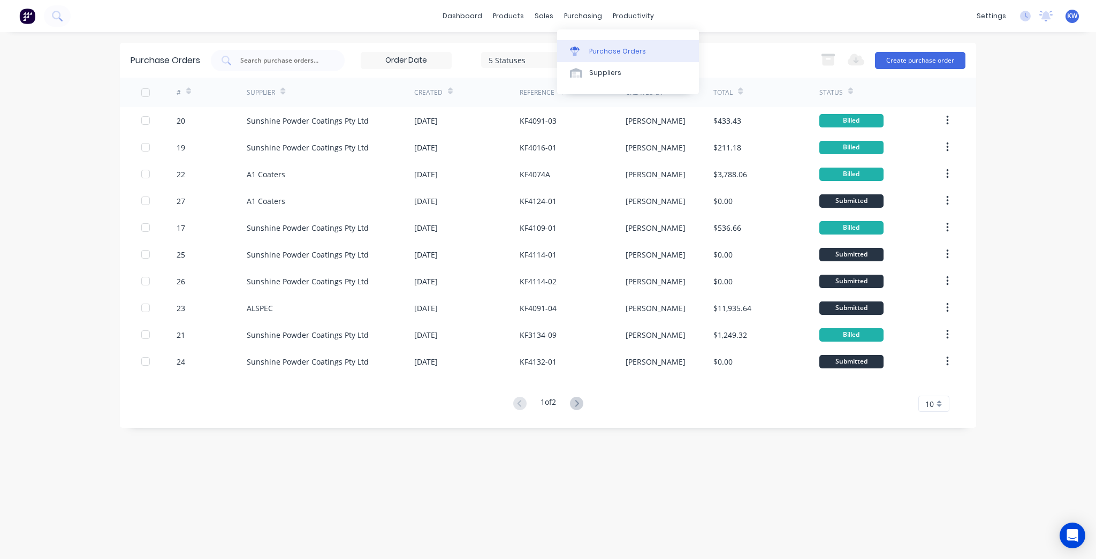
click at [647, 56] on link "Purchase Orders" at bounding box center [628, 50] width 142 height 21
click at [484, 19] on link "dashboard" at bounding box center [462, 16] width 50 height 16
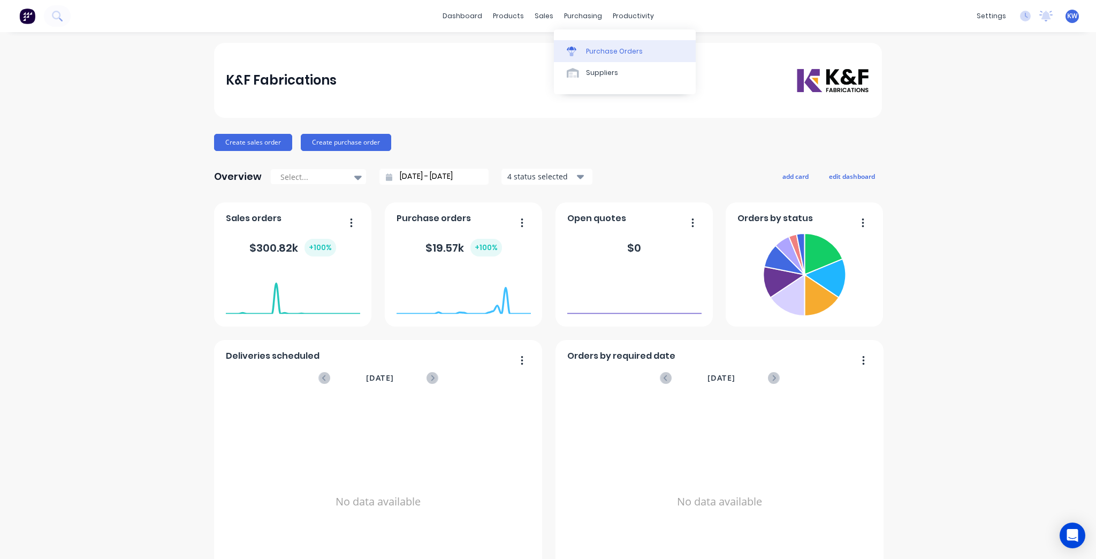
click at [570, 40] on link "Purchase Orders" at bounding box center [625, 50] width 142 height 21
